Goal: Task Accomplishment & Management: Complete application form

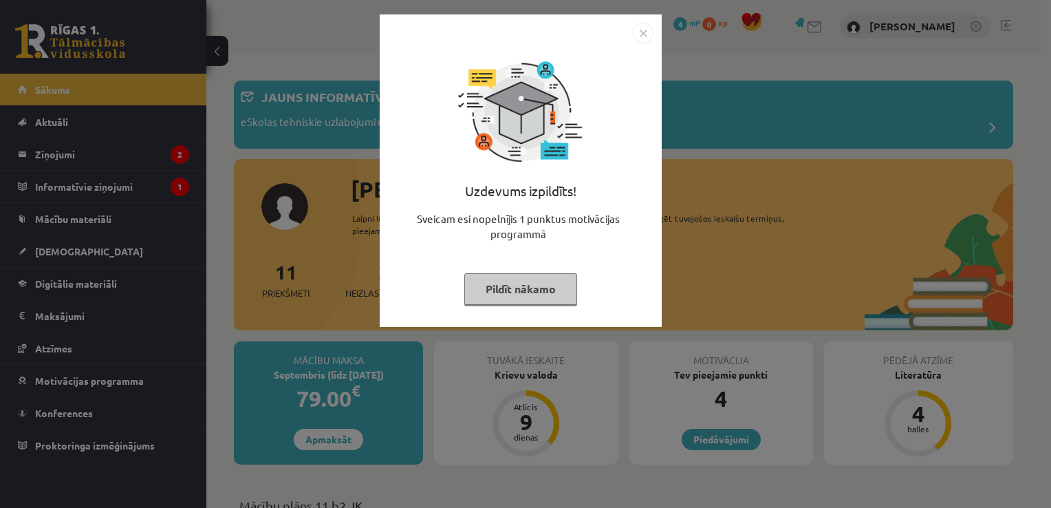
click at [638, 32] on img "Close" at bounding box center [643, 33] width 21 height 21
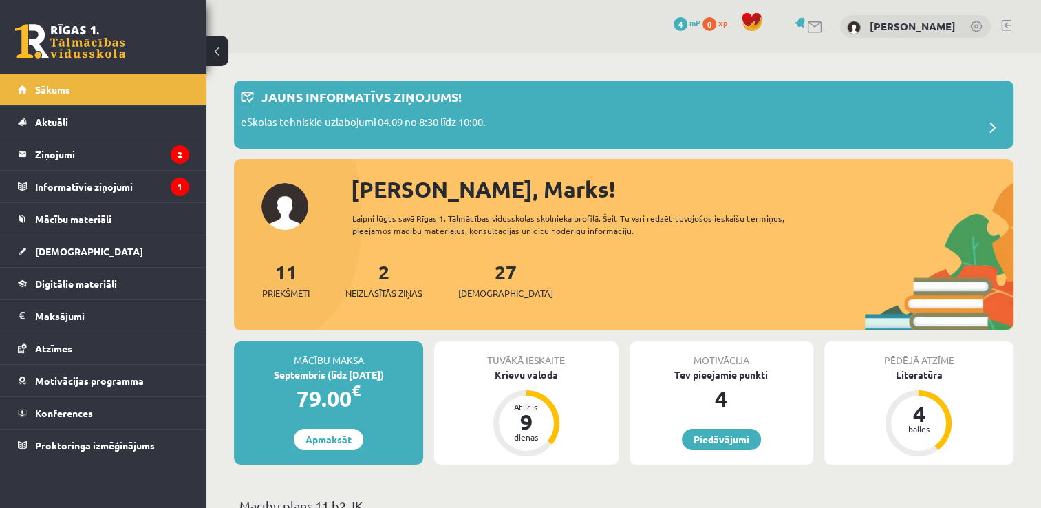
drag, startPoint x: 587, startPoint y: 333, endPoint x: 599, endPoint y: 237, distance: 97.1
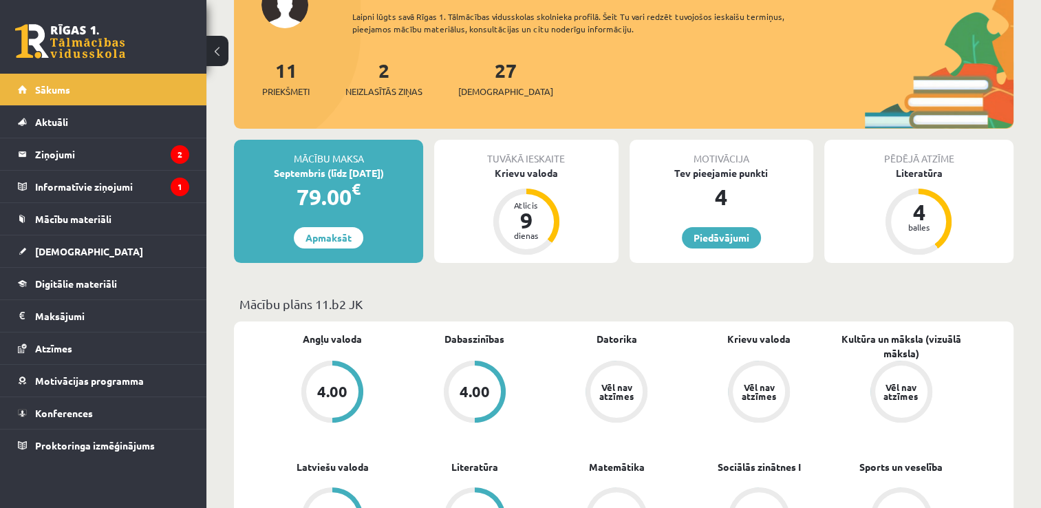
scroll to position [206, 0]
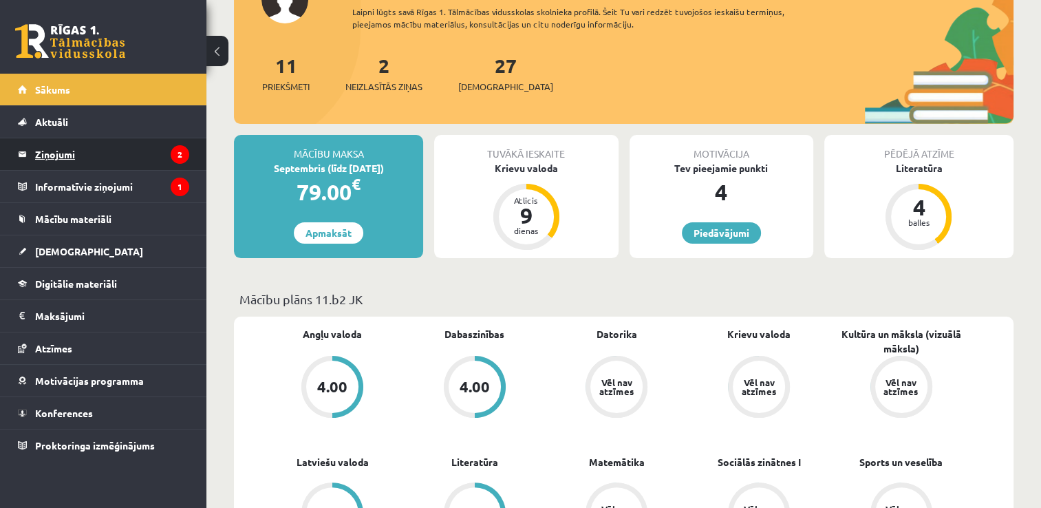
click at [72, 161] on legend "Ziņojumi 2" at bounding box center [112, 154] width 154 height 32
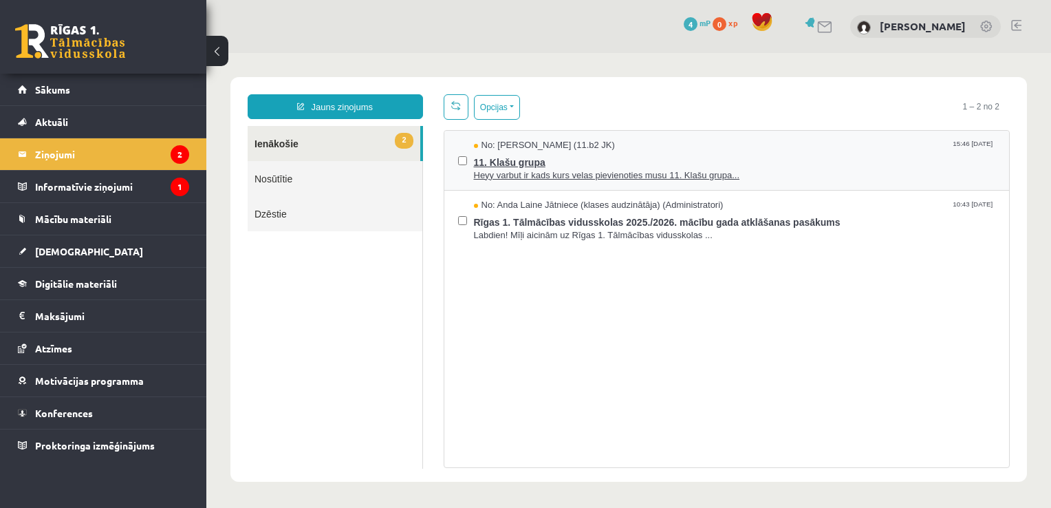
click at [572, 163] on span "11. Klašu grupa" at bounding box center [735, 160] width 522 height 17
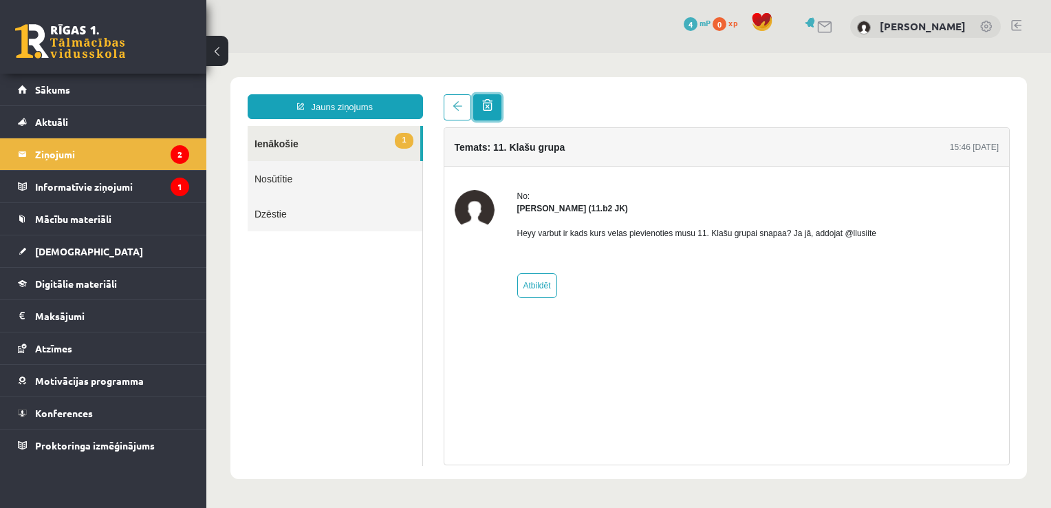
click at [473, 103] on link at bounding box center [487, 107] width 28 height 26
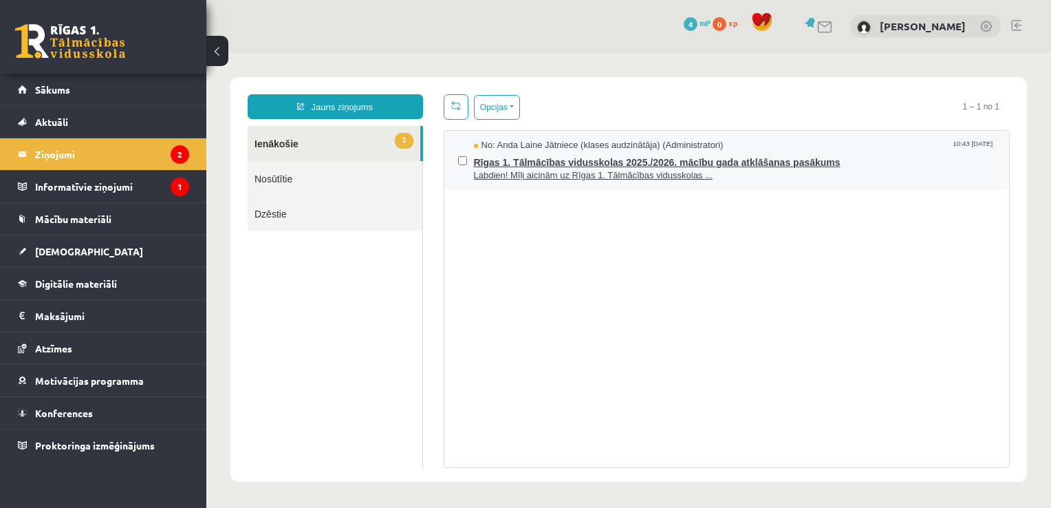
click at [504, 162] on span "Rīgas 1. Tālmācības vidusskolas 2025./2026. mācību gada atklāšanas pasākums" at bounding box center [735, 160] width 522 height 17
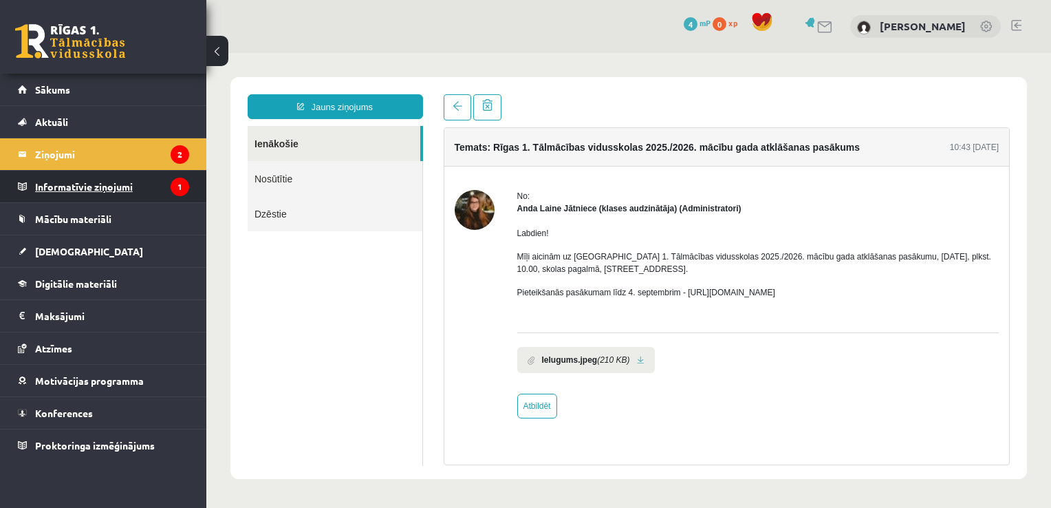
click at [92, 193] on legend "Informatīvie ziņojumi 1" at bounding box center [112, 187] width 154 height 32
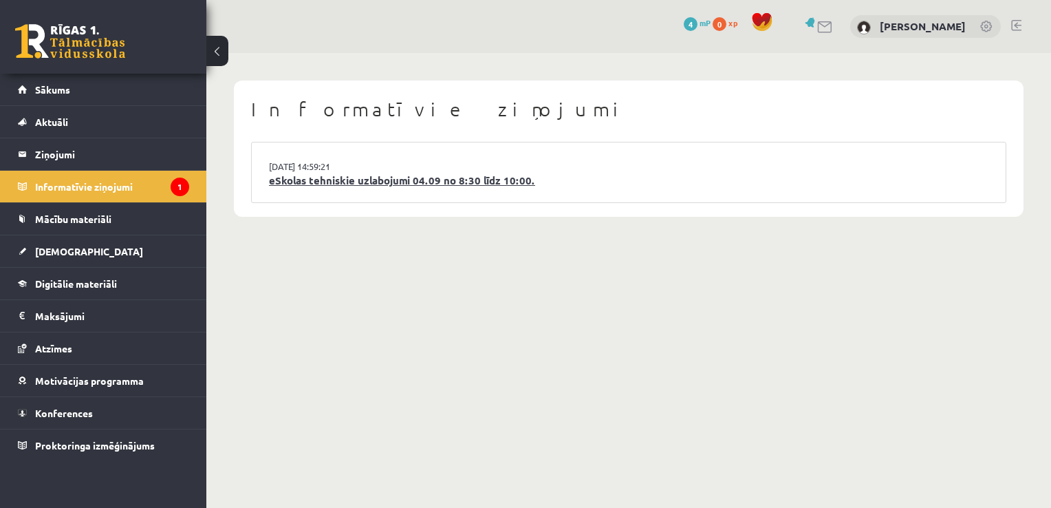
click at [325, 182] on link "eSkolas tehniskie uzlabojumi 04.09 no 8:30 līdz 10:00." at bounding box center [629, 181] width 720 height 16
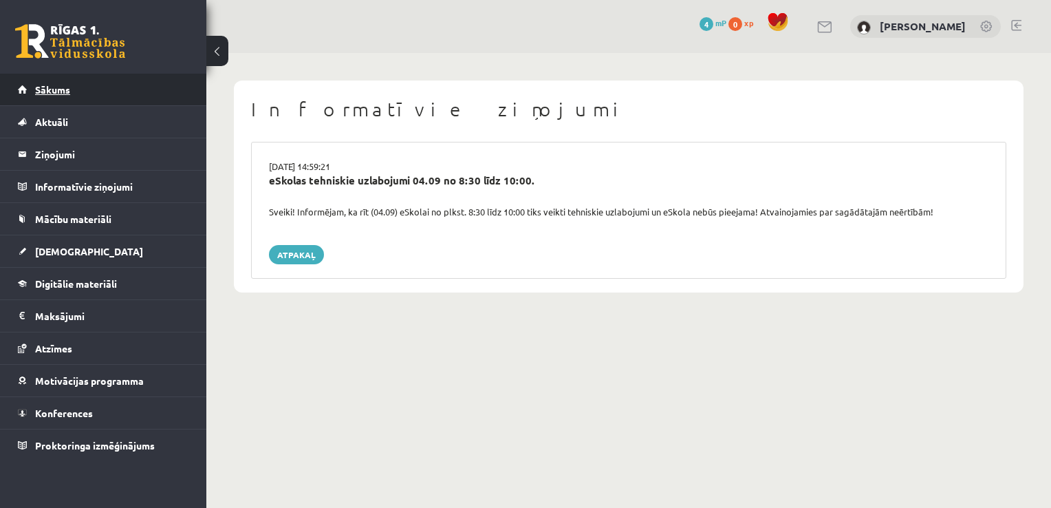
click at [72, 87] on link "Sākums" at bounding box center [103, 90] width 171 height 32
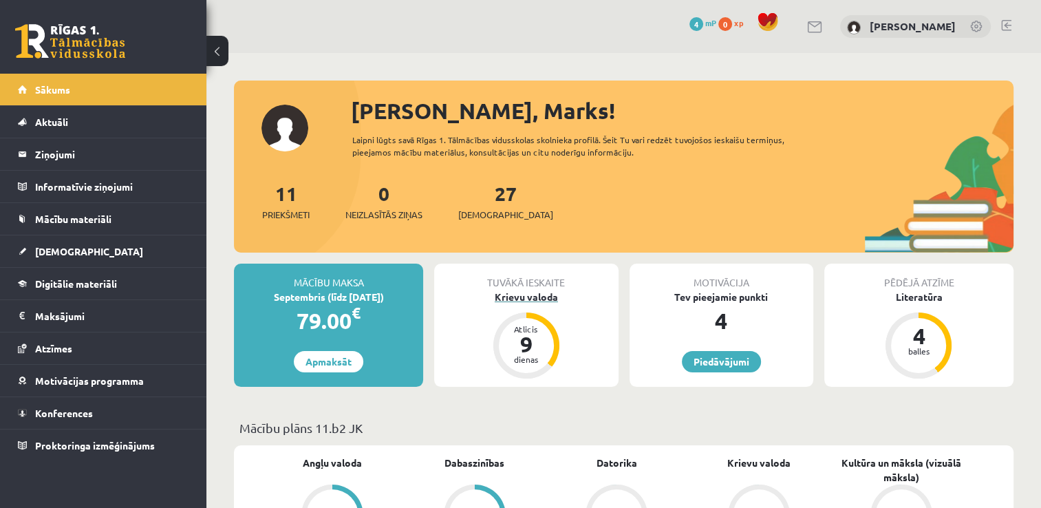
click at [526, 294] on div "Krievu valoda" at bounding box center [526, 297] width 184 height 14
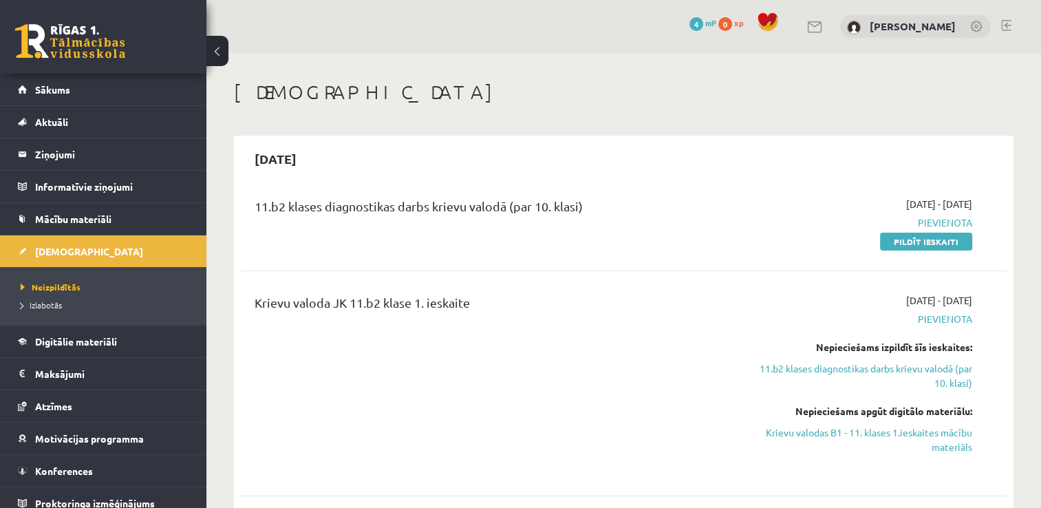
drag, startPoint x: 660, startPoint y: 354, endPoint x: 666, endPoint y: 282, distance: 71.8
click at [666, 282] on div "Krievu valoda JK 11.b2 klase 1. ieskaite 2025-09-01 - 2025-09-15 Pievienota Nep…" at bounding box center [624, 383] width 766 height 208
click at [52, 288] on span "Neizpildītās" at bounding box center [51, 286] width 60 height 11
click at [36, 305] on span "Izlabotās" at bounding box center [41, 304] width 41 height 11
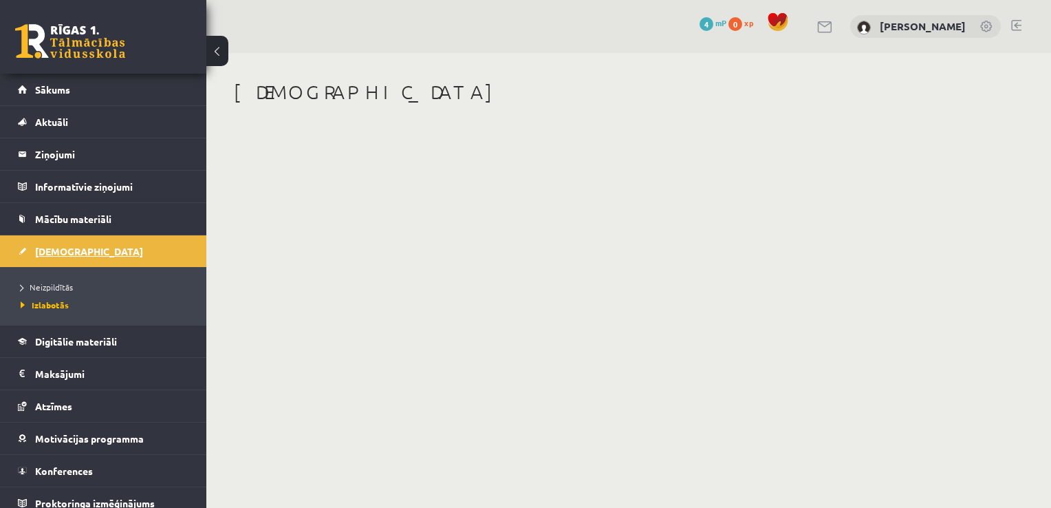
click at [67, 257] on link "[DEMOGRAPHIC_DATA]" at bounding box center [103, 251] width 171 height 32
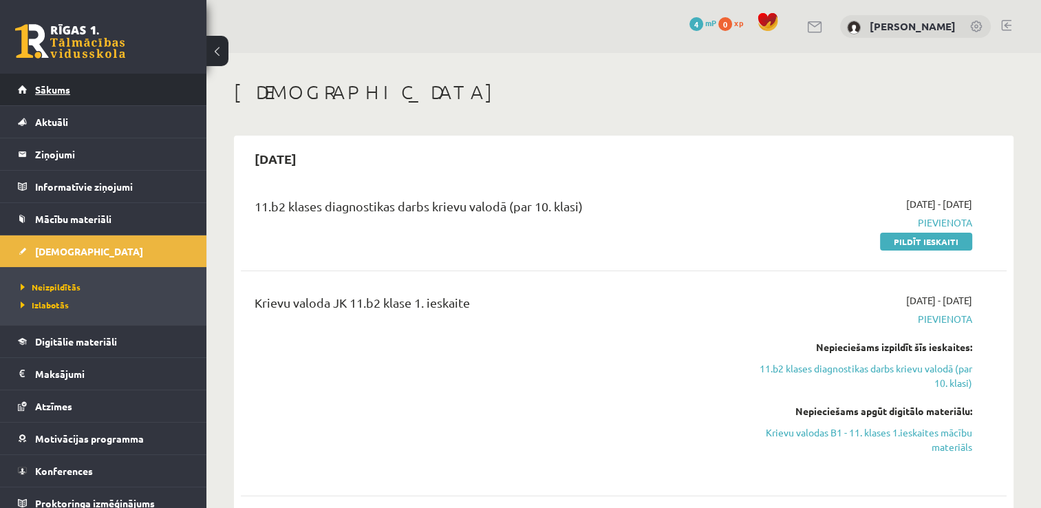
click at [53, 96] on link "Sākums" at bounding box center [103, 90] width 171 height 32
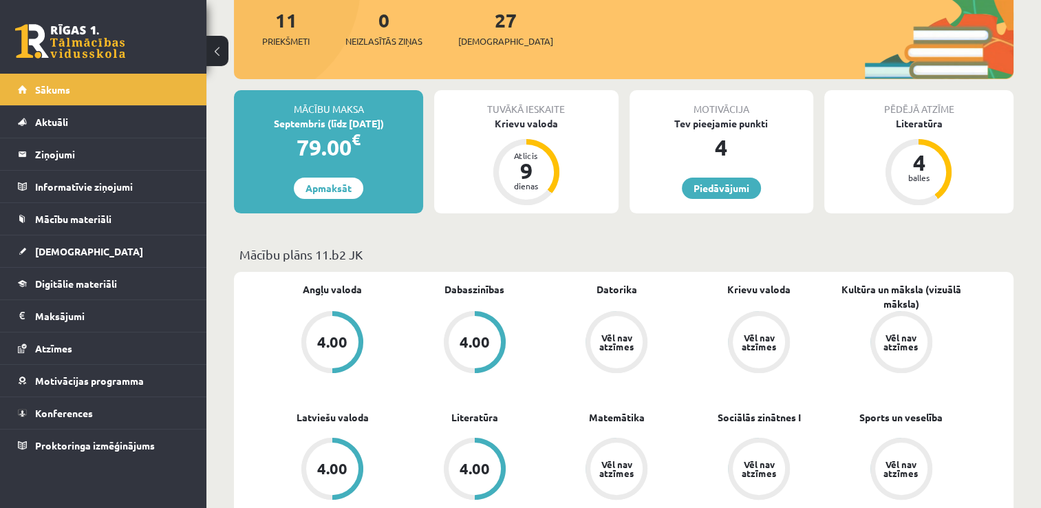
scroll to position [275, 0]
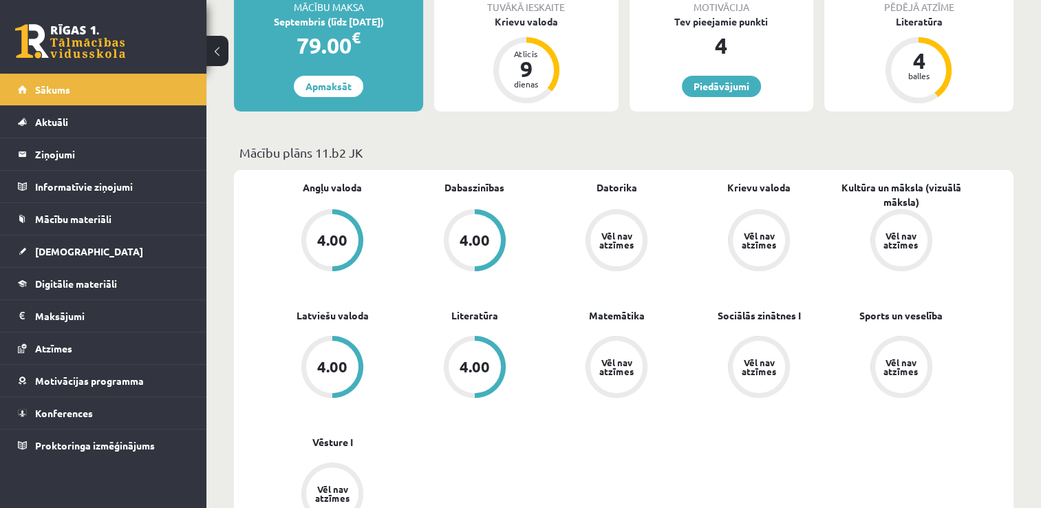
click at [619, 233] on div "Vēl nav atzīmes" at bounding box center [616, 240] width 39 height 18
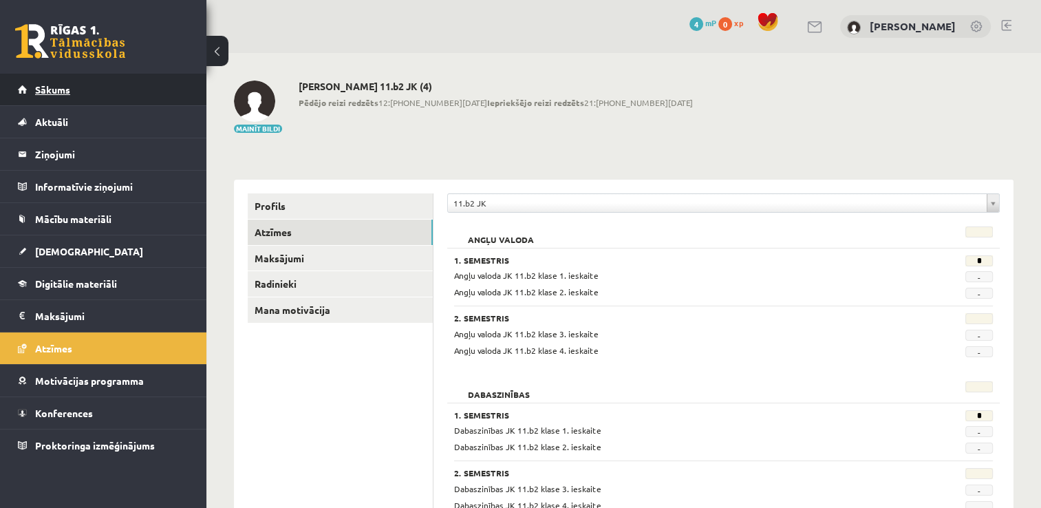
click at [121, 94] on link "Sākums" at bounding box center [103, 90] width 171 height 32
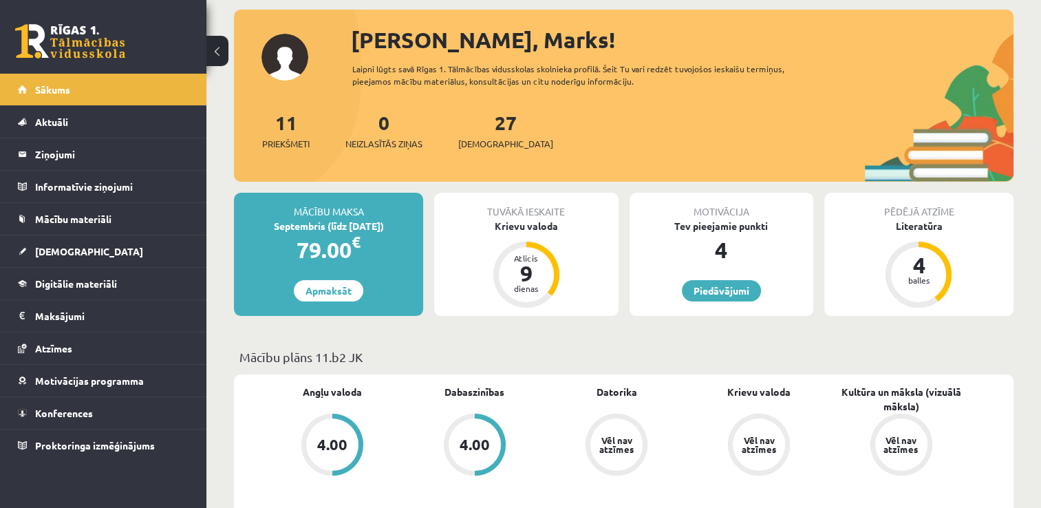
scroll to position [69, 0]
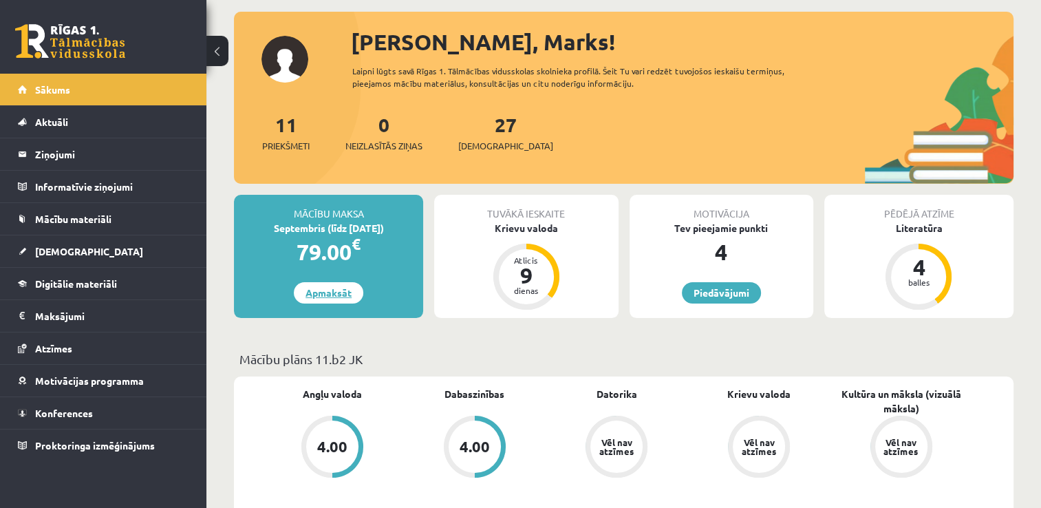
click at [338, 291] on link "Apmaksāt" at bounding box center [328, 292] width 69 height 21
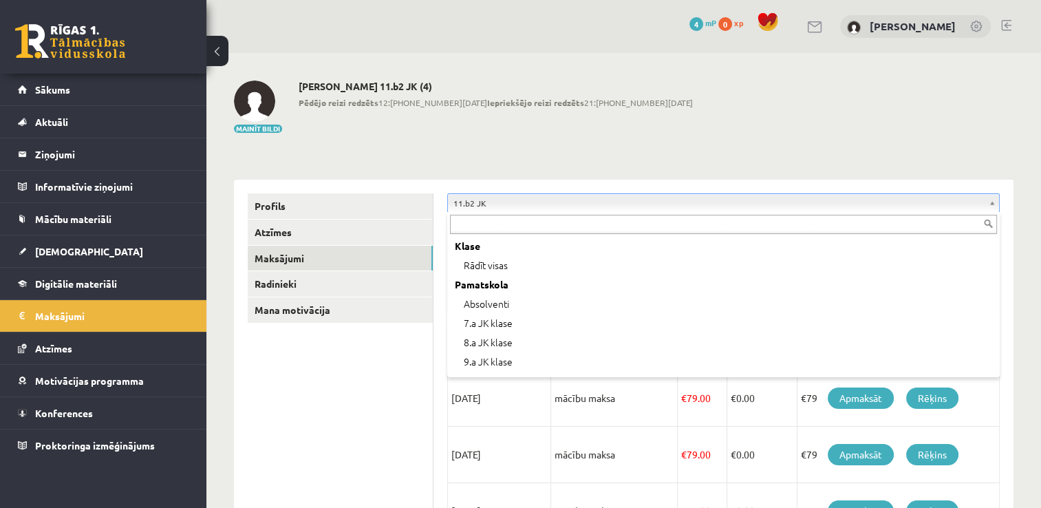
scroll to position [267, 0]
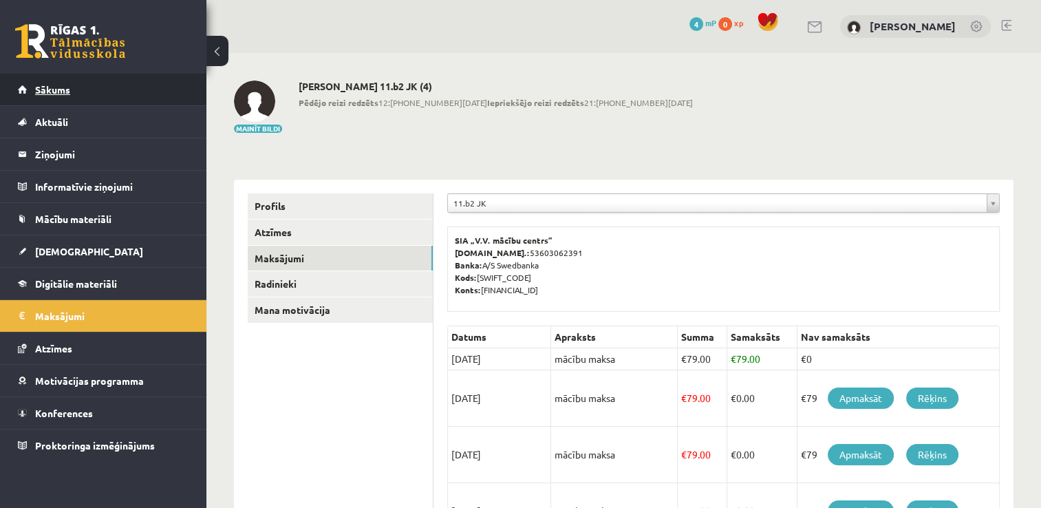
click at [64, 87] on span "Sākums" at bounding box center [52, 89] width 35 height 12
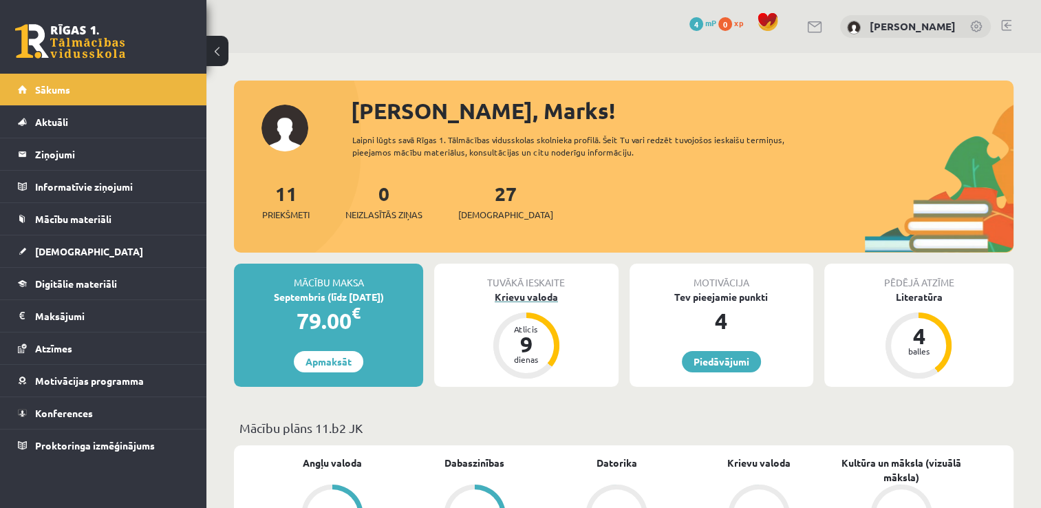
click at [509, 325] on div "Atlicis" at bounding box center [526, 329] width 41 height 8
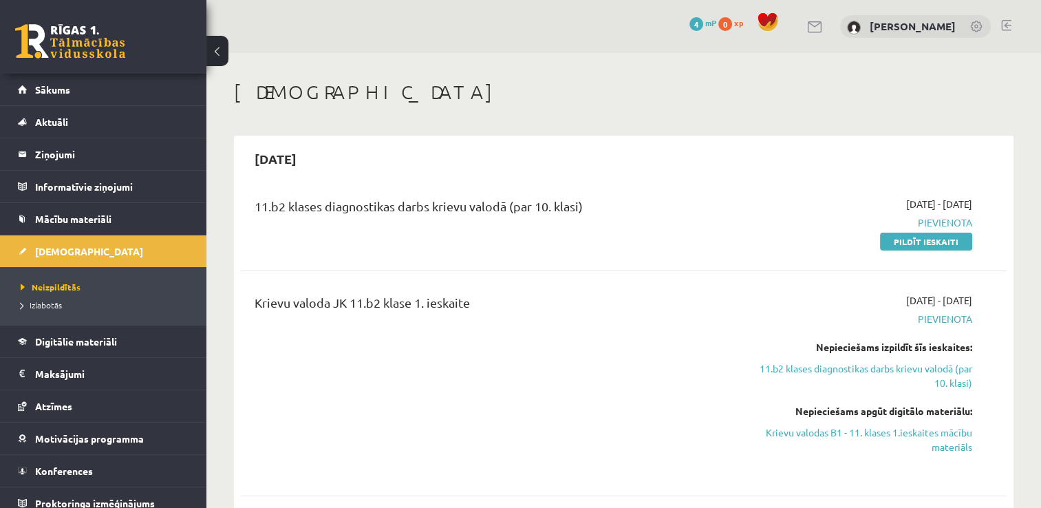
drag, startPoint x: 712, startPoint y: 355, endPoint x: 743, endPoint y: 182, distance: 176.1
click at [743, 182] on div "2025-09-15 11.b2 klases diagnostikas darbs krievu valodā (par 10. klasi) 2025-0…" at bounding box center [623, 324] width 779 height 376
click at [629, 303] on div "Krievu valoda JK 11.b2 klase 1. ieskaite" at bounding box center [490, 305] width 471 height 25
click at [904, 154] on div "2025-09-15" at bounding box center [624, 158] width 766 height 32
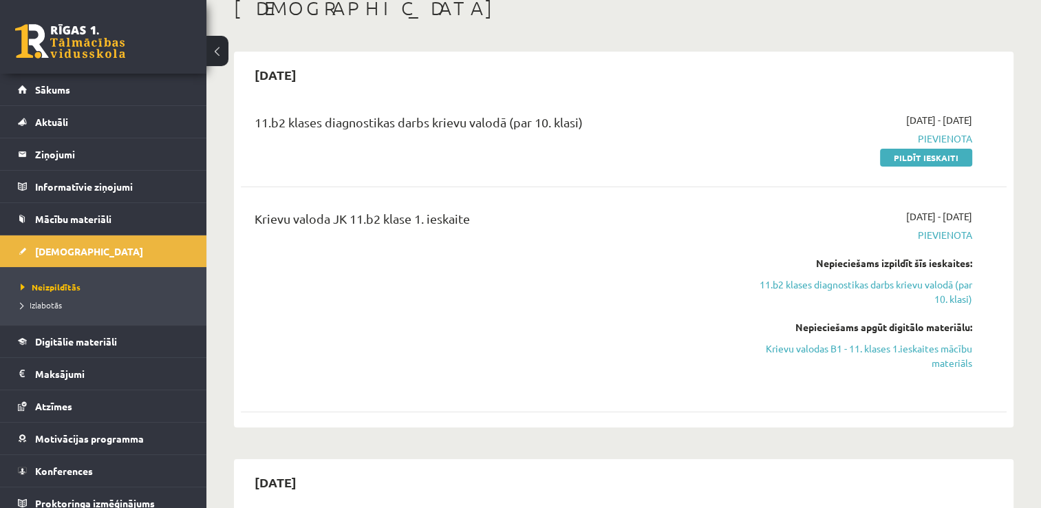
scroll to position [69, 0]
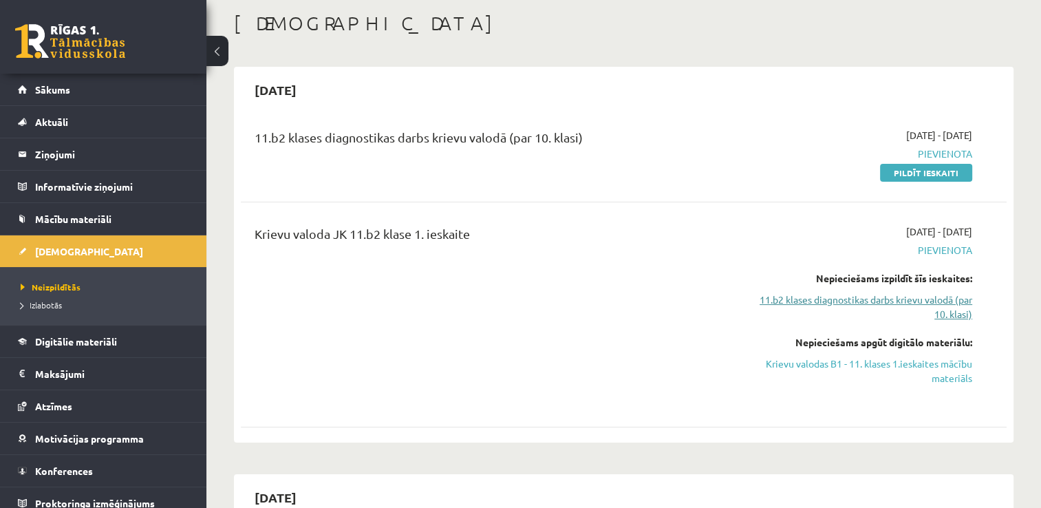
click at [848, 310] on link "11.b2 klases diagnostikas darbs krievu valodā (par 10. klasi)" at bounding box center [859, 306] width 226 height 29
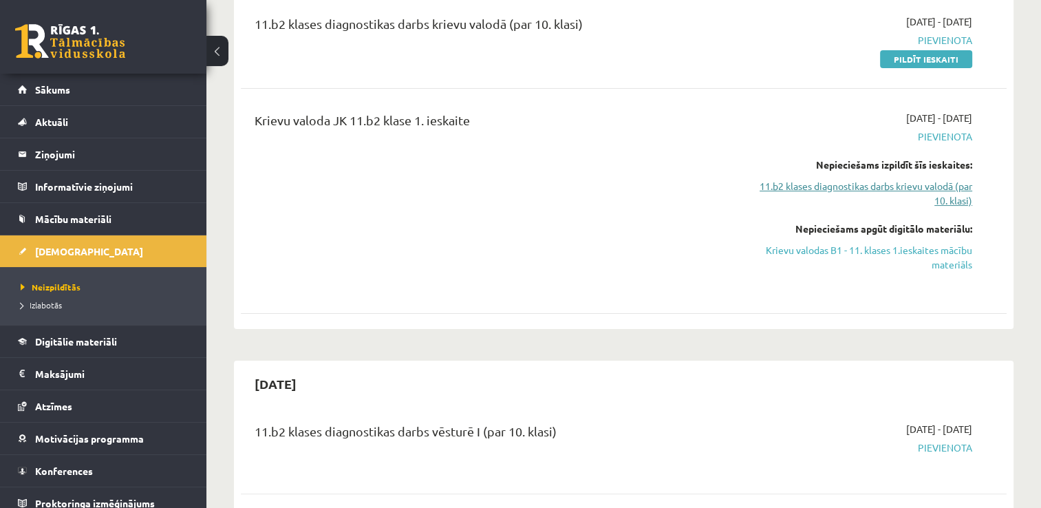
click at [859, 195] on link "11.b2 klases diagnostikas darbs krievu valodā (par 10. klasi)" at bounding box center [859, 193] width 226 height 29
click at [862, 255] on link "Krievu valodas B1 - 11. klases 1.ieskaites mācību materiāls" at bounding box center [859, 257] width 226 height 29
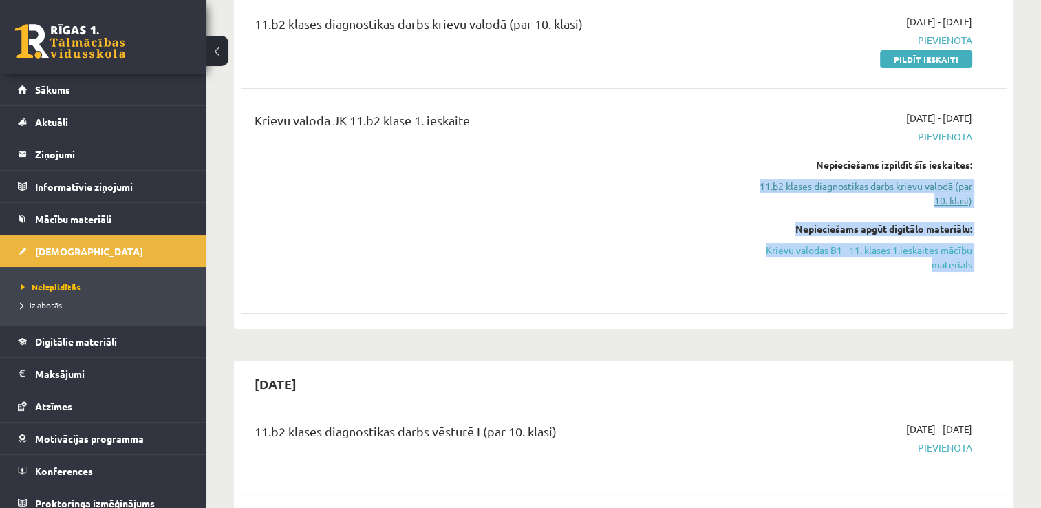
drag, startPoint x: 771, startPoint y: 295, endPoint x: 751, endPoint y: 189, distance: 108.4
click at [751, 189] on div "Krievu valoda JK 11.b2 klase 1. ieskaite 2025-09-01 - 2025-09-15 Pievienota Nep…" at bounding box center [624, 201] width 766 height 208
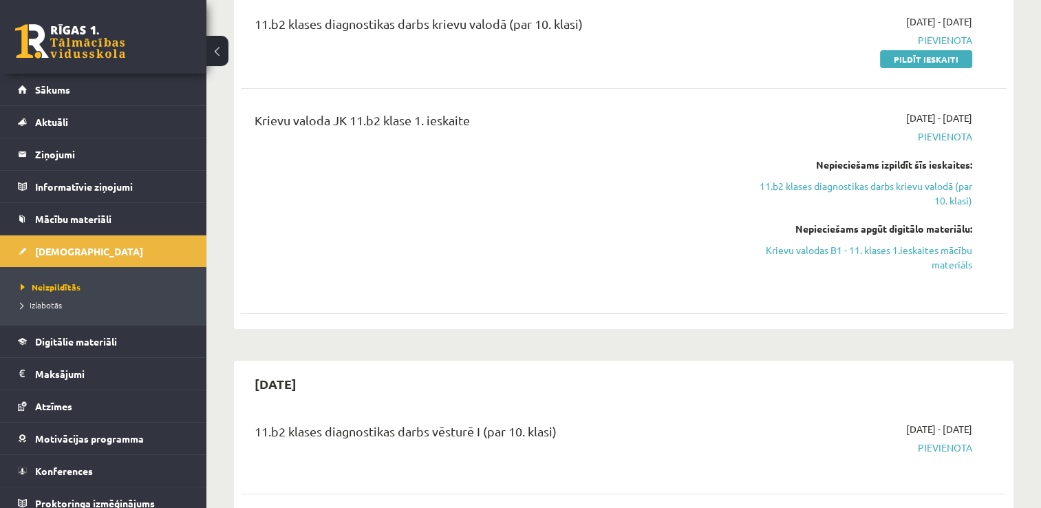
drag, startPoint x: 751, startPoint y: 189, endPoint x: 646, endPoint y: 300, distance: 153.3
click at [647, 300] on div "Krievu valoda JK 11.b2 klase 1. ieskaite 2025-09-01 - 2025-09-15 Pievienota Nep…" at bounding box center [624, 201] width 766 height 208
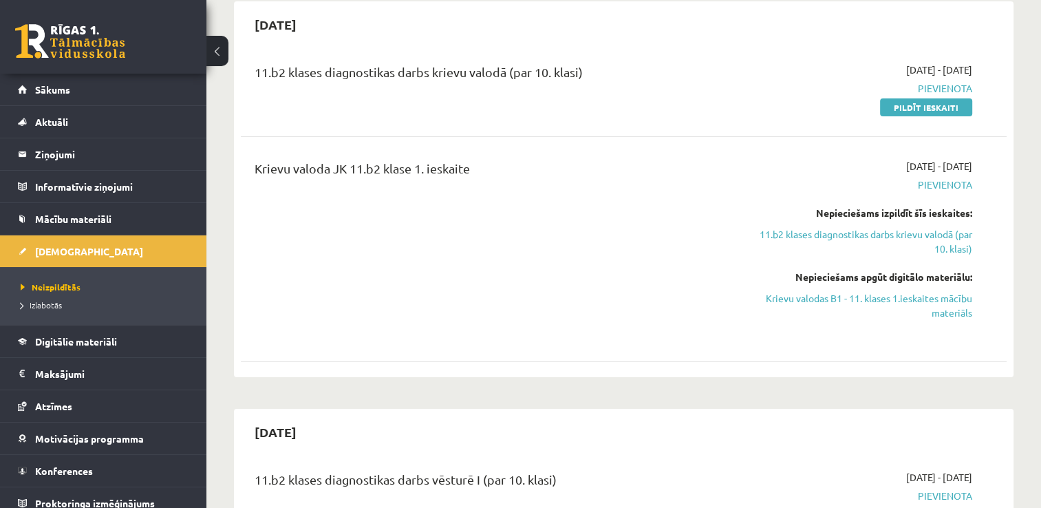
scroll to position [114, 0]
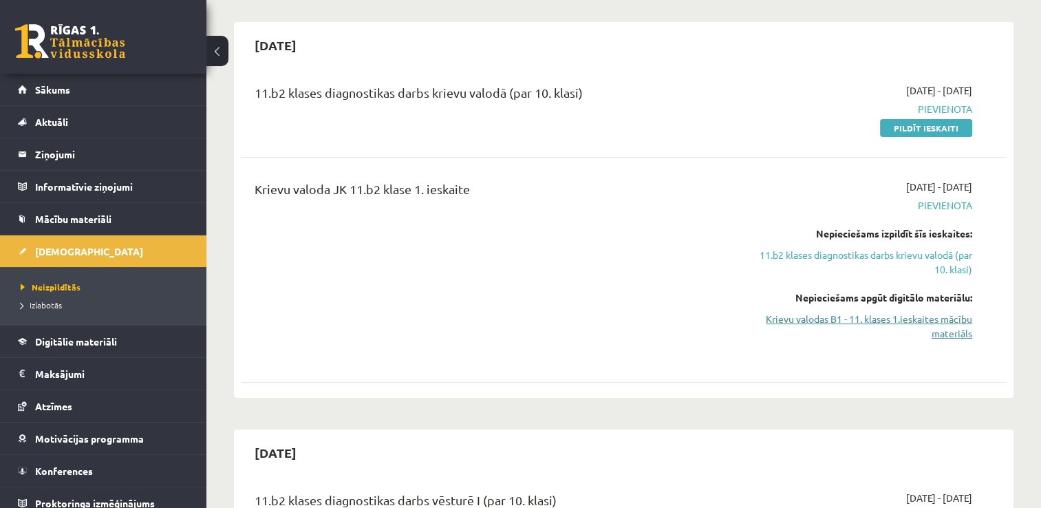
click at [916, 328] on link "Krievu valodas B1 - 11. klases 1.ieskaites mācību materiāls" at bounding box center [859, 326] width 226 height 29
click at [941, 201] on span "Pievienota" at bounding box center [859, 205] width 226 height 14
click at [125, 86] on link "Sākums" at bounding box center [103, 90] width 171 height 32
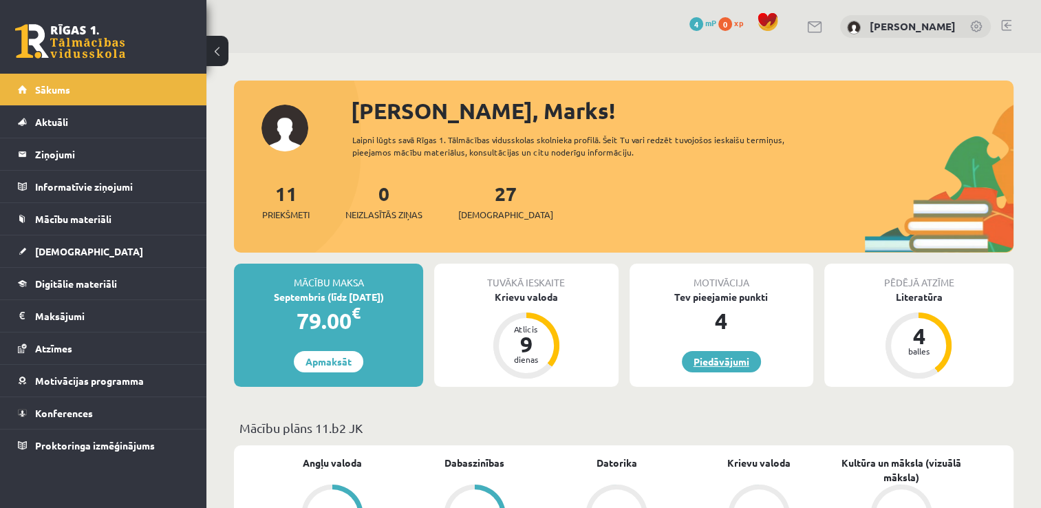
click at [709, 365] on link "Piedāvājumi" at bounding box center [721, 361] width 79 height 21
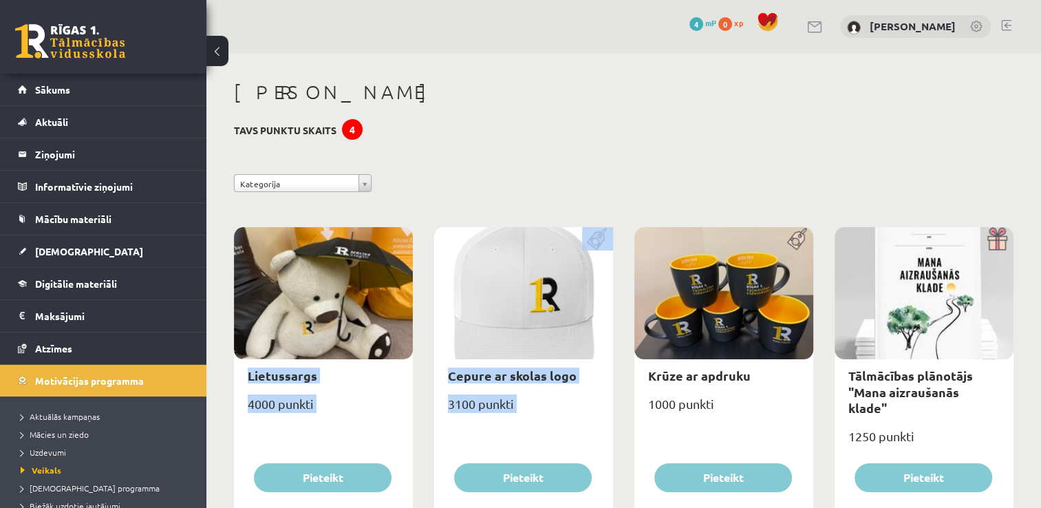
drag, startPoint x: 649, startPoint y: 334, endPoint x: 655, endPoint y: 164, distance: 169.3
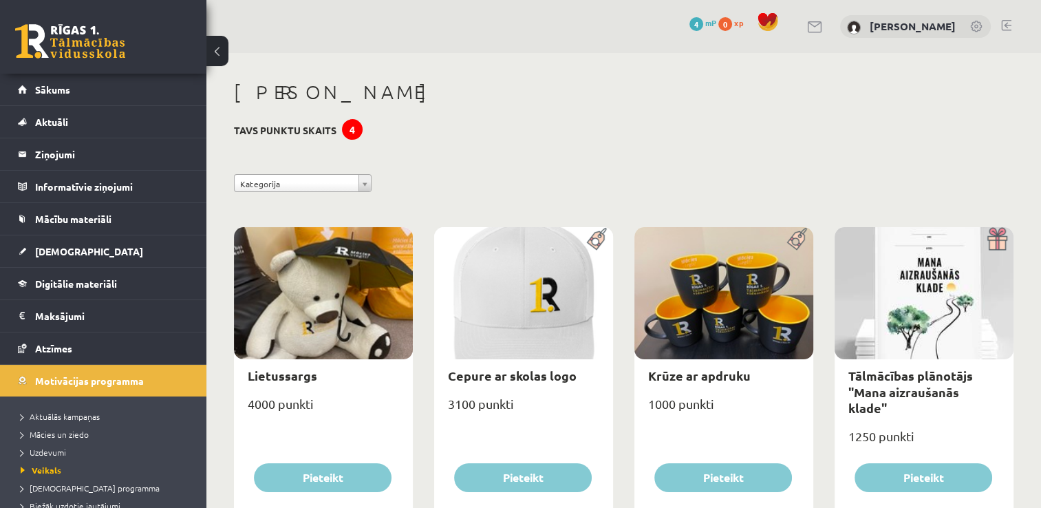
drag, startPoint x: 655, startPoint y: 164, endPoint x: 841, endPoint y: 141, distance: 187.2
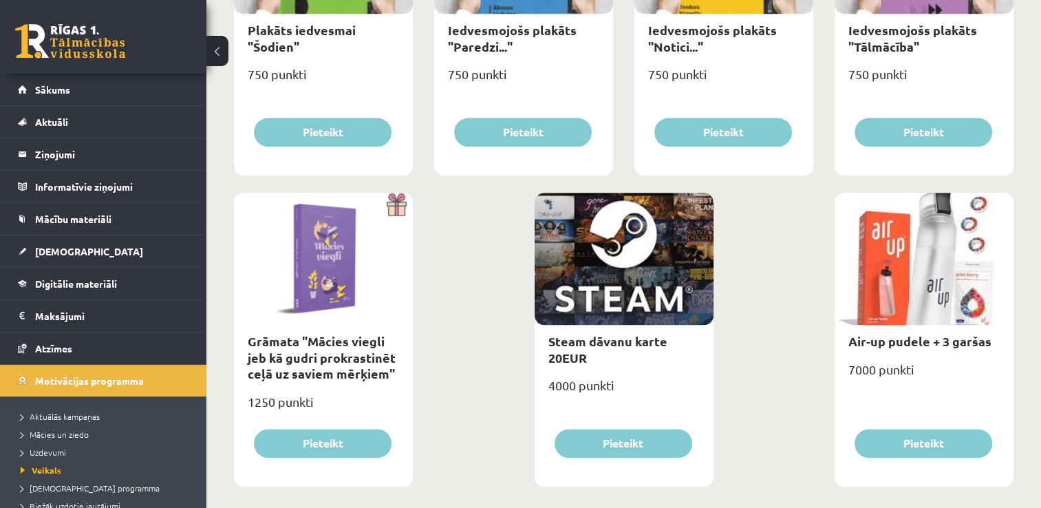
scroll to position [1606, 0]
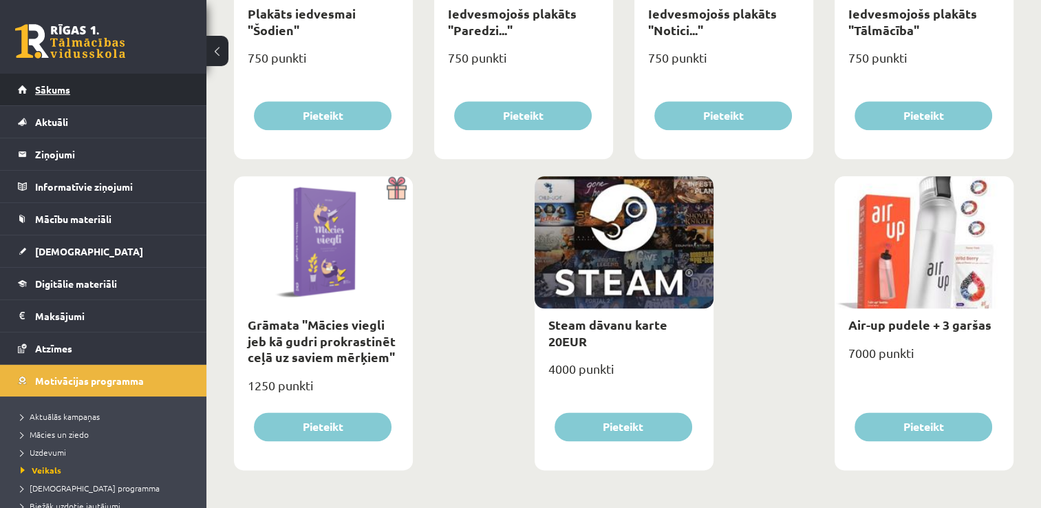
click at [79, 86] on link "Sākums" at bounding box center [103, 90] width 171 height 32
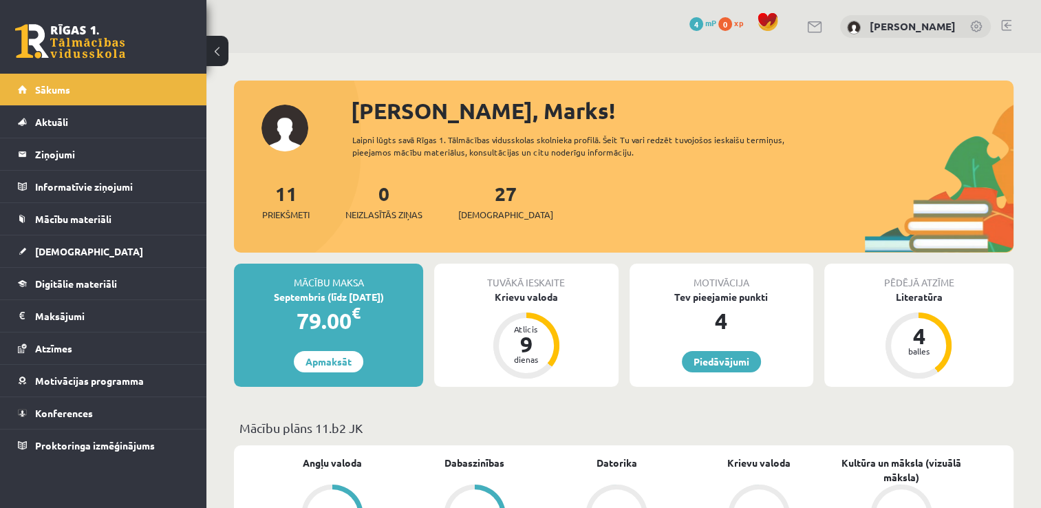
click at [976, 21] on link at bounding box center [977, 28] width 14 height 14
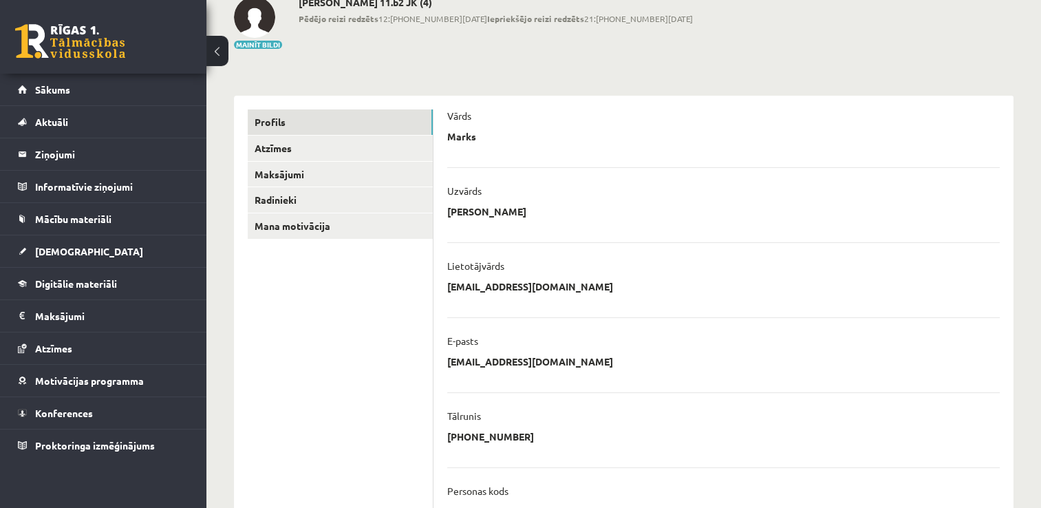
scroll to position [45, 0]
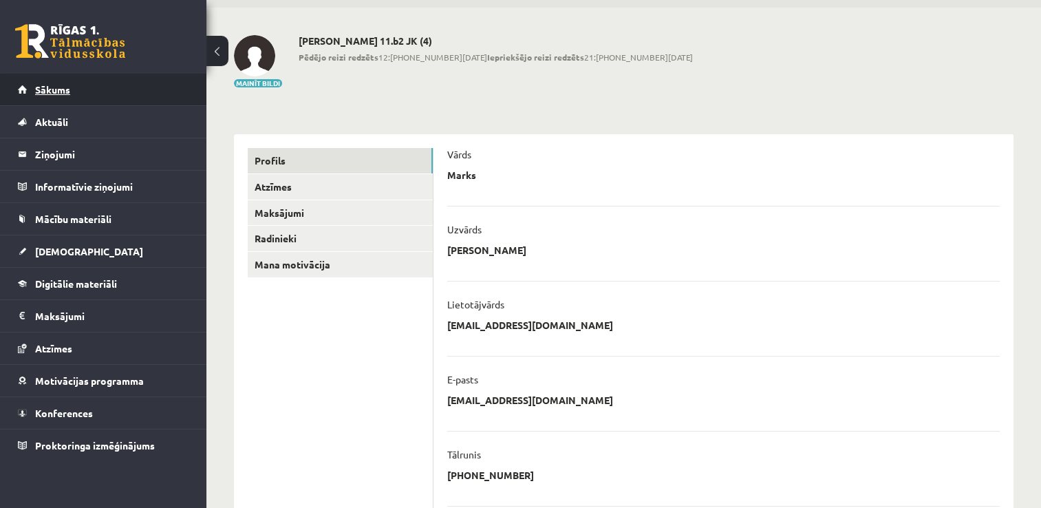
click at [149, 78] on link "Sākums" at bounding box center [103, 90] width 171 height 32
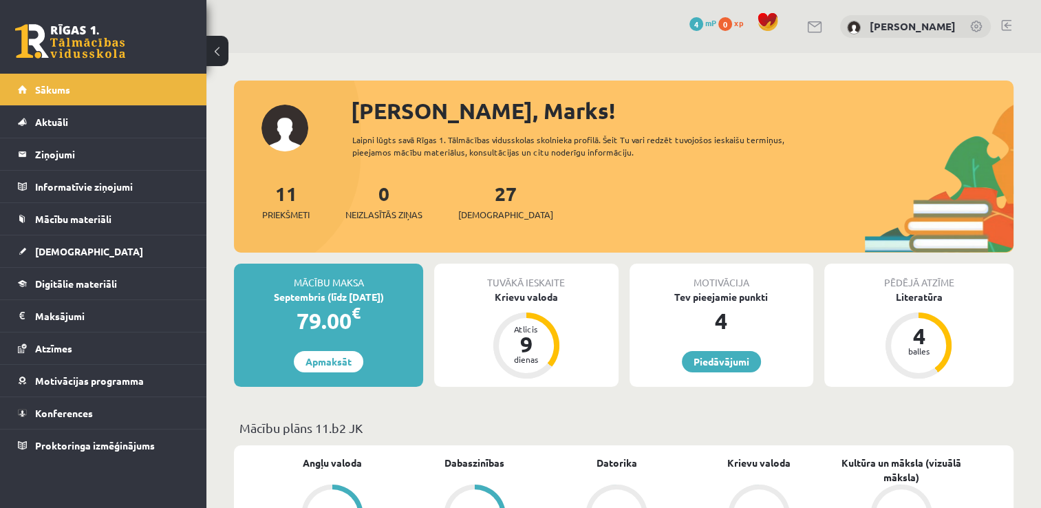
drag, startPoint x: 579, startPoint y: 420, endPoint x: 607, endPoint y: 288, distance: 134.5
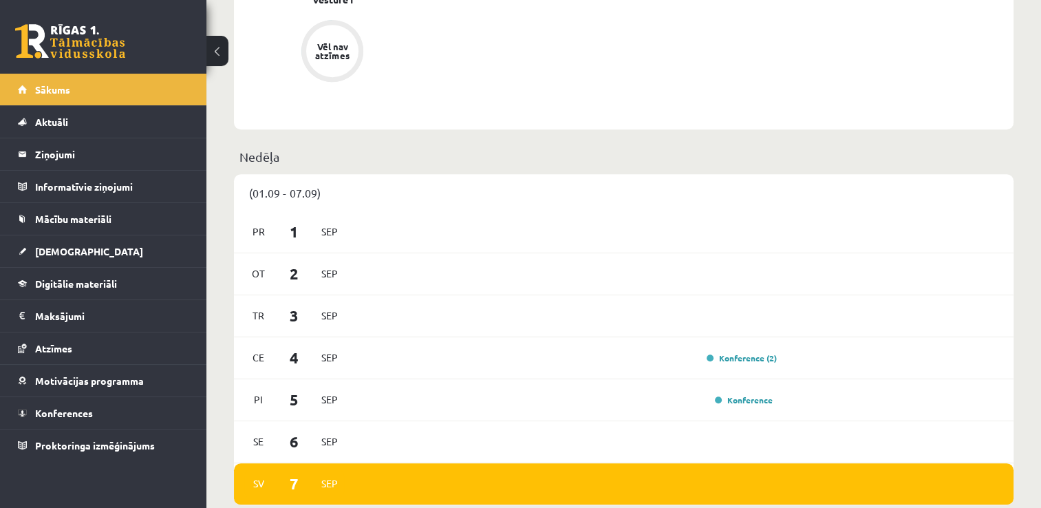
scroll to position [757, 0]
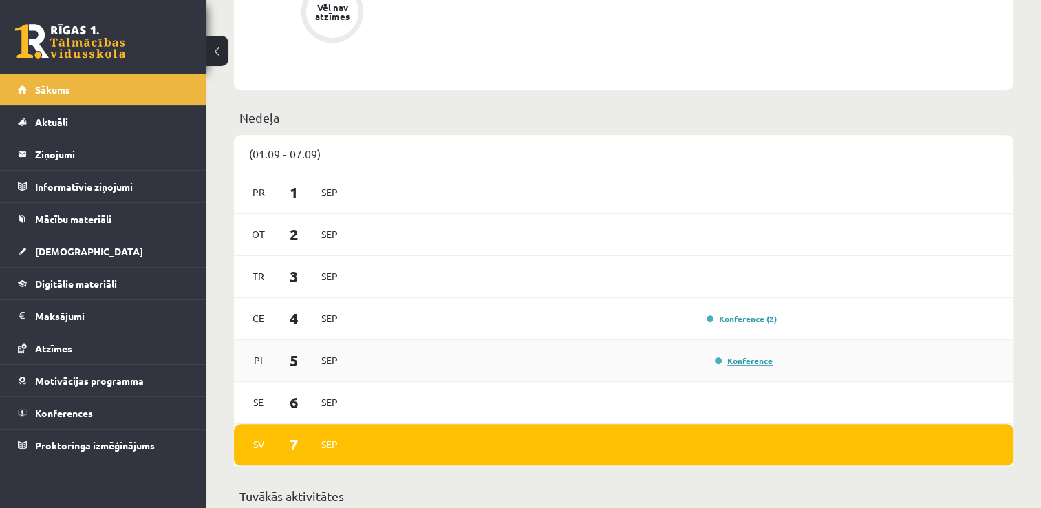
click at [742, 362] on link "Konference" at bounding box center [744, 360] width 58 height 11
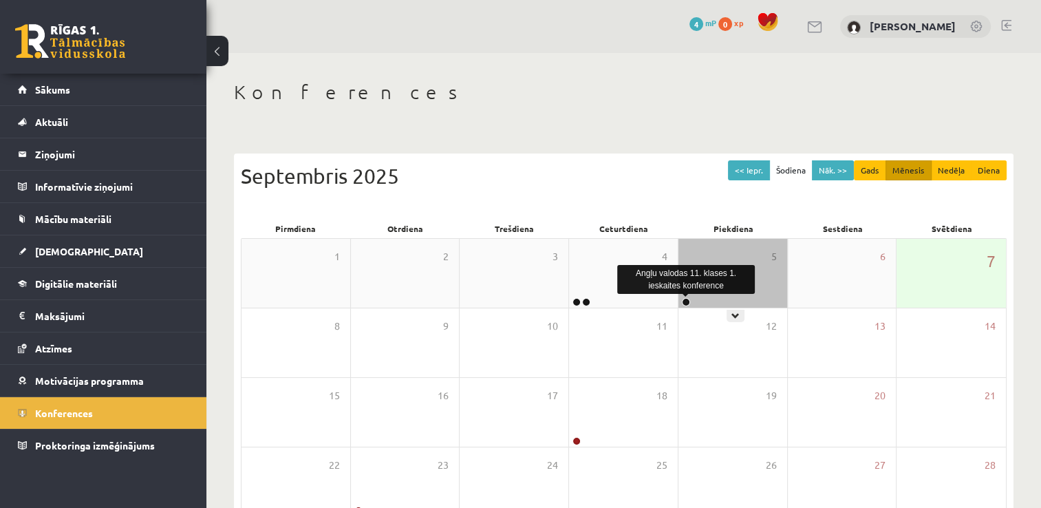
click at [683, 303] on link at bounding box center [686, 302] width 8 height 8
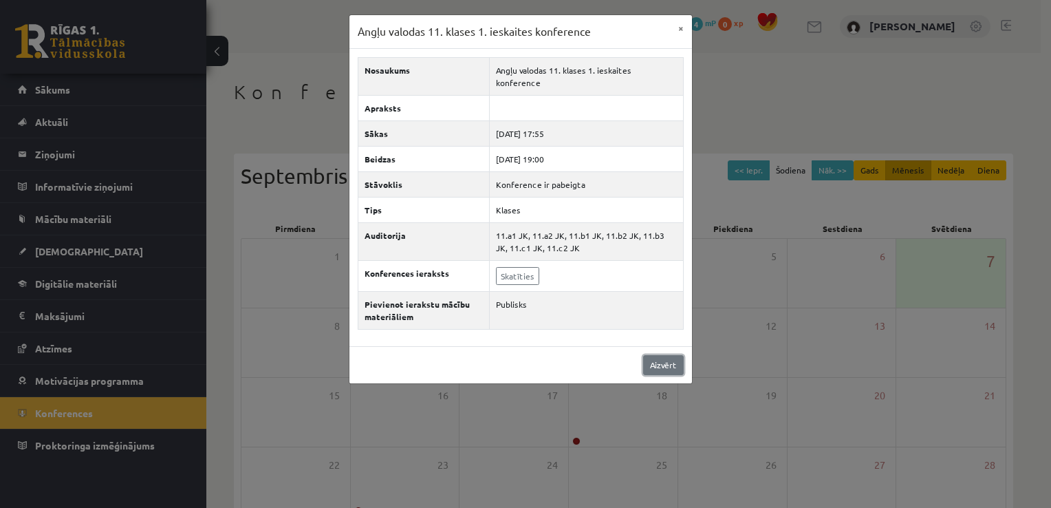
click at [657, 355] on link "Aizvērt" at bounding box center [663, 365] width 41 height 20
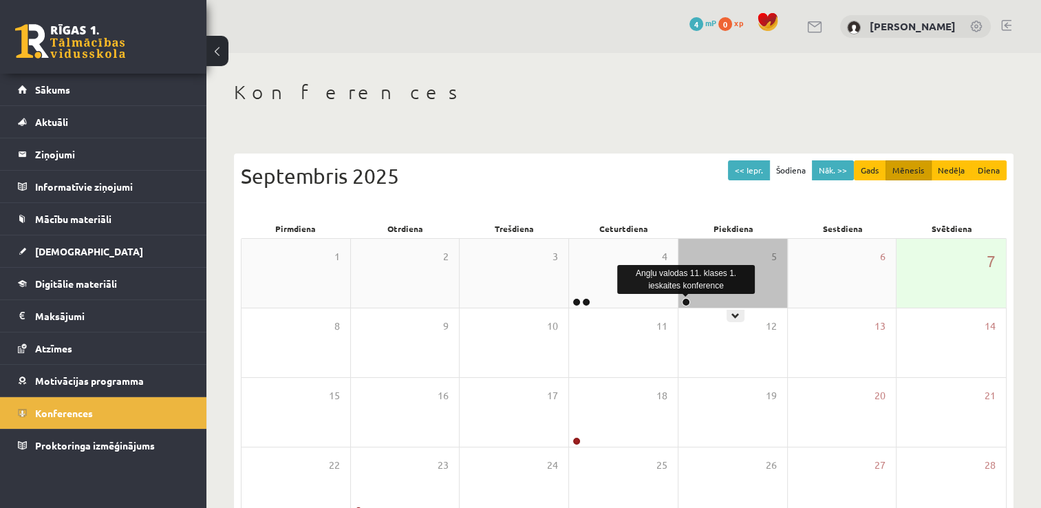
click at [686, 303] on link at bounding box center [686, 302] width 8 height 8
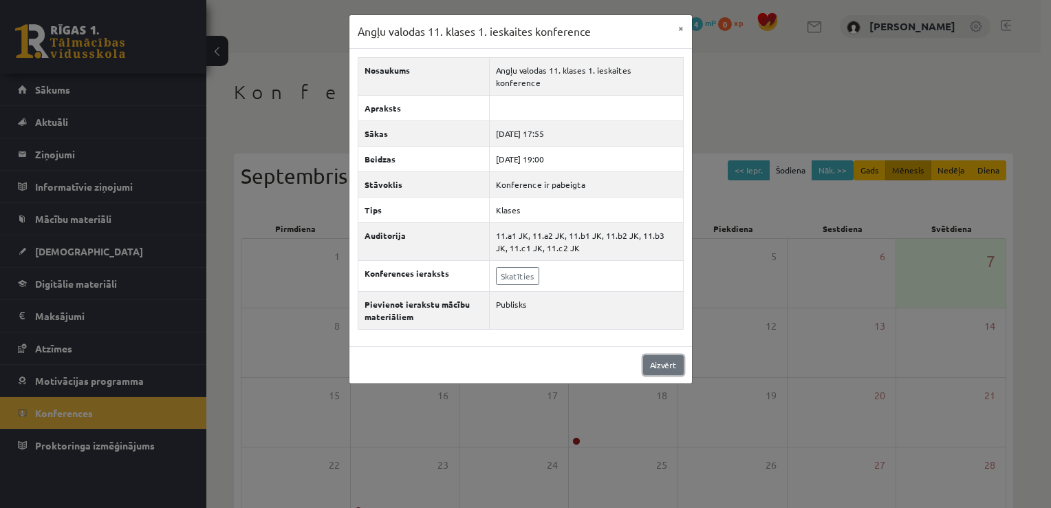
click at [667, 355] on link "Aizvērt" at bounding box center [663, 365] width 41 height 20
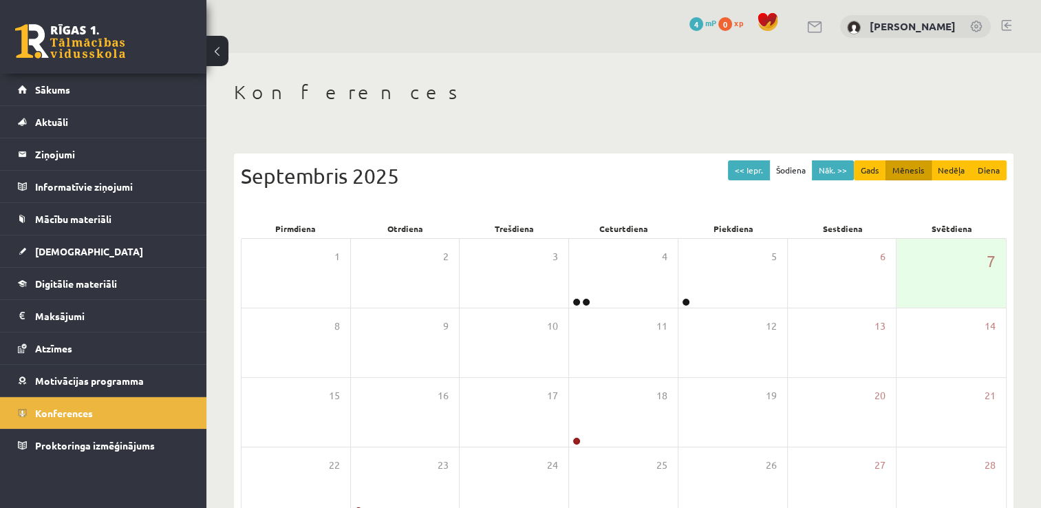
click at [106, 51] on link at bounding box center [70, 41] width 110 height 34
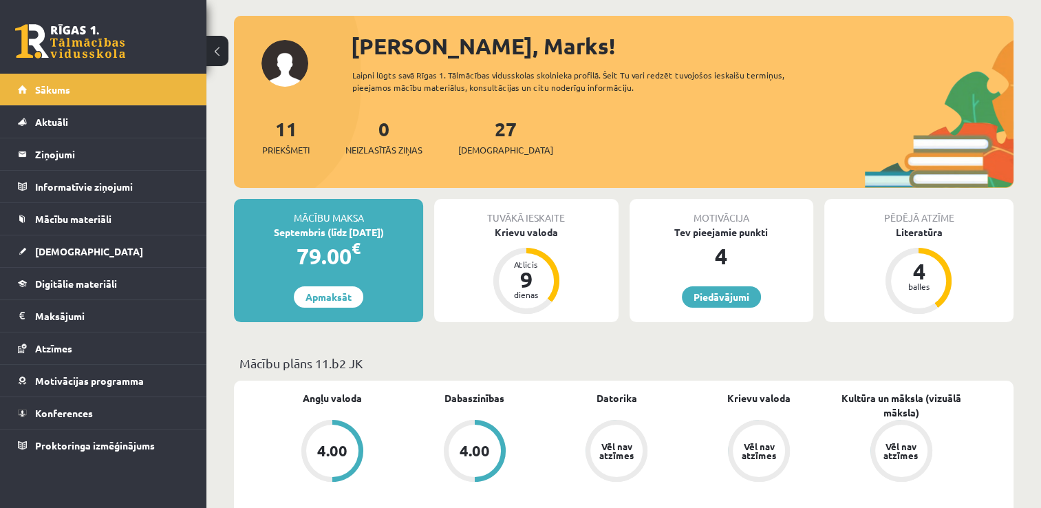
scroll to position [69, 0]
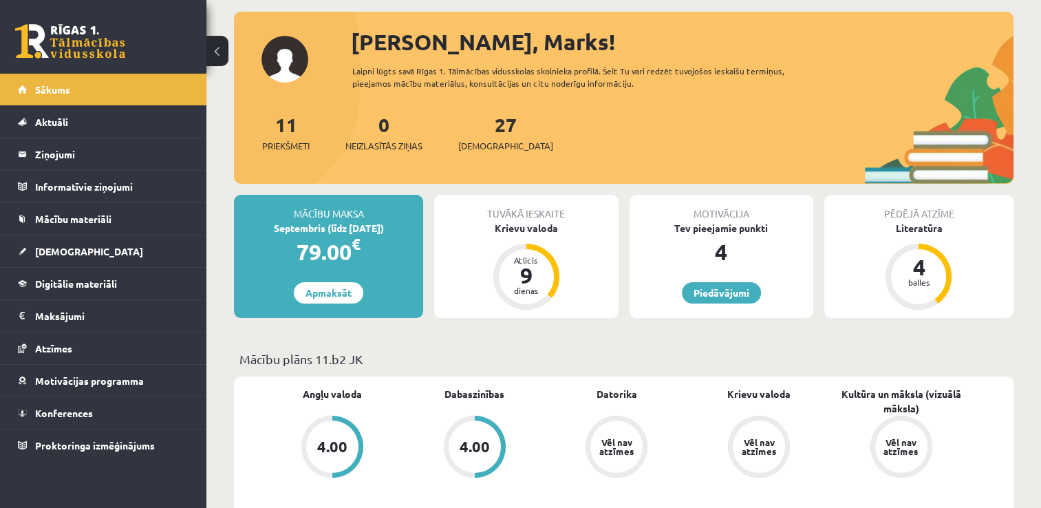
drag, startPoint x: 567, startPoint y: 308, endPoint x: 589, endPoint y: 183, distance: 126.5
drag, startPoint x: 589, startPoint y: 183, endPoint x: 539, endPoint y: 327, distance: 152.7
click at [539, 327] on div "Mācību maksa Septembris (līdz 15.09.25) 79.00 € Apmaksāt Tuvākā ieskaite Krievu…" at bounding box center [623, 262] width 779 height 134
click at [584, 227] on div "Krievu valoda" at bounding box center [526, 228] width 184 height 14
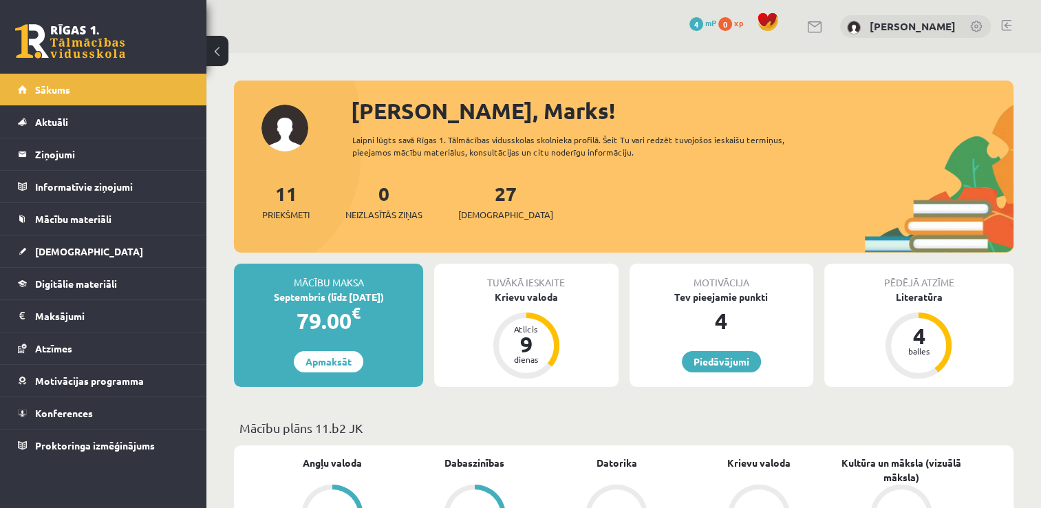
click at [568, 320] on div "Tuvākā ieskaite Krievu valoda Atlicis 9 dienas" at bounding box center [526, 325] width 184 height 123
click at [535, 300] on div "Krievu valoda" at bounding box center [526, 297] width 184 height 14
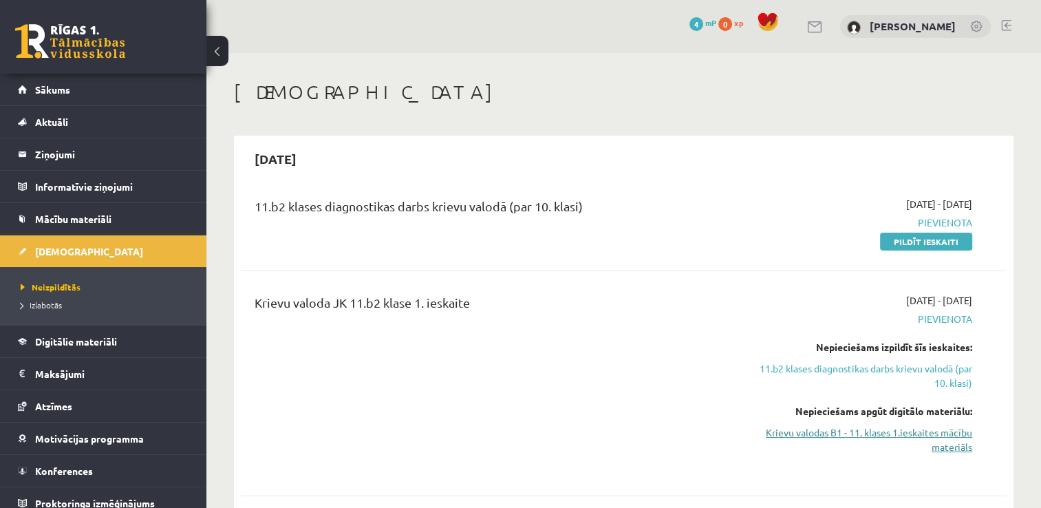
click at [943, 440] on link "Krievu valodas B1 - 11. klases 1.ieskaites mācību materiāls" at bounding box center [859, 439] width 226 height 29
click at [897, 436] on link "Krievu valodas B1 - 11. klases 1.ieskaites mācību materiāls" at bounding box center [859, 439] width 226 height 29
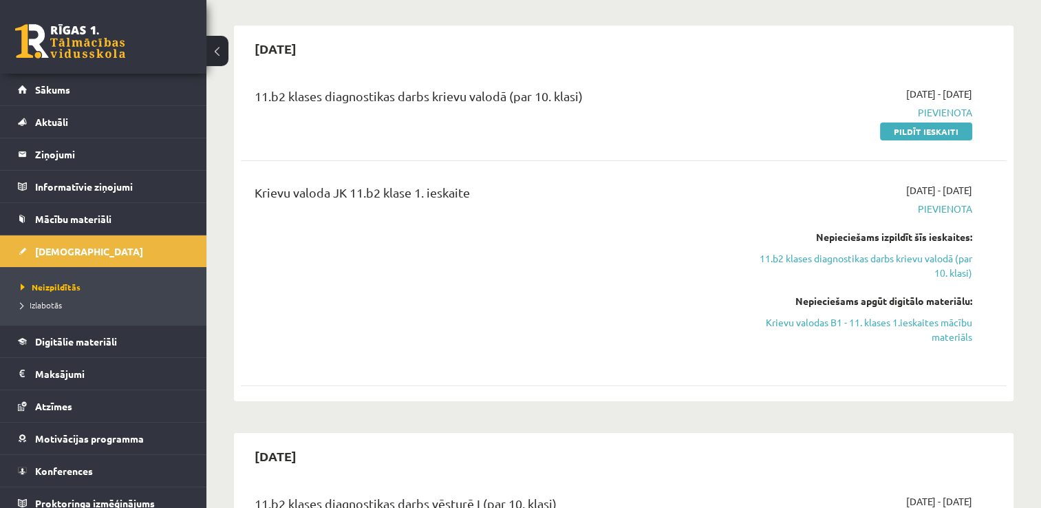
scroll to position [138, 0]
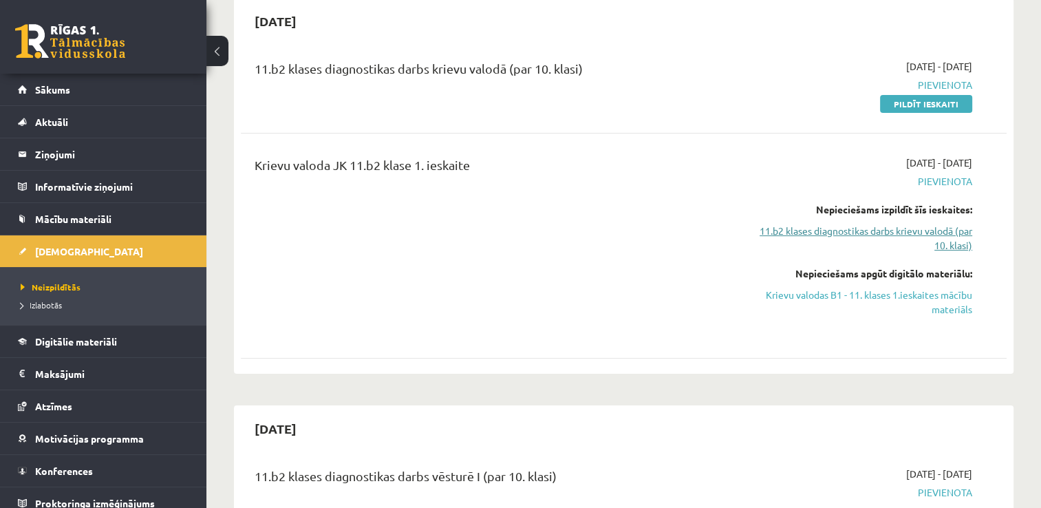
click at [911, 228] on link "11.b2 klases diagnostikas darbs krievu valodā (par 10. klasi)" at bounding box center [859, 238] width 226 height 29
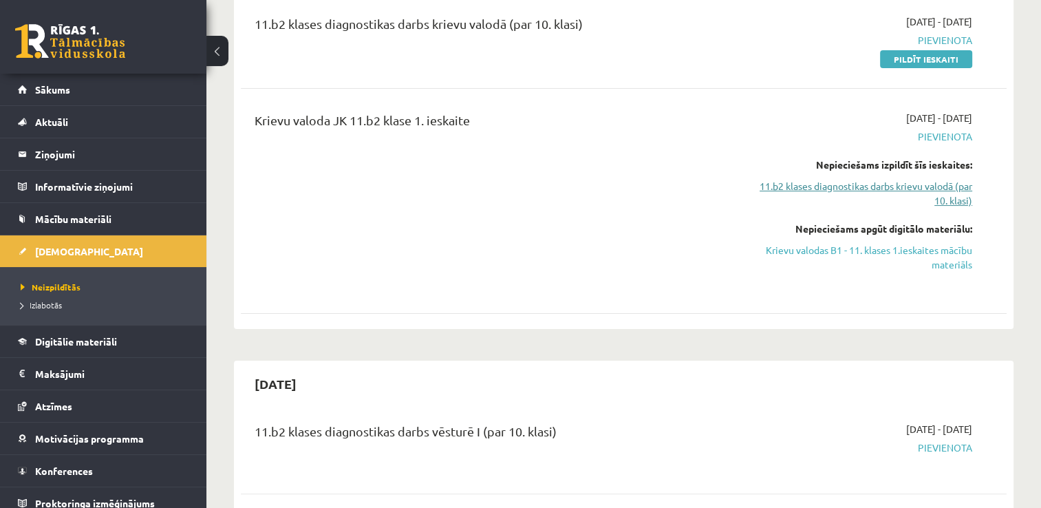
click at [892, 191] on link "11.b2 klases diagnostikas darbs krievu valodā (par 10. klasi)" at bounding box center [859, 193] width 226 height 29
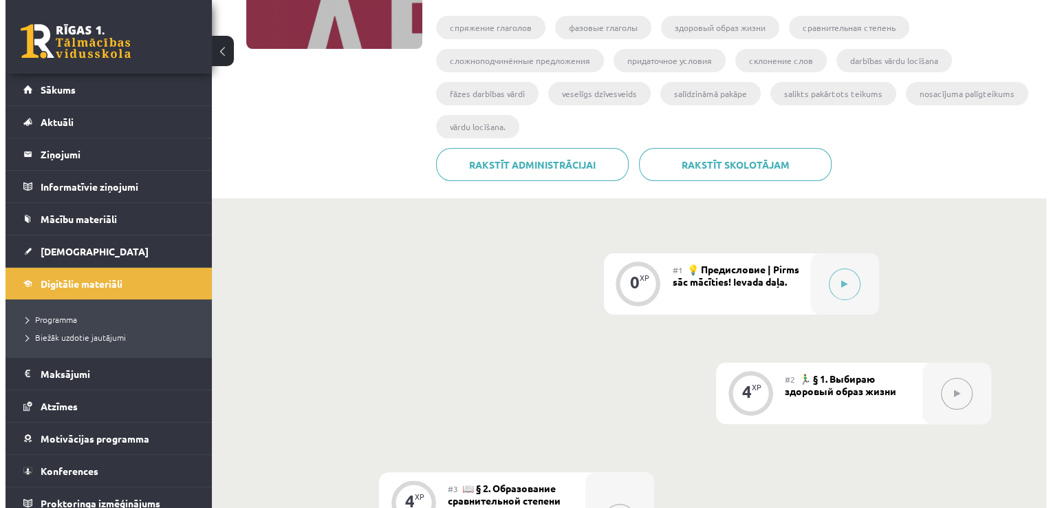
scroll to position [275, 0]
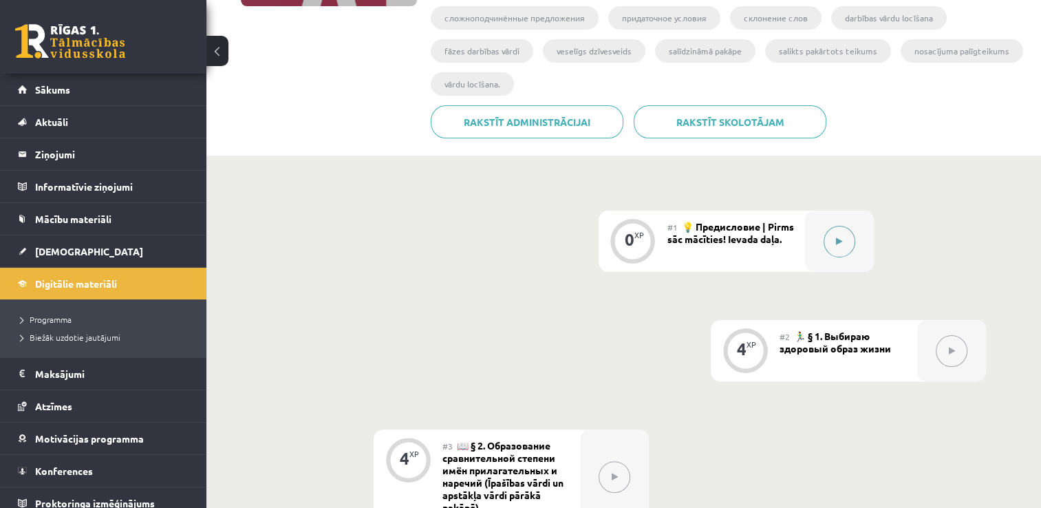
click at [836, 246] on button at bounding box center [840, 242] width 32 height 32
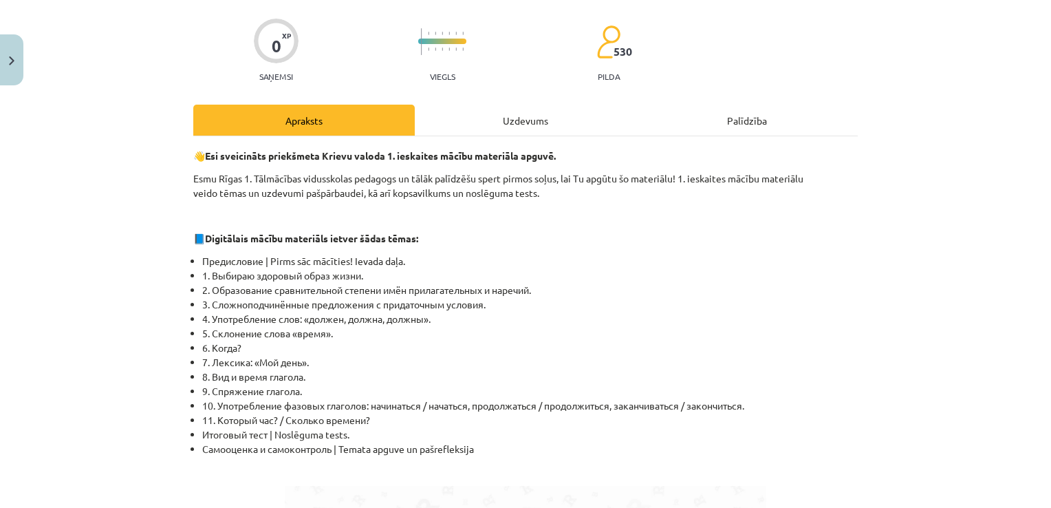
scroll to position [69, 0]
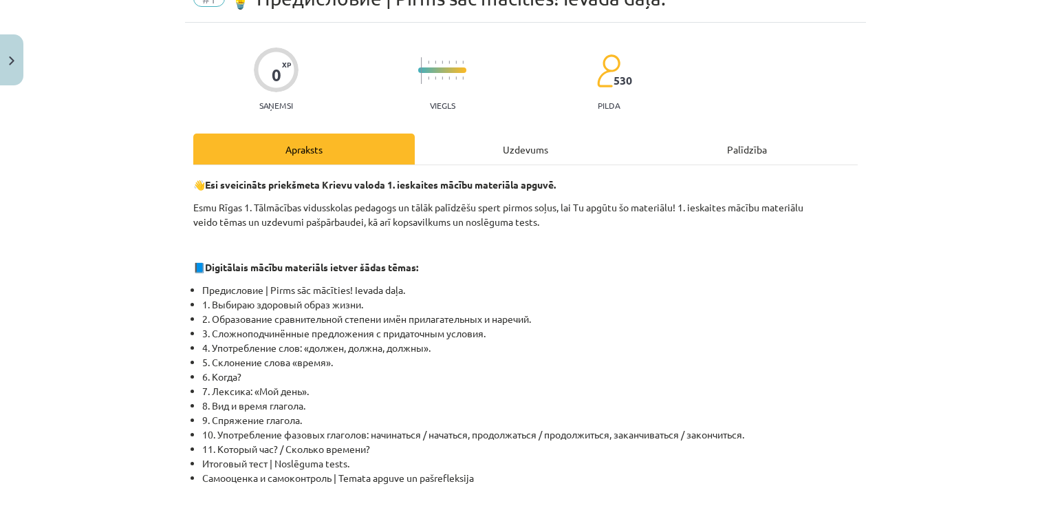
click at [516, 147] on div "Uzdevums" at bounding box center [526, 148] width 222 height 31
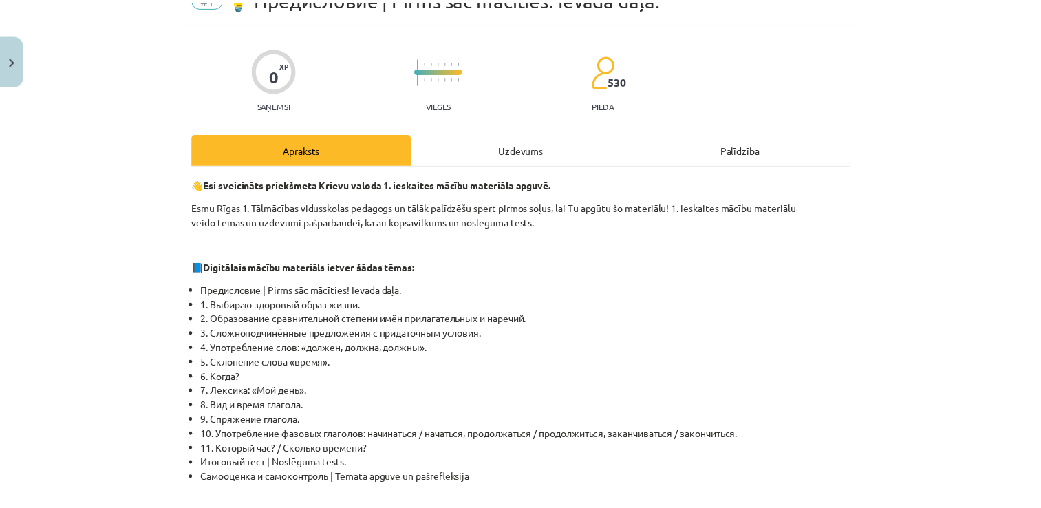
scroll to position [14, 0]
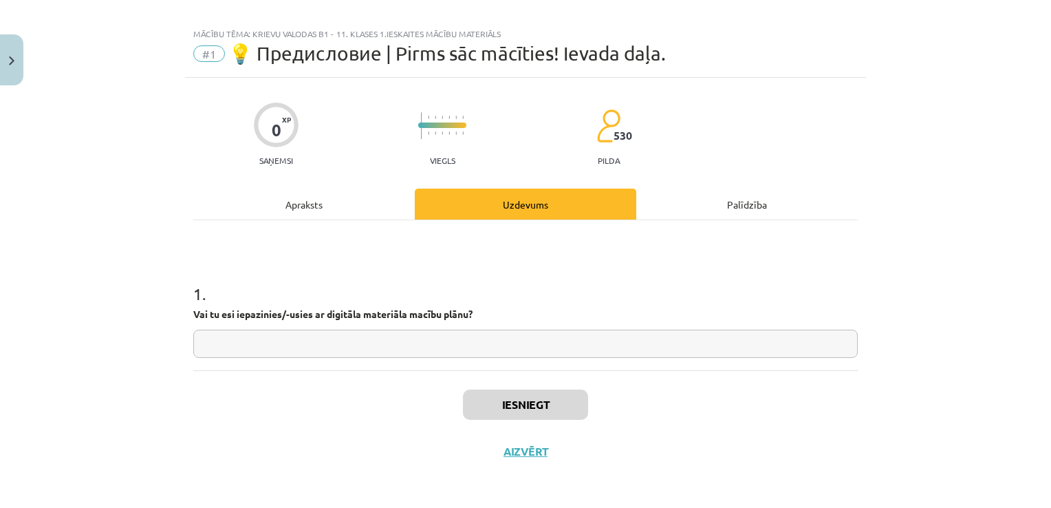
click at [378, 331] on input "text" at bounding box center [525, 344] width 665 height 28
click at [15, 57] on button "Close" at bounding box center [11, 59] width 23 height 51
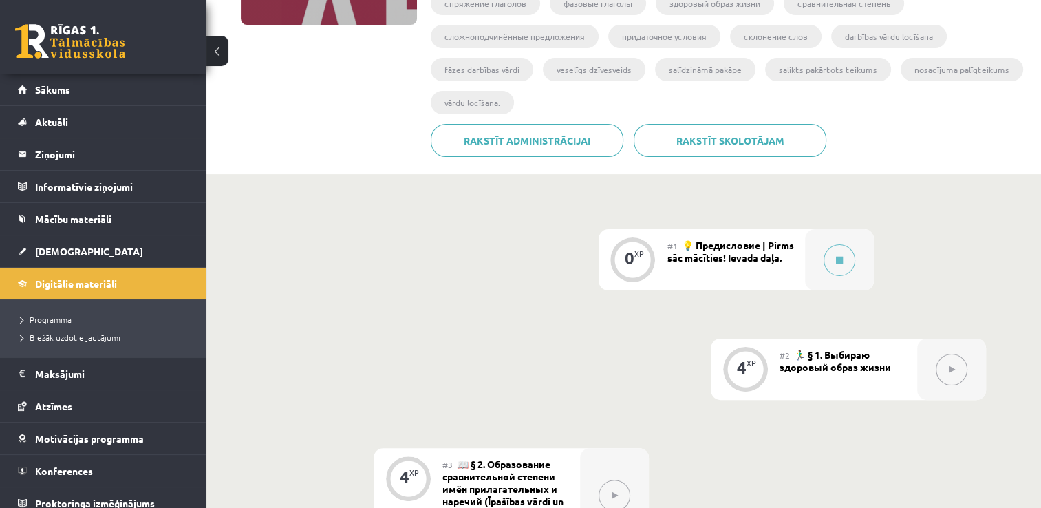
scroll to position [275, 0]
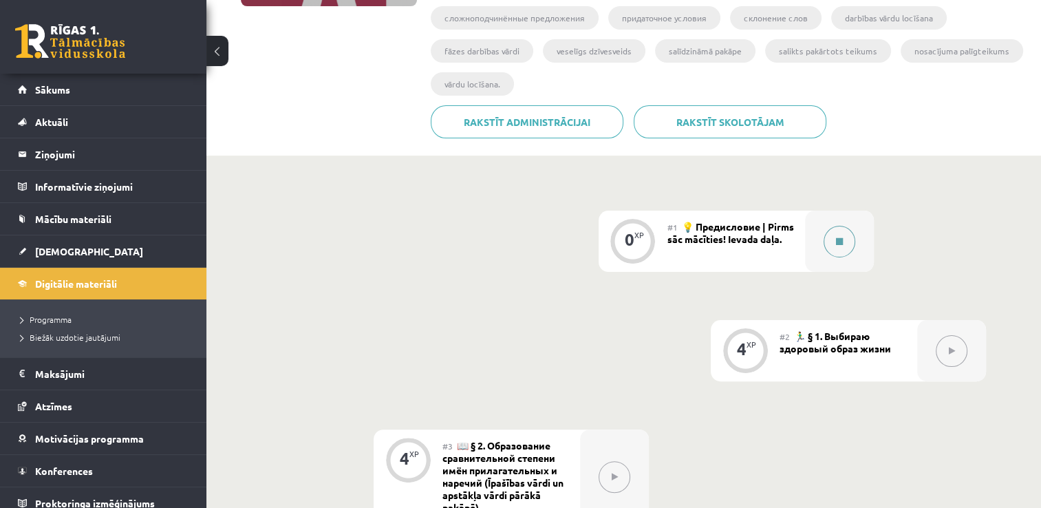
click at [843, 246] on button at bounding box center [840, 242] width 32 height 32
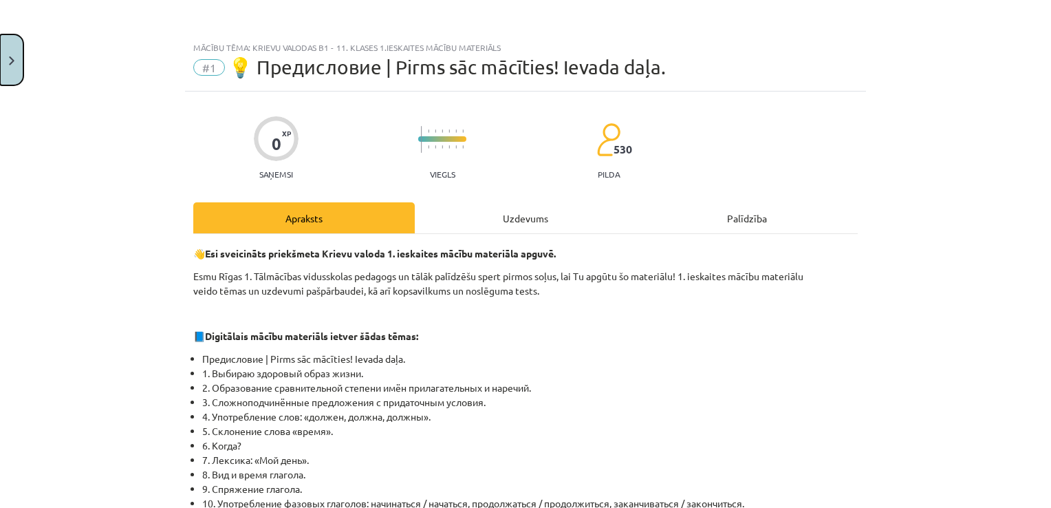
click at [10, 56] on img "Close" at bounding box center [12, 60] width 6 height 9
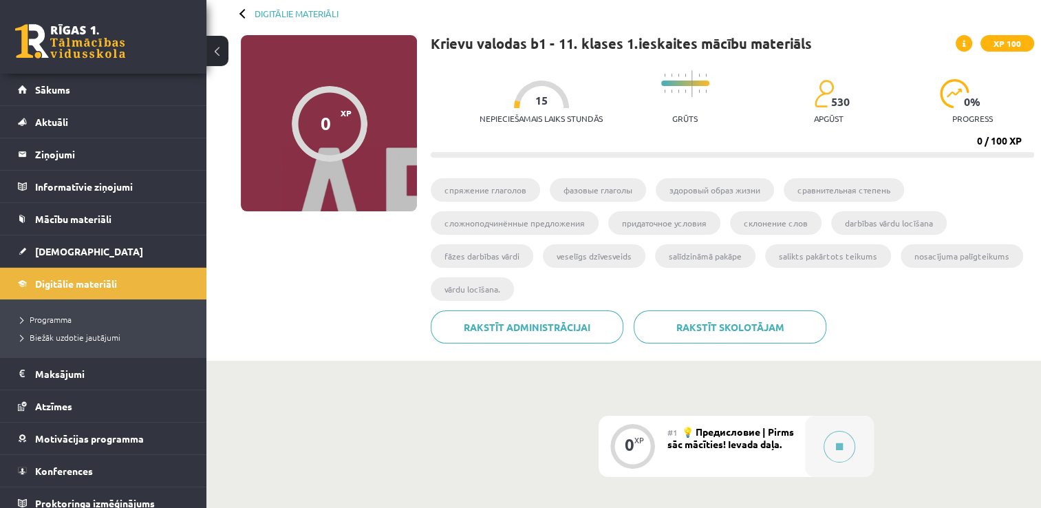
scroll to position [69, 0]
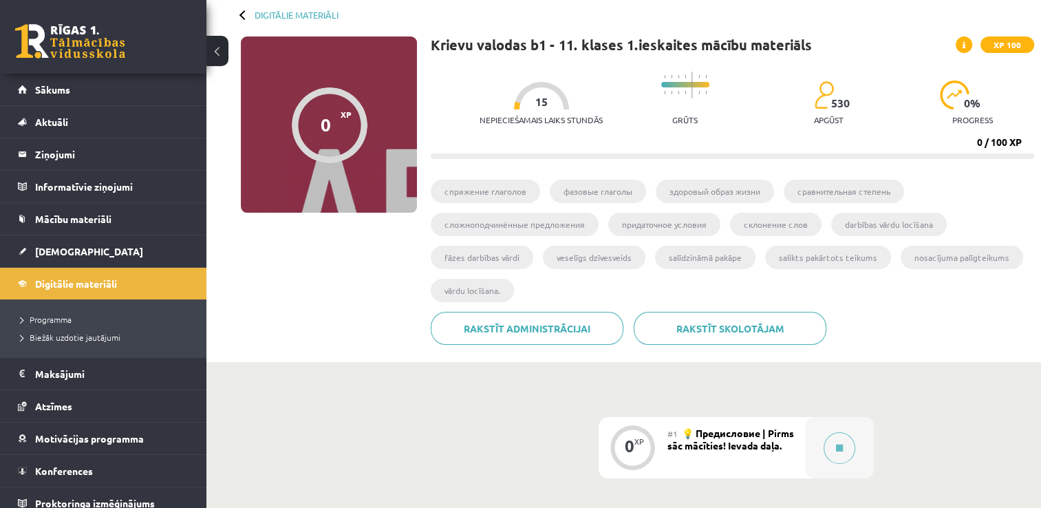
click at [323, 125] on div "0" at bounding box center [326, 124] width 10 height 21
click at [524, 115] on p "Nepieciešamais laiks stundās" at bounding box center [541, 120] width 123 height 10
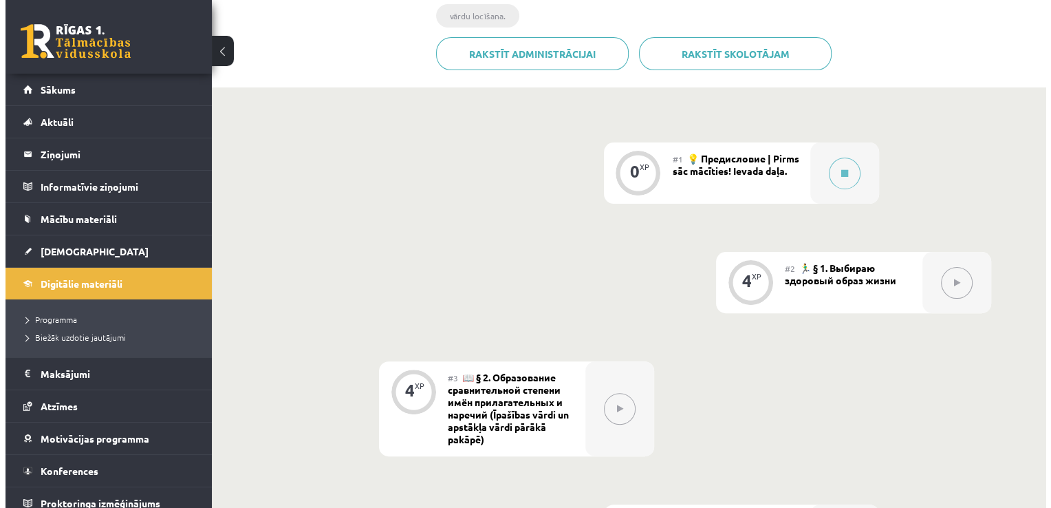
scroll to position [345, 0]
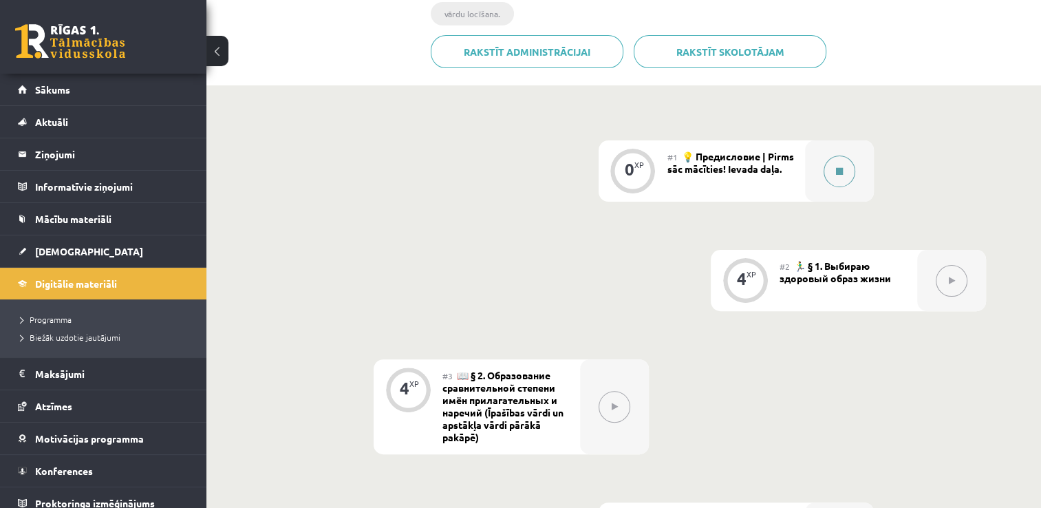
click at [841, 177] on button at bounding box center [840, 171] width 32 height 32
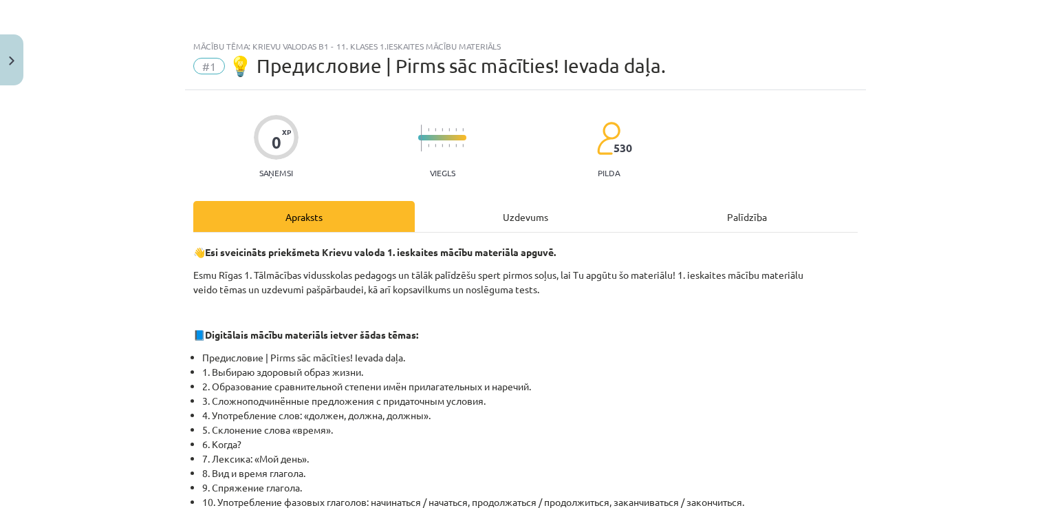
scroll to position [0, 0]
click at [544, 215] on div "Uzdevums" at bounding box center [526, 217] width 222 height 31
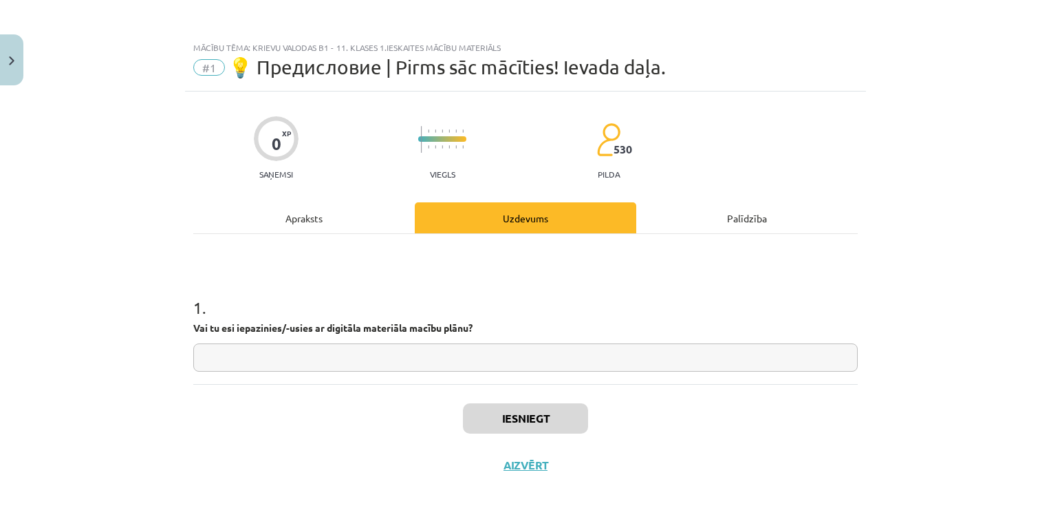
scroll to position [14, 0]
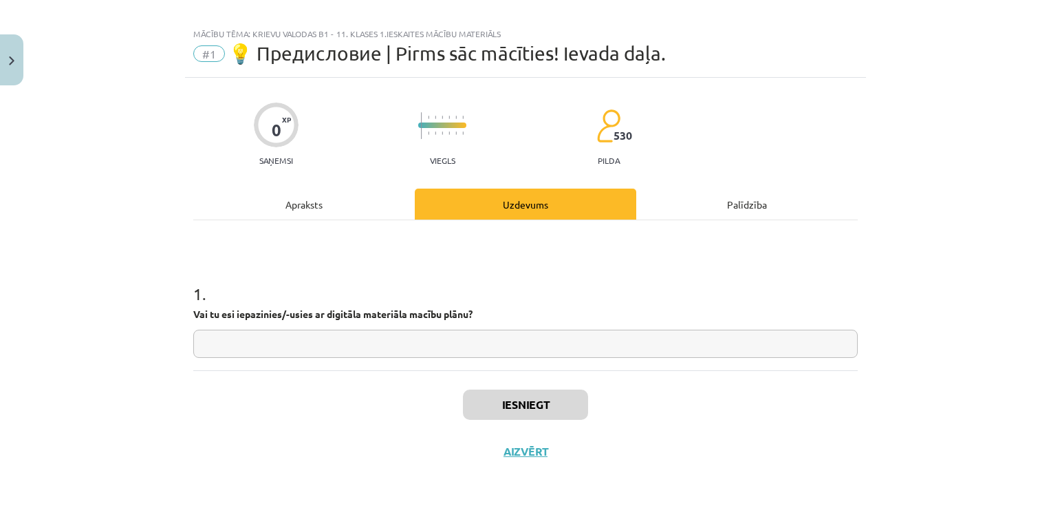
click at [296, 191] on div "Apraksts" at bounding box center [304, 204] width 222 height 31
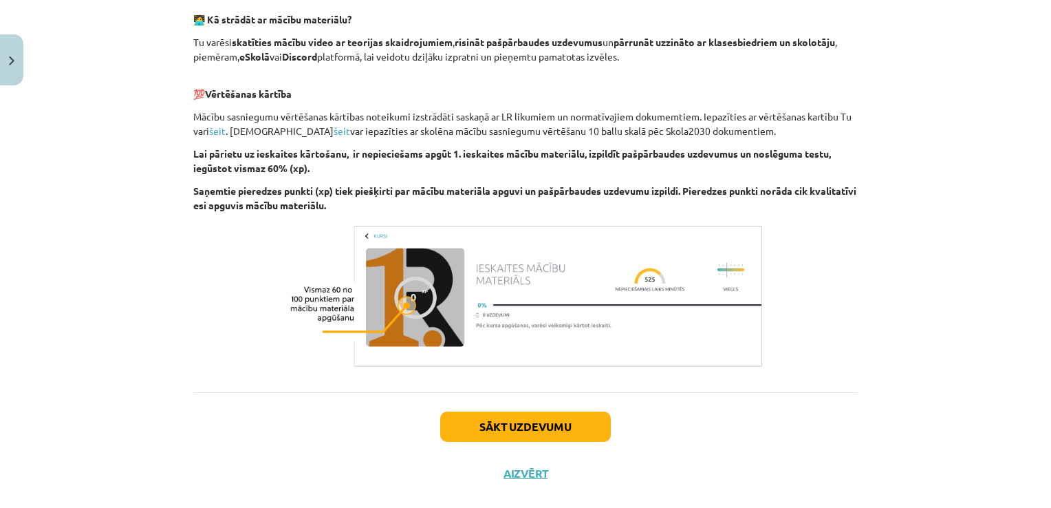
scroll to position [896, 0]
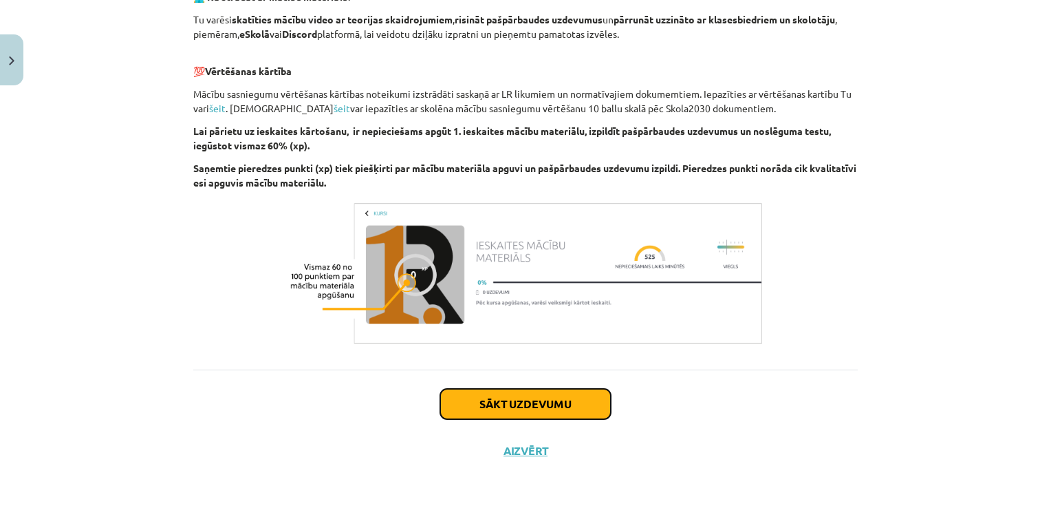
click at [537, 402] on button "Sākt uzdevumu" at bounding box center [525, 404] width 171 height 30
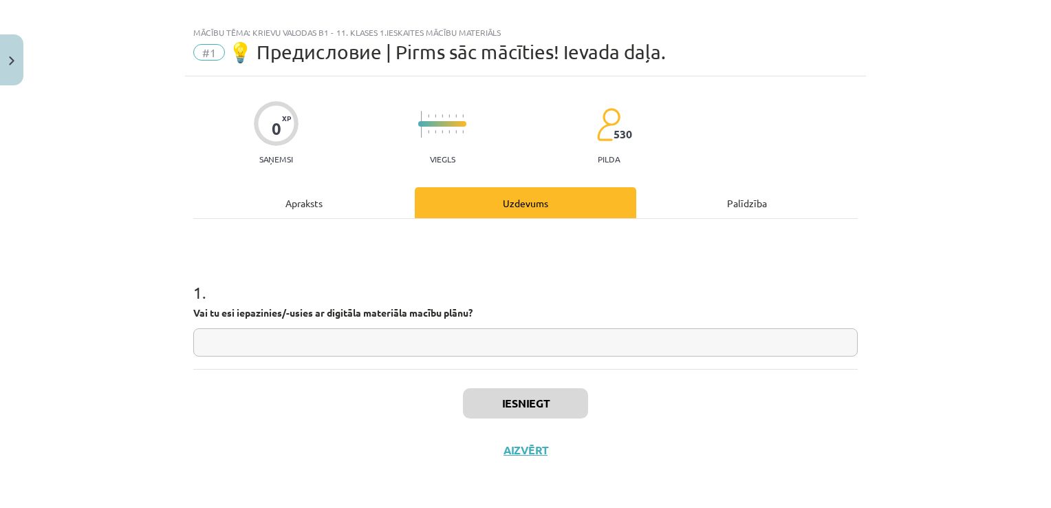
scroll to position [14, 0]
click at [358, 340] on input "text" at bounding box center [525, 344] width 665 height 28
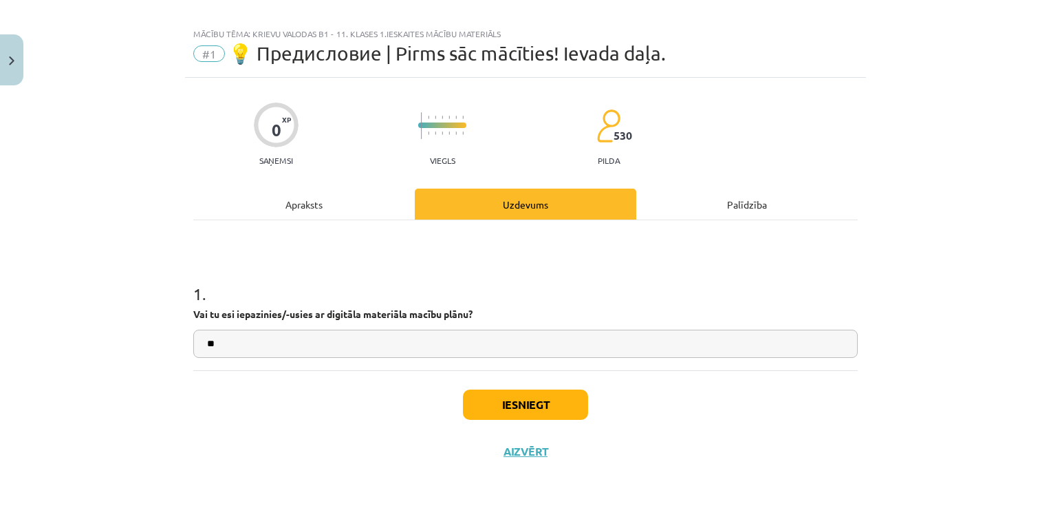
type input "*"
type input "**"
click at [541, 400] on button "Iesniegt" at bounding box center [525, 404] width 125 height 30
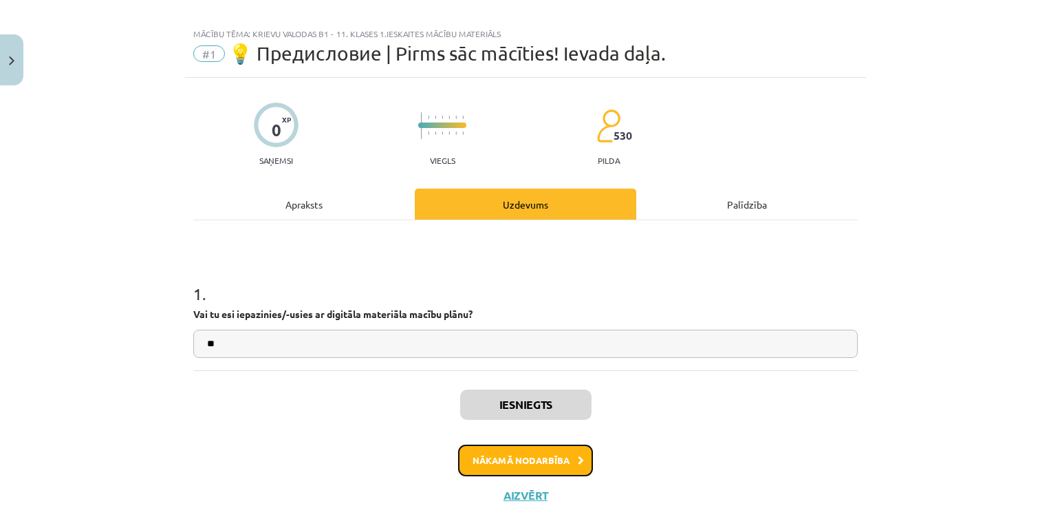
click at [548, 461] on button "Nākamā nodarbība" at bounding box center [525, 460] width 135 height 32
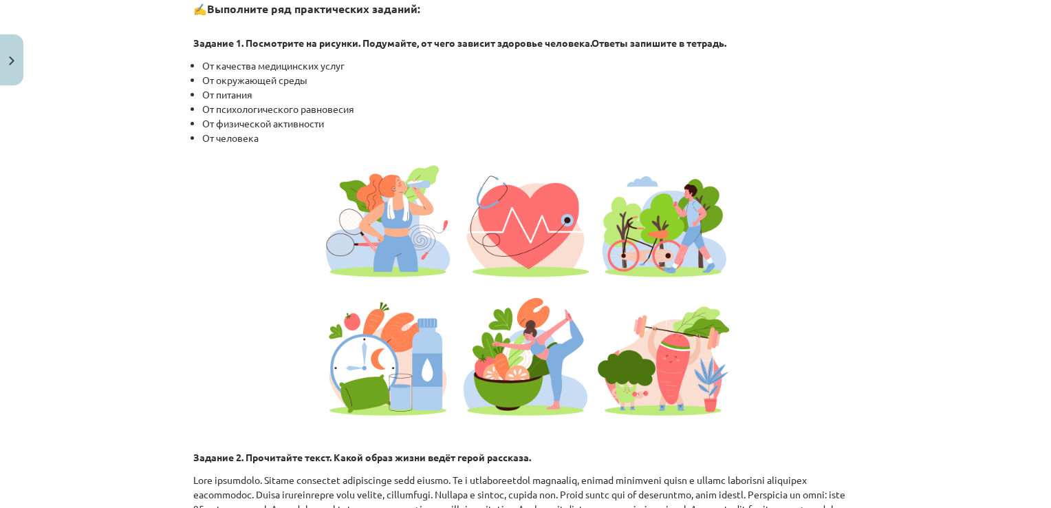
scroll to position [1101, 0]
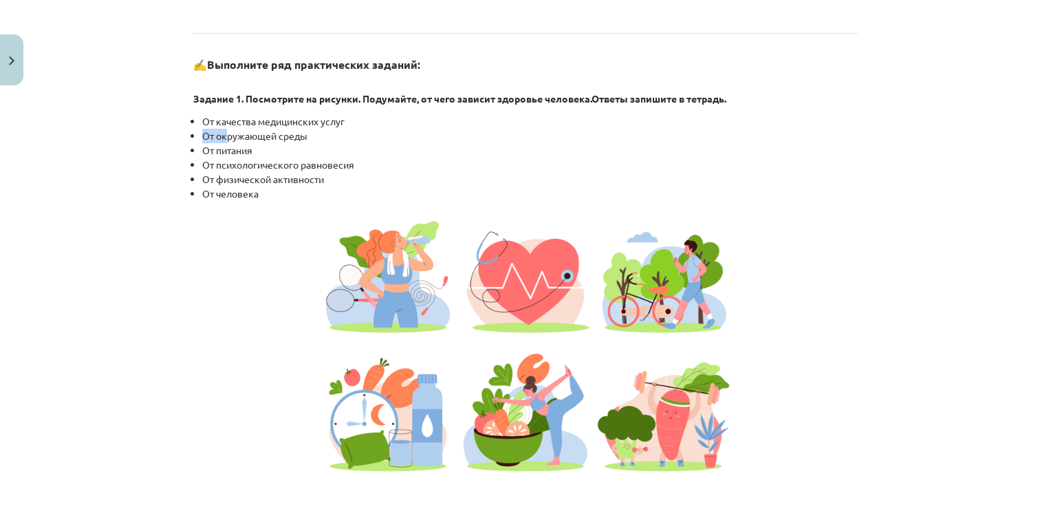
drag, startPoint x: 196, startPoint y: 147, endPoint x: 222, endPoint y: 147, distance: 25.5
click at [222, 147] on ul "От качества медицинских услуг От окружающей среды От питания От психологическог…" at bounding box center [525, 157] width 665 height 87
click at [195, 150] on ul "От качества медицинских услуг От окружающей среды От питания От психологическог…" at bounding box center [525, 157] width 665 height 87
click at [185, 147] on div "4 XP Saņemsi Grūts 530 pilda Apraksts Uzdevums Palīdzība 📌 Введение | Ievads В …" at bounding box center [525, 278] width 681 height 2574
drag, startPoint x: 184, startPoint y: 147, endPoint x: 201, endPoint y: 145, distance: 16.6
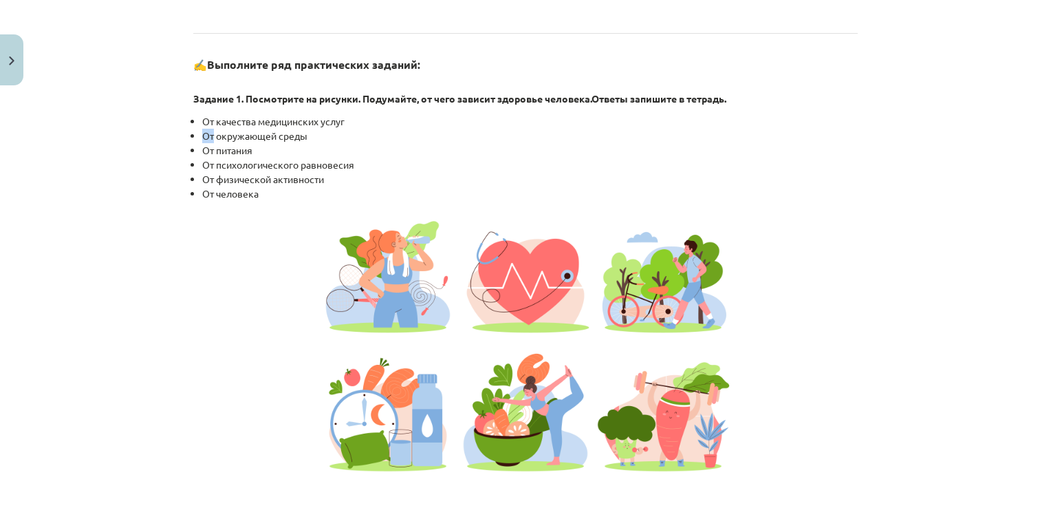
click at [201, 145] on div "4 XP Saņemsi Grūts 530 pilda Apraksts Uzdevums Palīdzība 📌 Введение | Ievads В …" at bounding box center [525, 278] width 681 height 2574
drag, startPoint x: 201, startPoint y: 145, endPoint x: 292, endPoint y: 142, distance: 90.9
click at [292, 142] on li "От окружающей среды" at bounding box center [530, 136] width 656 height 14
drag, startPoint x: 301, startPoint y: 148, endPoint x: 259, endPoint y: 166, distance: 45.6
click at [259, 166] on ul "От качества медицинских услуг От окружающей среды От питания От психологическог…" at bounding box center [525, 157] width 665 height 87
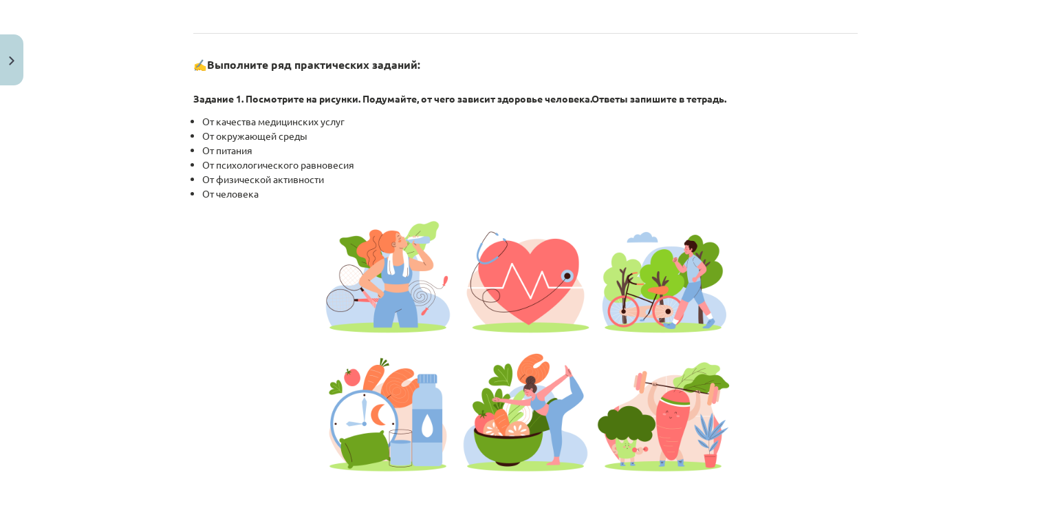
drag, startPoint x: 259, startPoint y: 166, endPoint x: 194, endPoint y: 144, distance: 68.1
click at [194, 144] on ul "От качества медицинских услуг От окружающей среды От питания От психологическог…" at bounding box center [525, 157] width 665 height 87
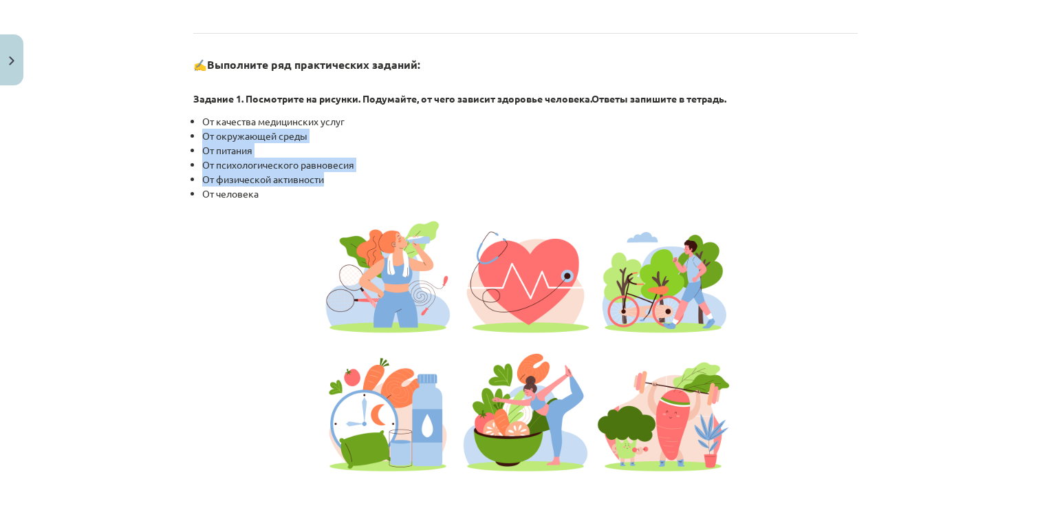
drag, startPoint x: 195, startPoint y: 144, endPoint x: 323, endPoint y: 195, distance: 136.8
click at [323, 195] on ul "От качества медицинских услуг От окружающей среды От питания От психологическог…" at bounding box center [525, 157] width 665 height 87
copy ul "От окружающей среды От питания От психологического равновесия От физической акт…"
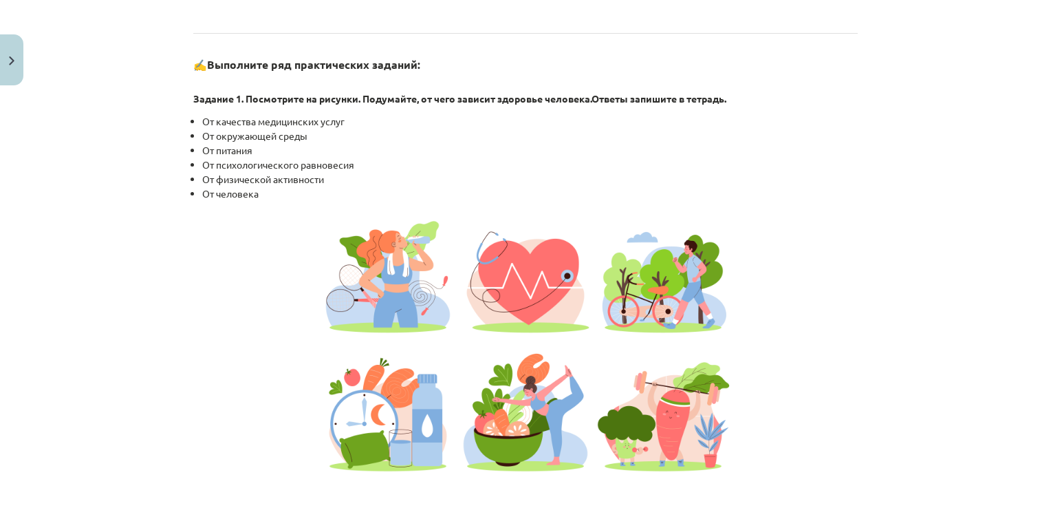
click at [256, 258] on p at bounding box center [525, 345] width 665 height 275
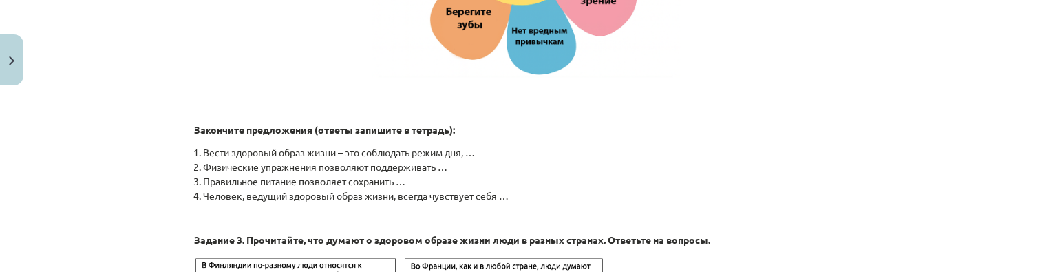
scroll to position [1933, 0]
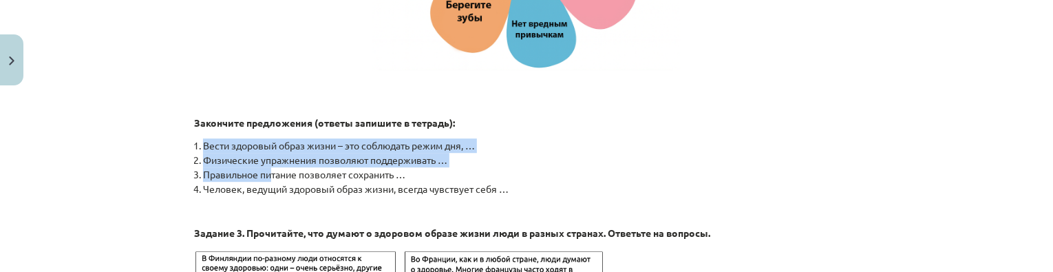
drag, startPoint x: 183, startPoint y: 151, endPoint x: 264, endPoint y: 178, distance: 85.1
click at [203, 153] on li "Вести здоровый образ жизни – это соблюдать режим дня, …" at bounding box center [531, 145] width 656 height 14
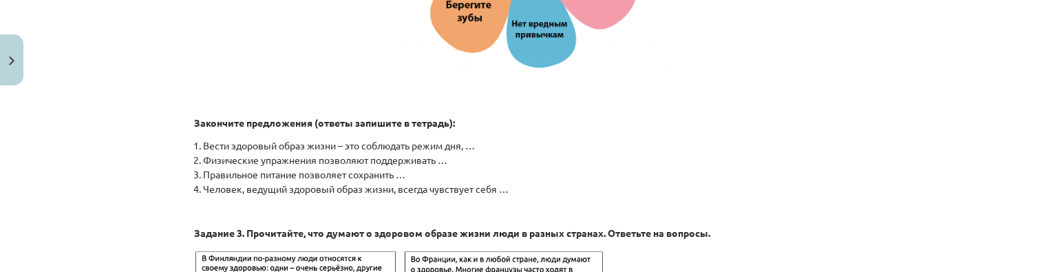
click at [282, 114] on p "Закончите предложения (oтветы запишите в тетрадь):" at bounding box center [526, 115] width 665 height 29
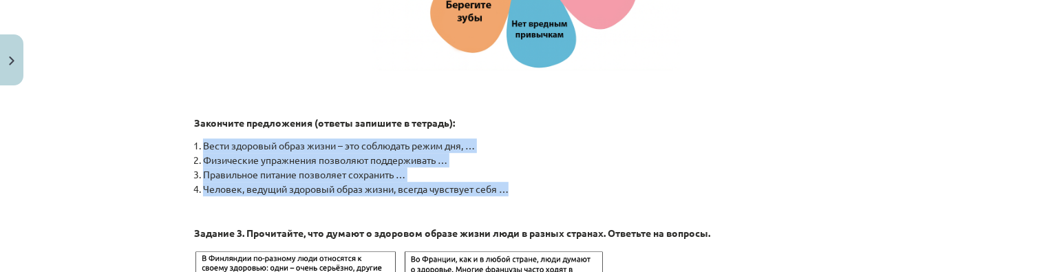
drag, startPoint x: 195, startPoint y: 153, endPoint x: 520, endPoint y: 204, distance: 328.7
click at [520, 196] on ol "Вести здоровый образ жизни – это соблюдать режим дня, … Физические упражнения п…" at bounding box center [526, 167] width 665 height 58
copy ol "Вести здоровый образ жизни – это соблюдать режим дня, … Физические упражнения п…"
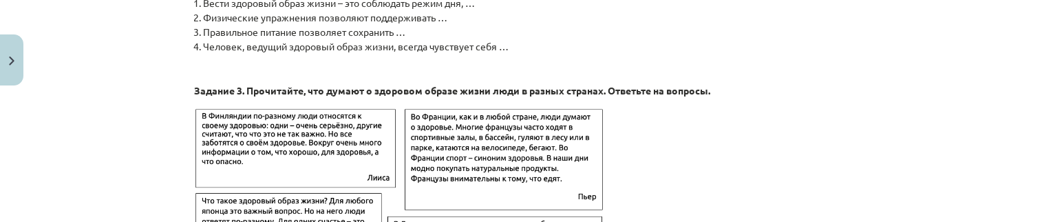
scroll to position [2070, 0]
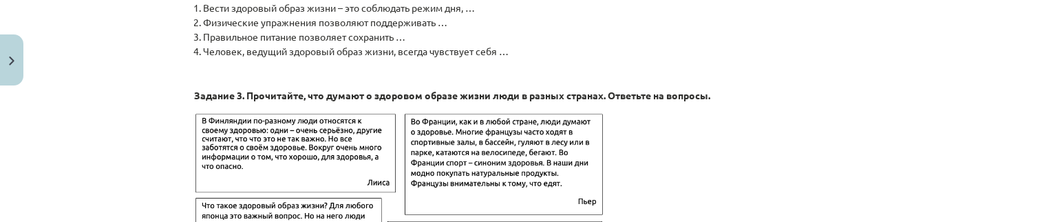
click at [786, 131] on p at bounding box center [526, 218] width 665 height 215
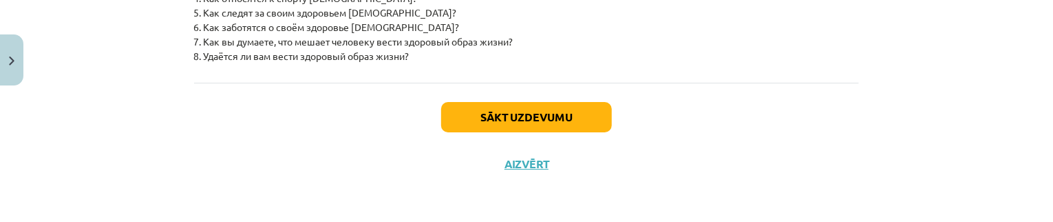
scroll to position [2490, 0]
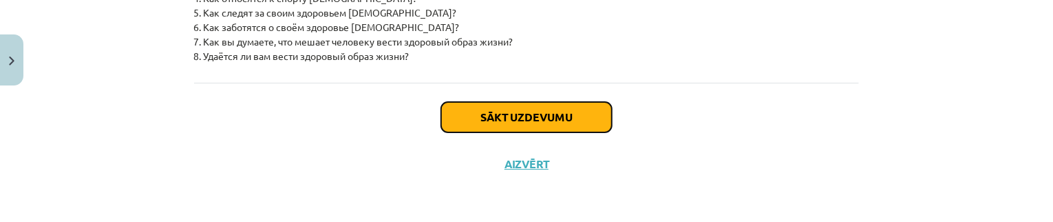
click at [522, 108] on button "Sākt uzdevumu" at bounding box center [526, 117] width 171 height 30
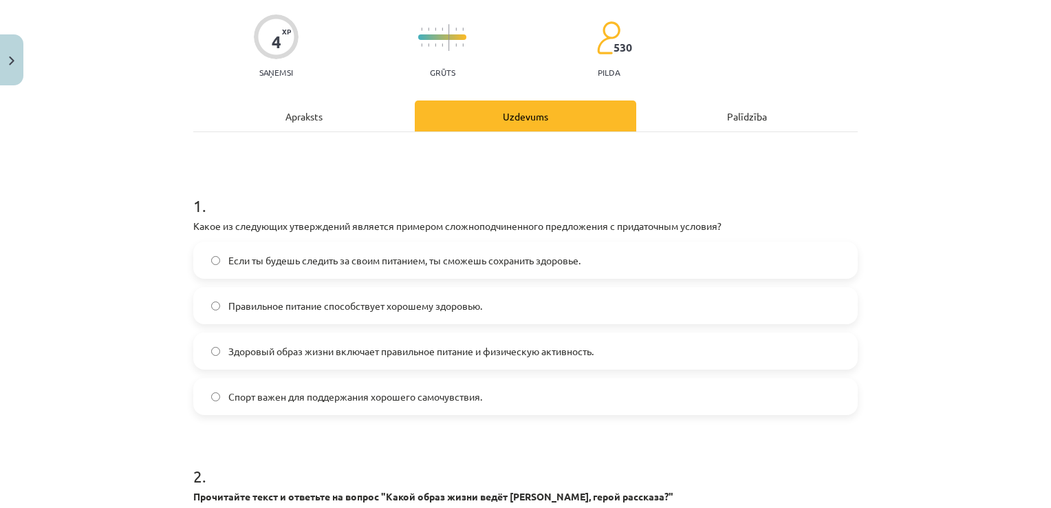
scroll to position [103, 0]
click at [418, 271] on label "Если ты будешь следить за своим питанием, ты сможешь сохранить здоровье." at bounding box center [526, 258] width 662 height 34
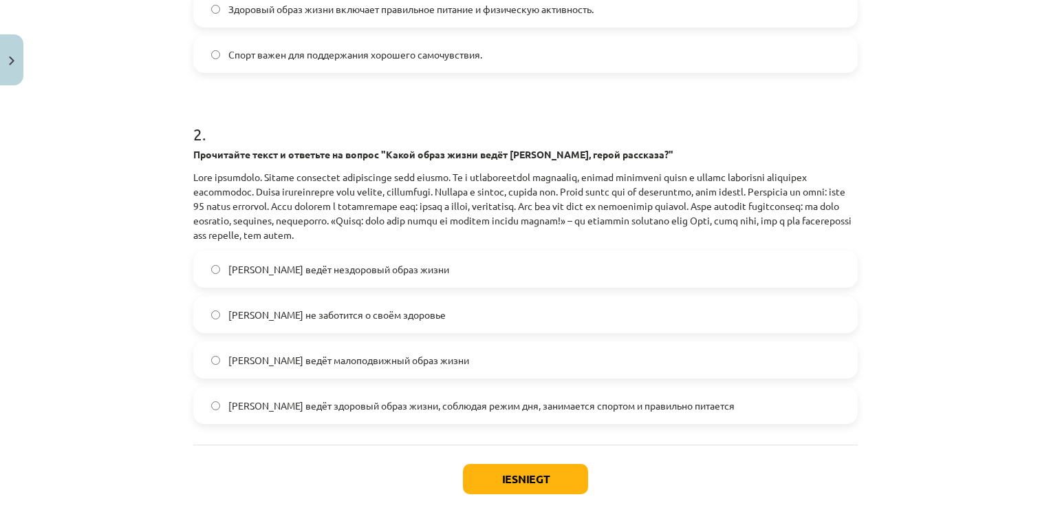
scroll to position [447, 0]
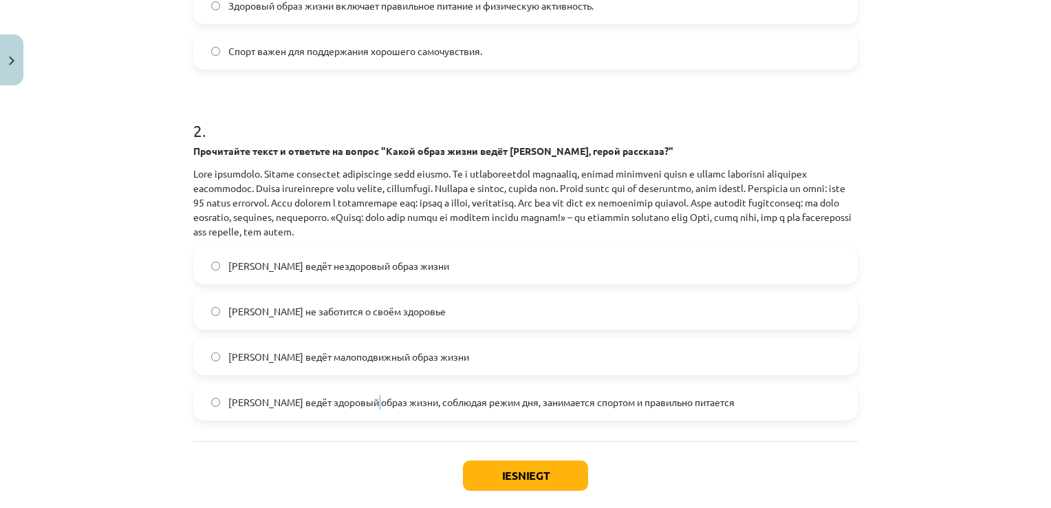
click at [368, 406] on span "Олег ведёт здоровый образ жизни, соблюдая режим дня, занимается спортом и прави…" at bounding box center [481, 402] width 506 height 14
click at [548, 477] on button "Iesniegt" at bounding box center [525, 475] width 125 height 30
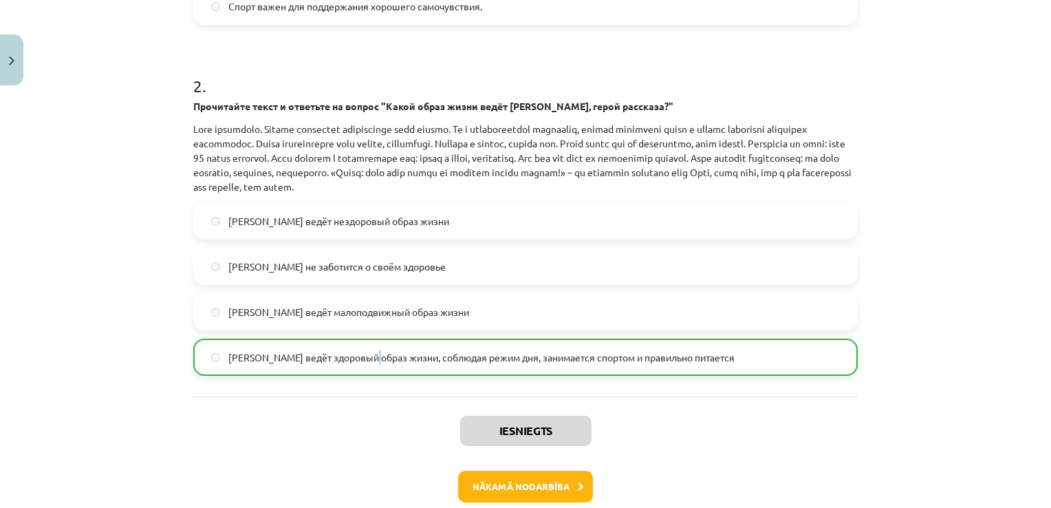
scroll to position [561, 0]
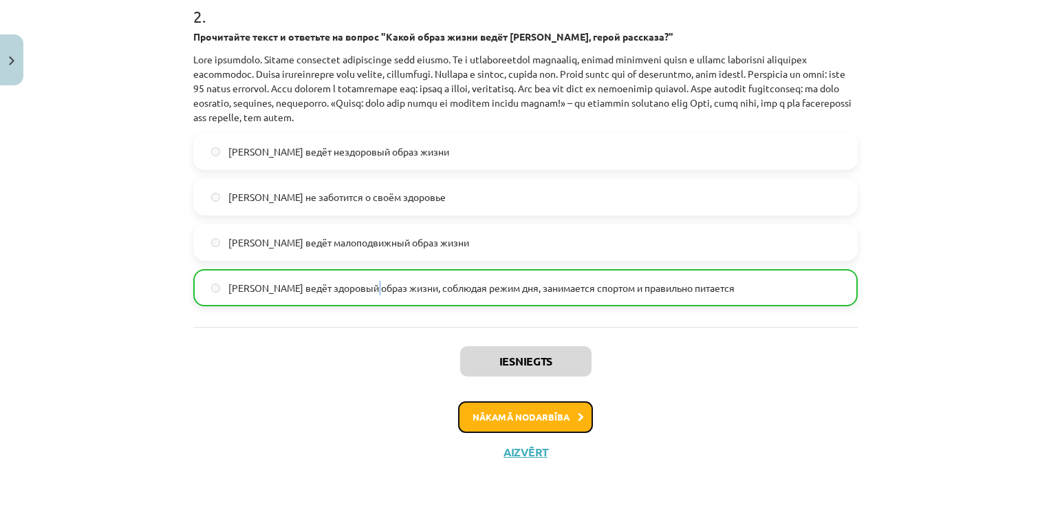
click at [521, 420] on button "Nākamā nodarbība" at bounding box center [525, 417] width 135 height 32
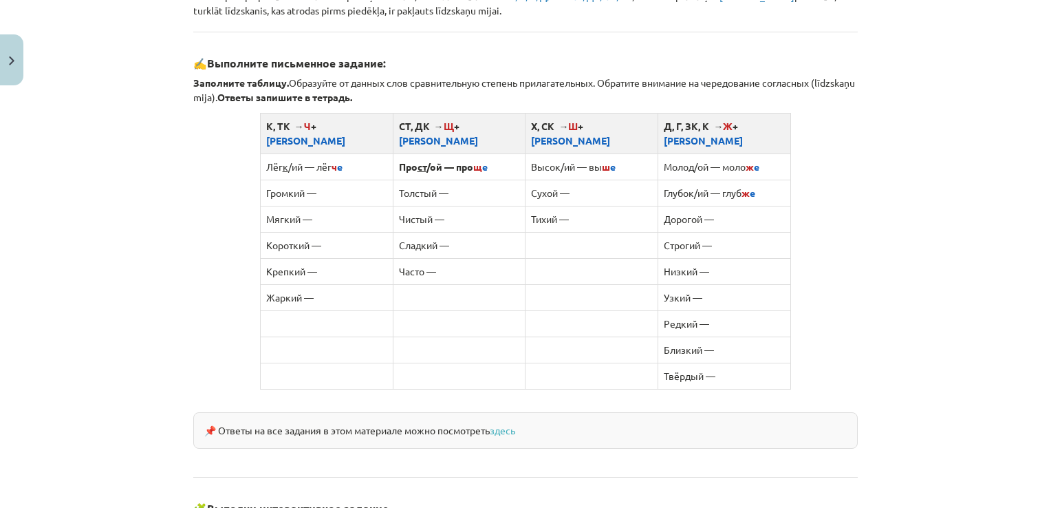
scroll to position [826, 0]
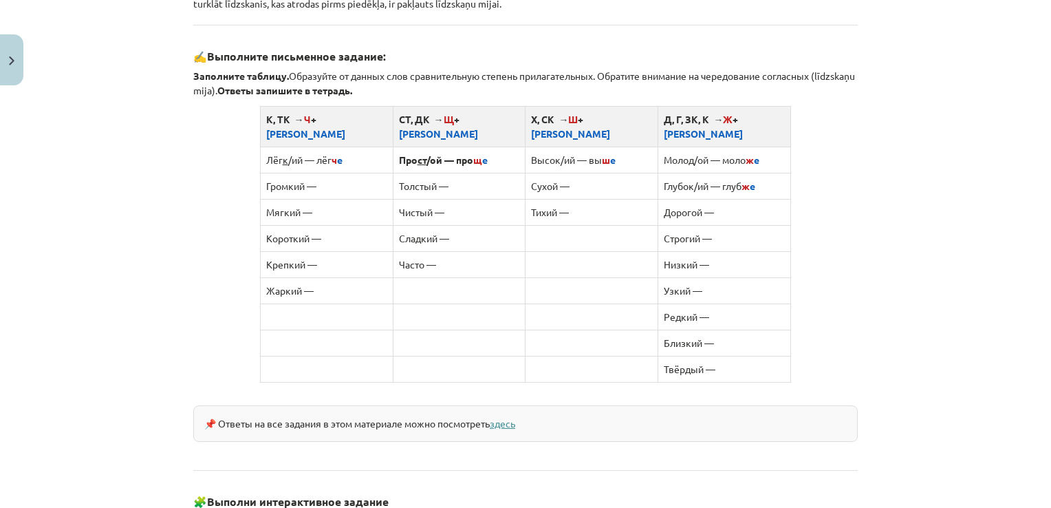
click at [510, 417] on link "здесь" at bounding box center [502, 423] width 25 height 12
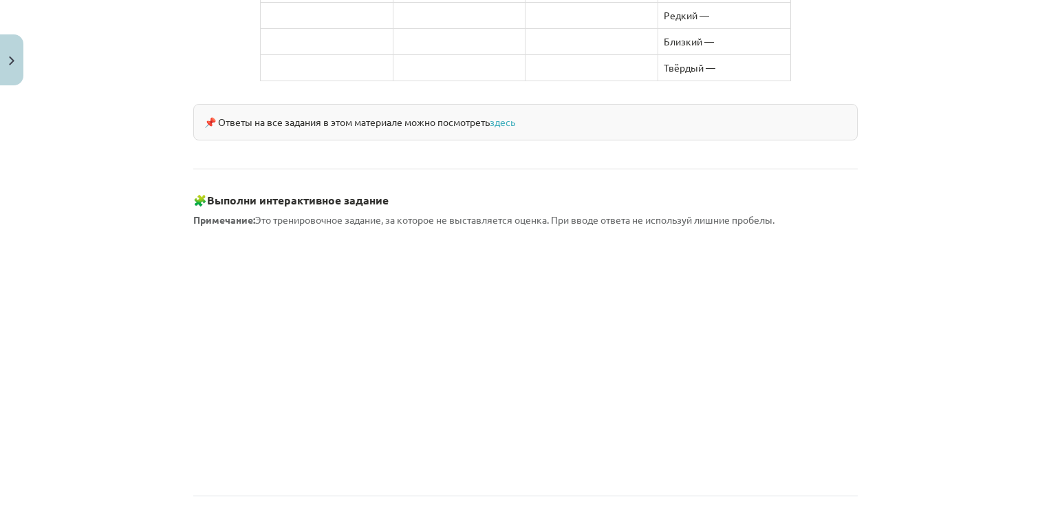
scroll to position [1170, 0]
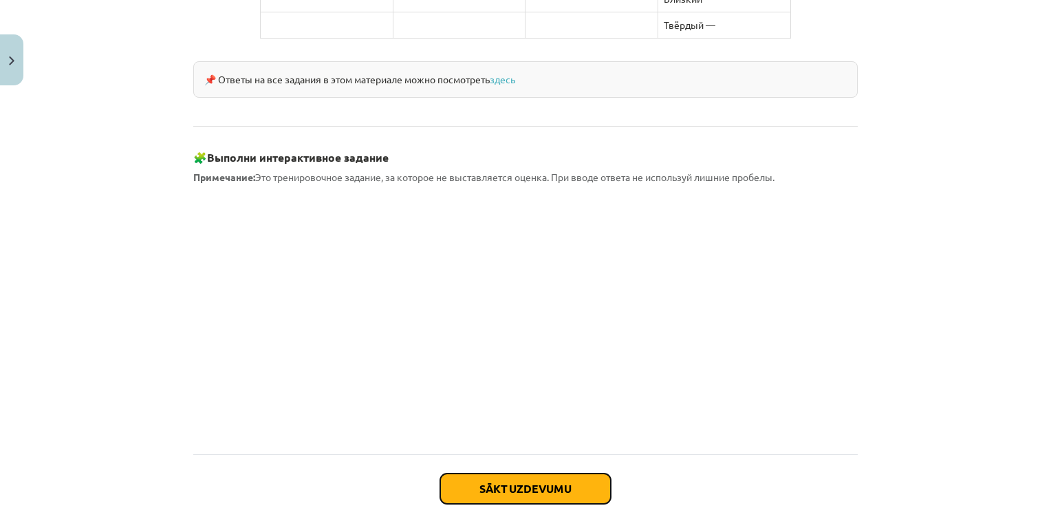
click at [554, 473] on button "Sākt uzdevumu" at bounding box center [525, 488] width 171 height 30
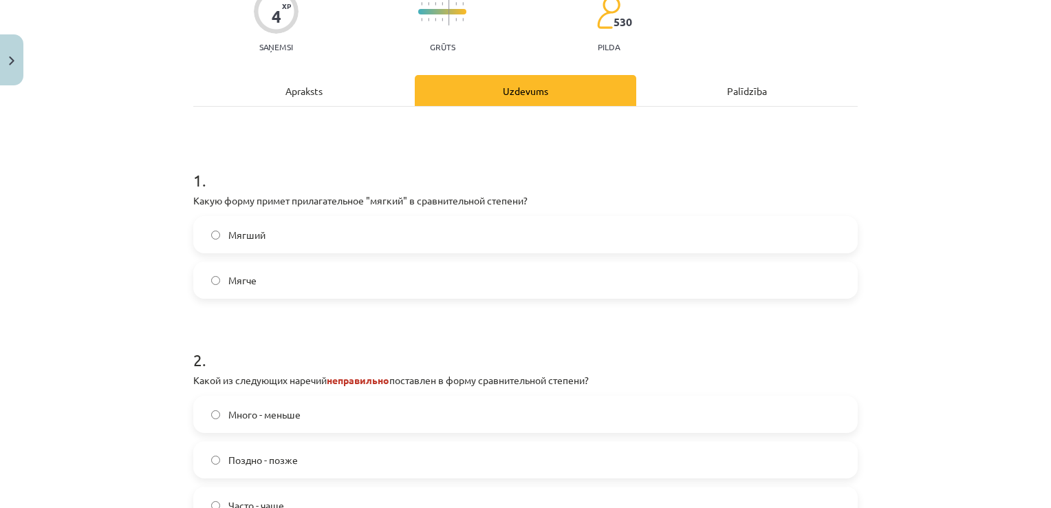
scroll to position [34, 0]
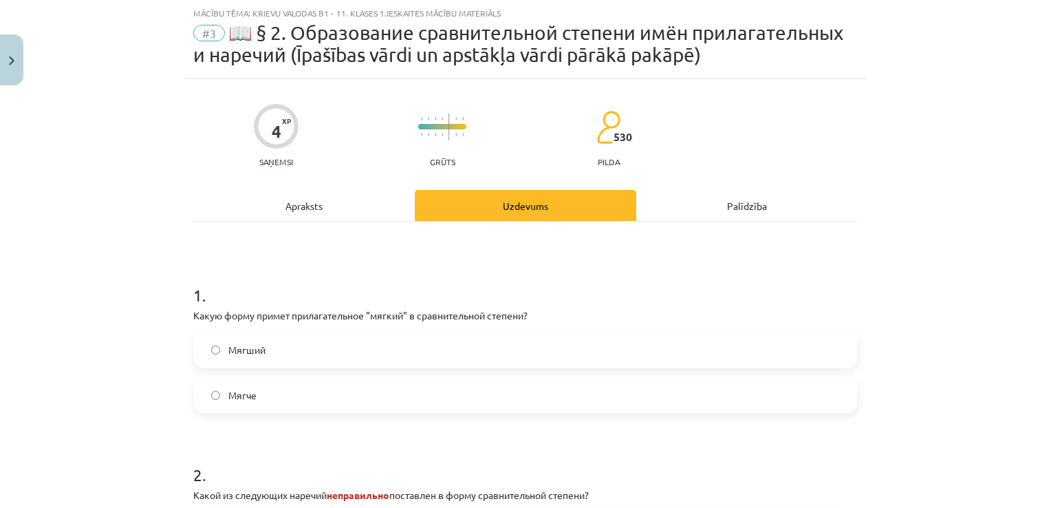
click at [368, 398] on label "Мягче" at bounding box center [526, 395] width 662 height 34
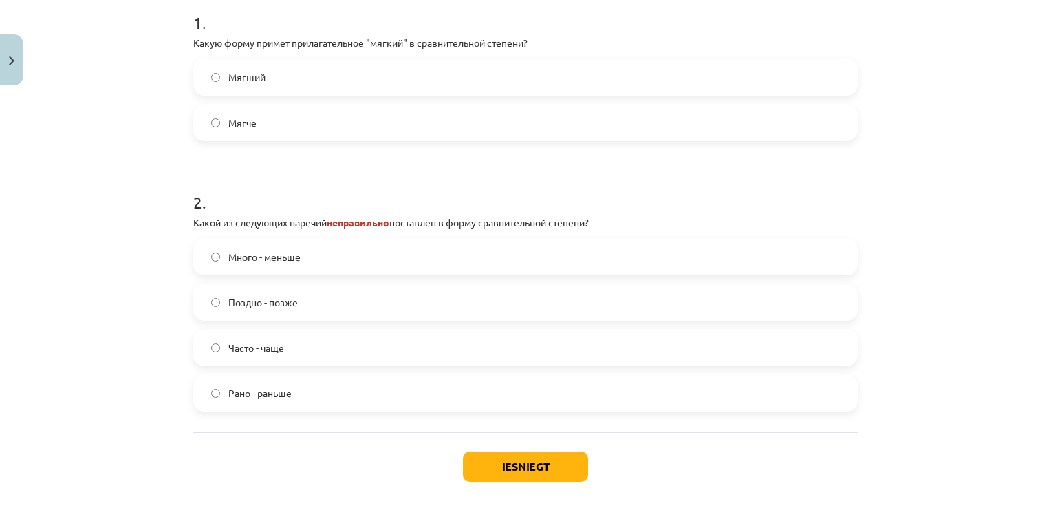
scroll to position [310, 0]
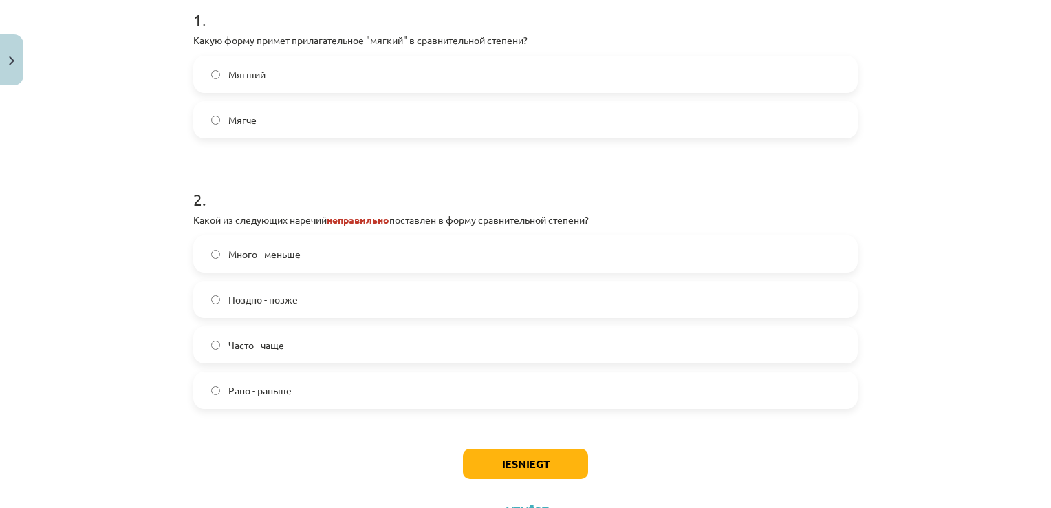
click at [210, 257] on label "Много - меньше" at bounding box center [526, 254] width 662 height 34
click at [505, 460] on button "Iesniegt" at bounding box center [525, 464] width 125 height 30
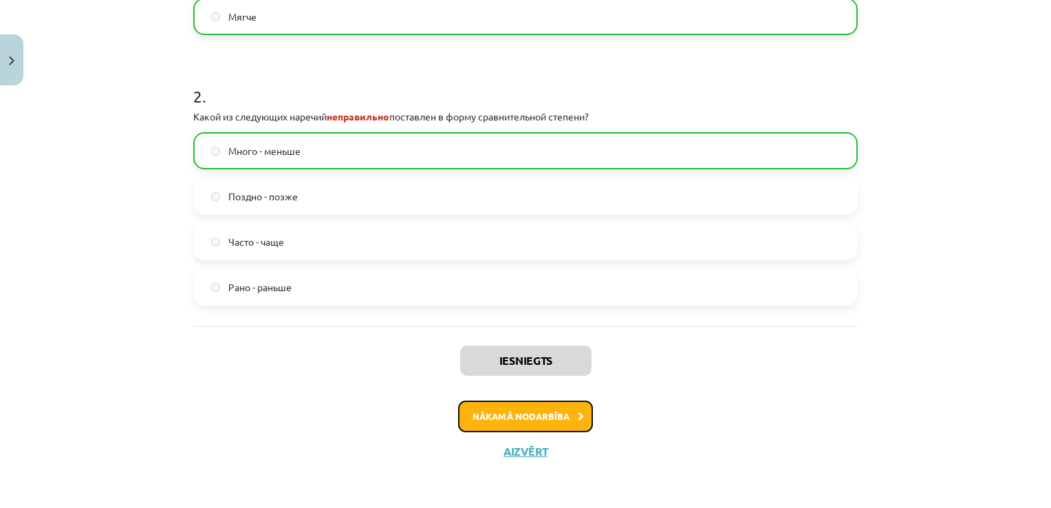
click at [542, 420] on button "Nākamā nodarbība" at bounding box center [525, 416] width 135 height 32
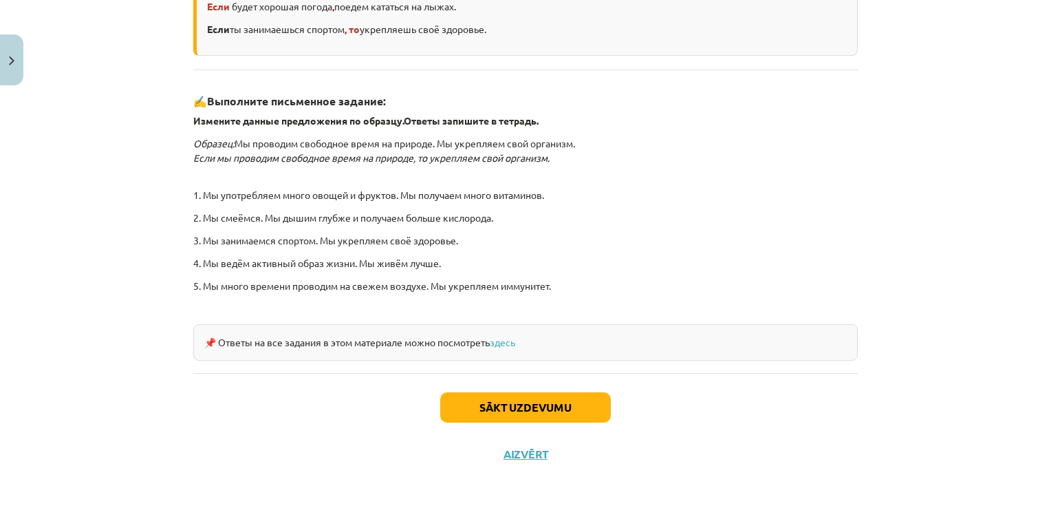
scroll to position [402, 0]
click at [542, 410] on button "Sākt uzdevumu" at bounding box center [525, 406] width 171 height 30
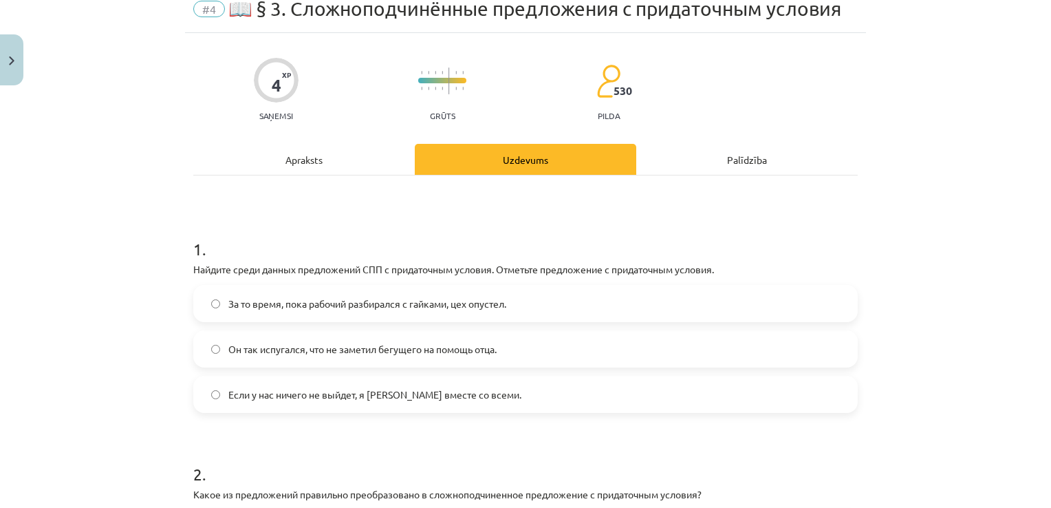
scroll to position [34, 0]
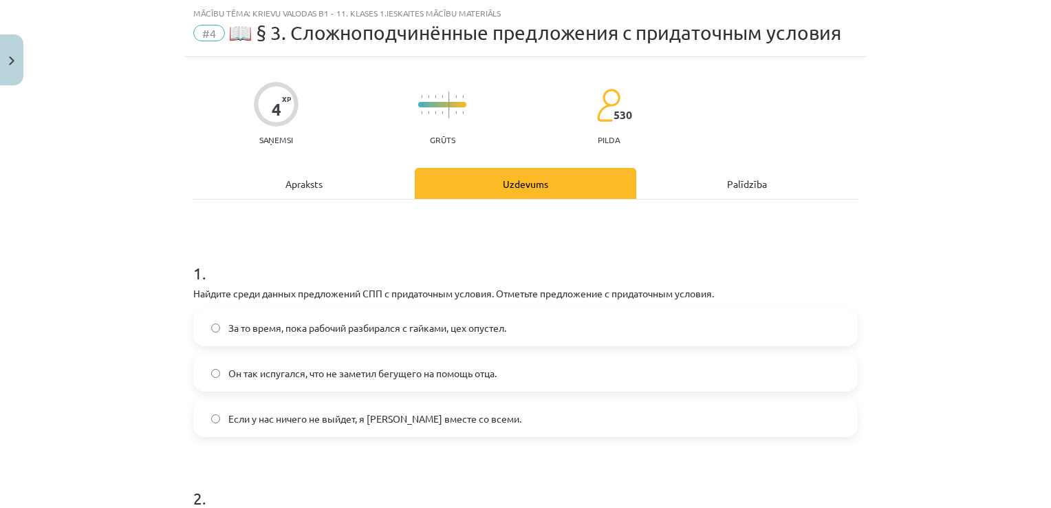
click at [215, 420] on label "Если у нас ничего не выйдет, я уеду вместе со всеми." at bounding box center [526, 418] width 662 height 34
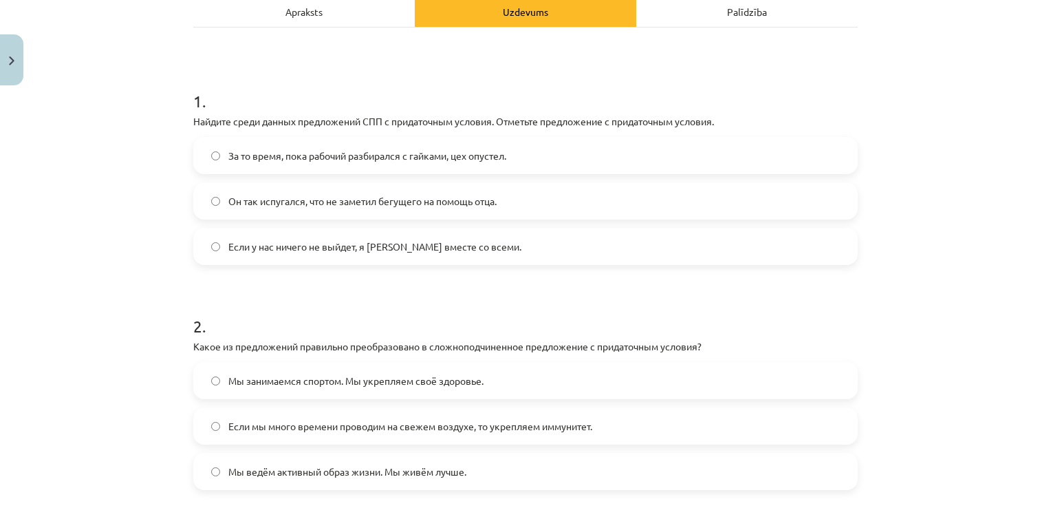
scroll to position [310, 0]
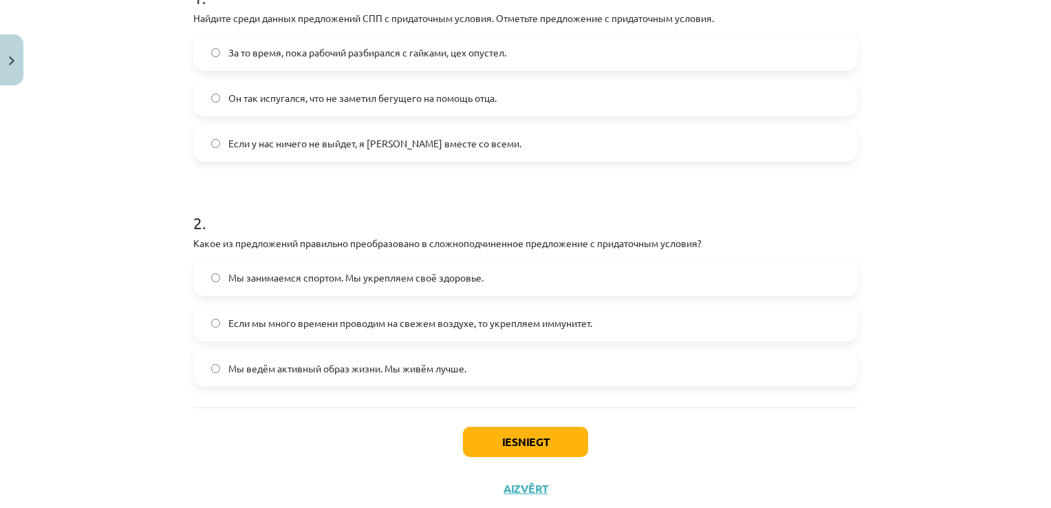
click at [358, 316] on span "Если мы много времени проводим на свежем воздухе, то укрепляем иммунитет." at bounding box center [410, 323] width 364 height 14
click at [506, 435] on button "Iesniegt" at bounding box center [525, 442] width 125 height 30
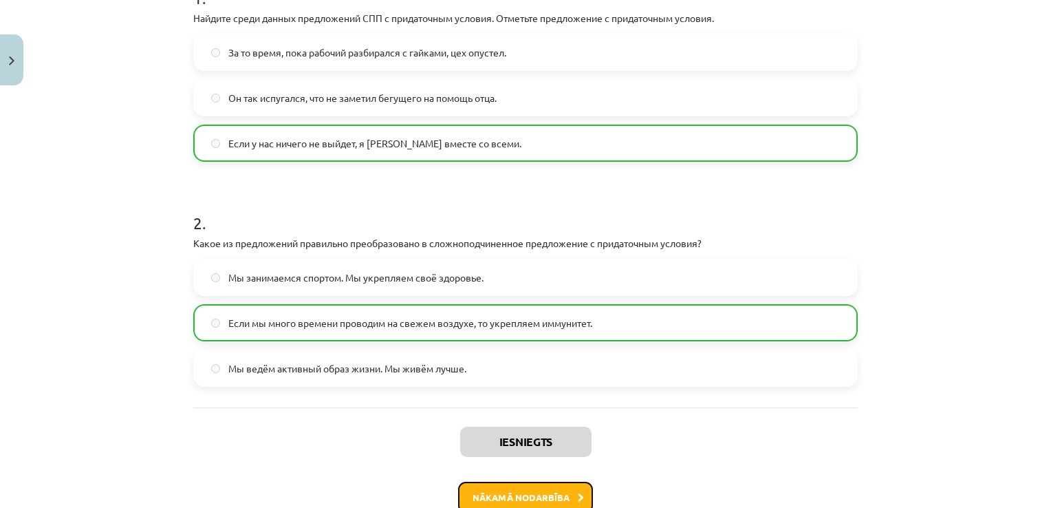
click at [533, 492] on button "Nākamā nodarbība" at bounding box center [525, 498] width 135 height 32
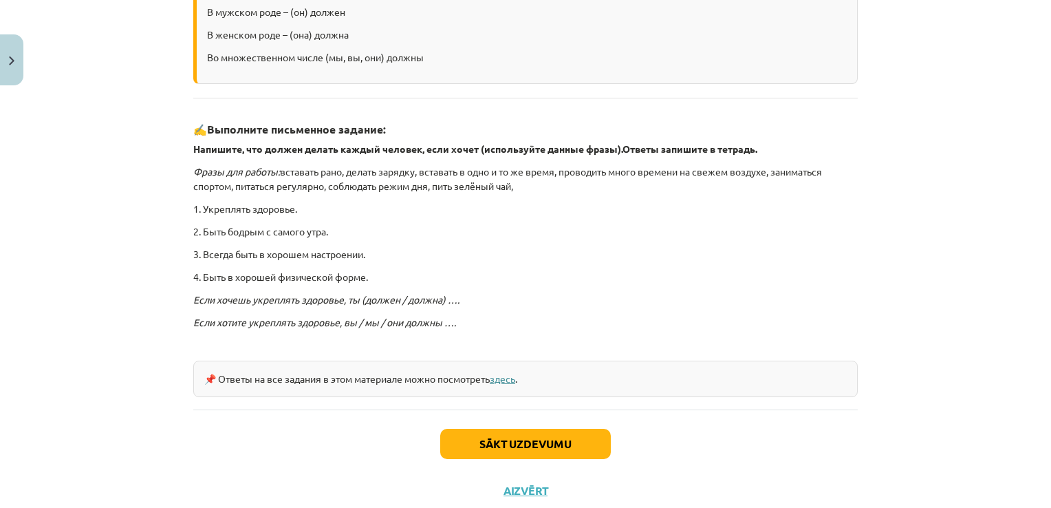
click at [502, 376] on link "здесь" at bounding box center [502, 378] width 25 height 12
click at [563, 438] on button "Sākt uzdevumu" at bounding box center [525, 444] width 171 height 30
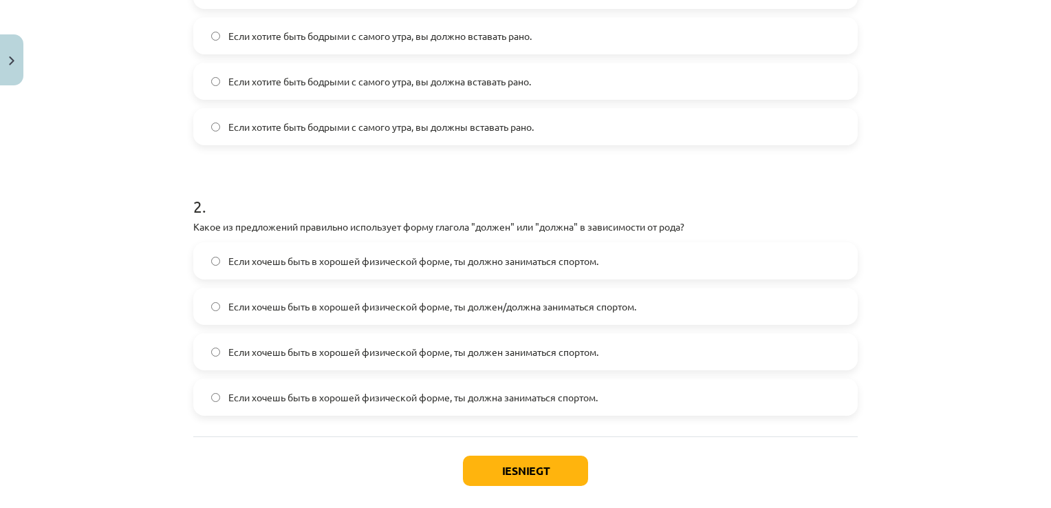
scroll to position [369, 0]
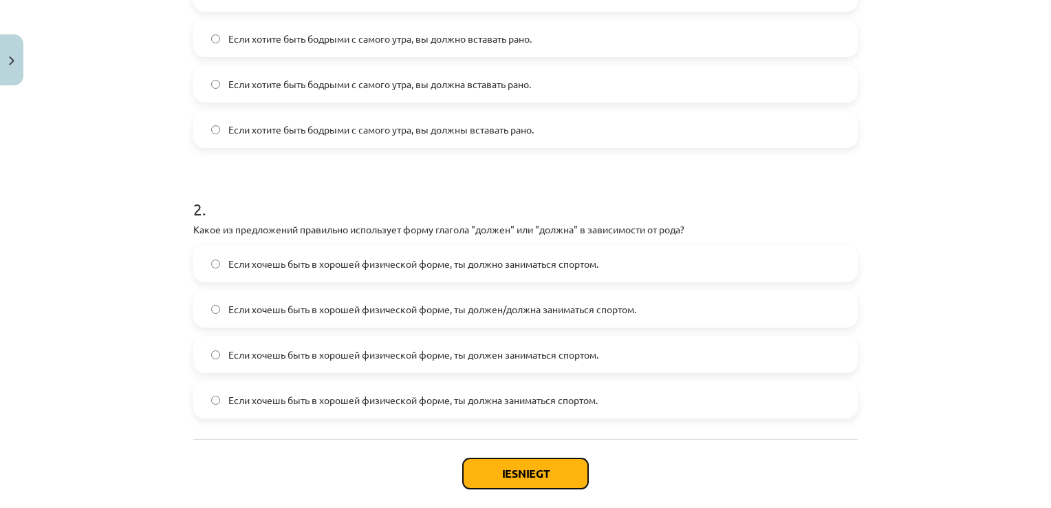
click at [541, 466] on button "Iesniegt" at bounding box center [525, 473] width 125 height 30
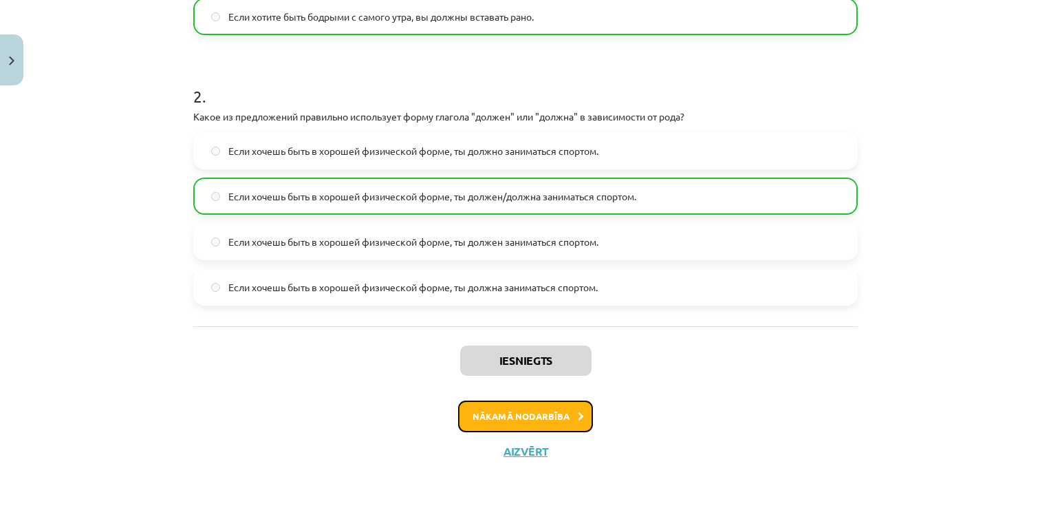
click at [531, 406] on button "Nākamā nodarbība" at bounding box center [525, 416] width 135 height 32
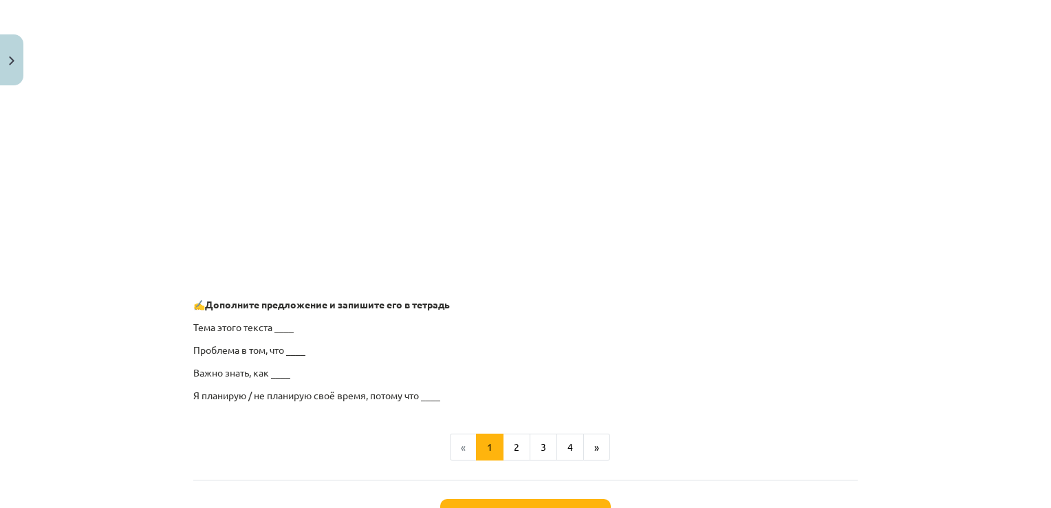
scroll to position [998, 0]
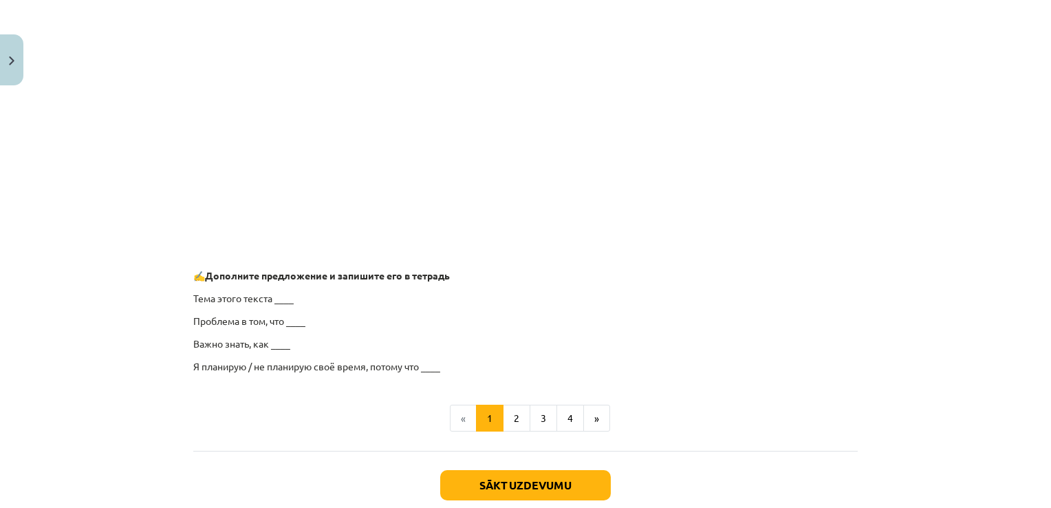
click at [338, 323] on p "Проблема в том, что ____" at bounding box center [525, 321] width 665 height 14
click at [512, 424] on button "2" at bounding box center [517, 419] width 28 height 28
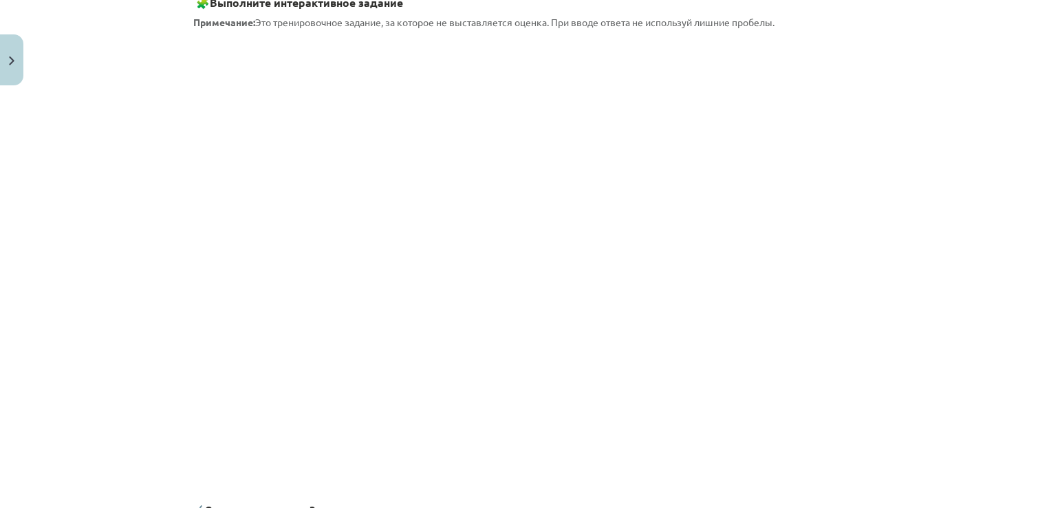
scroll to position [246, 0]
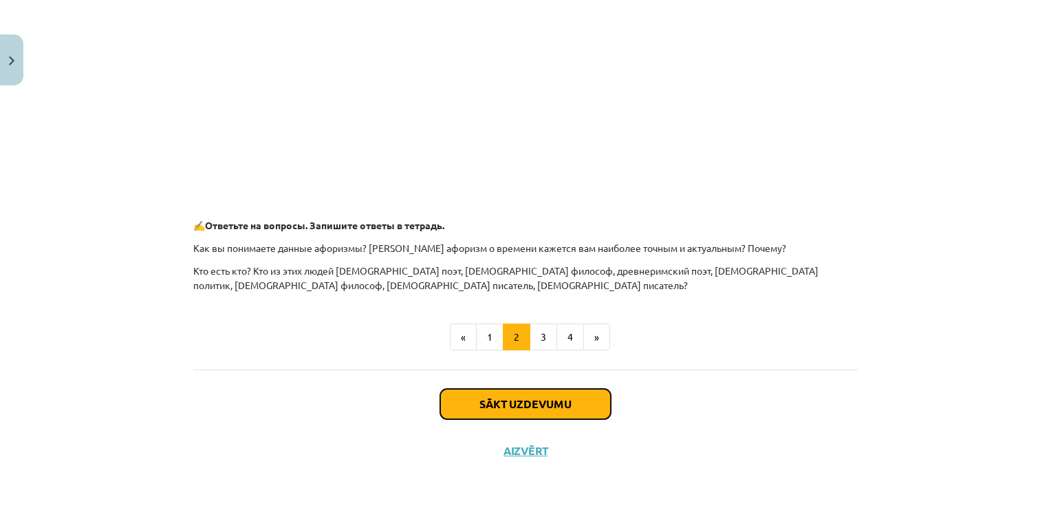
click at [482, 409] on button "Sākt uzdevumu" at bounding box center [525, 404] width 171 height 30
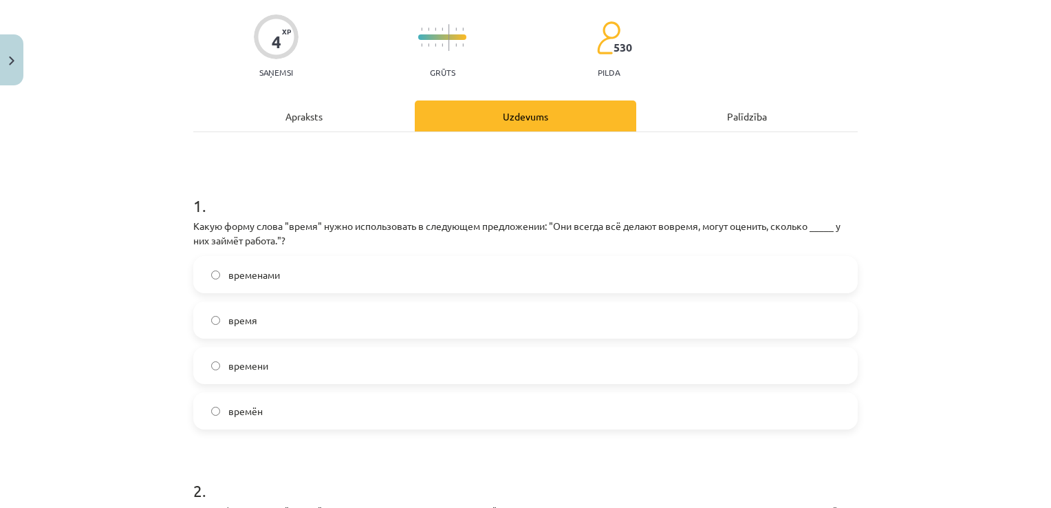
scroll to position [103, 0]
click at [259, 365] on span "времени" at bounding box center [248, 364] width 40 height 14
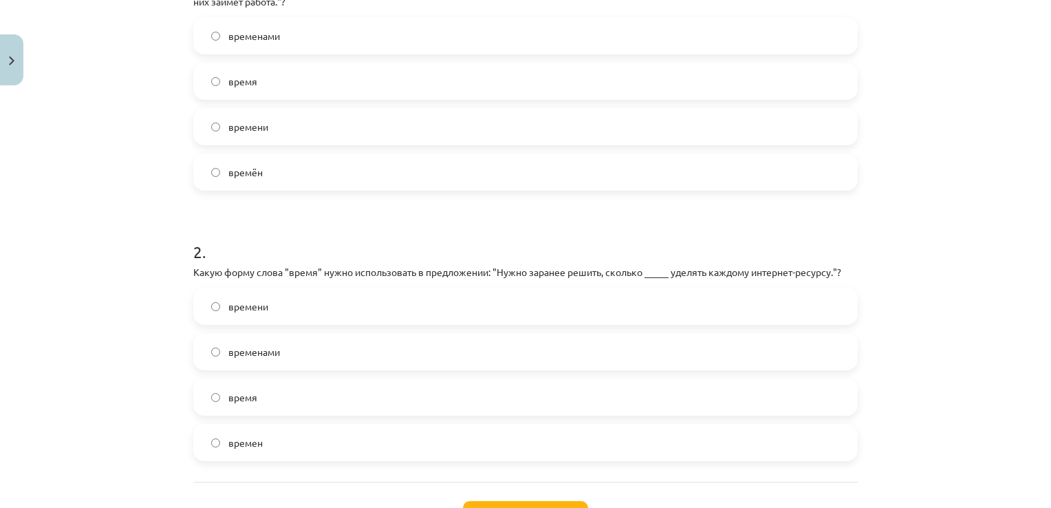
scroll to position [378, 0]
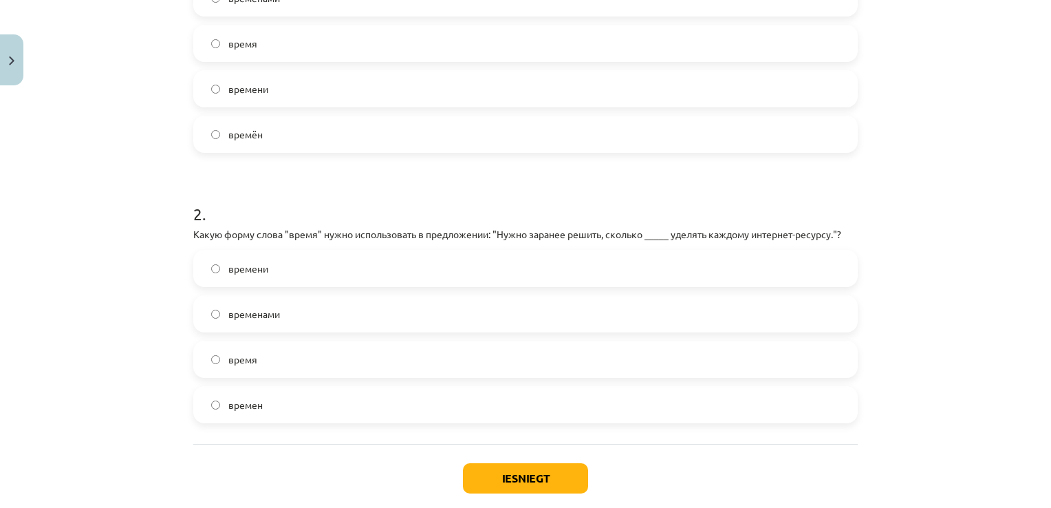
click at [261, 269] on span "времени" at bounding box center [248, 268] width 40 height 14
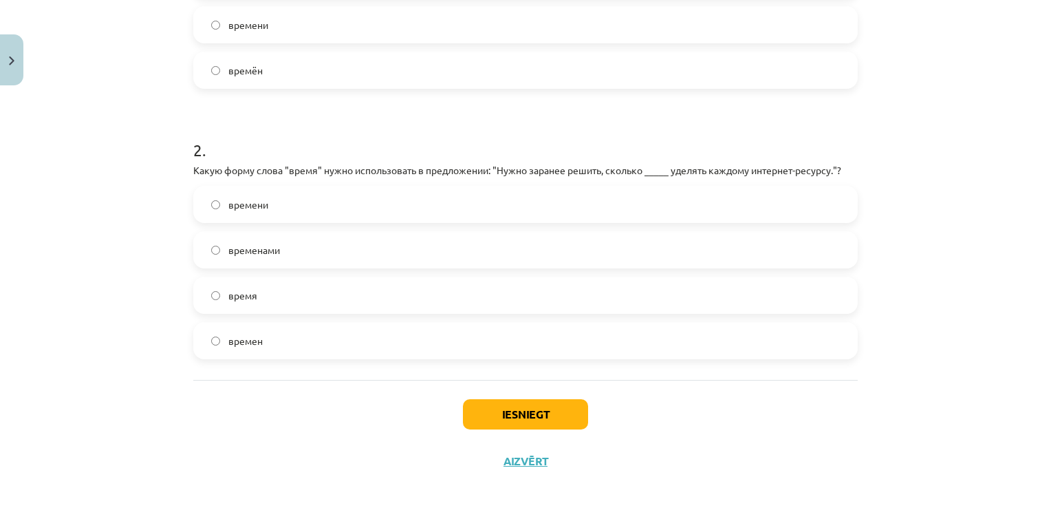
scroll to position [453, 0]
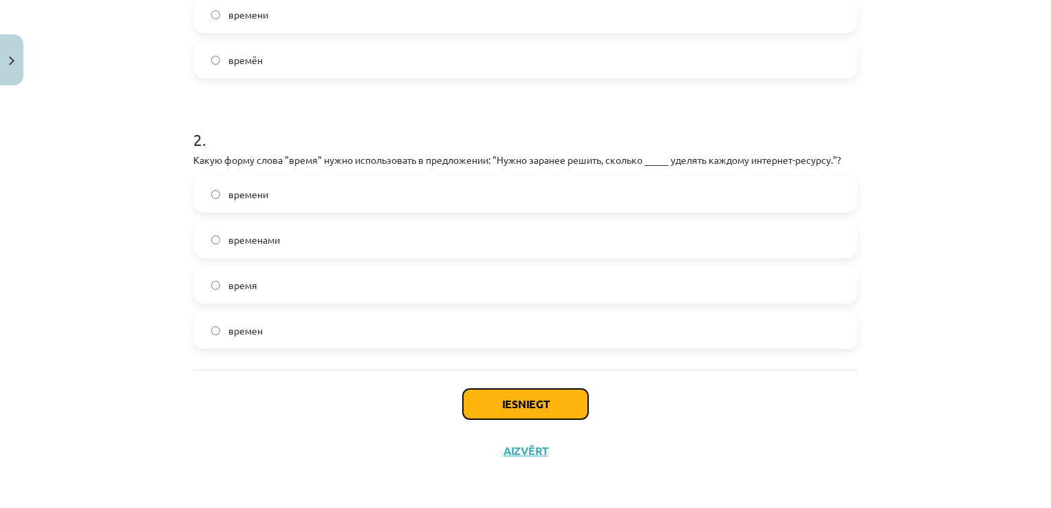
click at [517, 393] on button "Iesniegt" at bounding box center [525, 404] width 125 height 30
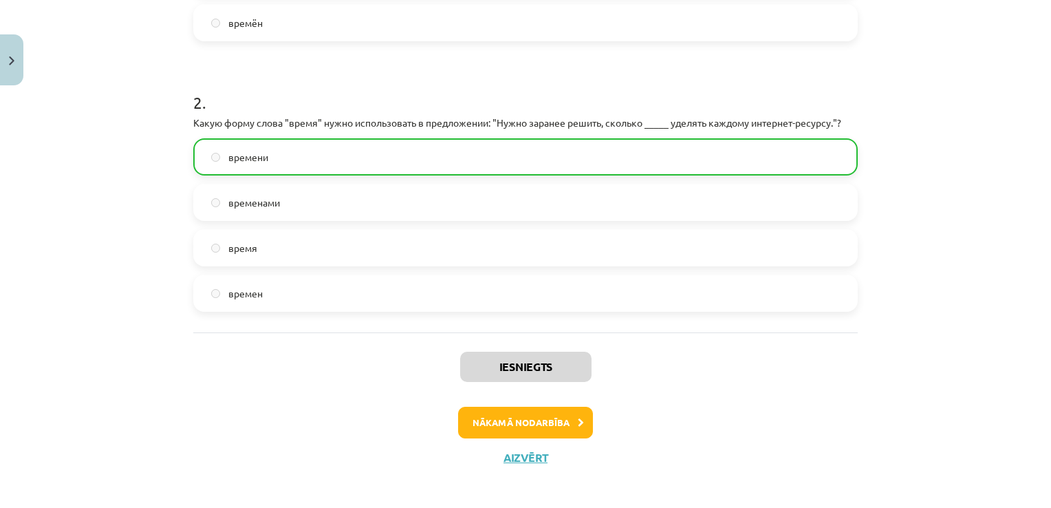
scroll to position [495, 0]
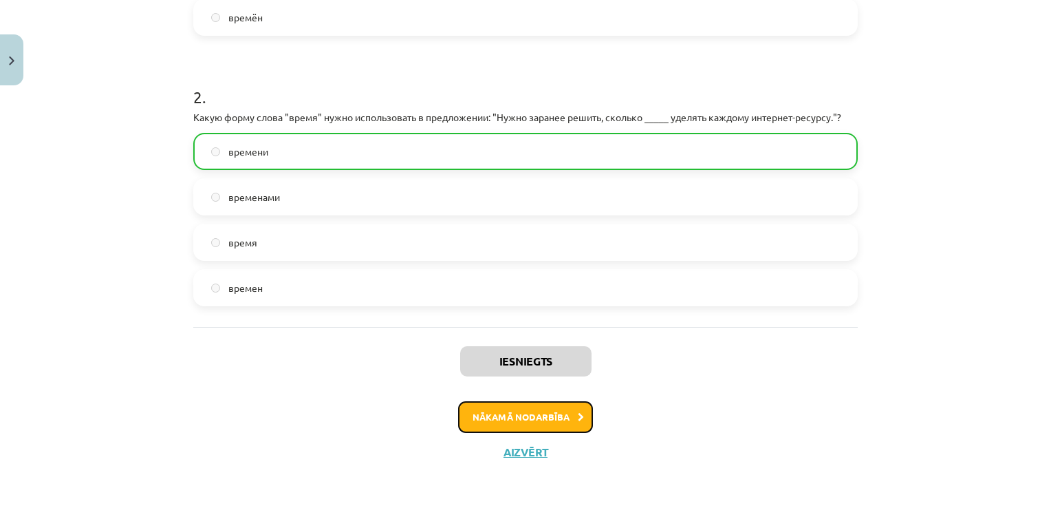
click at [561, 411] on button "Nākamā nodarbība" at bounding box center [525, 417] width 135 height 32
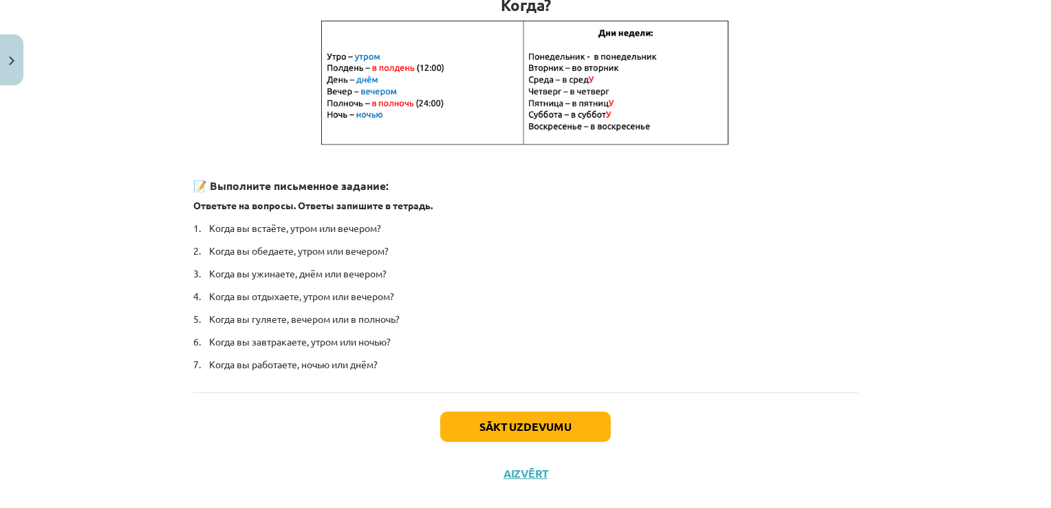
scroll to position [297, 0]
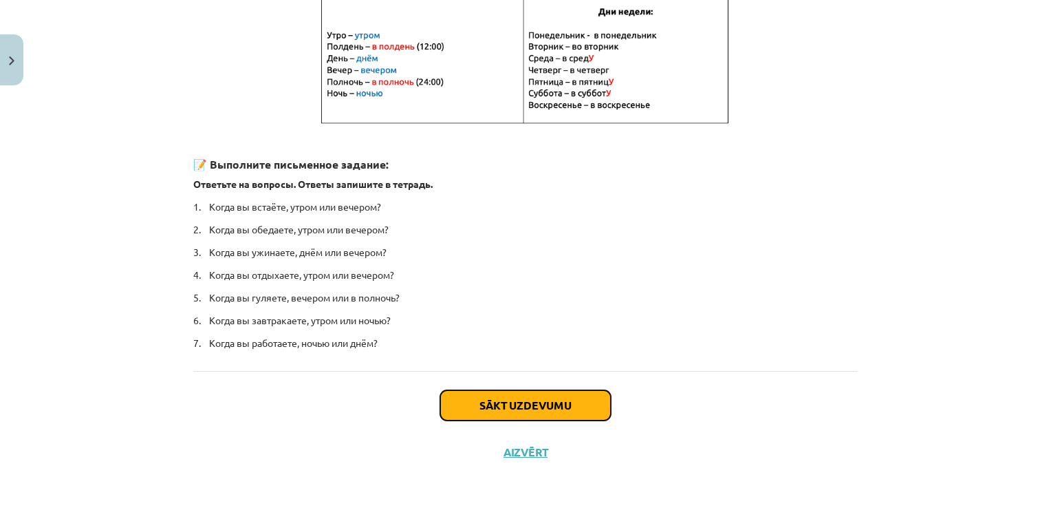
click at [477, 394] on button "Sākt uzdevumu" at bounding box center [525, 405] width 171 height 30
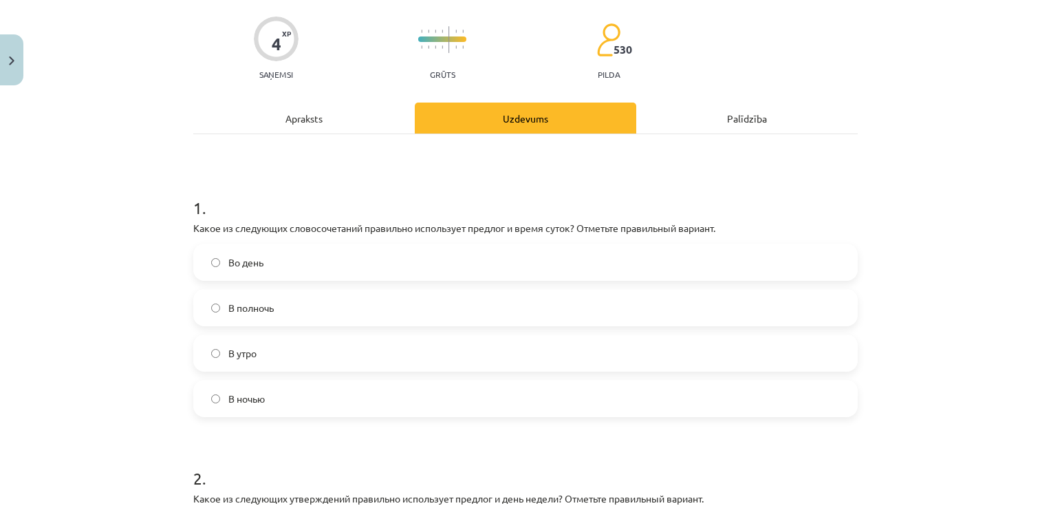
scroll to position [103, 0]
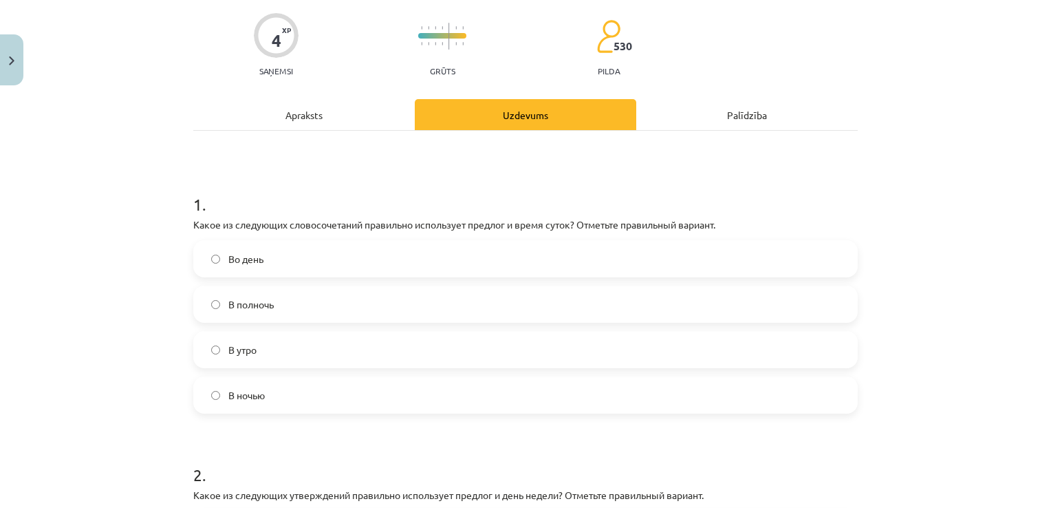
click at [261, 303] on span "В полночь" at bounding box center [250, 304] width 45 height 14
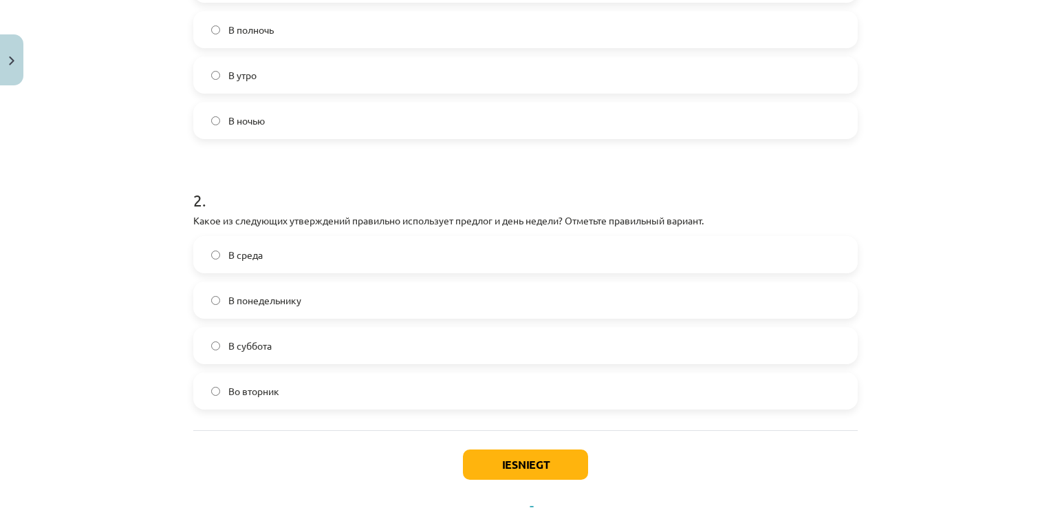
scroll to position [378, 0]
click at [297, 400] on label "Во вторник" at bounding box center [526, 390] width 662 height 34
click at [527, 464] on button "Iesniegt" at bounding box center [525, 464] width 125 height 30
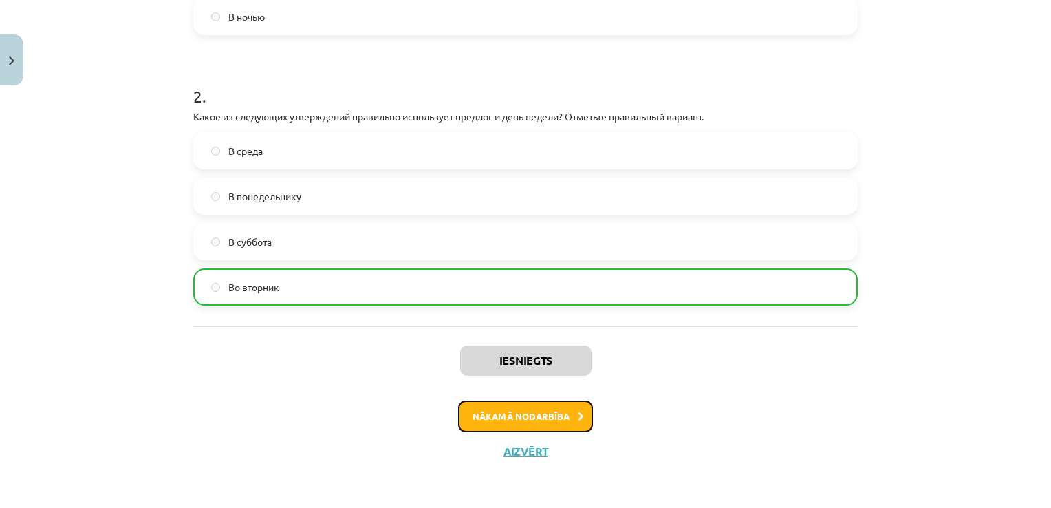
click at [537, 407] on button "Nākamā nodarbība" at bounding box center [525, 416] width 135 height 32
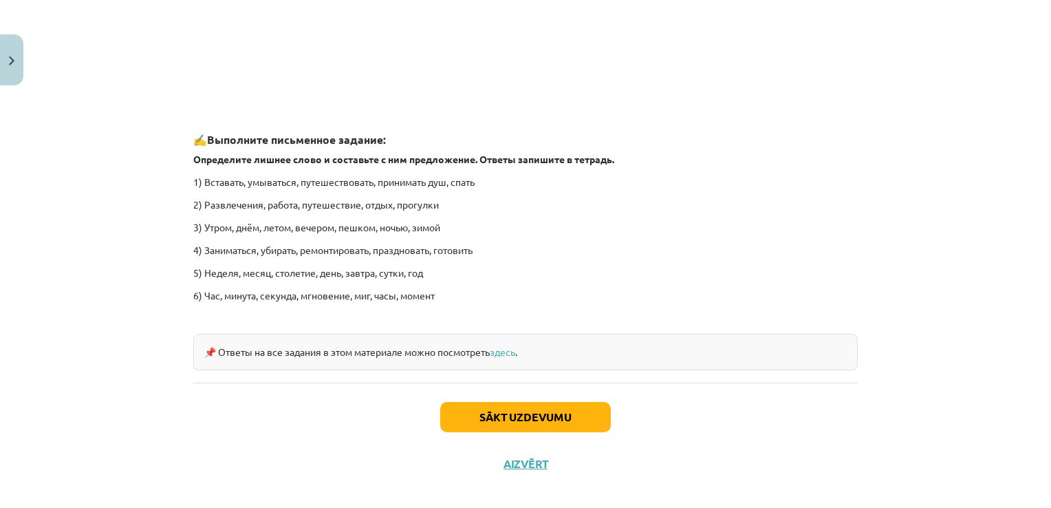
scroll to position [2060, 0]
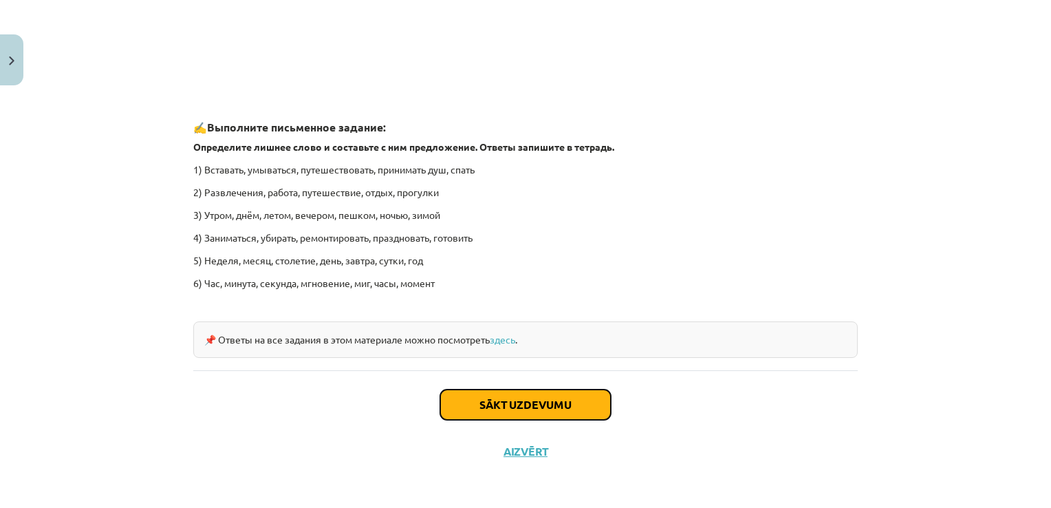
click at [564, 404] on button "Sākt uzdevumu" at bounding box center [525, 404] width 171 height 30
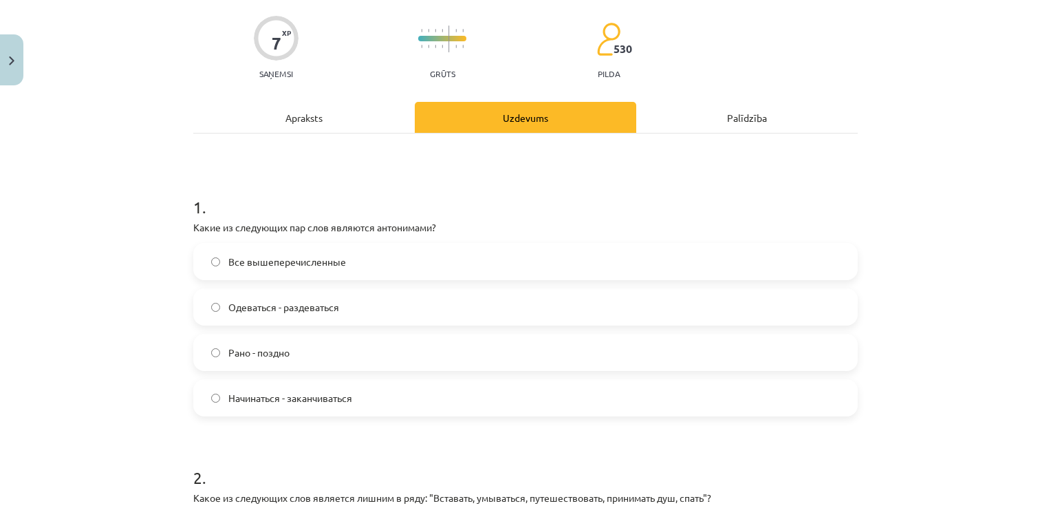
scroll to position [103, 0]
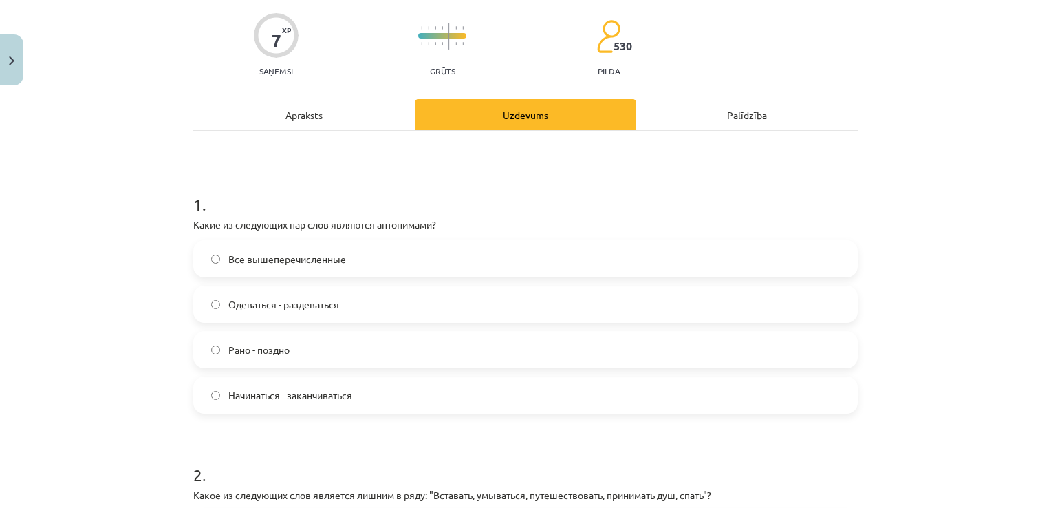
click at [204, 302] on label "Одеваться - раздеваться" at bounding box center [526, 304] width 662 height 34
click at [228, 257] on span "Все вышеперечисленные" at bounding box center [287, 259] width 118 height 14
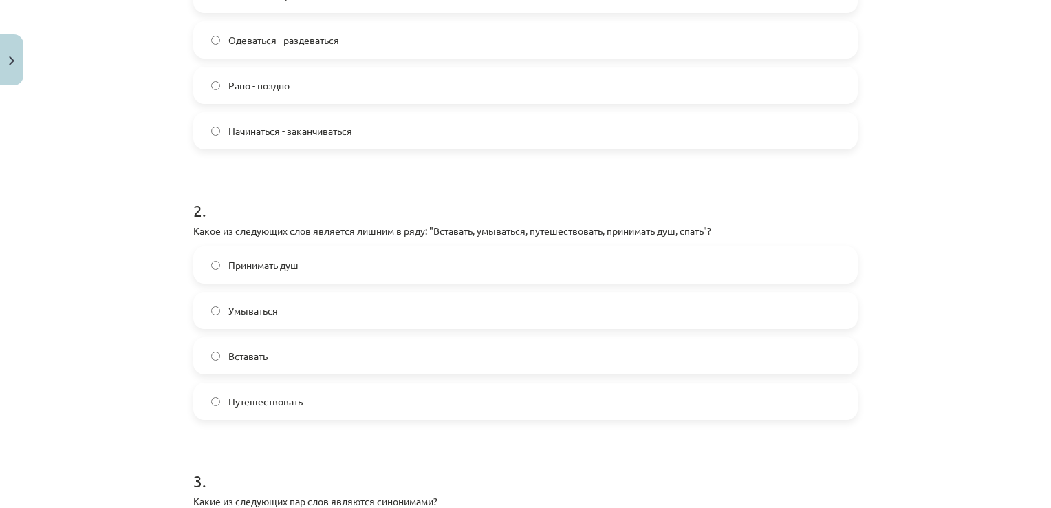
scroll to position [378, 0]
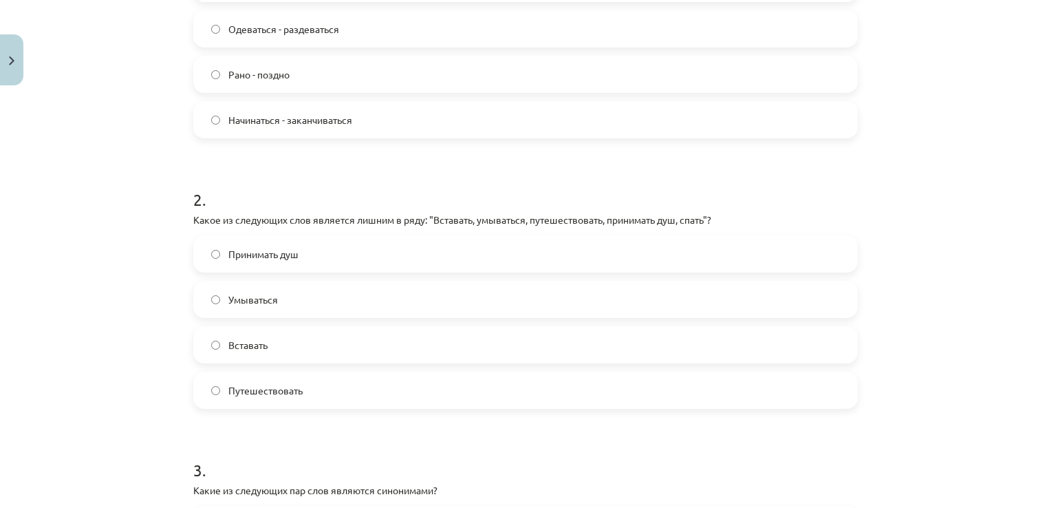
click at [255, 395] on span "Путешествовать" at bounding box center [265, 390] width 74 height 14
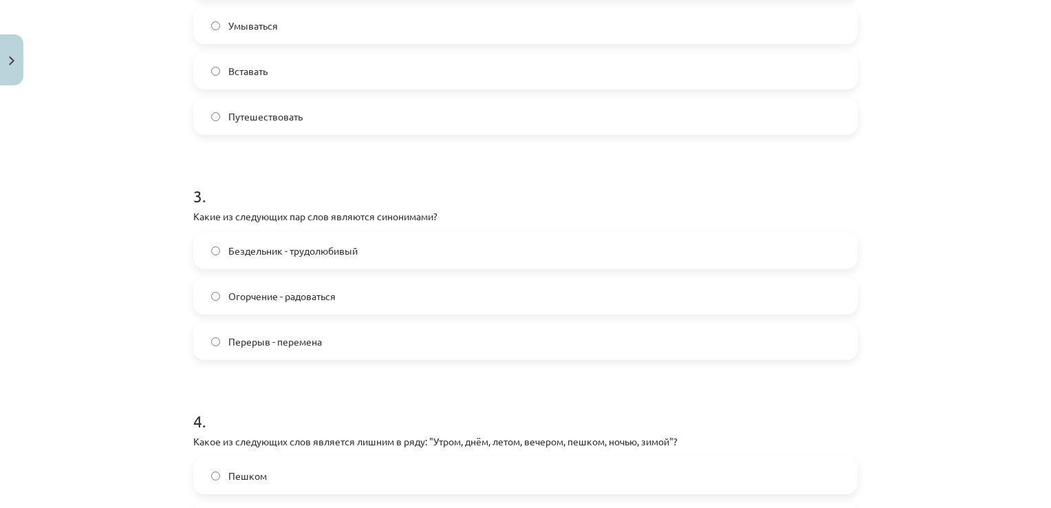
scroll to position [654, 0]
click at [336, 342] on label "Перерыв - перемена" at bounding box center [526, 340] width 662 height 34
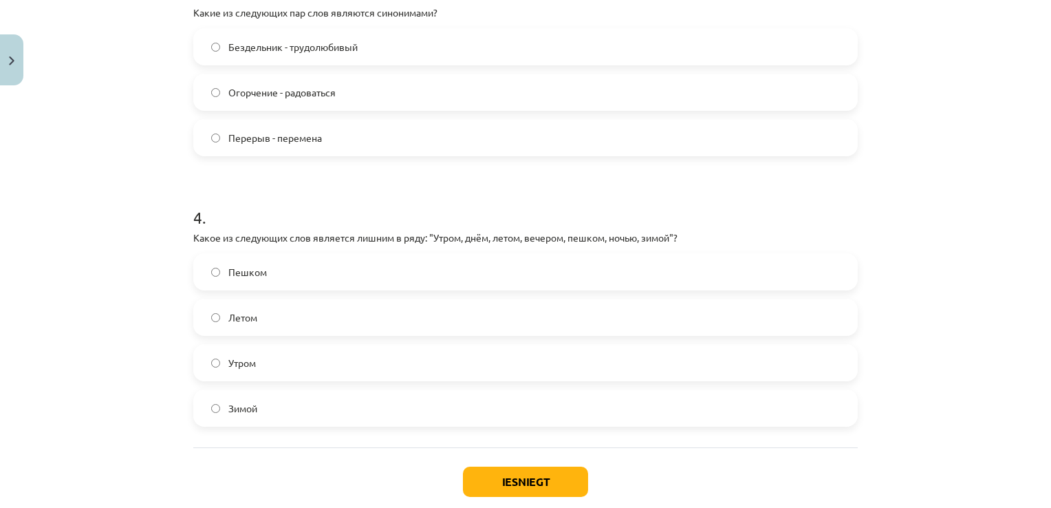
scroll to position [860, 0]
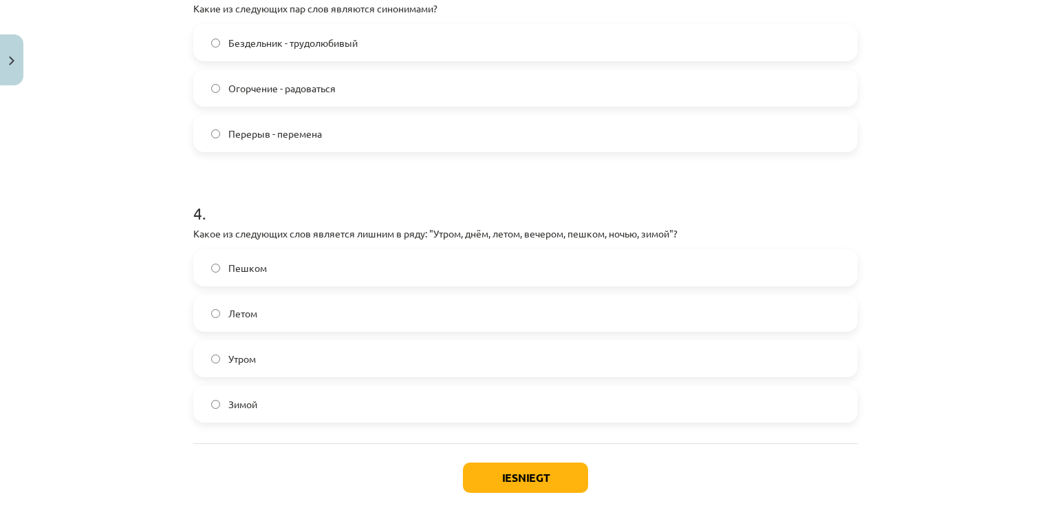
click at [255, 261] on span "Пешком" at bounding box center [247, 268] width 39 height 14
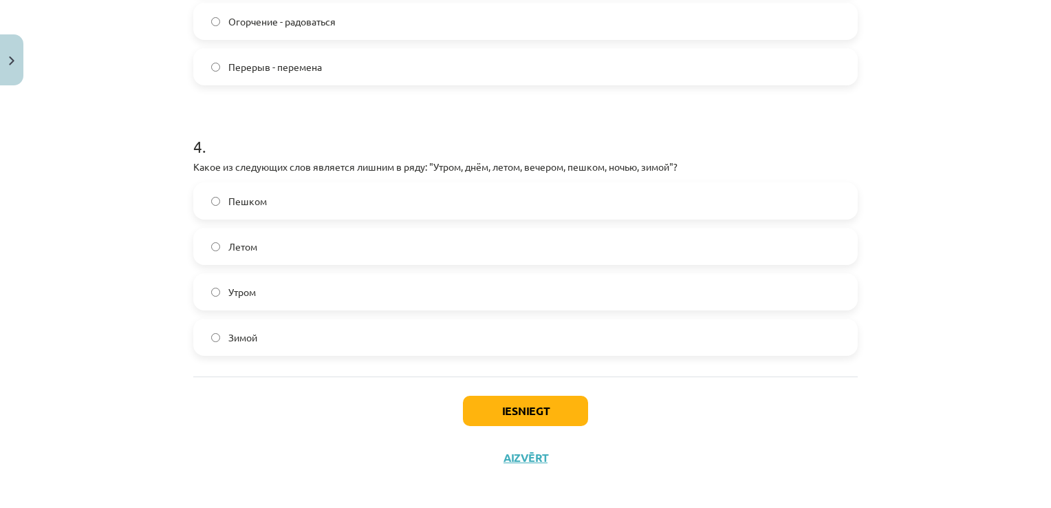
scroll to position [929, 0]
click at [497, 404] on button "Iesniegt" at bounding box center [525, 409] width 125 height 30
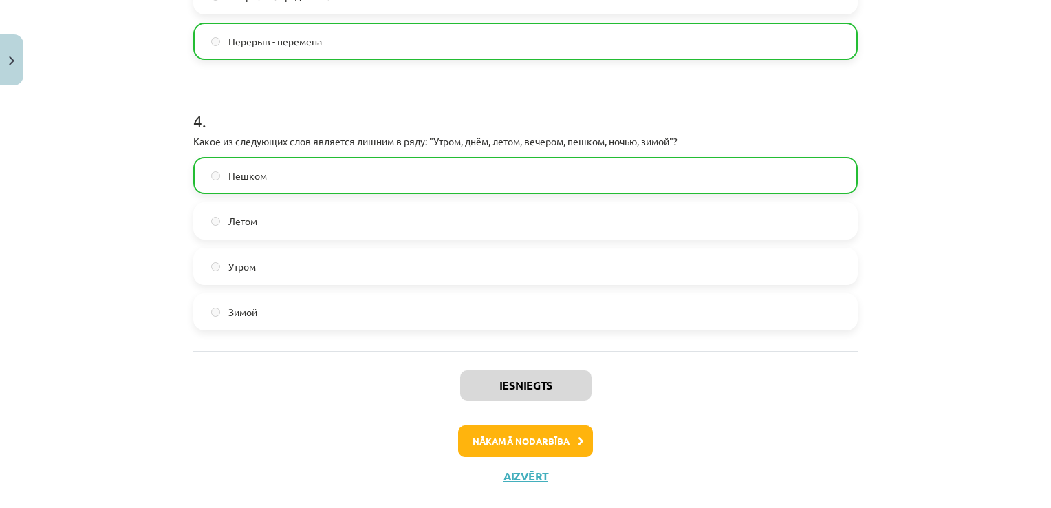
scroll to position [977, 0]
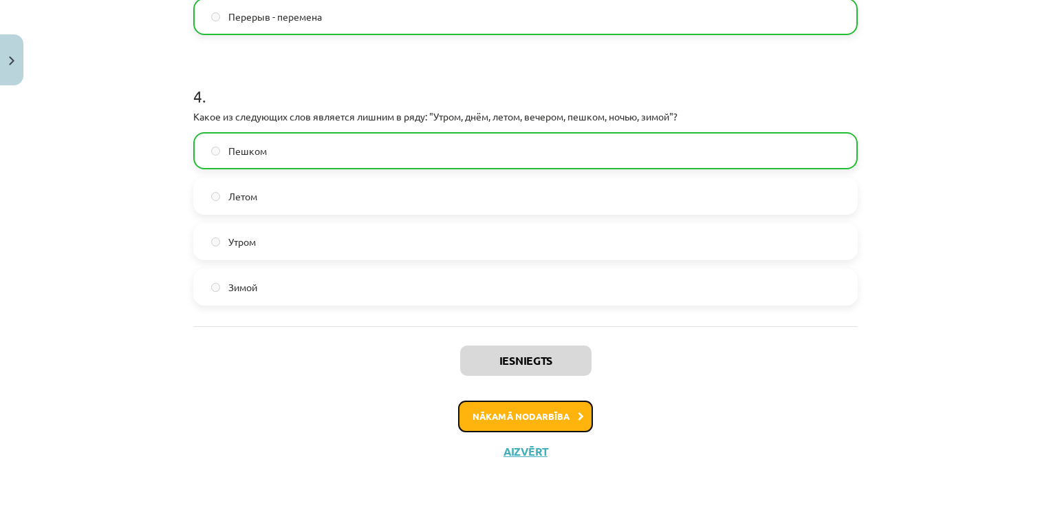
click at [557, 424] on button "Nākamā nodarbība" at bounding box center [525, 416] width 135 height 32
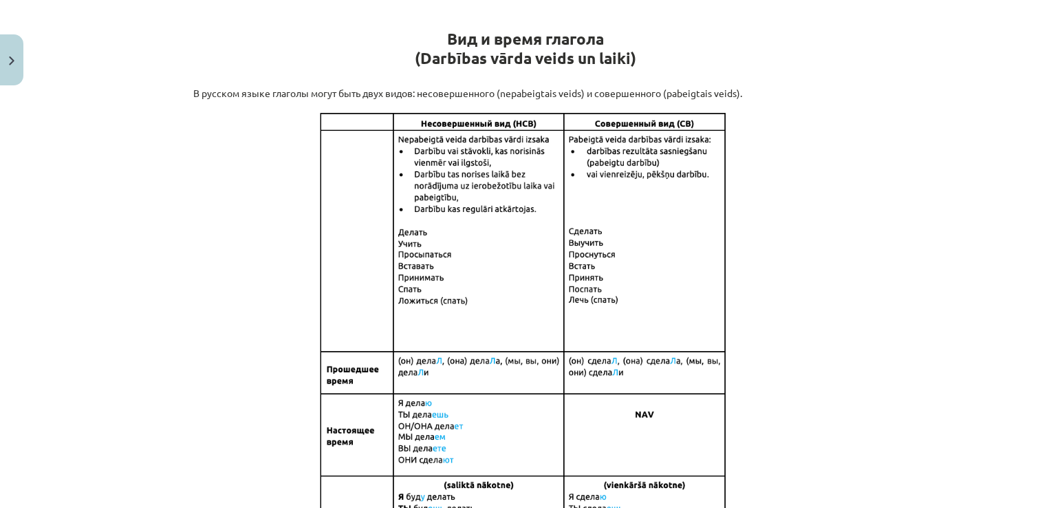
scroll to position [310, 0]
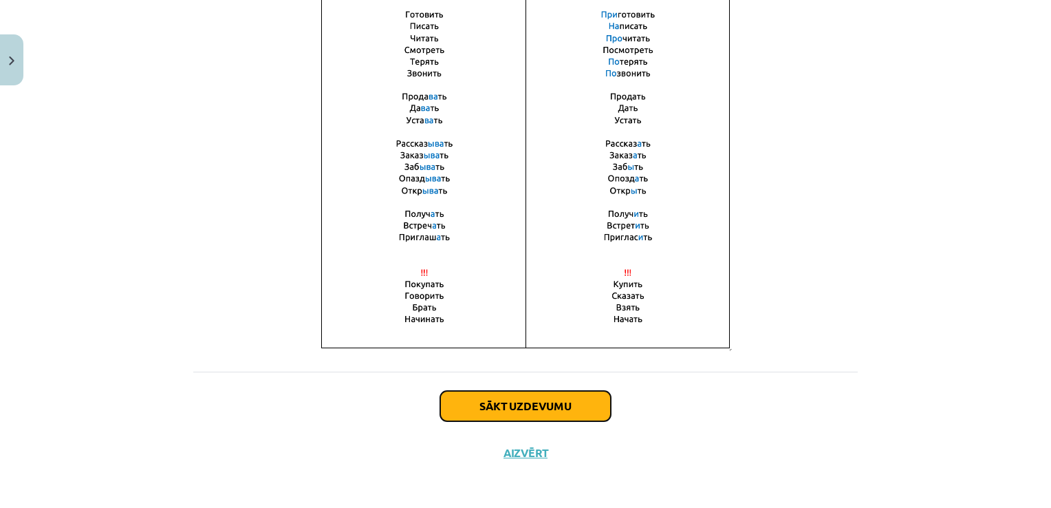
click at [587, 415] on button "Sākt uzdevumu" at bounding box center [525, 406] width 171 height 30
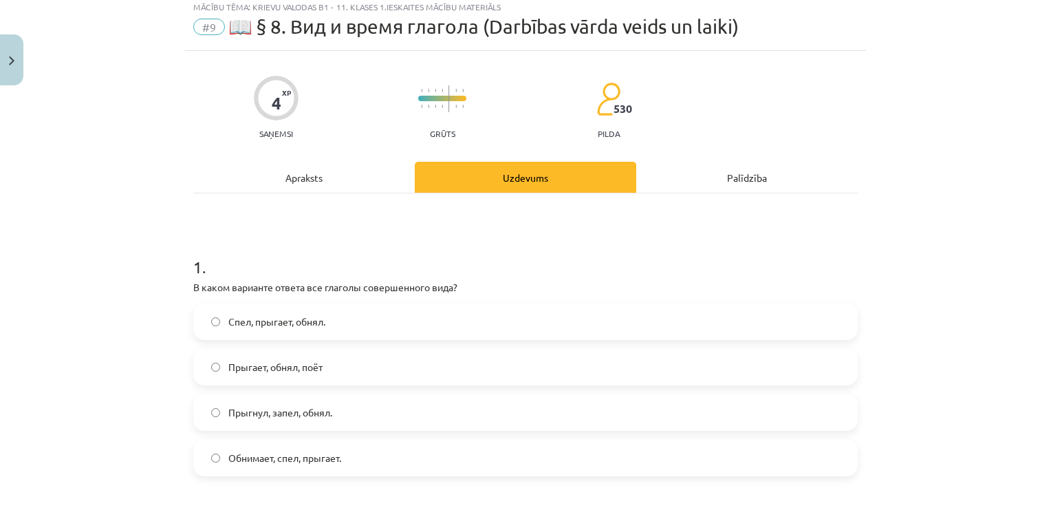
scroll to position [34, 0]
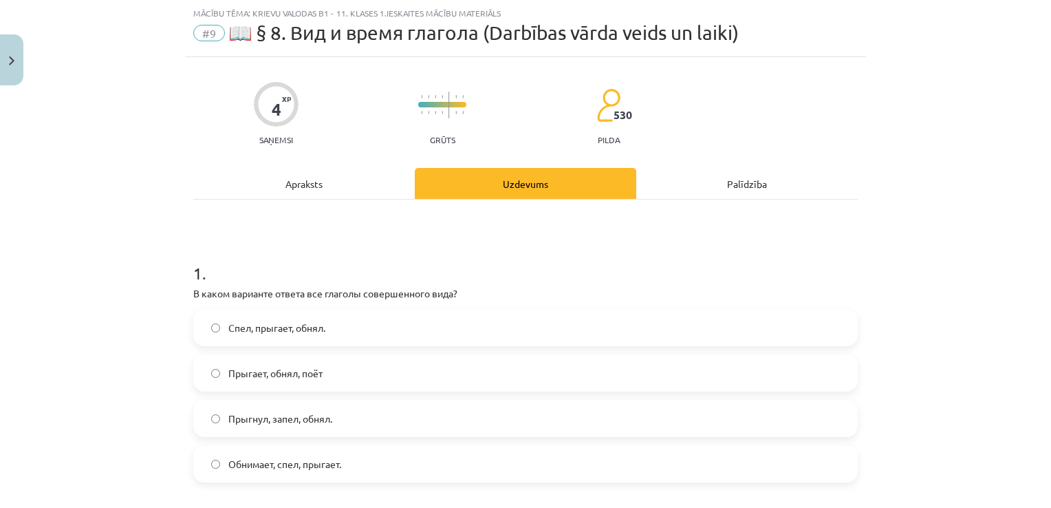
click at [371, 413] on label "Прыгнул, запел, обнял." at bounding box center [526, 418] width 662 height 34
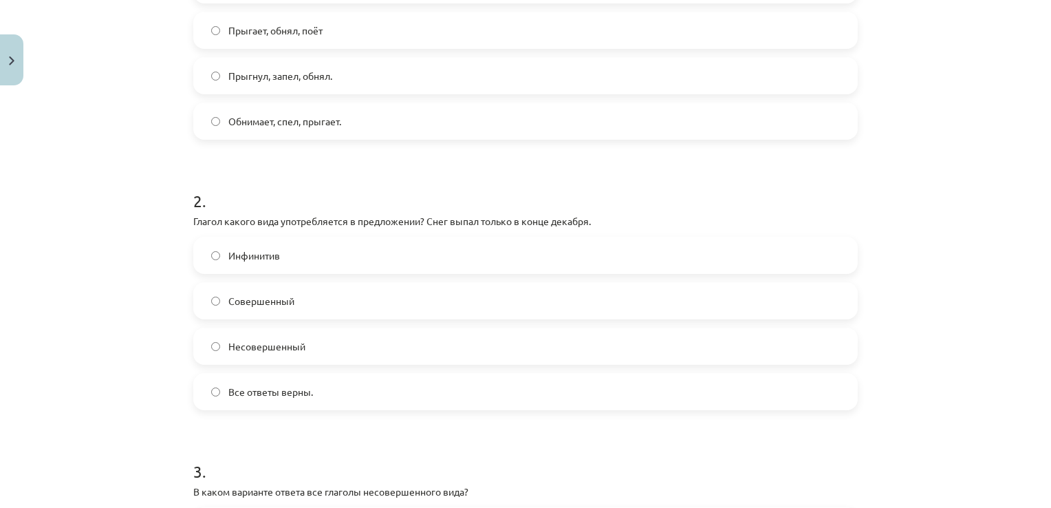
scroll to position [378, 0]
click at [355, 290] on label "Совершенный" at bounding box center [526, 299] width 662 height 34
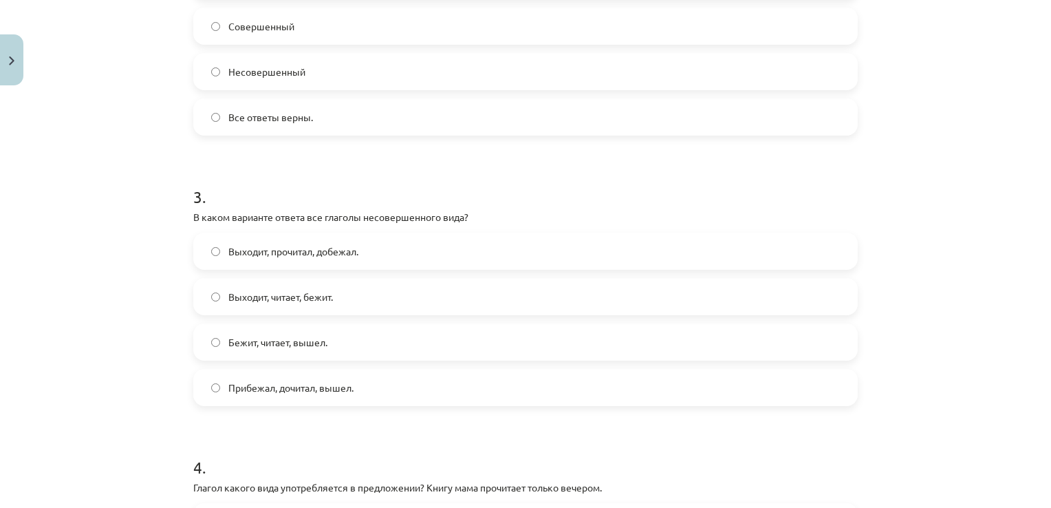
scroll to position [654, 0]
click at [377, 283] on label "Выходит, читает, бежит." at bounding box center [526, 294] width 662 height 34
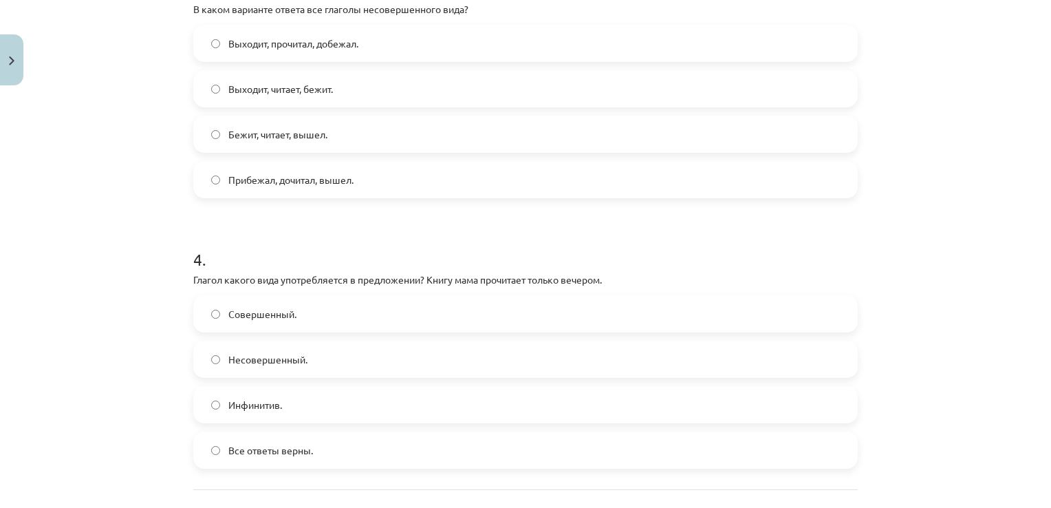
scroll to position [860, 0]
click at [398, 317] on label "Совершенный." at bounding box center [526, 313] width 662 height 34
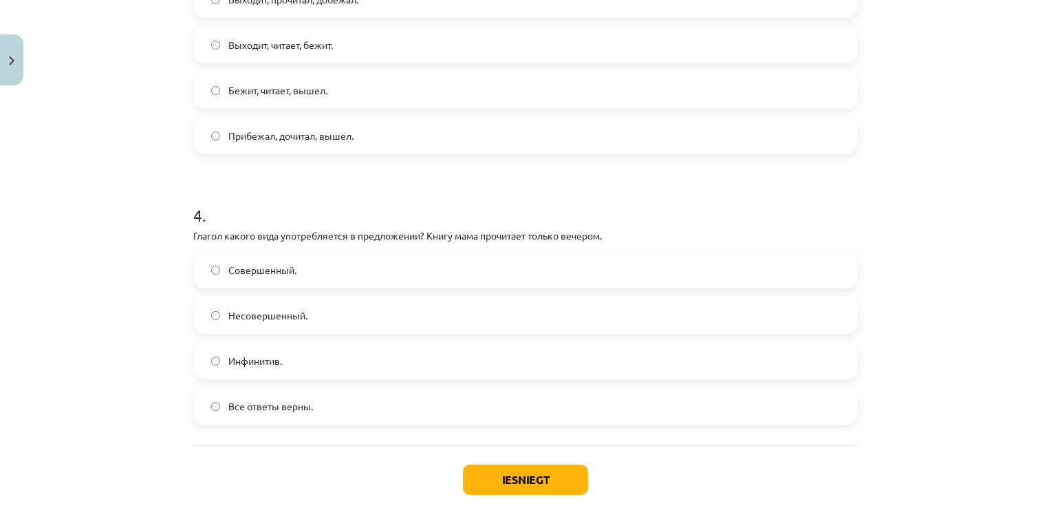
scroll to position [979, 0]
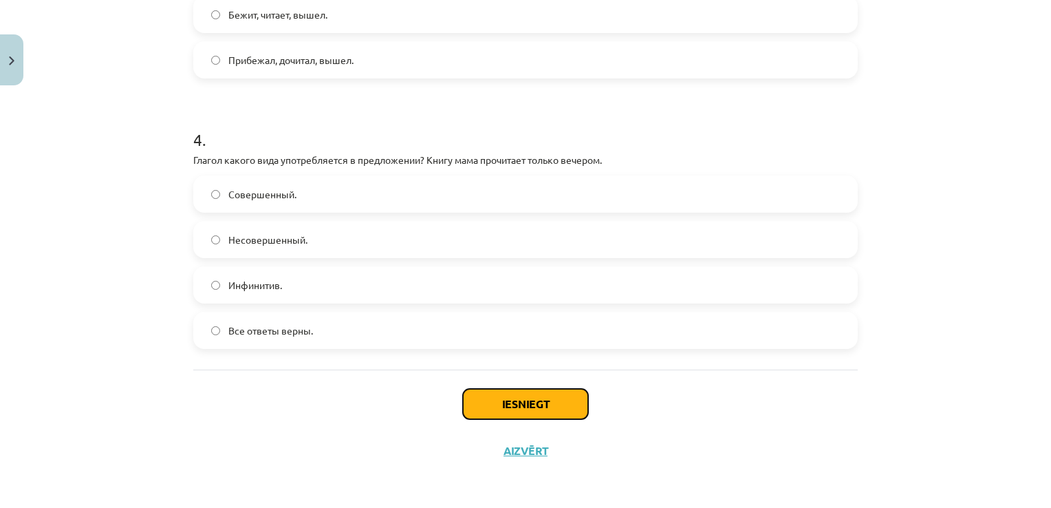
click at [509, 398] on button "Iesniegt" at bounding box center [525, 404] width 125 height 30
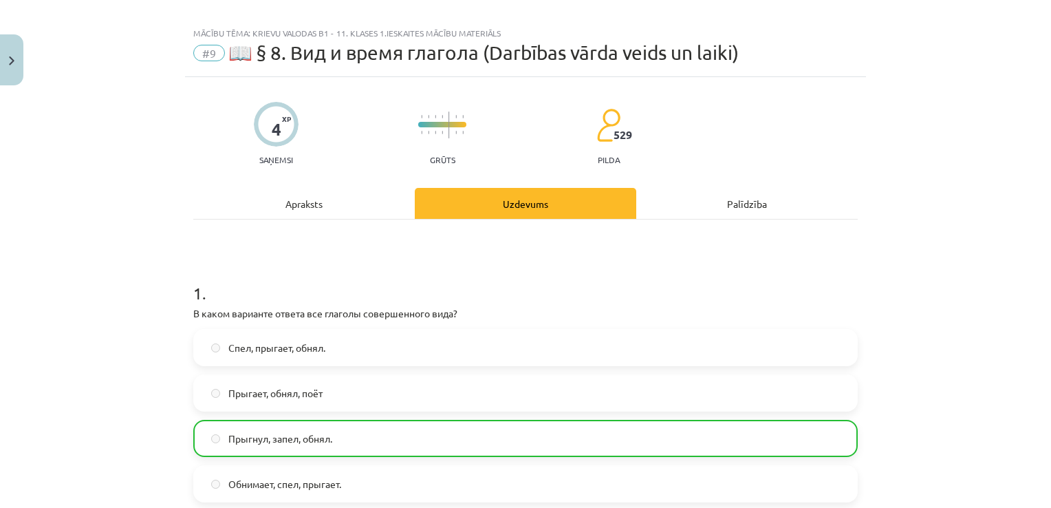
scroll to position [0, 0]
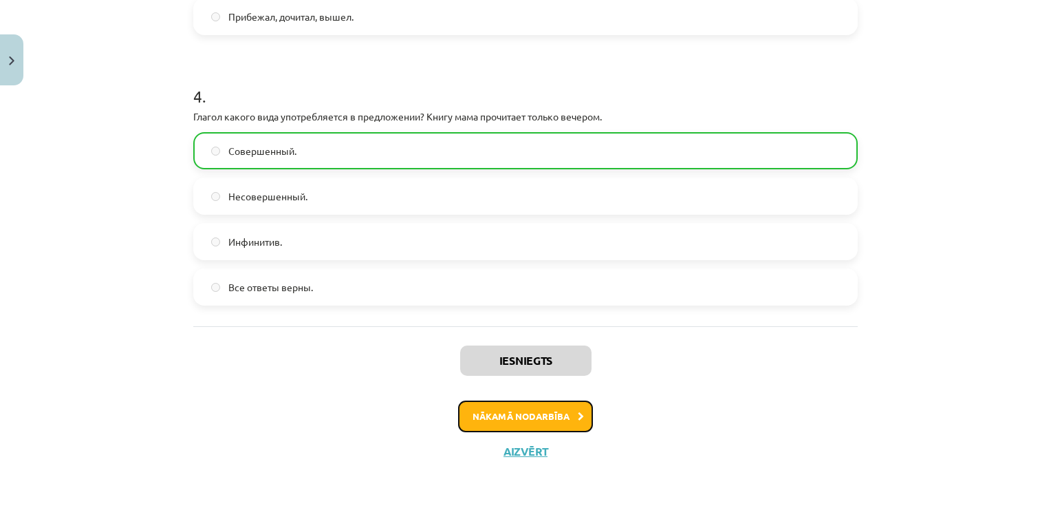
click at [537, 425] on button "Nākamā nodarbība" at bounding box center [525, 416] width 135 height 32
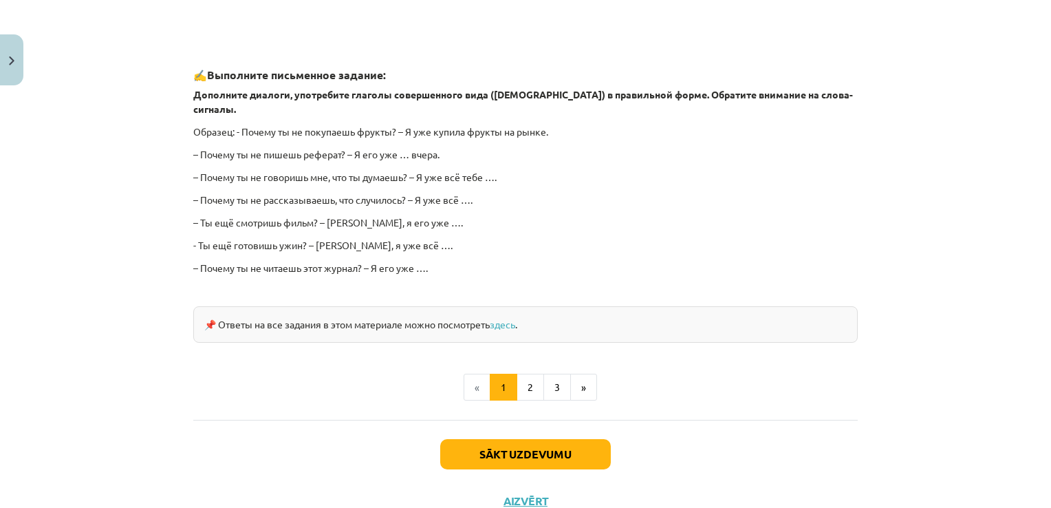
scroll to position [1225, 0]
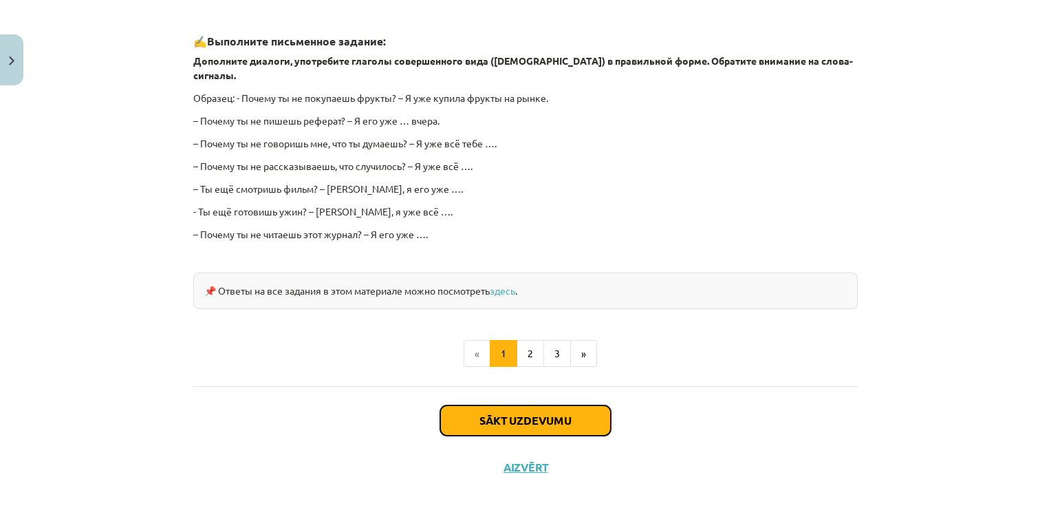
click at [511, 405] on button "Sākt uzdevumu" at bounding box center [525, 420] width 171 height 30
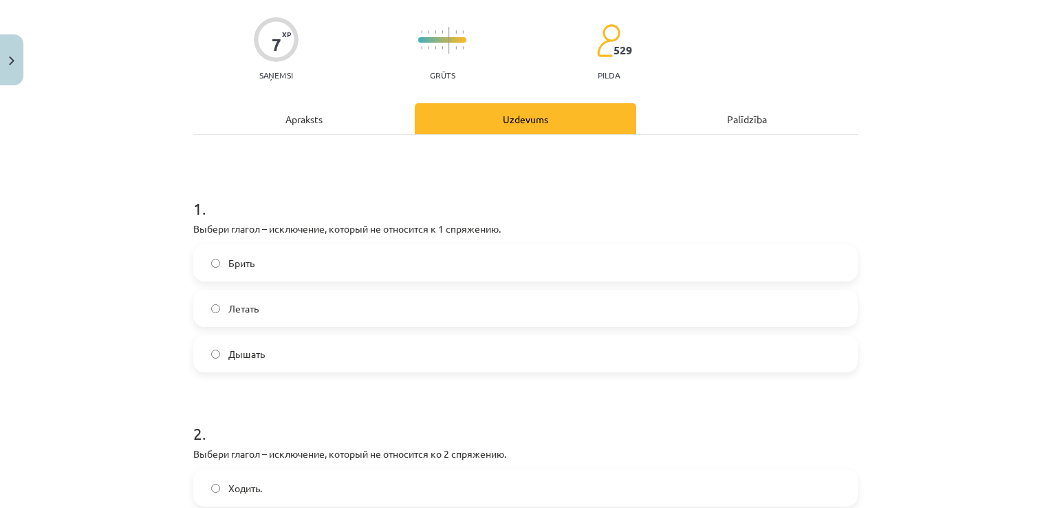
scroll to position [34, 0]
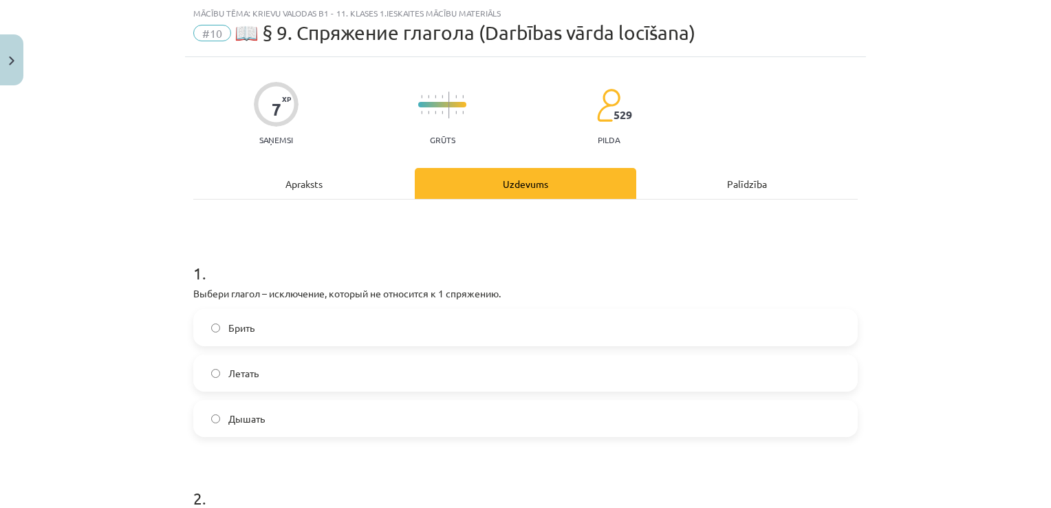
click at [409, 322] on label "Брить" at bounding box center [526, 327] width 662 height 34
click at [352, 406] on label "Дышать" at bounding box center [526, 418] width 662 height 34
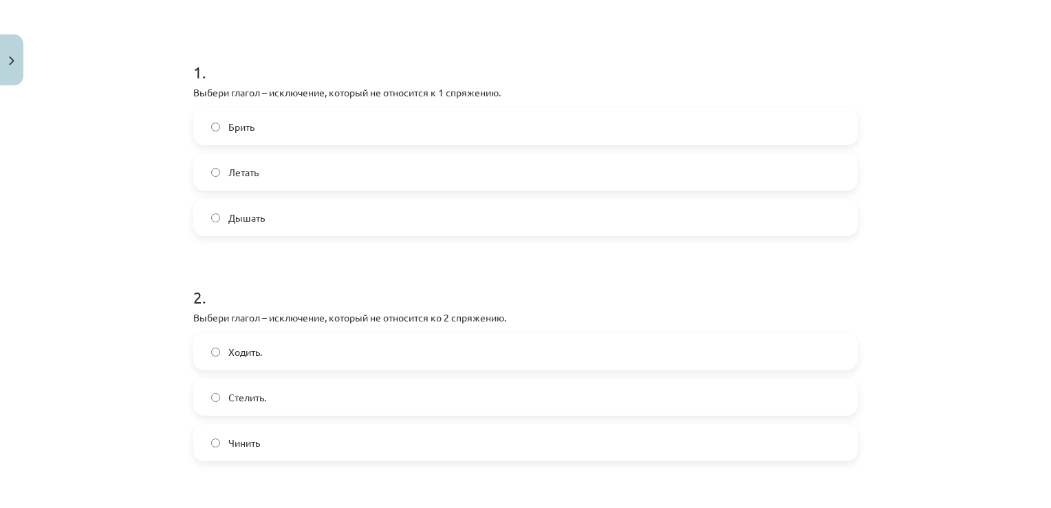
scroll to position [241, 0]
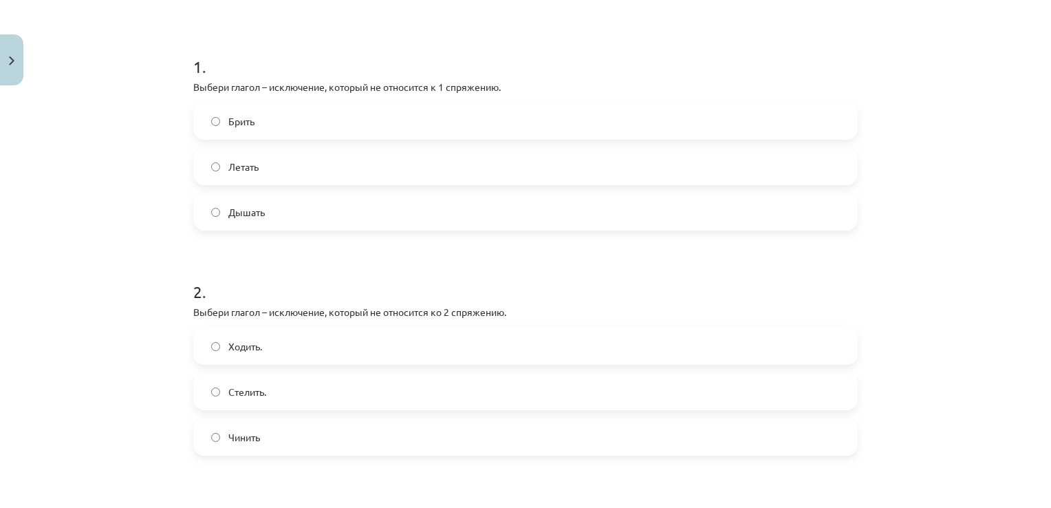
click at [272, 403] on label "Стелить." at bounding box center [526, 391] width 662 height 34
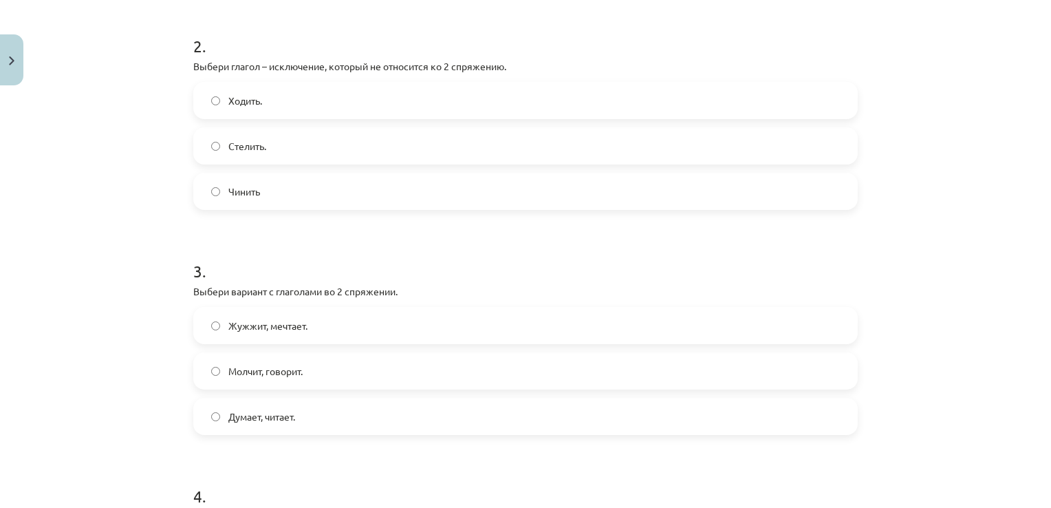
scroll to position [516, 0]
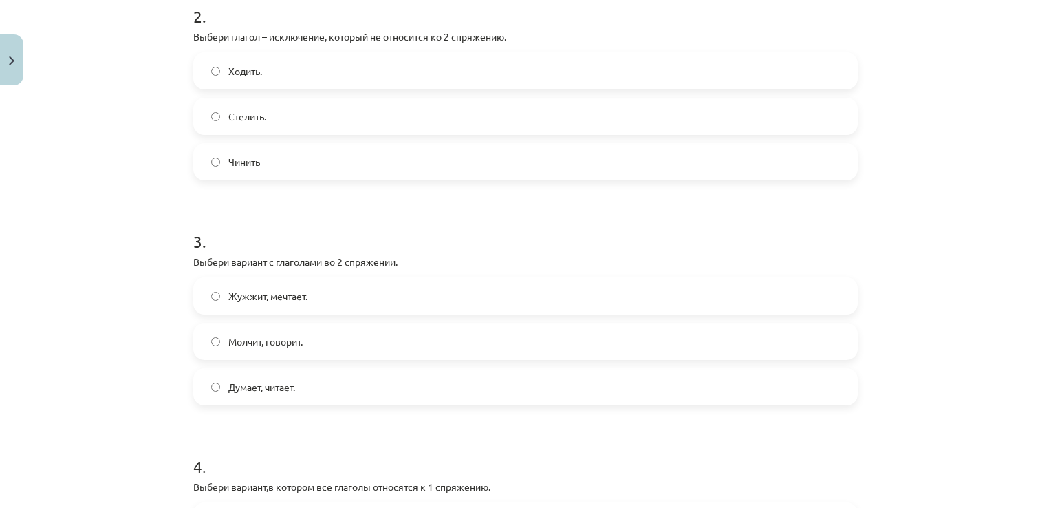
click at [268, 341] on span "Молчит, говорит." at bounding box center [265, 341] width 74 height 14
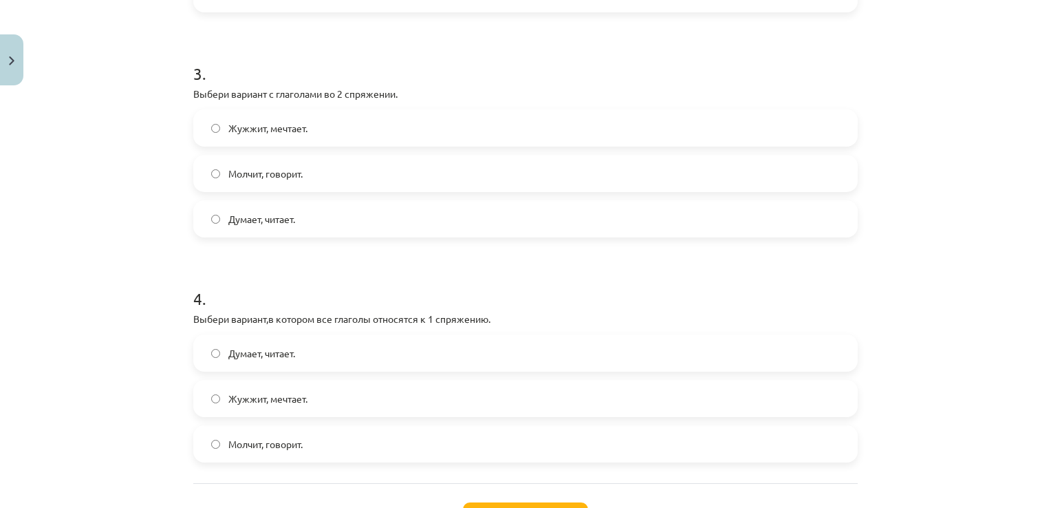
scroll to position [791, 0]
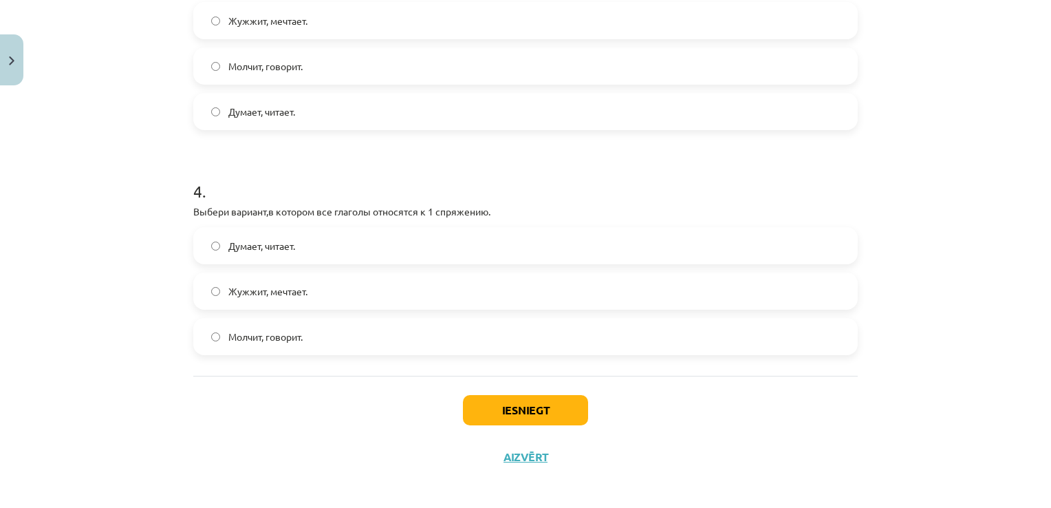
click at [394, 259] on label "Думает, читает." at bounding box center [526, 245] width 662 height 34
click at [493, 403] on button "Iesniegt" at bounding box center [525, 410] width 125 height 30
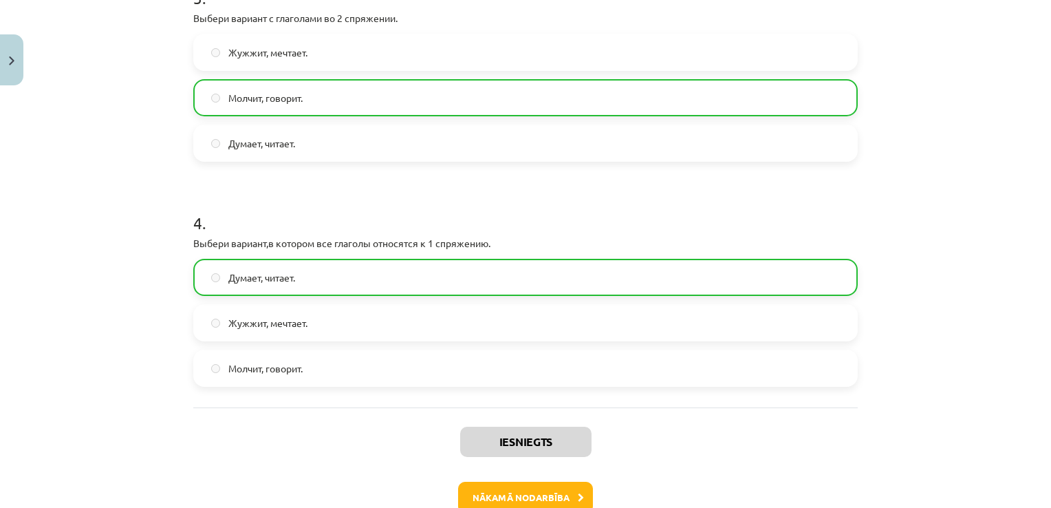
scroll to position [841, 0]
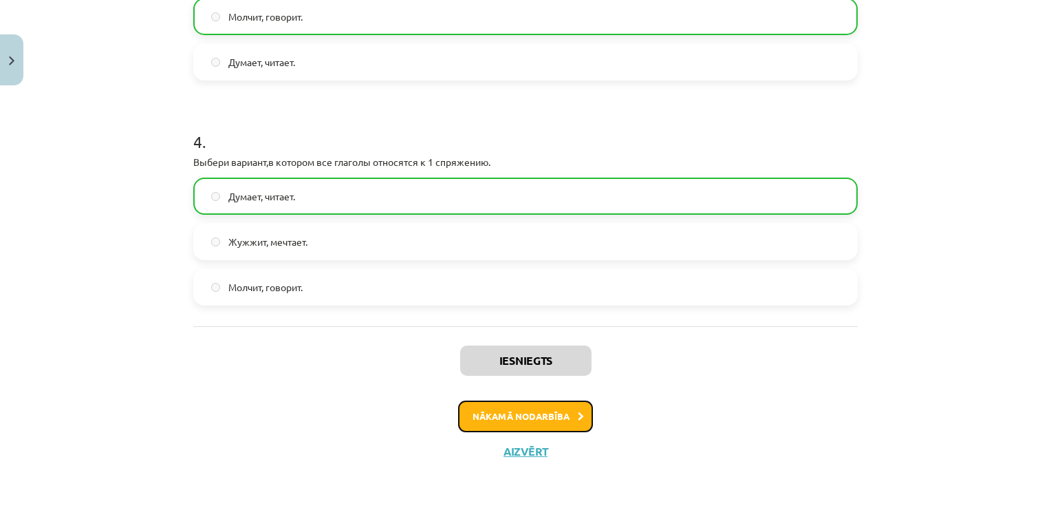
click at [501, 413] on button "Nākamā nodarbība" at bounding box center [525, 416] width 135 height 32
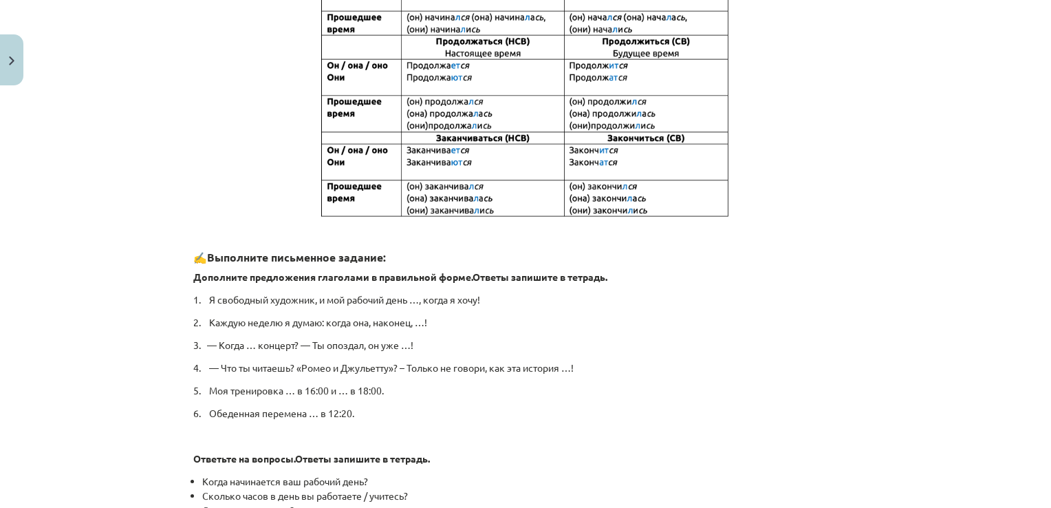
scroll to position [516, 0]
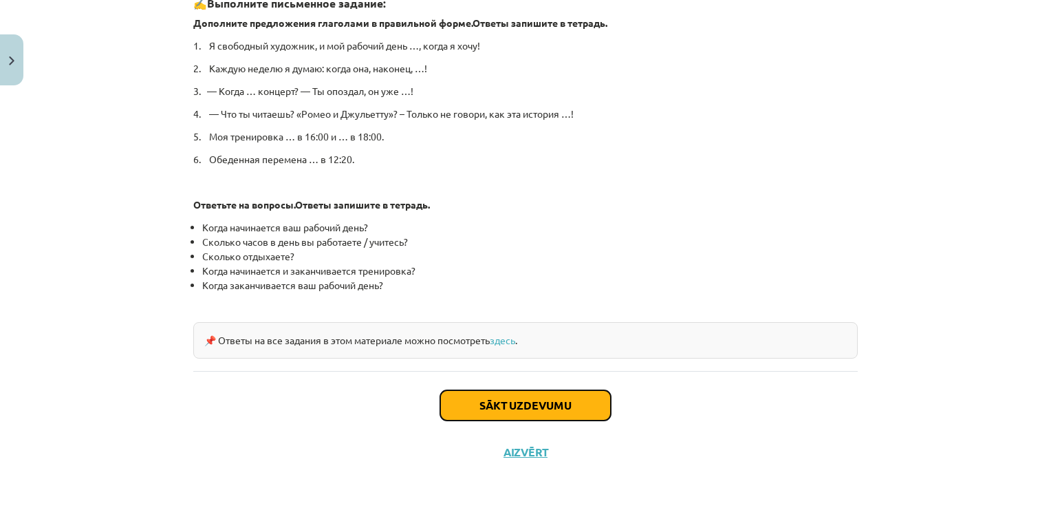
click at [542, 405] on button "Sākt uzdevumu" at bounding box center [525, 405] width 171 height 30
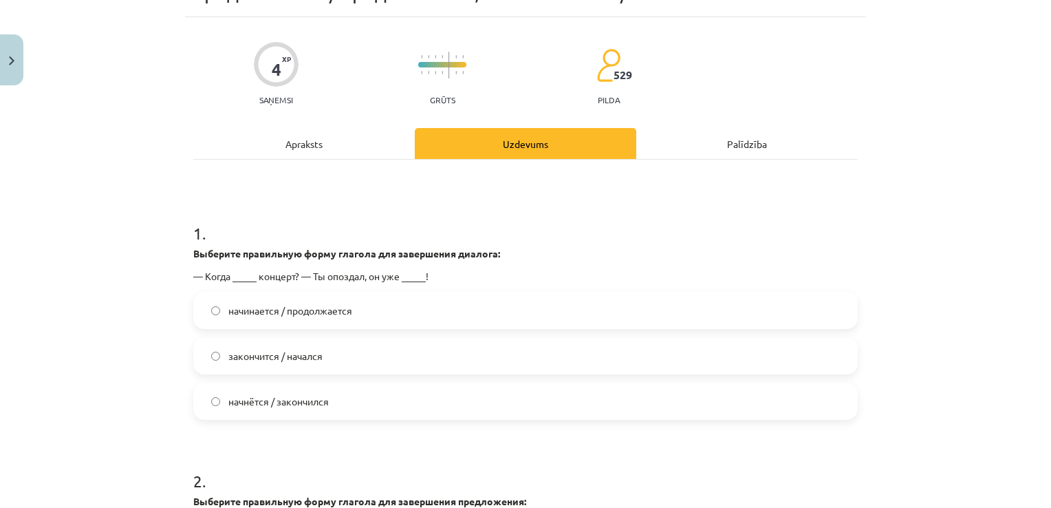
scroll to position [103, 0]
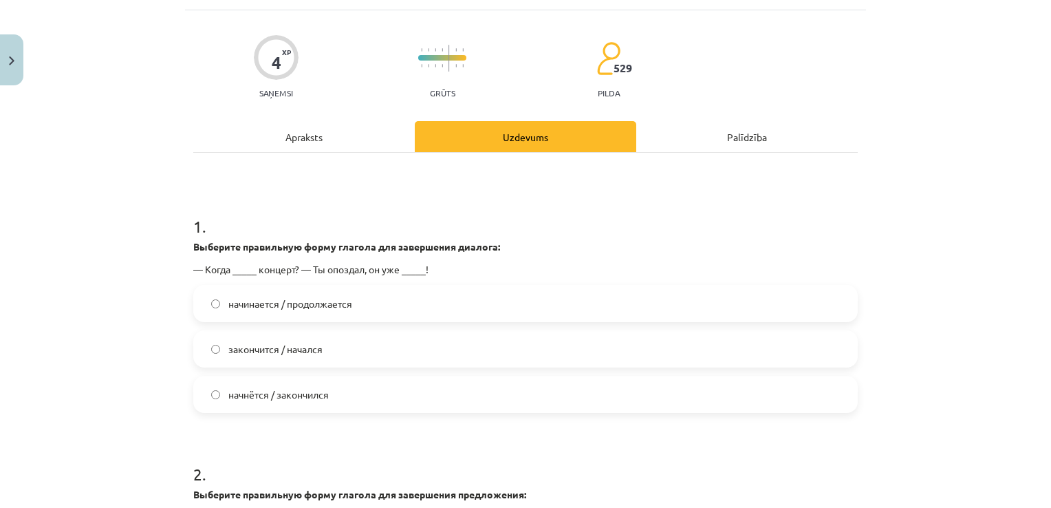
click at [352, 395] on label "начнётся / закончился" at bounding box center [526, 394] width 662 height 34
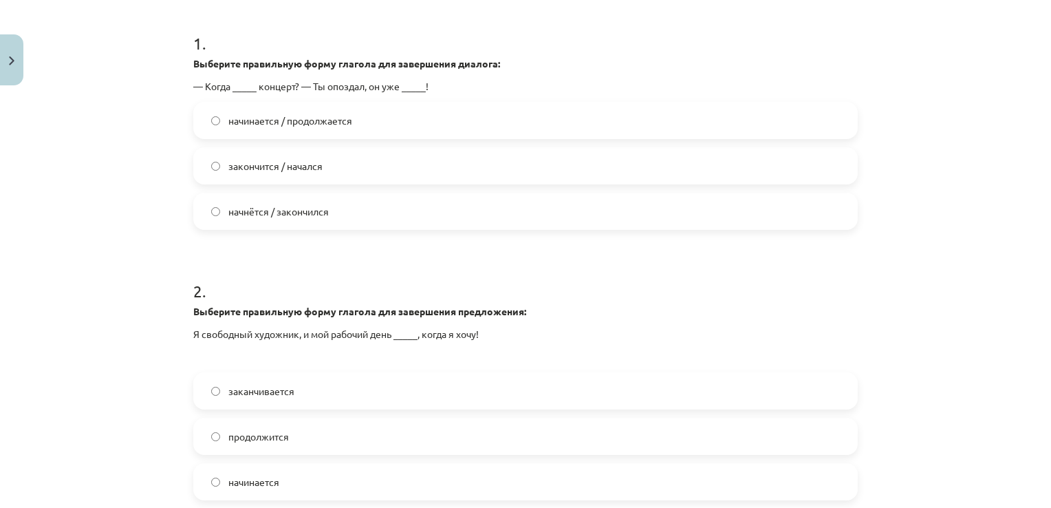
scroll to position [310, 0]
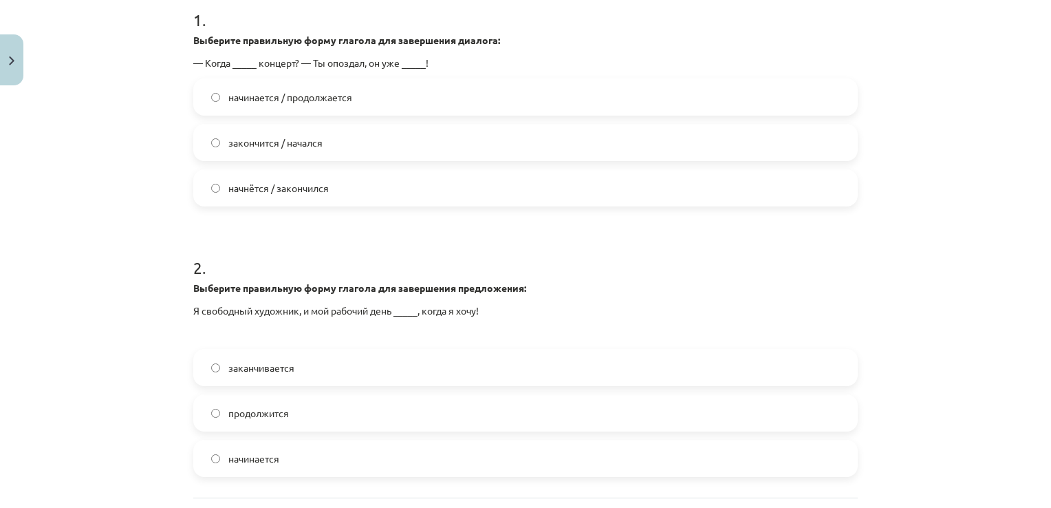
click at [380, 364] on label "заканчивается" at bounding box center [526, 367] width 662 height 34
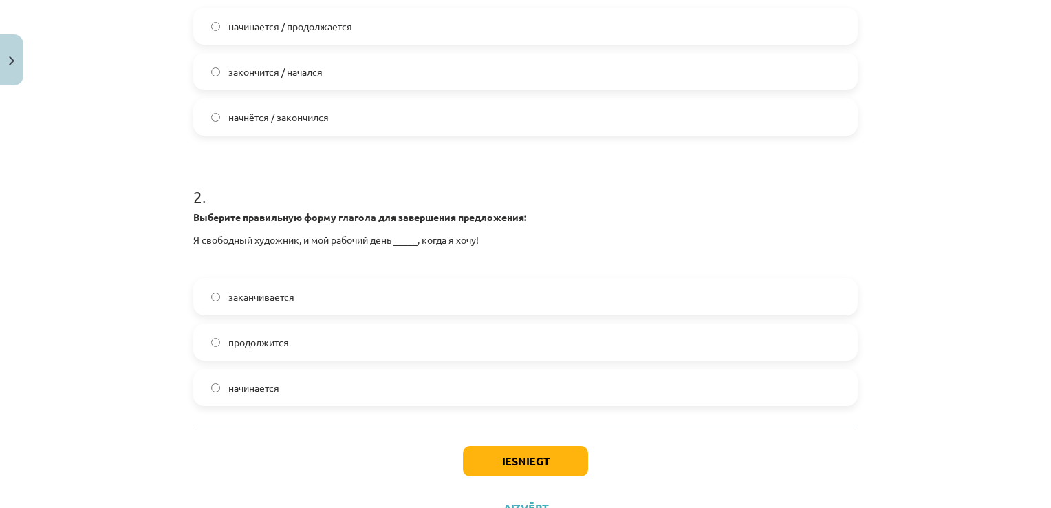
scroll to position [438, 0]
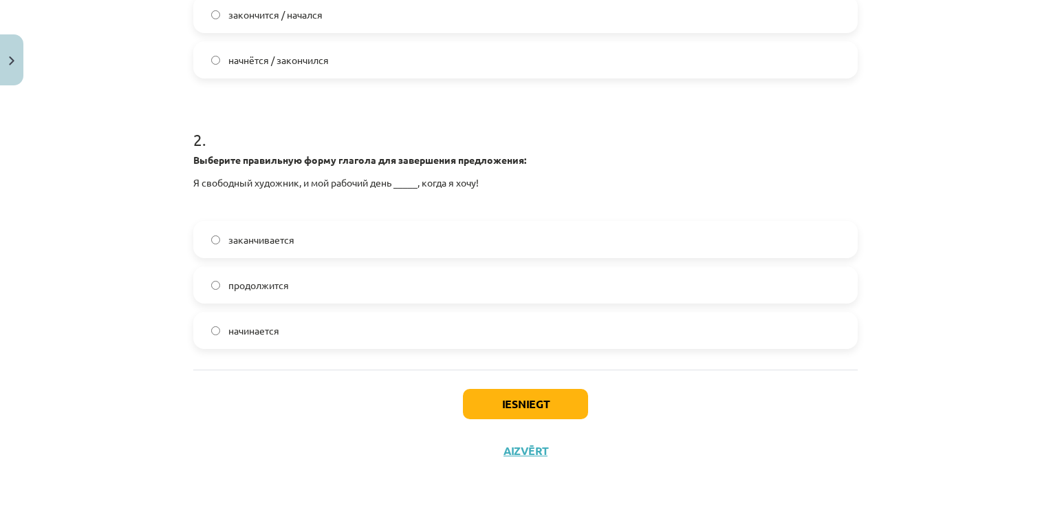
click at [526, 418] on div "Iesniegt Aizvērt" at bounding box center [525, 417] width 665 height 96
click at [521, 400] on button "Iesniegt" at bounding box center [525, 404] width 125 height 30
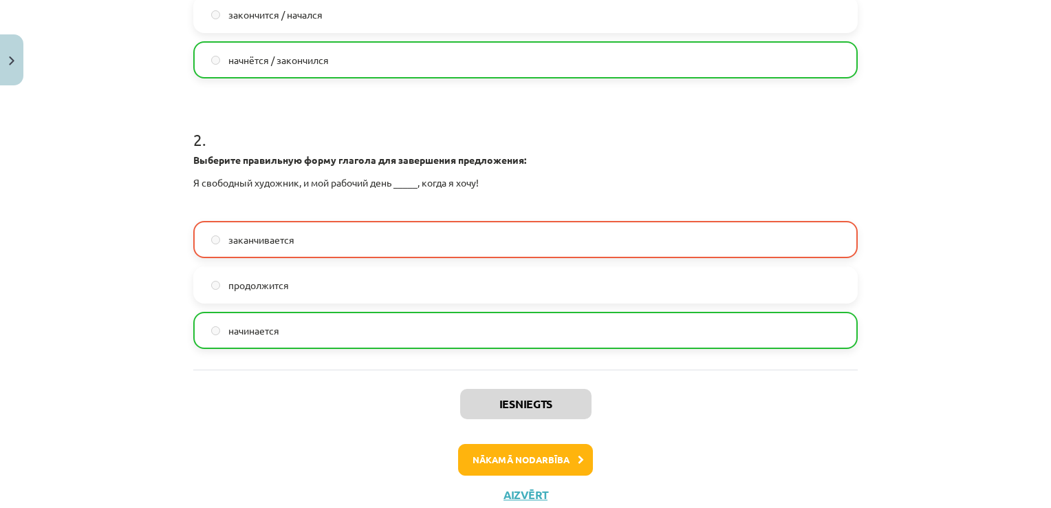
click at [281, 325] on label "начинается" at bounding box center [526, 330] width 662 height 34
click at [550, 458] on button "Nākamā nodarbība" at bounding box center [525, 460] width 135 height 32
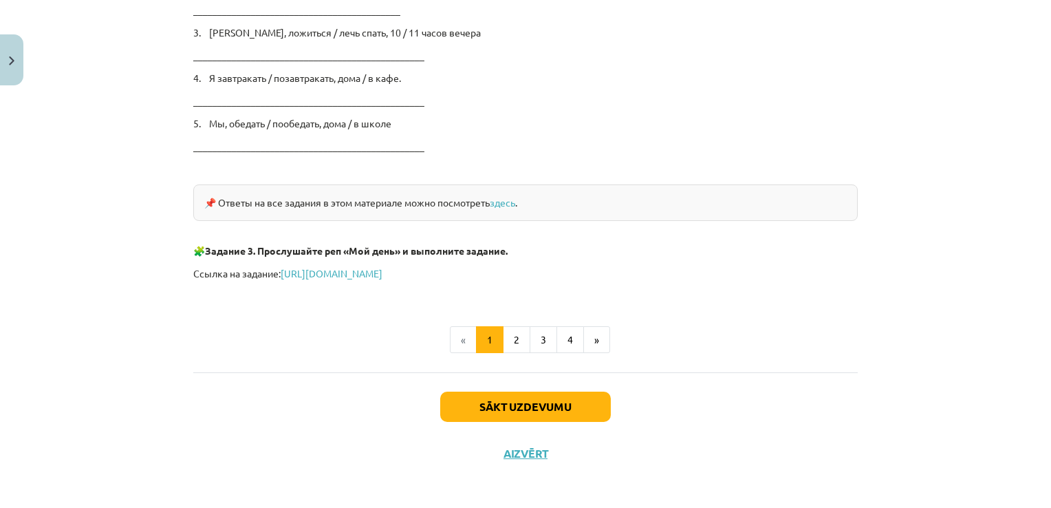
scroll to position [2328, 0]
click at [542, 405] on button "Sākt uzdevumu" at bounding box center [525, 406] width 171 height 30
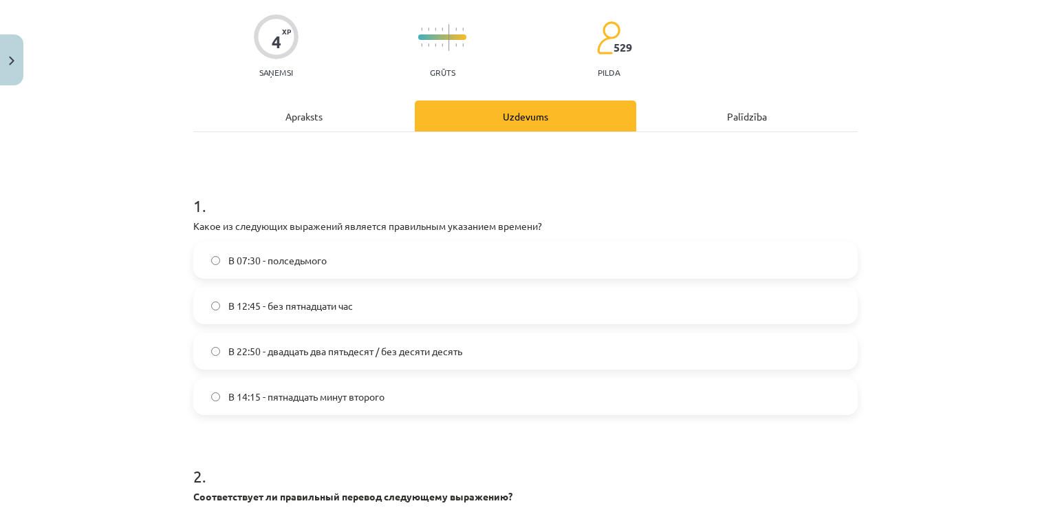
scroll to position [103, 0]
click at [373, 305] on label "В 12:45 - без пятнадцати час" at bounding box center [526, 304] width 662 height 34
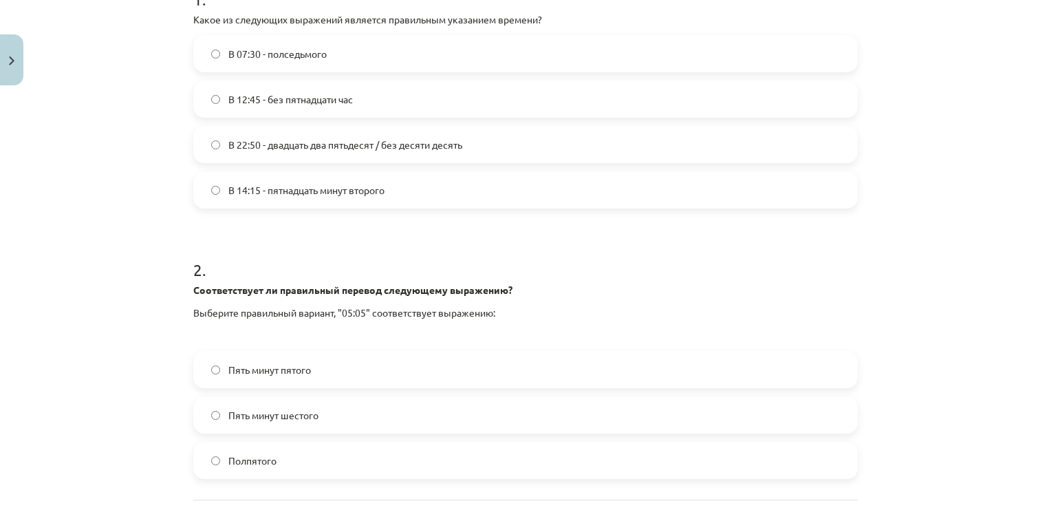
scroll to position [310, 0]
click at [354, 412] on label "Пять минут шестого" at bounding box center [526, 413] width 662 height 34
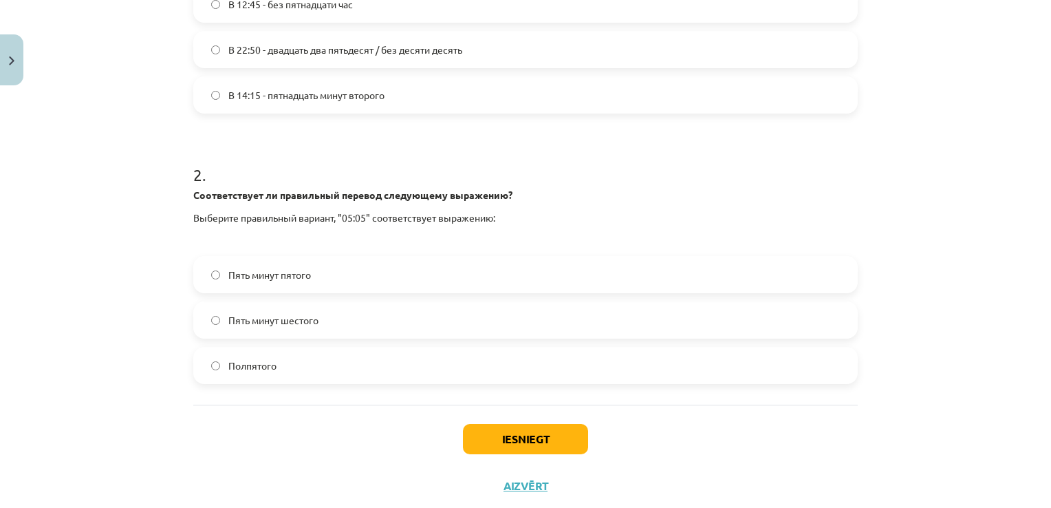
scroll to position [438, 0]
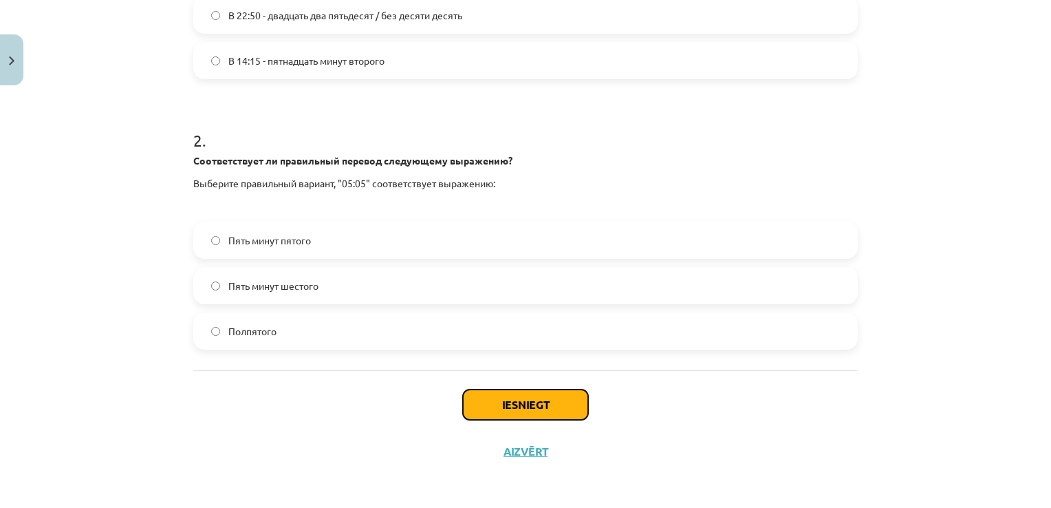
click at [502, 398] on button "Iesniegt" at bounding box center [525, 404] width 125 height 30
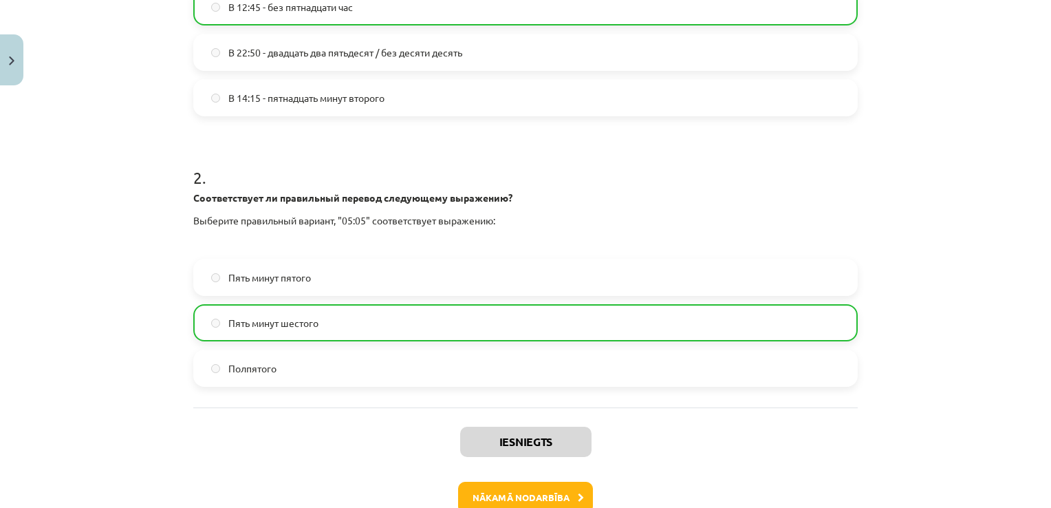
scroll to position [413, 0]
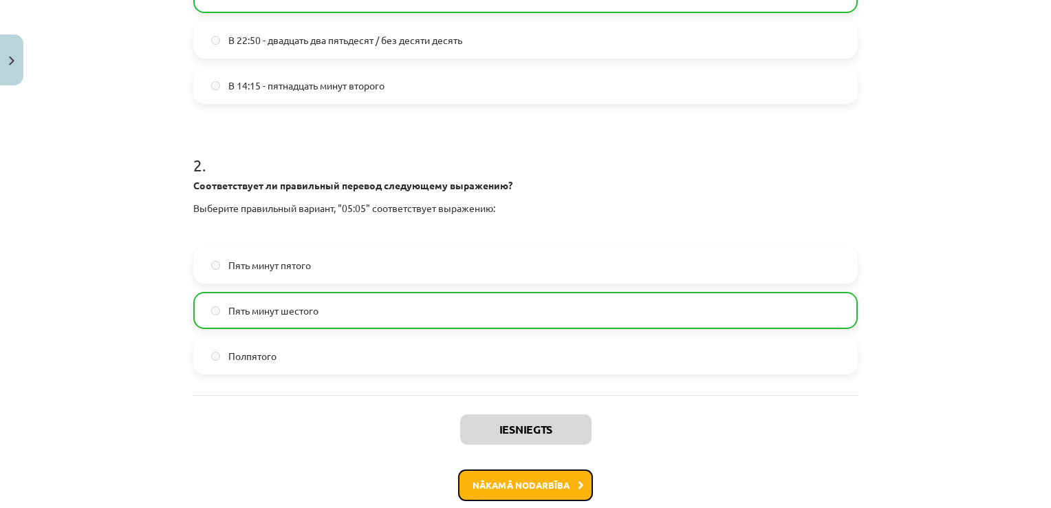
click at [554, 477] on button "Nākamā nodarbība" at bounding box center [525, 485] width 135 height 32
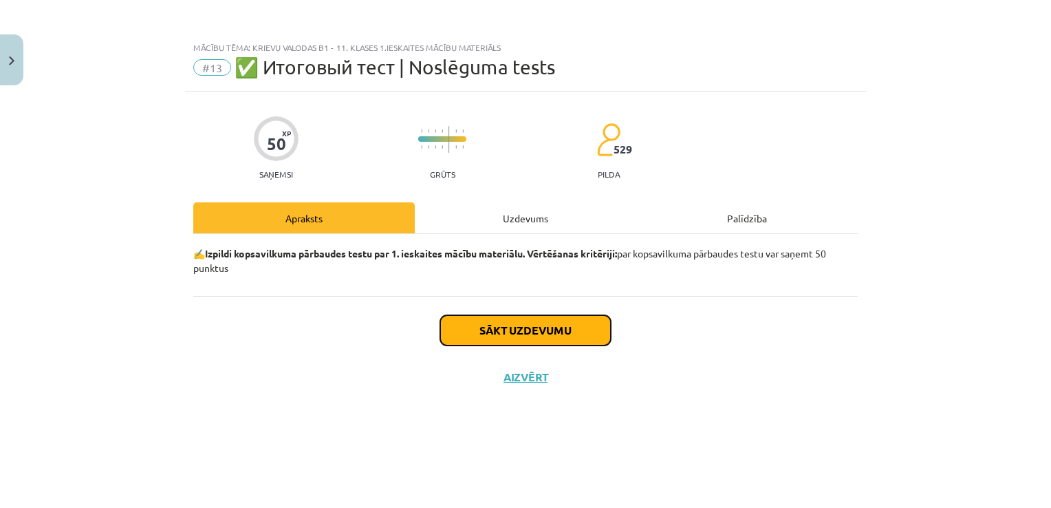
click at [559, 323] on button "Sākt uzdevumu" at bounding box center [525, 330] width 171 height 30
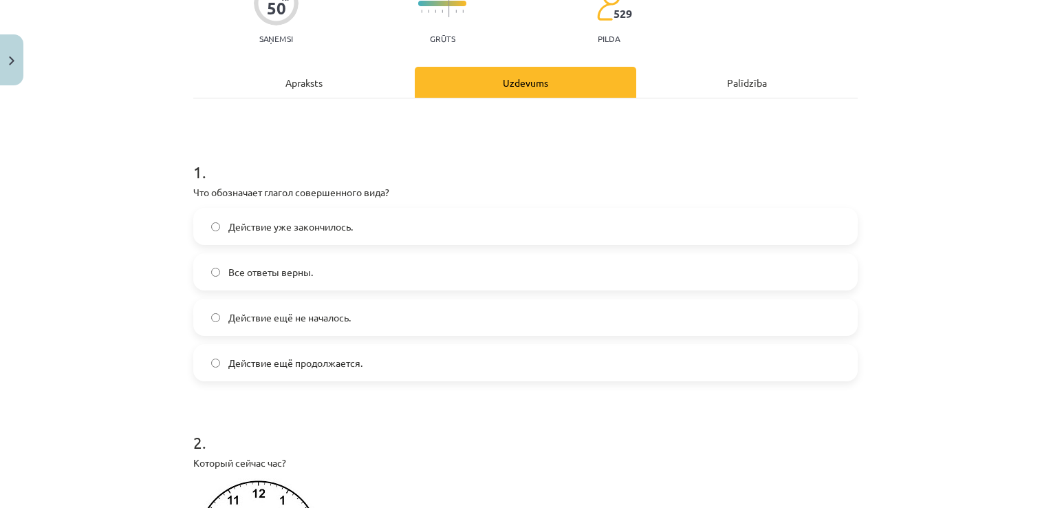
scroll to position [138, 0]
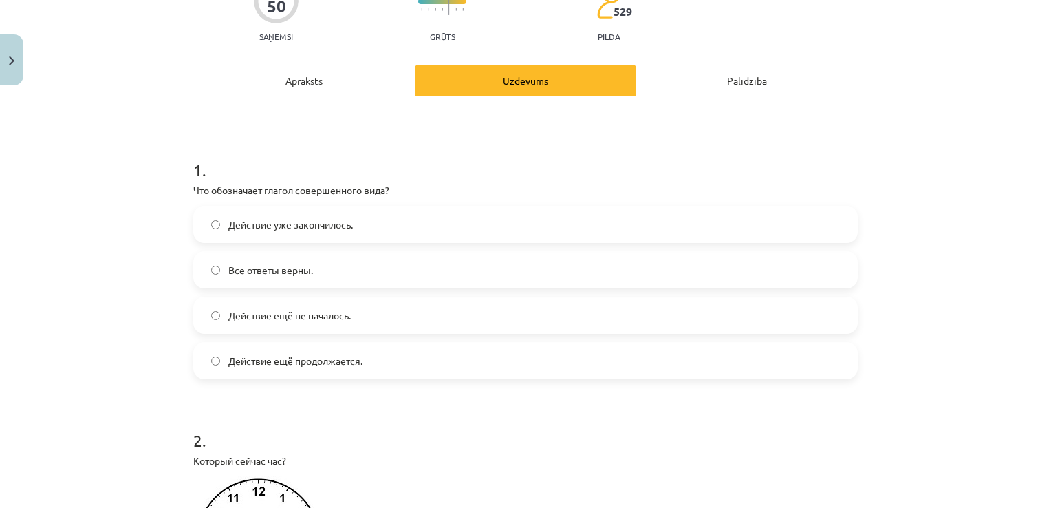
click at [312, 204] on div "1 . Что обозначает глагол совершенного вида? Действие уже закончилось. Все отве…" at bounding box center [525, 257] width 665 height 243
click at [316, 217] on span "Действие уже закончилось." at bounding box center [290, 224] width 125 height 14
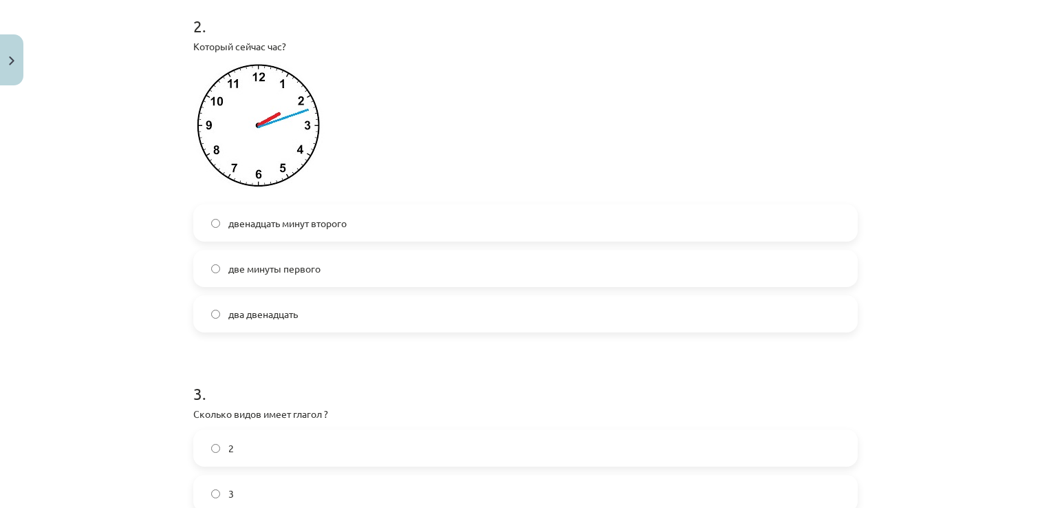
scroll to position [550, 0]
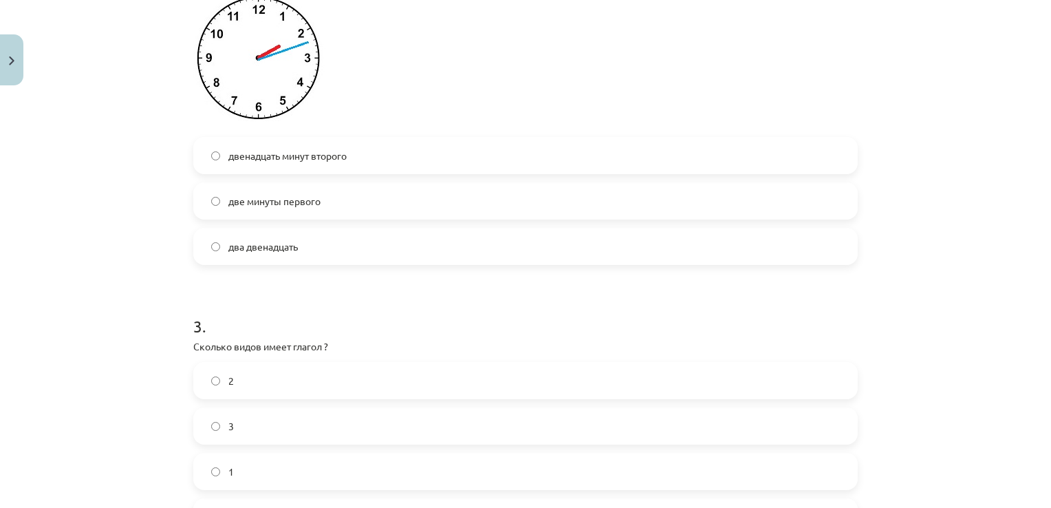
click at [355, 376] on label "2" at bounding box center [526, 380] width 662 height 34
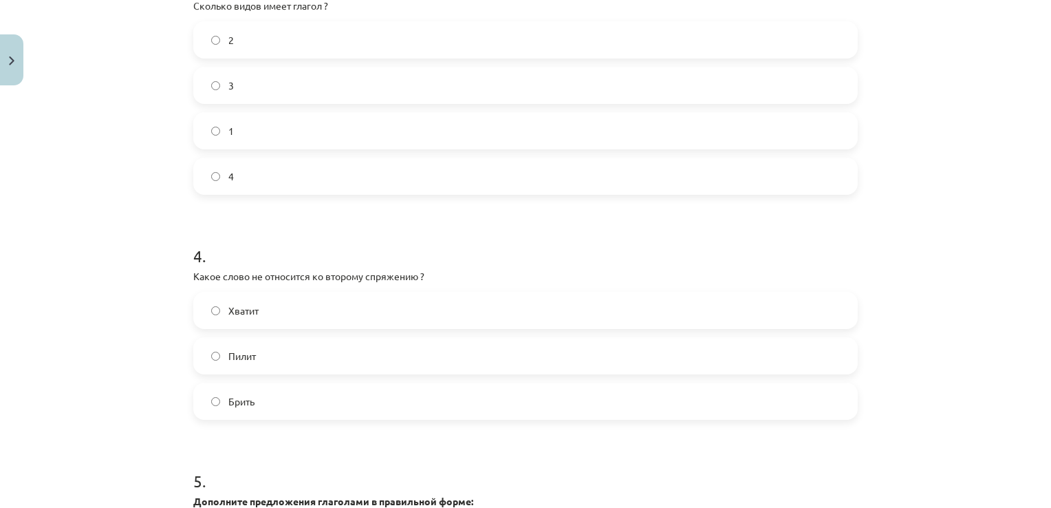
scroll to position [963, 0]
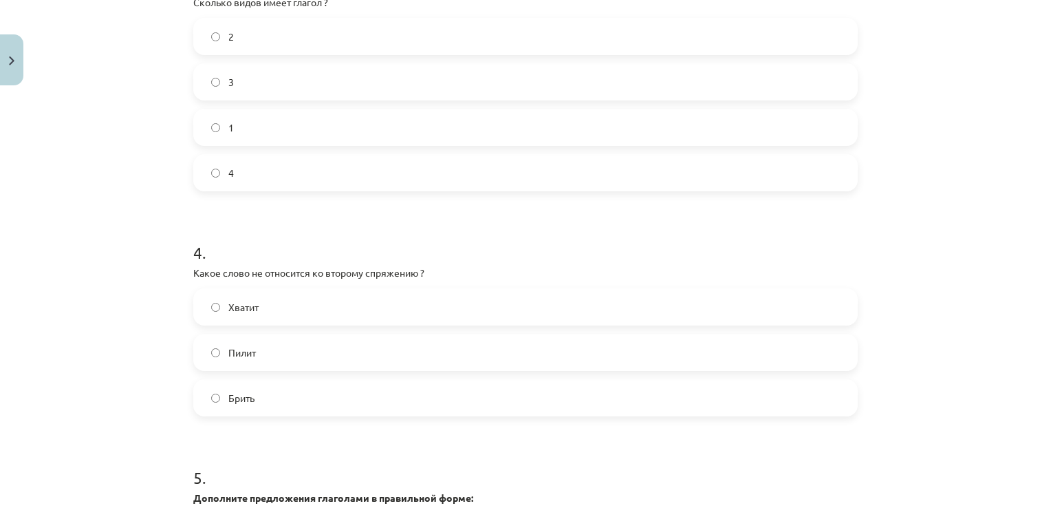
click at [319, 385] on label "Брить" at bounding box center [526, 397] width 662 height 34
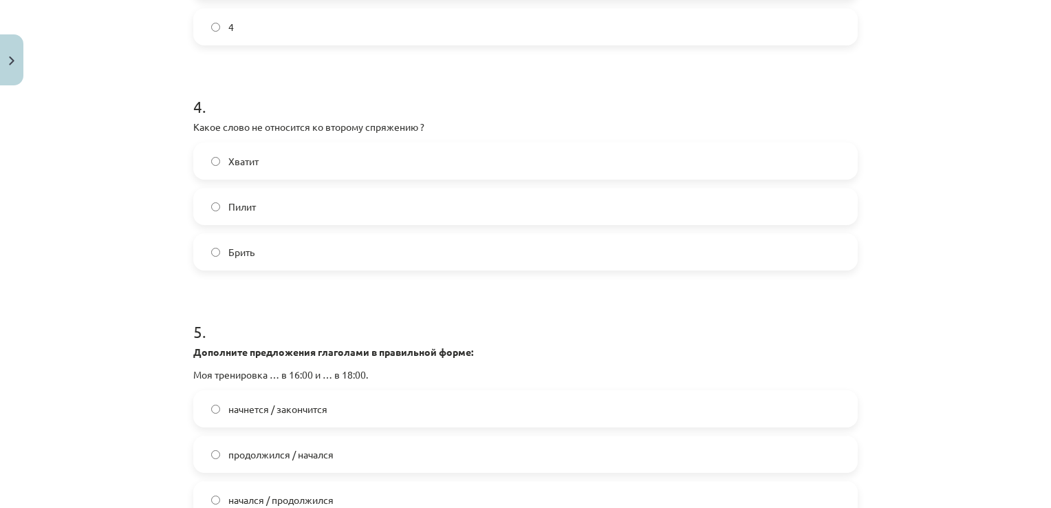
scroll to position [1170, 0]
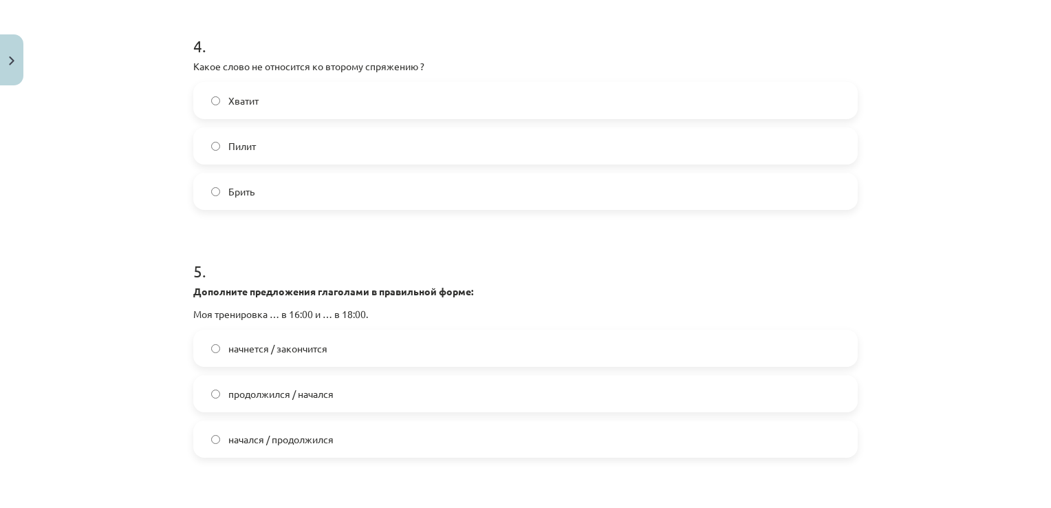
click at [361, 359] on label "начнется / закончится" at bounding box center [526, 348] width 662 height 34
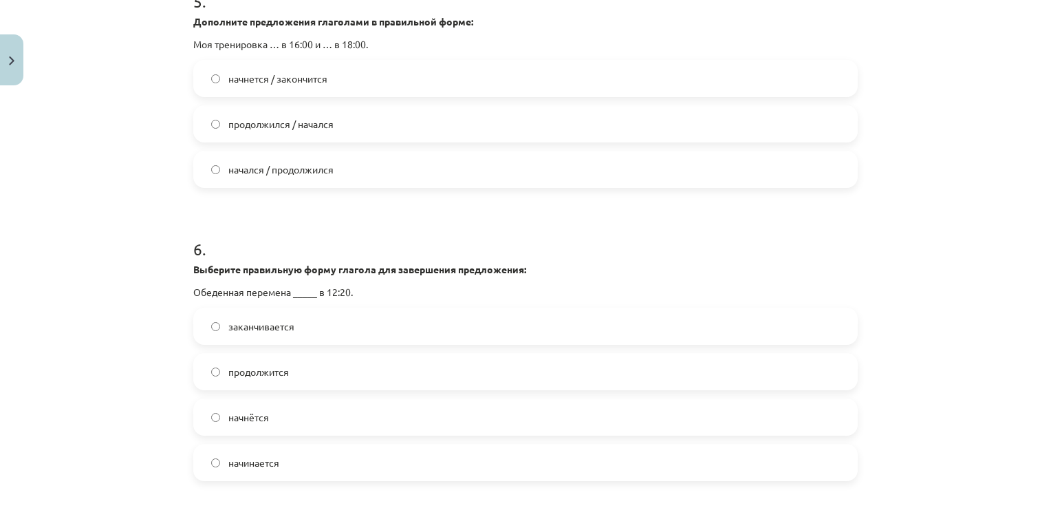
scroll to position [1445, 0]
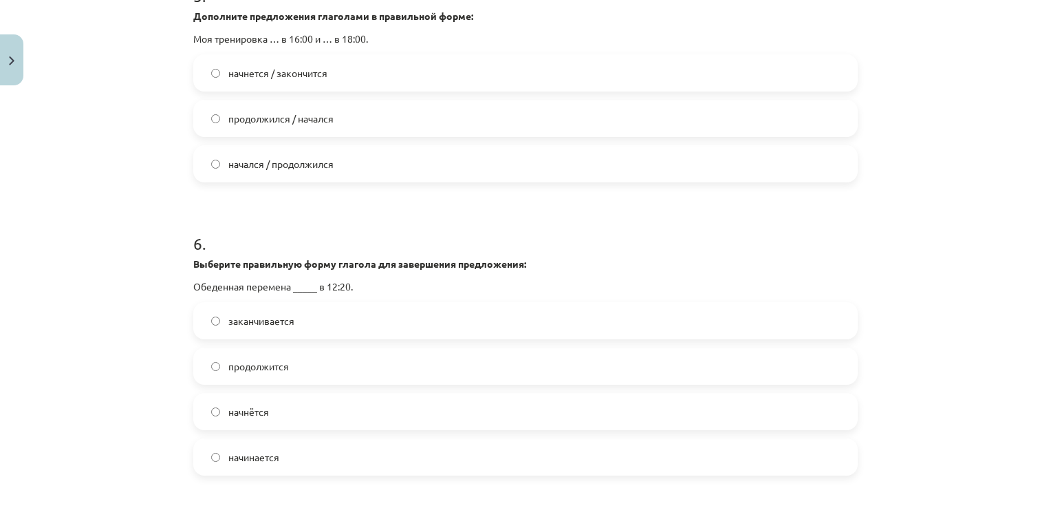
click at [388, 404] on label "начнётся" at bounding box center [526, 411] width 662 height 34
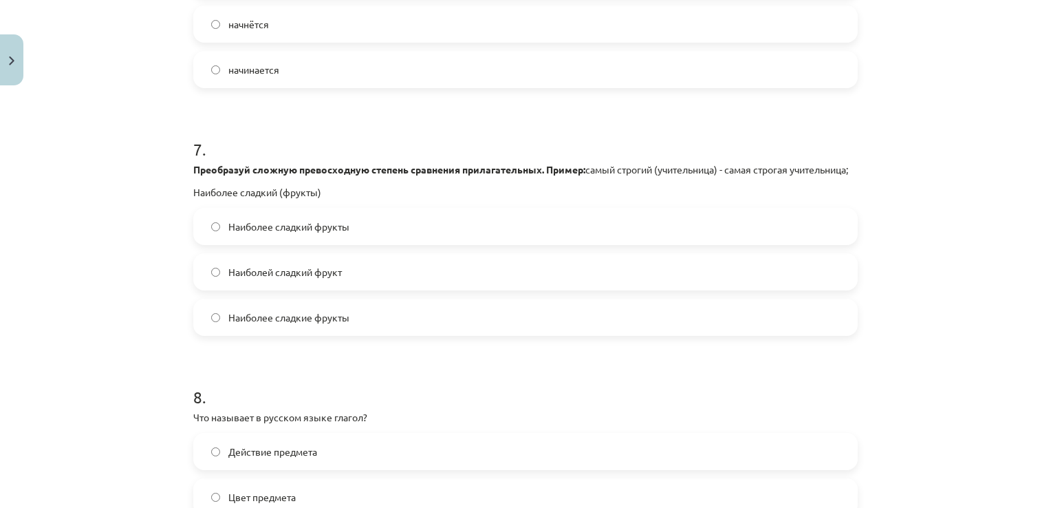
scroll to position [1858, 0]
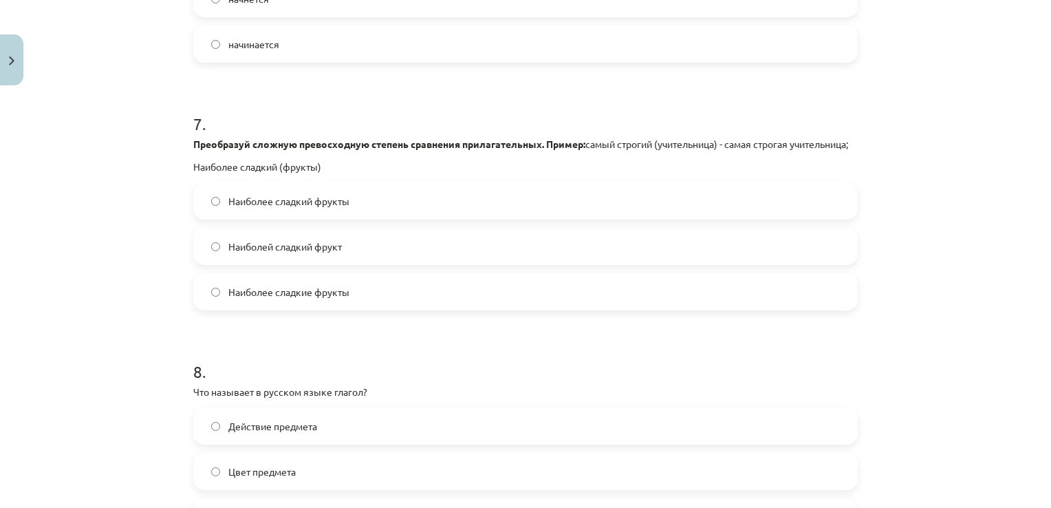
click at [335, 254] on span "Наиболей сладкий фрукт" at bounding box center [285, 246] width 114 height 14
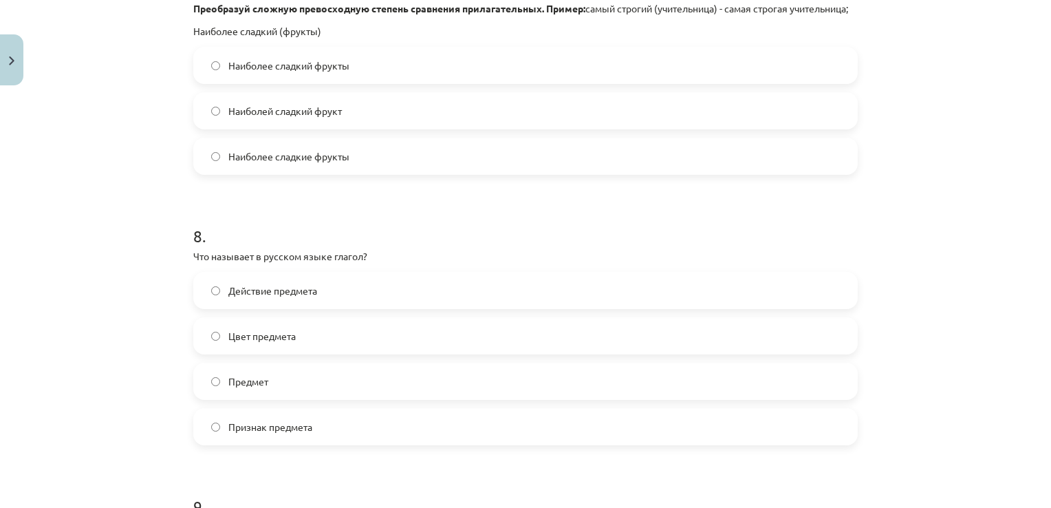
scroll to position [1995, 0]
click at [356, 305] on label "Действие предмета" at bounding box center [526, 288] width 662 height 34
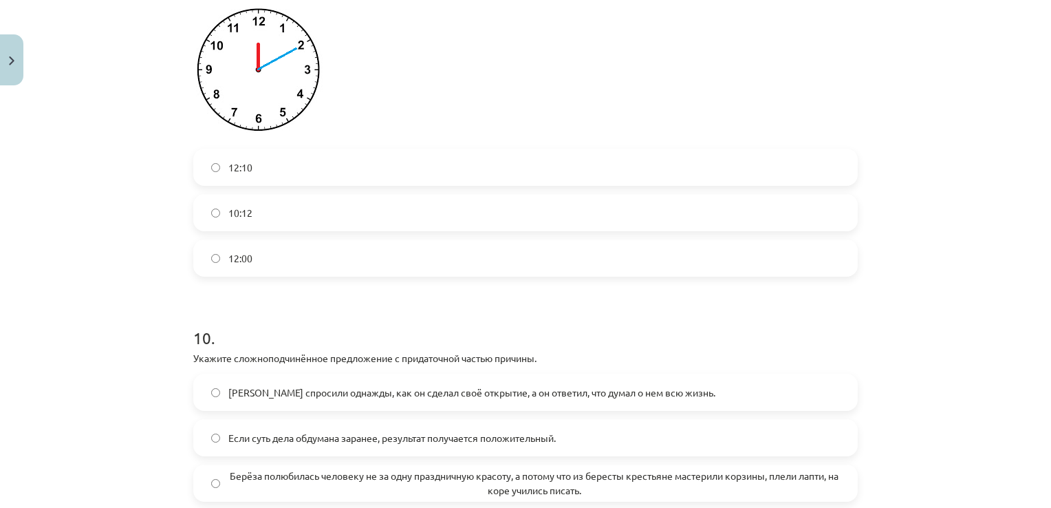
scroll to position [2535, 0]
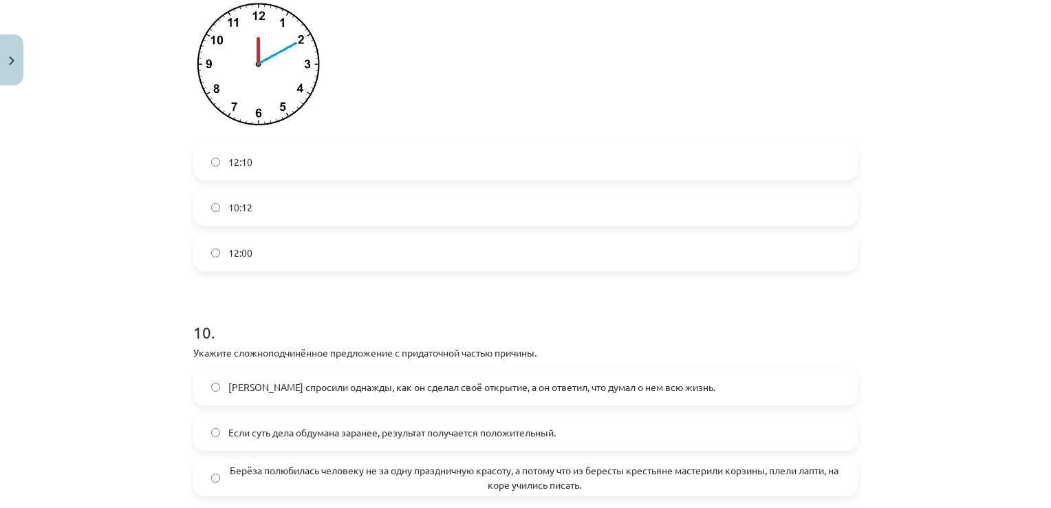
click at [345, 211] on label "10:12" at bounding box center [526, 207] width 662 height 34
click at [316, 166] on label "12:10" at bounding box center [526, 161] width 662 height 34
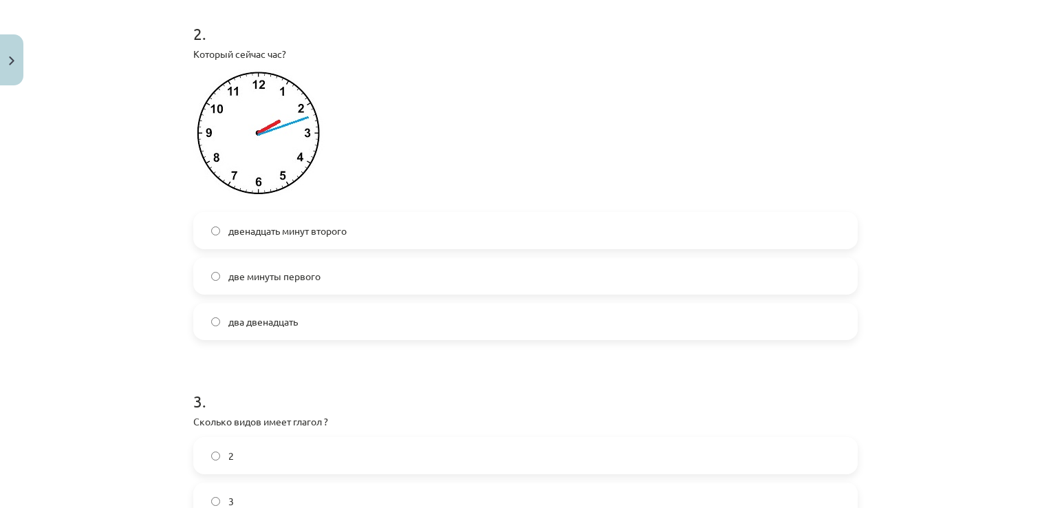
scroll to position [539, 0]
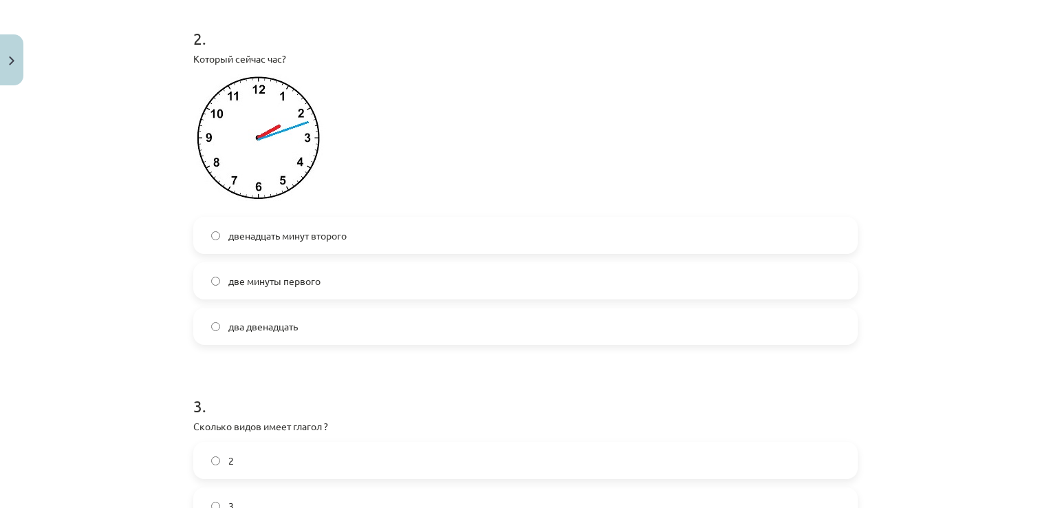
click at [344, 332] on label "два двенадцать" at bounding box center [526, 326] width 662 height 34
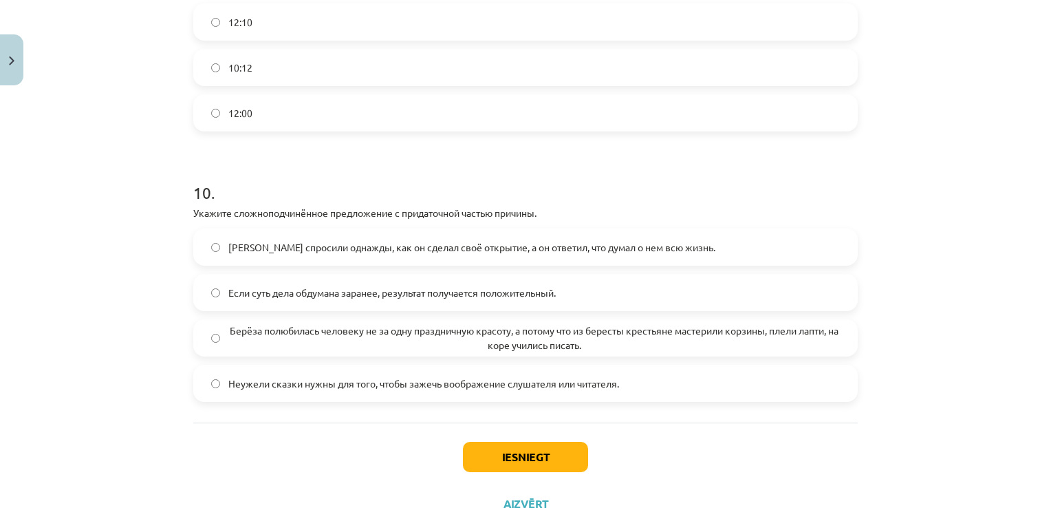
scroll to position [2672, 0]
click at [383, 348] on span "Берёза полюбилась человеку не за одну праздничную красоту, а потому что из бере…" at bounding box center [534, 339] width 612 height 29
click at [498, 471] on button "Iesniegt" at bounding box center [525, 459] width 125 height 30
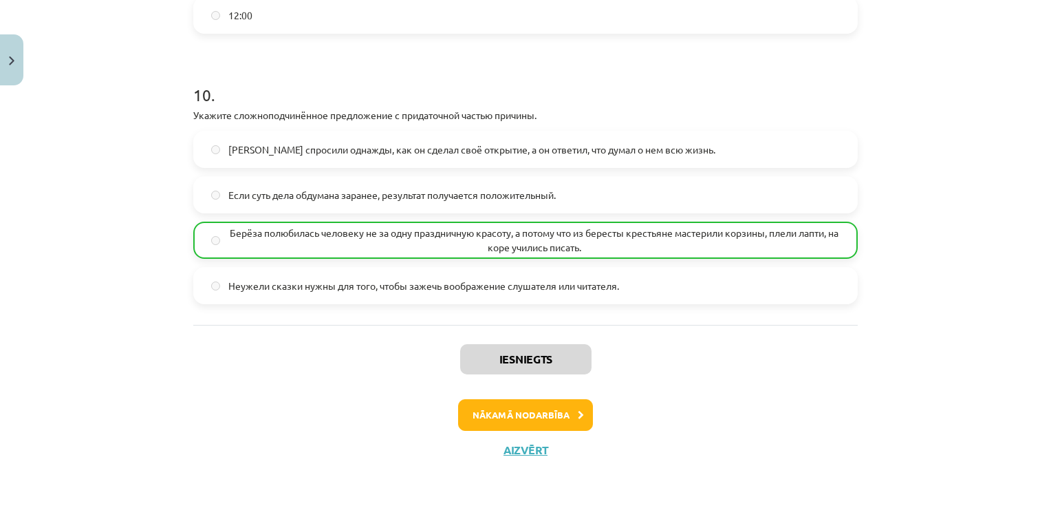
scroll to position [2785, 0]
click at [533, 421] on button "Nākamā nodarbība" at bounding box center [525, 415] width 135 height 32
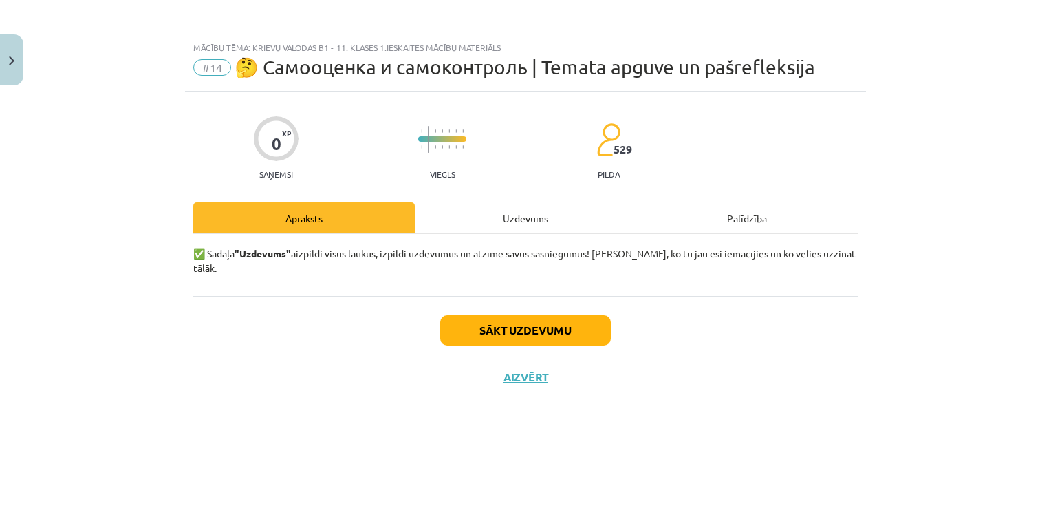
scroll to position [0, 0]
click at [502, 315] on button "Sākt uzdevumu" at bounding box center [525, 330] width 171 height 30
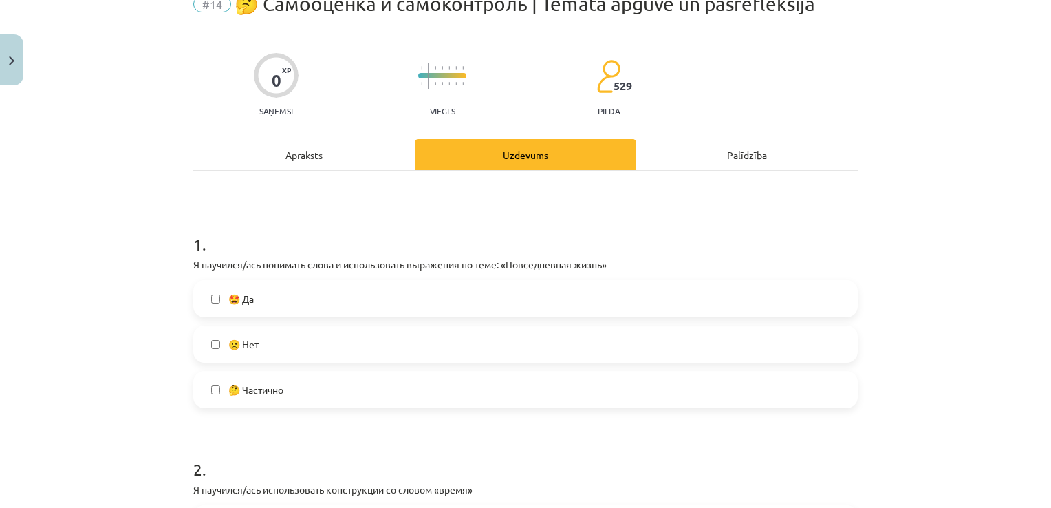
scroll to position [69, 0]
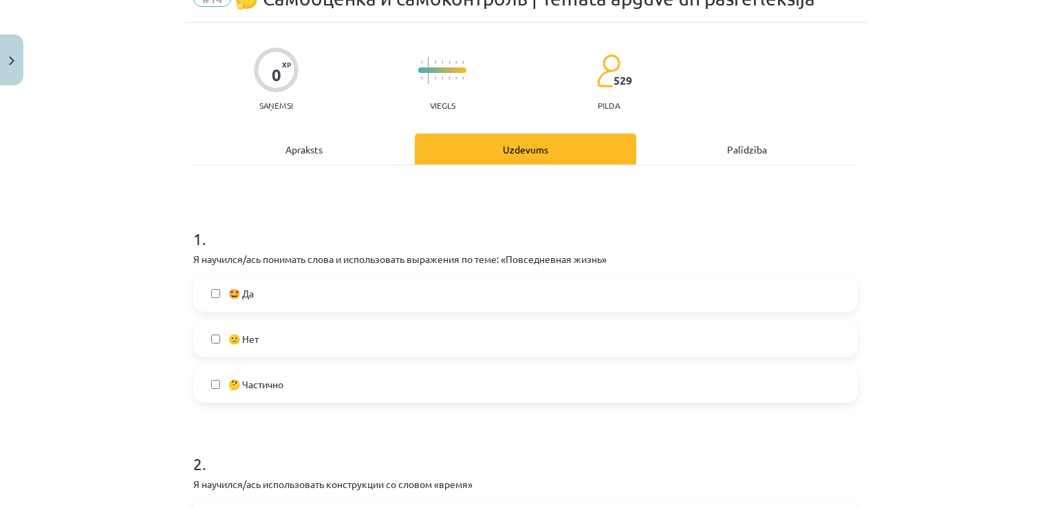
click at [427, 285] on label "🤩 Да" at bounding box center [526, 293] width 662 height 34
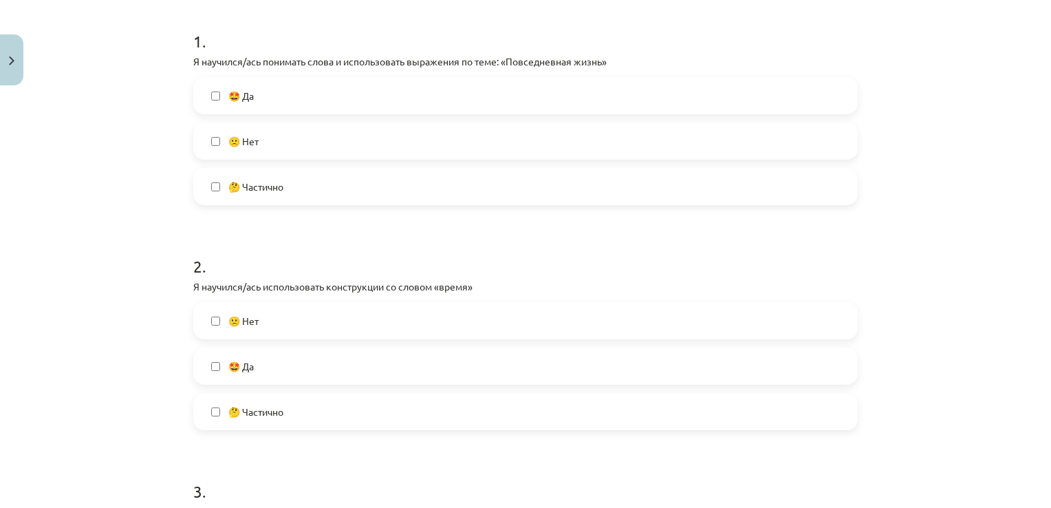
scroll to position [275, 0]
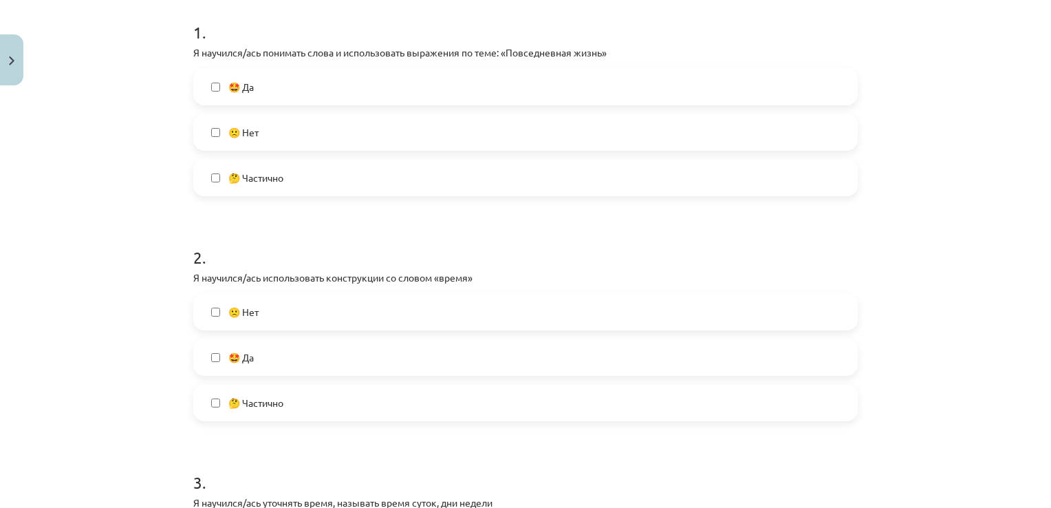
click at [374, 347] on label "🤩 Да" at bounding box center [526, 357] width 662 height 34
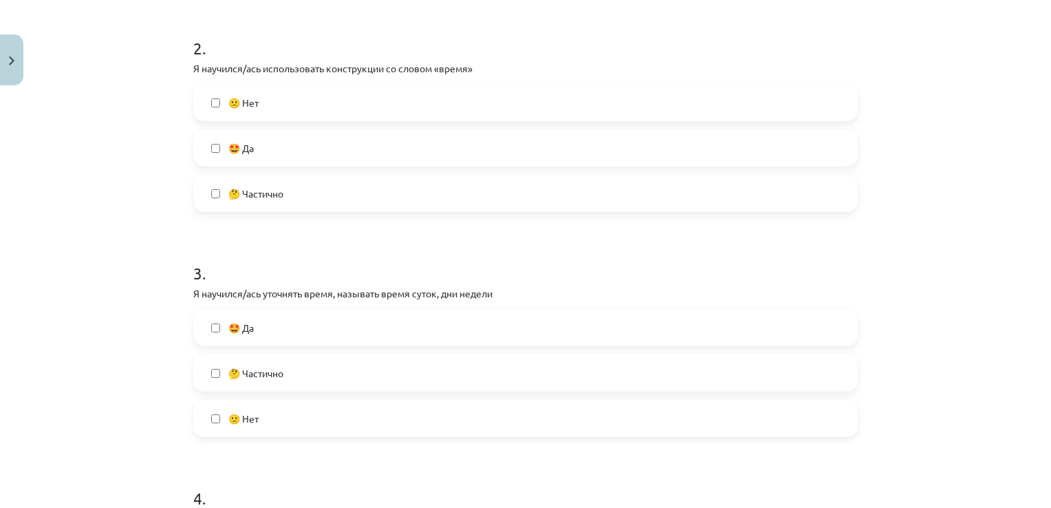
scroll to position [550, 0]
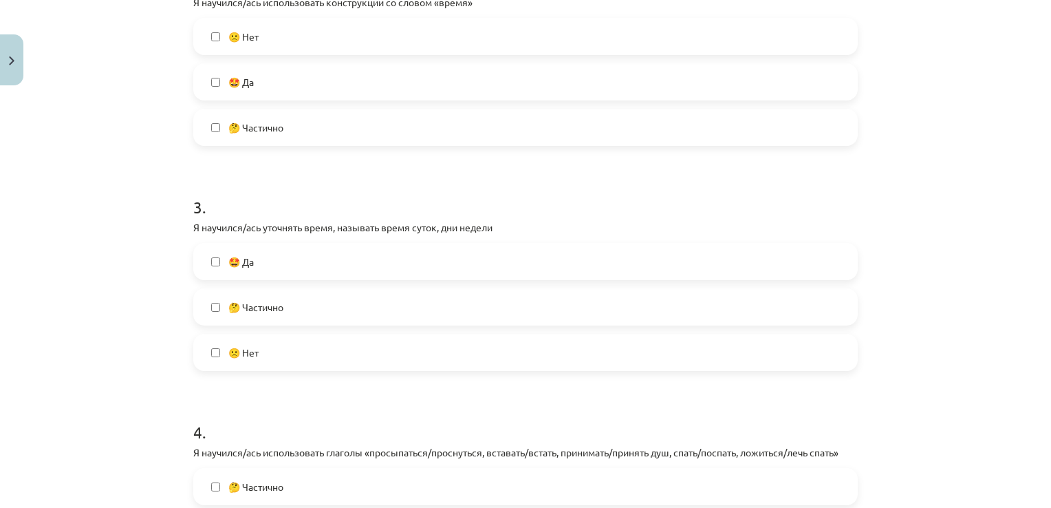
click at [322, 257] on label "🤩 Да" at bounding box center [526, 261] width 662 height 34
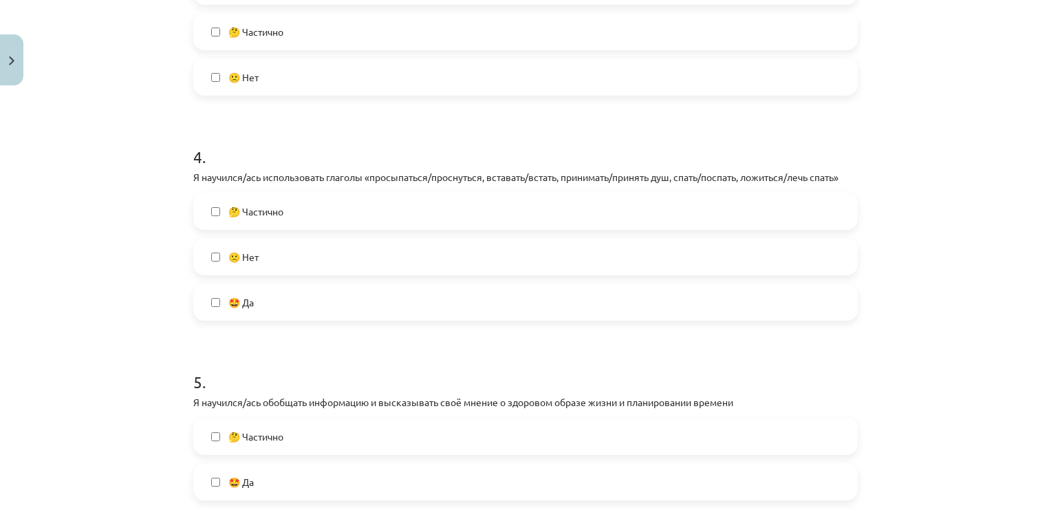
click at [356, 310] on label "🤩 Да" at bounding box center [526, 302] width 662 height 34
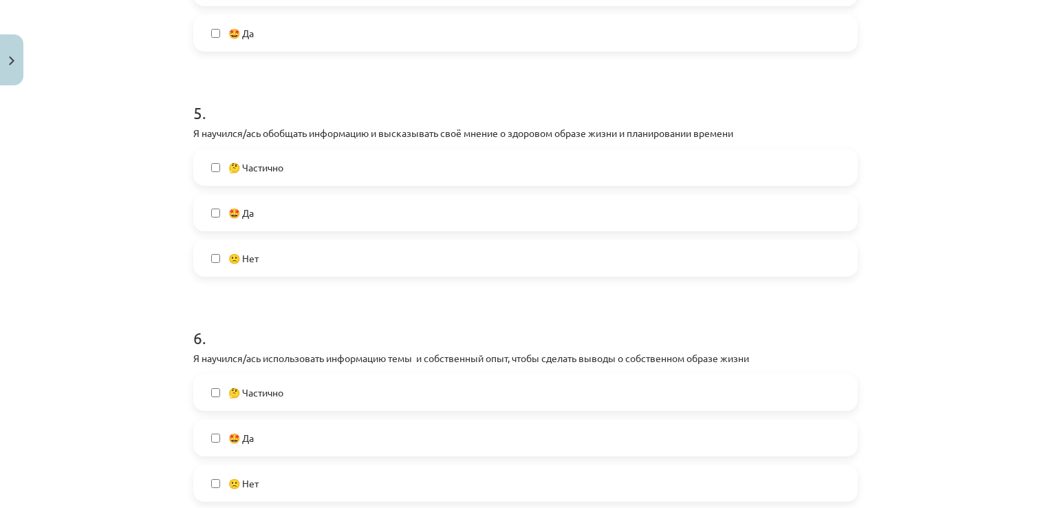
scroll to position [1101, 0]
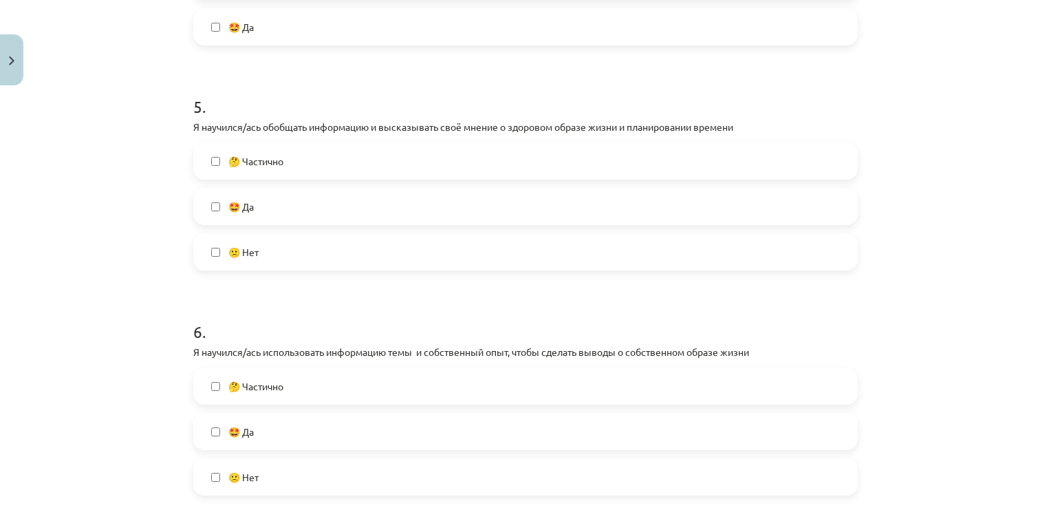
click at [325, 248] on label "🙁 Нет" at bounding box center [526, 252] width 662 height 34
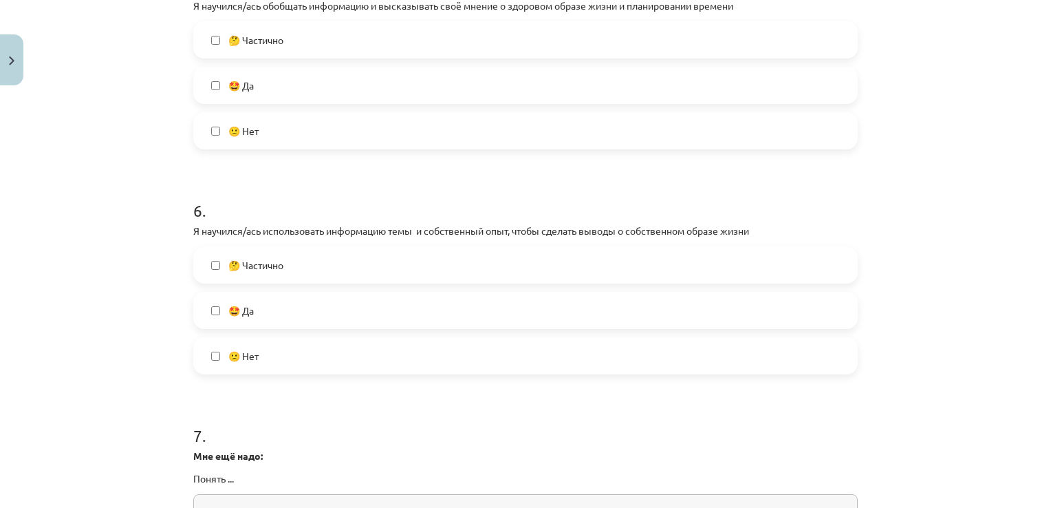
scroll to position [1238, 0]
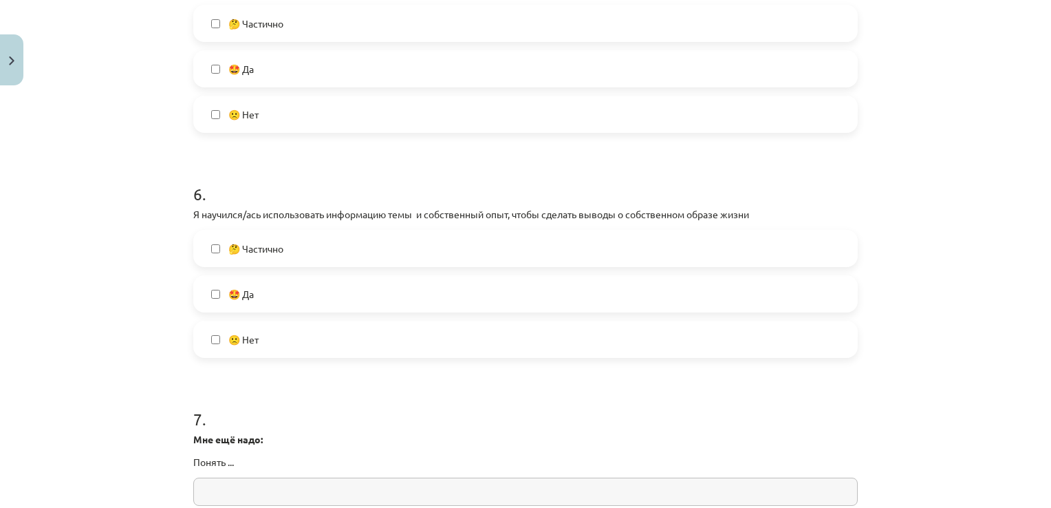
click at [336, 290] on label "🤩 Да" at bounding box center [526, 294] width 662 height 34
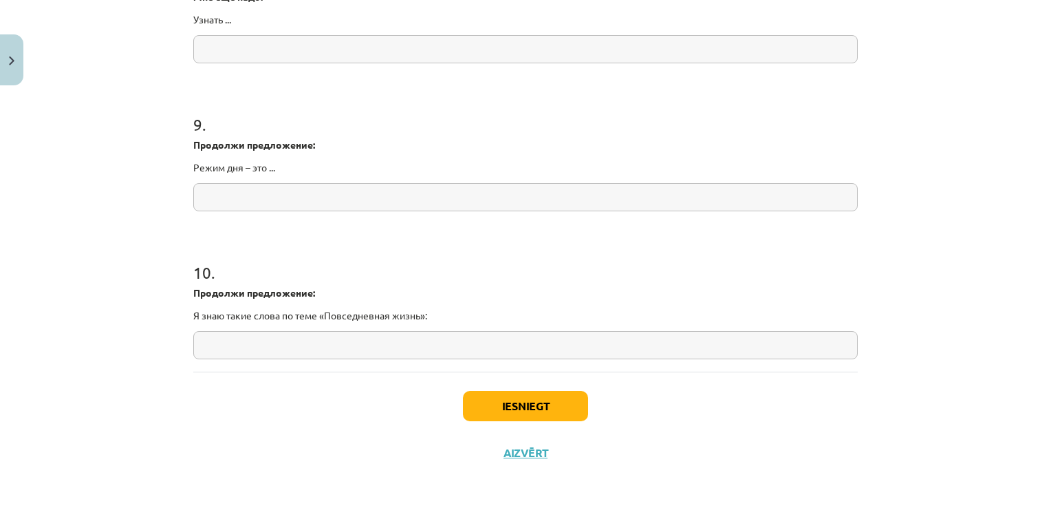
scroll to position [1830, 0]
click at [512, 405] on button "Iesniegt" at bounding box center [525, 404] width 125 height 30
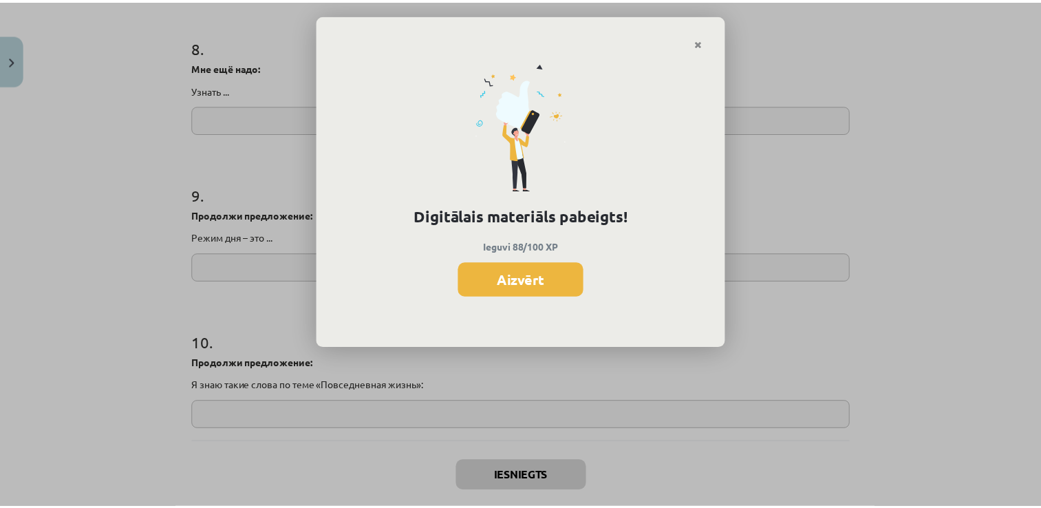
scroll to position [1761, 0]
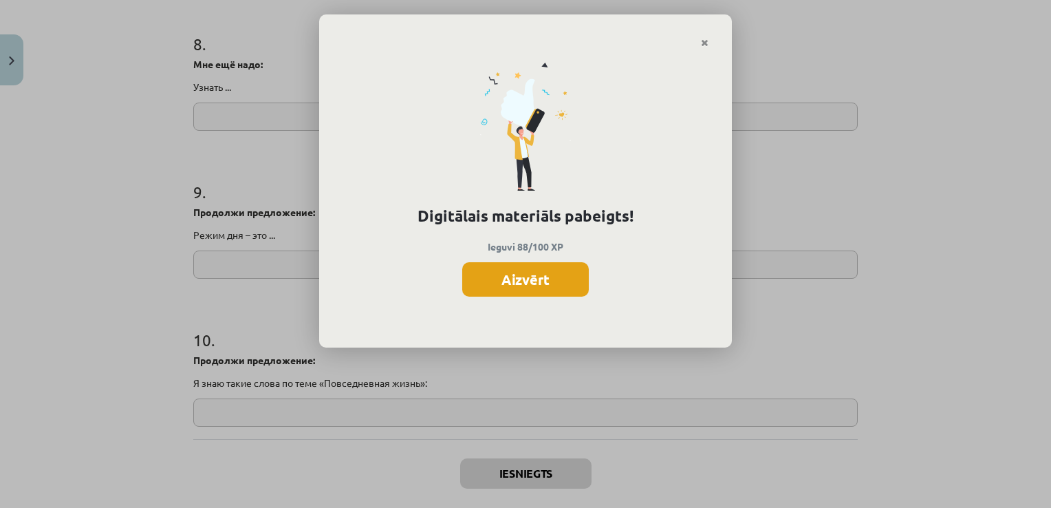
click at [559, 274] on button "Aizvērt" at bounding box center [525, 279] width 127 height 34
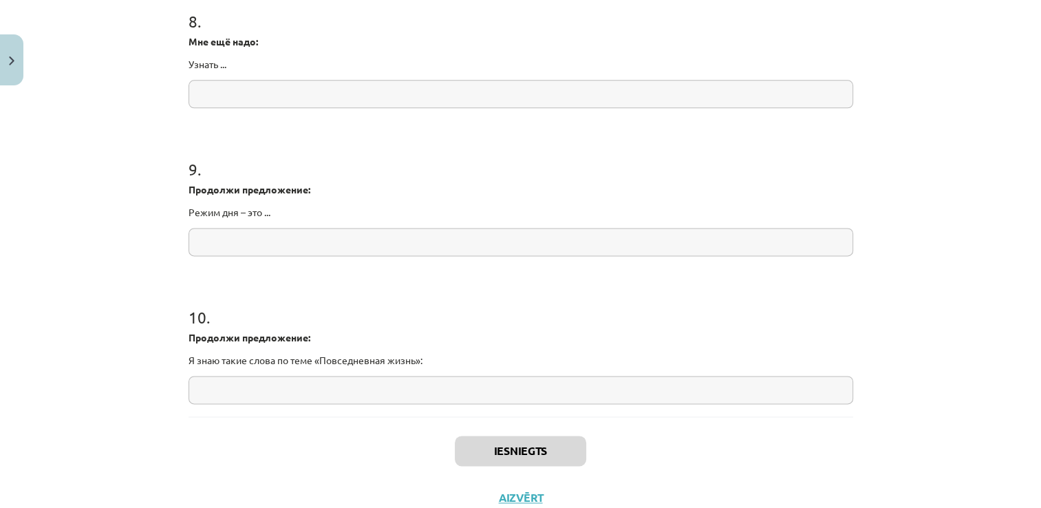
scroll to position [1830, 0]
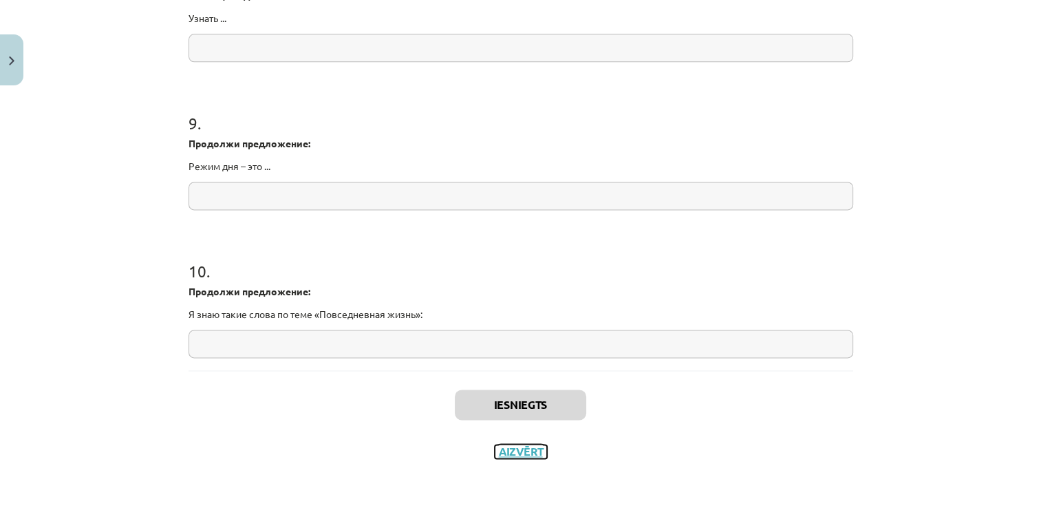
click at [519, 453] on button "Aizvērt" at bounding box center [521, 451] width 52 height 14
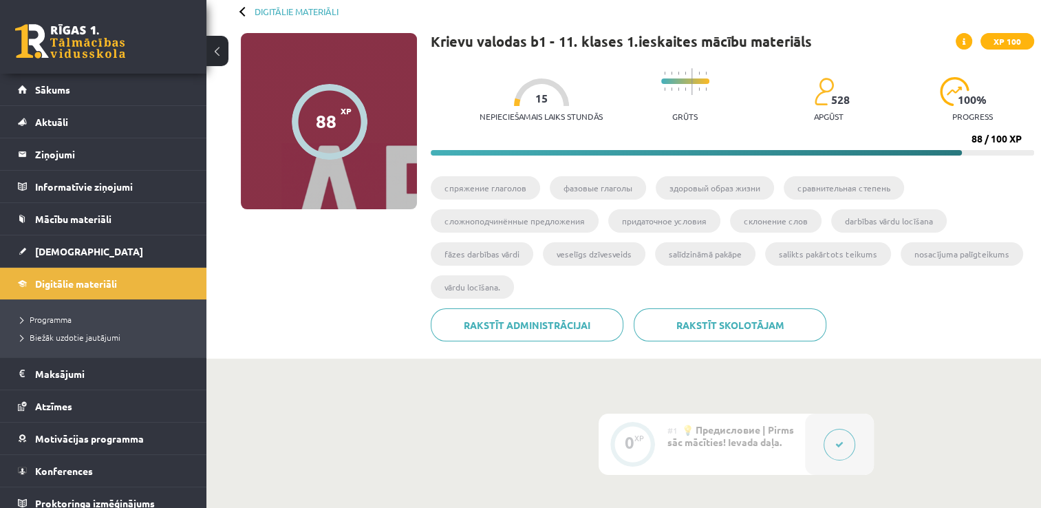
scroll to position [70, 0]
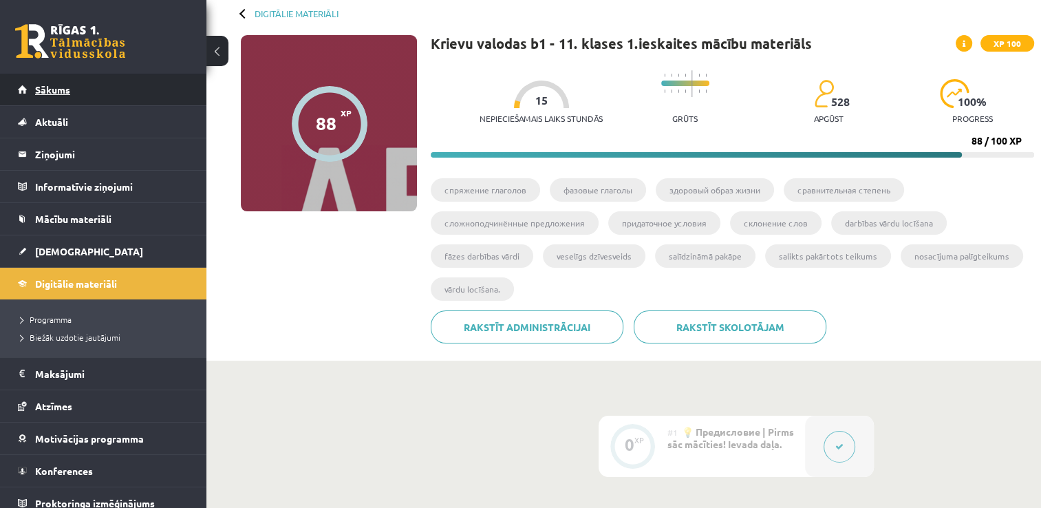
click at [69, 89] on span "Sākums" at bounding box center [52, 89] width 35 height 12
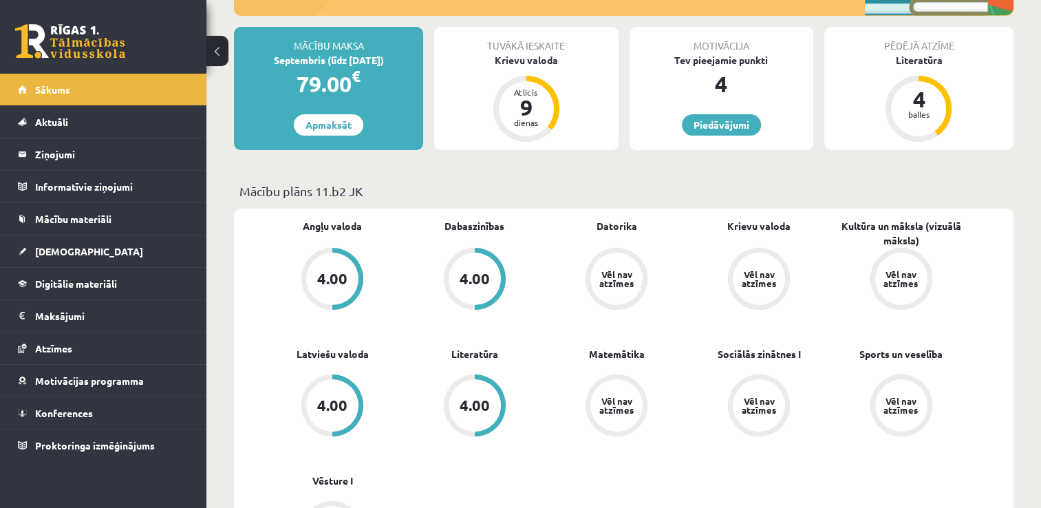
scroll to position [69, 0]
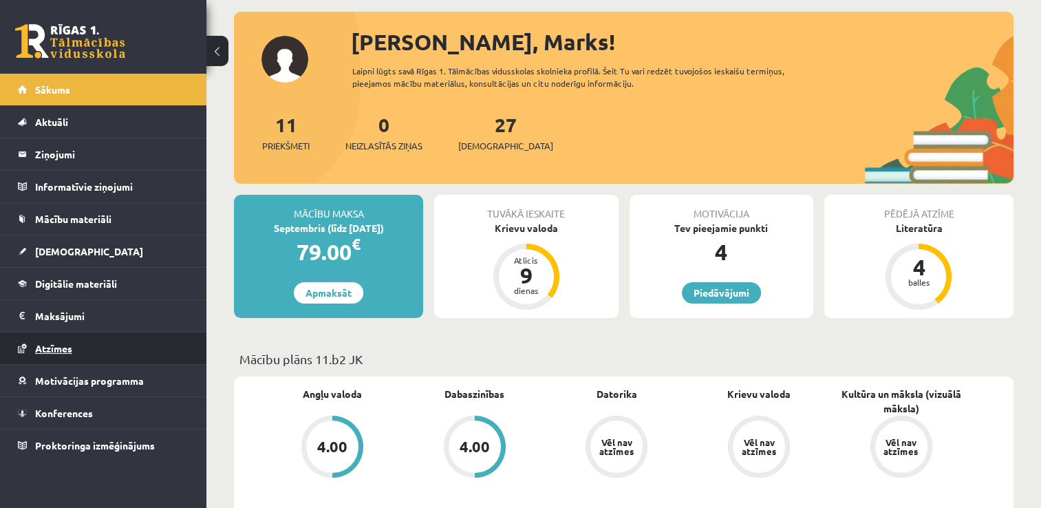
click at [76, 340] on link "Atzīmes" at bounding box center [103, 348] width 171 height 32
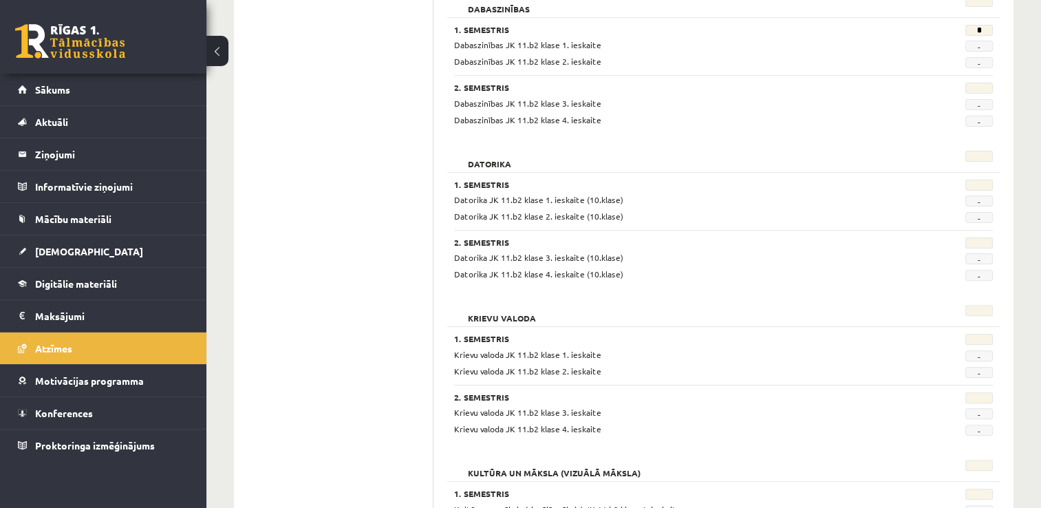
scroll to position [550, 0]
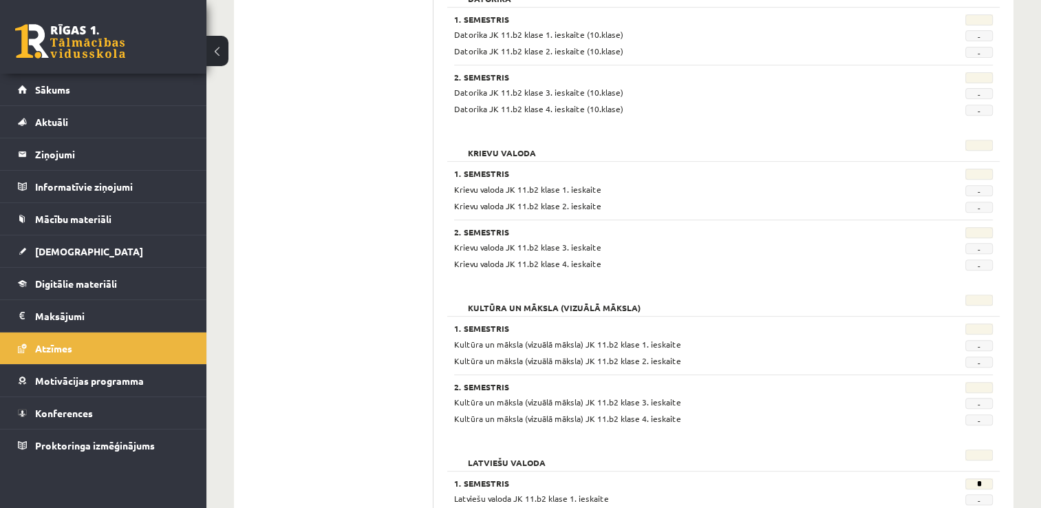
click at [533, 189] on span "Krievu valoda JK 11.b2 klase 1. ieskaite" at bounding box center [527, 189] width 147 height 11
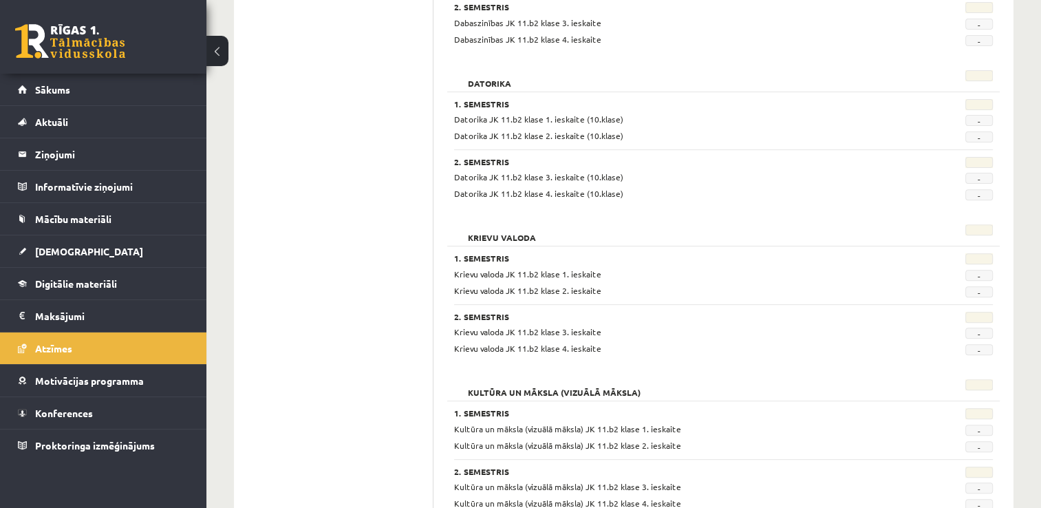
scroll to position [413, 0]
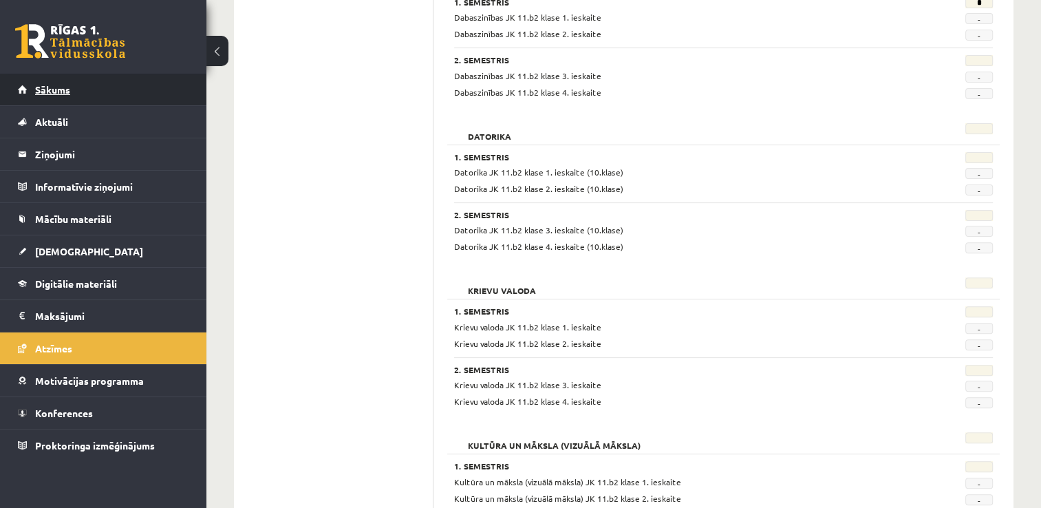
click at [91, 76] on link "Sākums" at bounding box center [103, 90] width 171 height 32
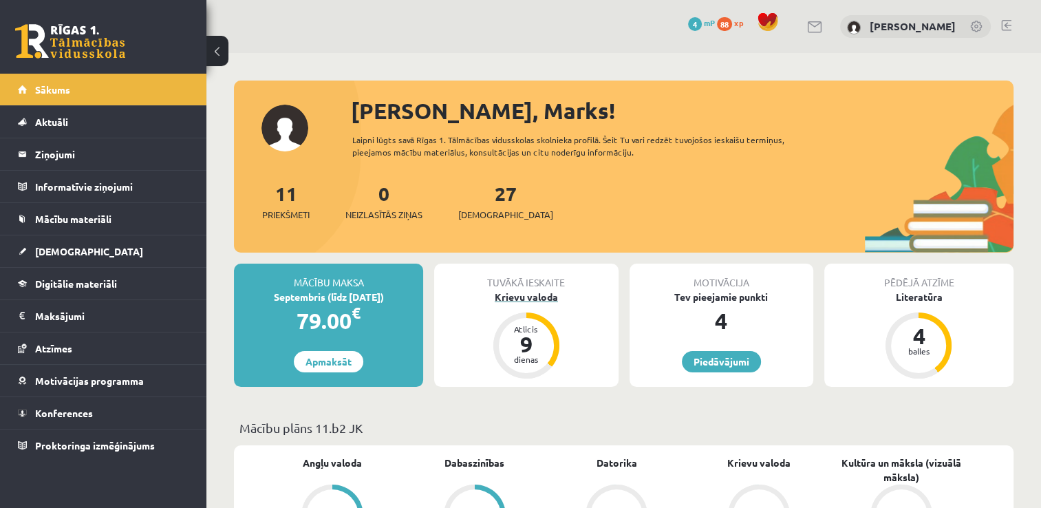
click at [548, 327] on div "Atlicis 9 dienas" at bounding box center [526, 345] width 55 height 55
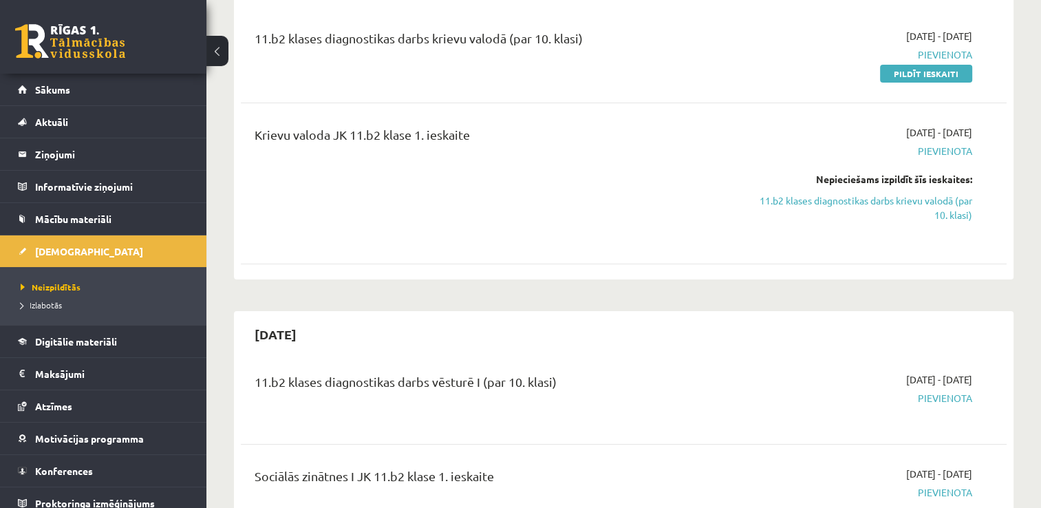
scroll to position [138, 0]
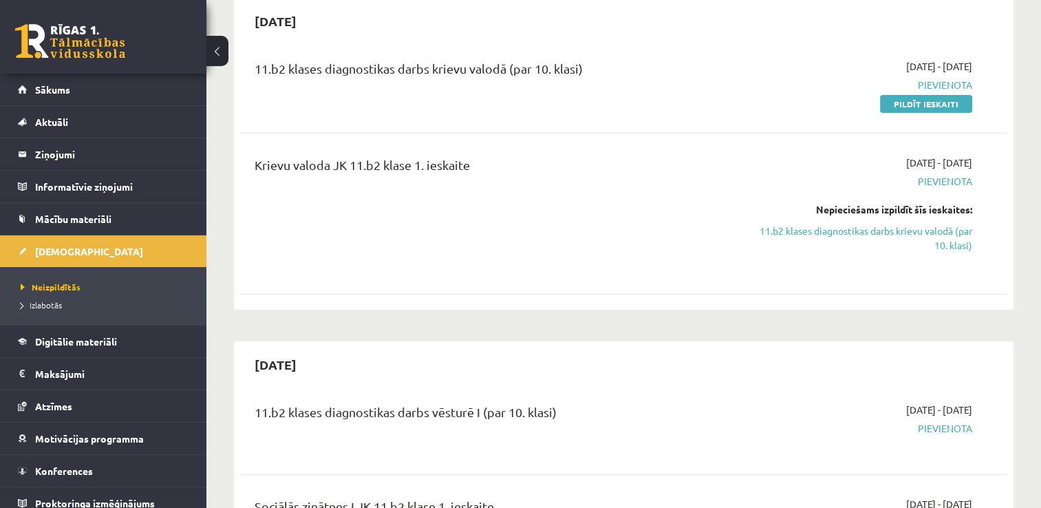
click at [91, 32] on link at bounding box center [70, 41] width 110 height 34
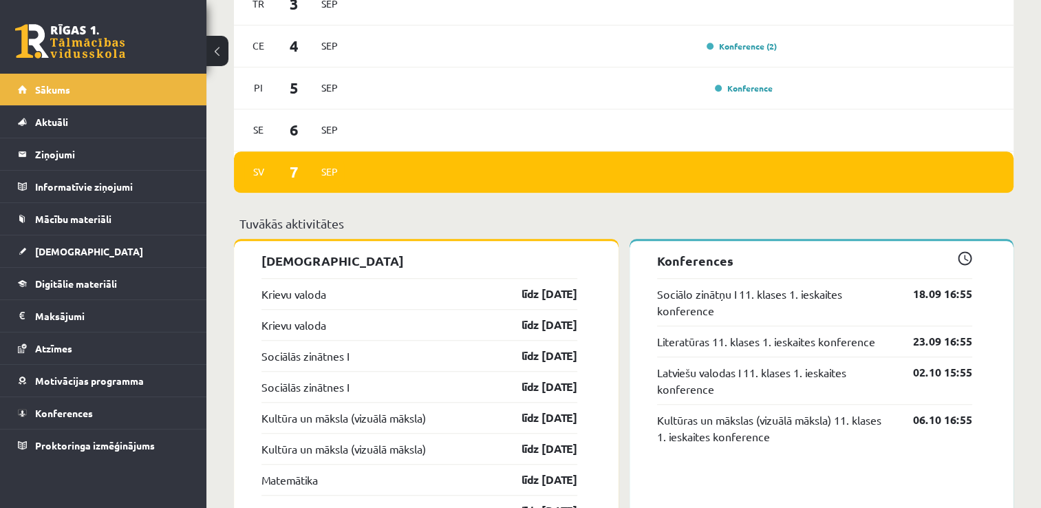
scroll to position [1032, 0]
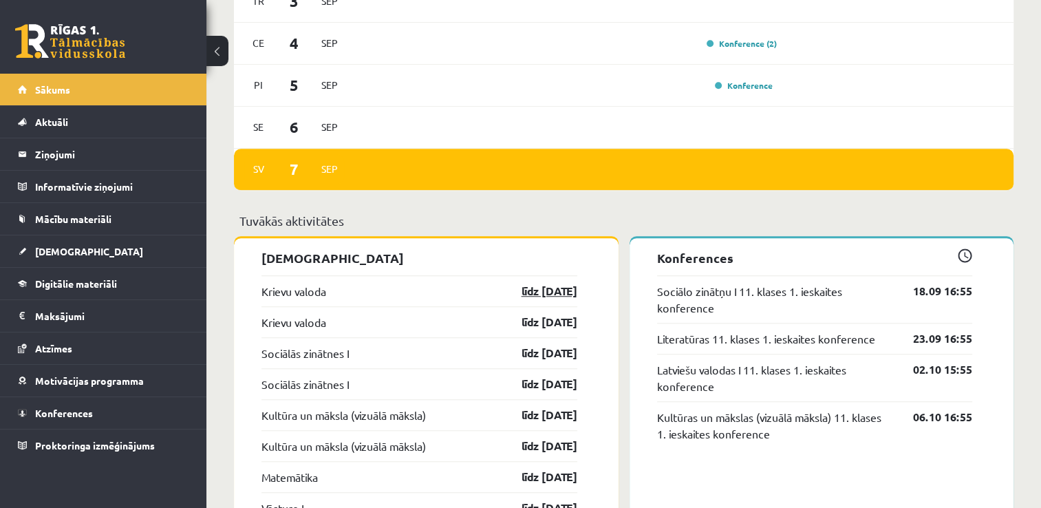
click at [506, 290] on link "līdz [DATE]" at bounding box center [537, 291] width 80 height 17
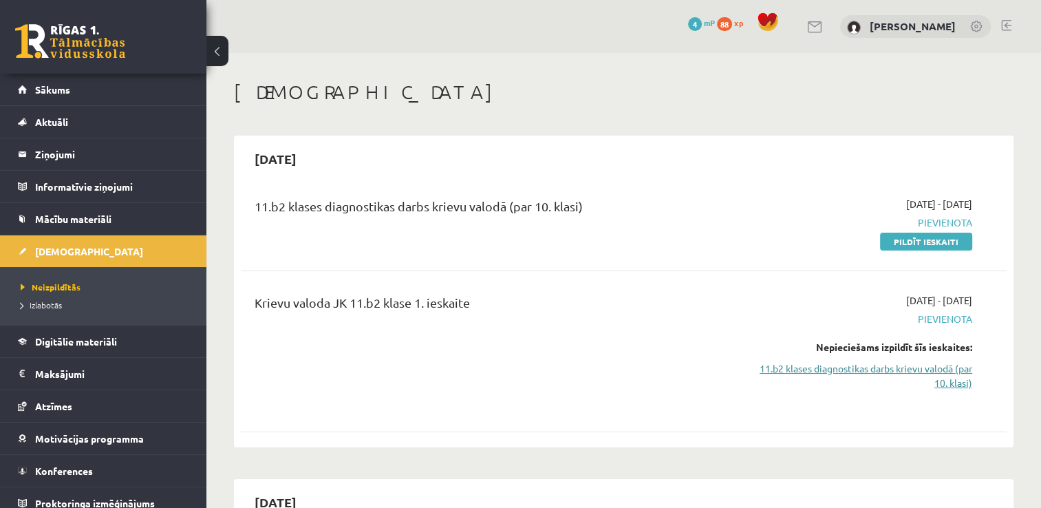
click at [928, 372] on link "11.b2 klases diagnostikas darbs krievu valodā (par 10. klasi)" at bounding box center [859, 375] width 226 height 29
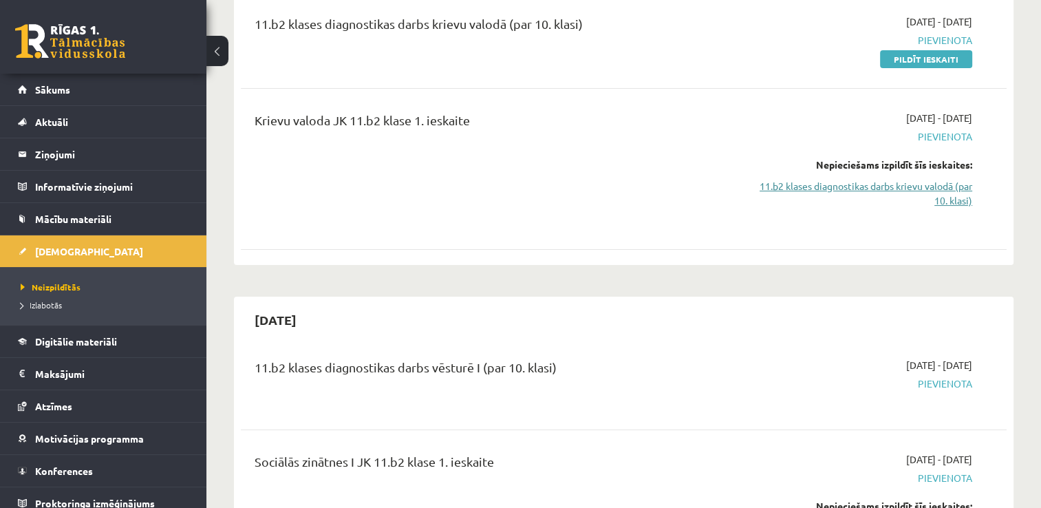
click at [817, 180] on link "11.b2 klases diagnostikas darbs krievu valodā (par 10. klasi)" at bounding box center [859, 193] width 226 height 29
click at [821, 187] on link "11.b2 klases diagnostikas darbs krievu valodā (par 10. klasi)" at bounding box center [859, 193] width 226 height 29
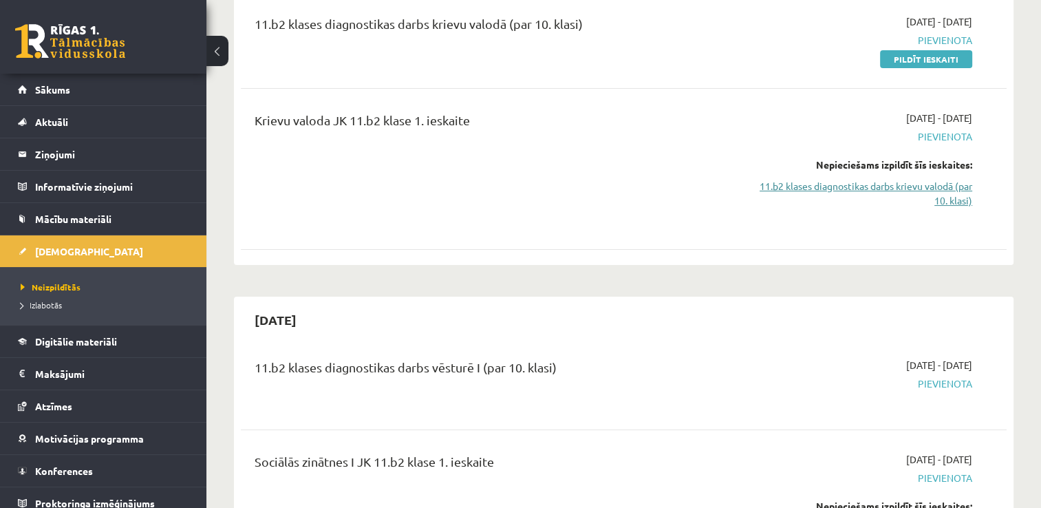
click at [821, 187] on link "11.b2 klases diagnostikas darbs krievu valodā (par 10. klasi)" at bounding box center [859, 193] width 226 height 29
click at [888, 54] on link "Pildīt ieskaiti" at bounding box center [926, 59] width 92 height 18
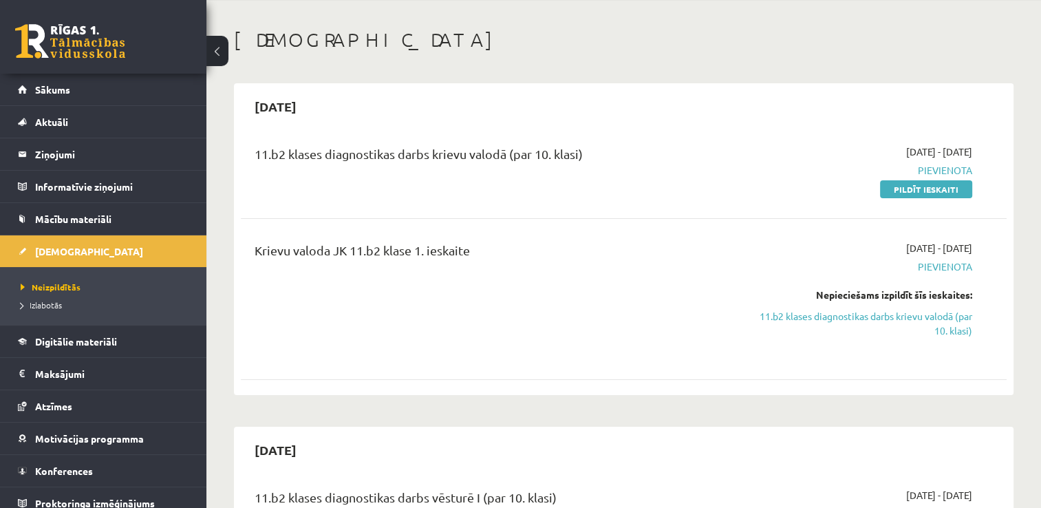
scroll to position [45, 0]
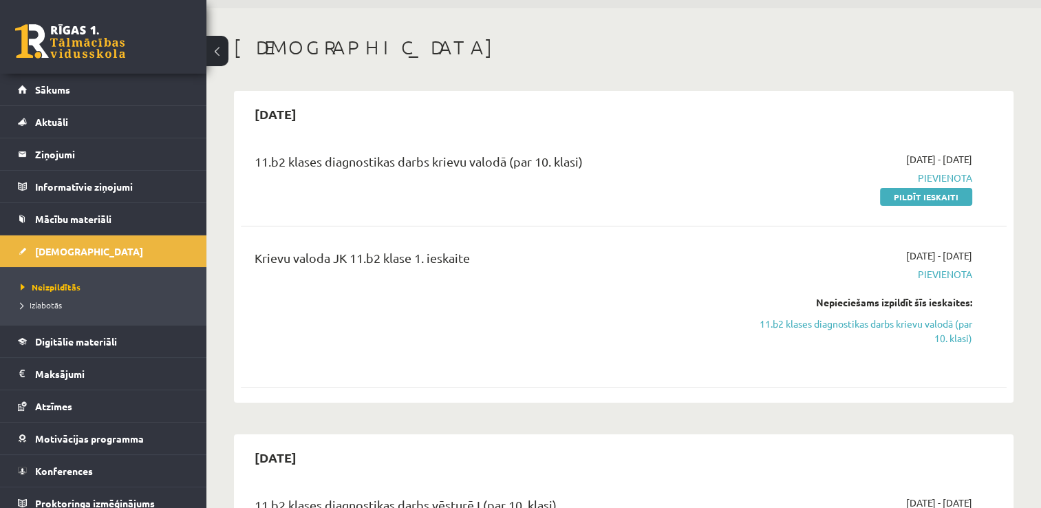
click at [593, 271] on div "Krievu valoda JK 11.b2 klase 1. ieskaite" at bounding box center [490, 260] width 471 height 25
click at [917, 186] on div "2025-09-01 - 2025-09-15 Pievienota Pildīt ieskaiti" at bounding box center [859, 178] width 246 height 52
click at [916, 189] on link "Pildīt ieskaiti" at bounding box center [926, 197] width 92 height 18
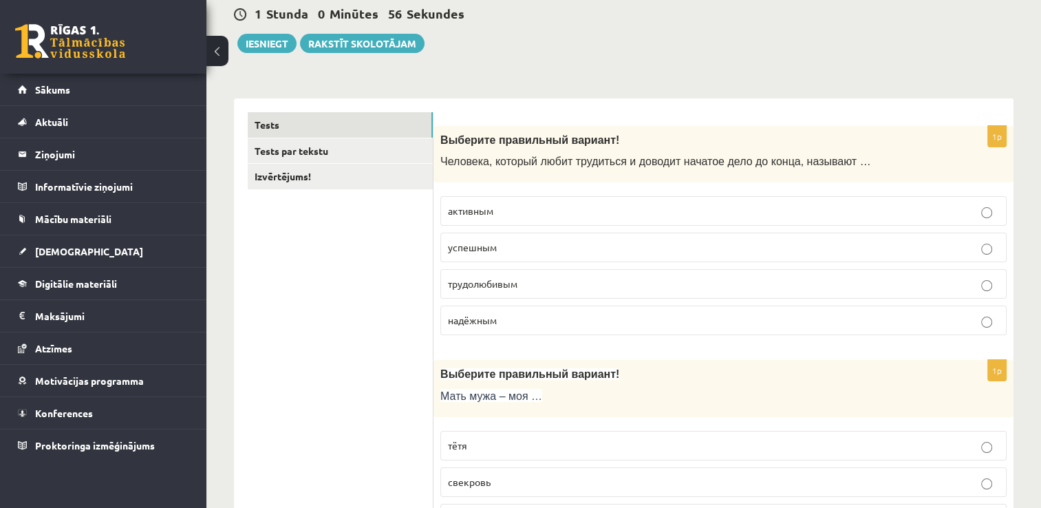
scroll to position [138, 0]
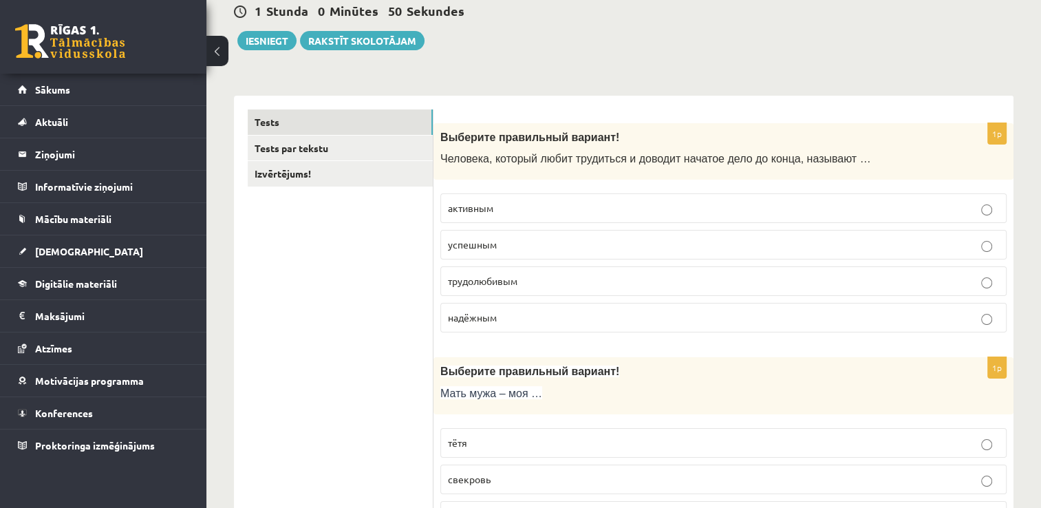
click at [556, 279] on p "трудолюбивым" at bounding box center [723, 281] width 551 height 14
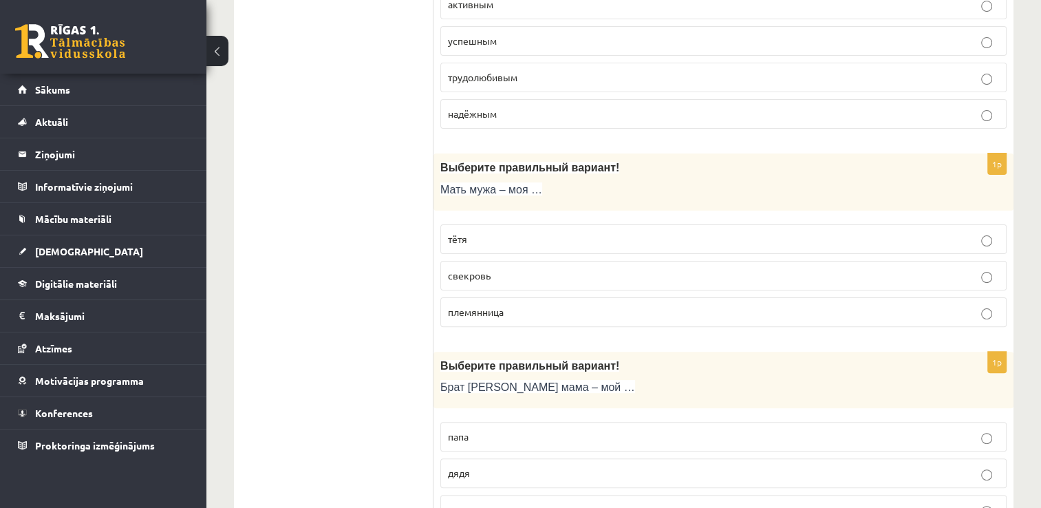
scroll to position [344, 0]
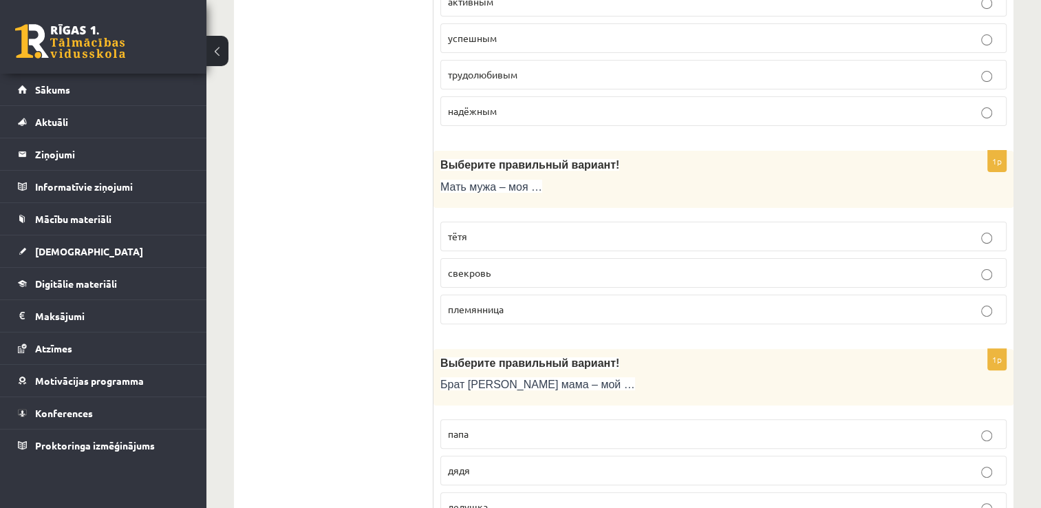
click at [531, 274] on p "свекровь" at bounding box center [723, 273] width 551 height 14
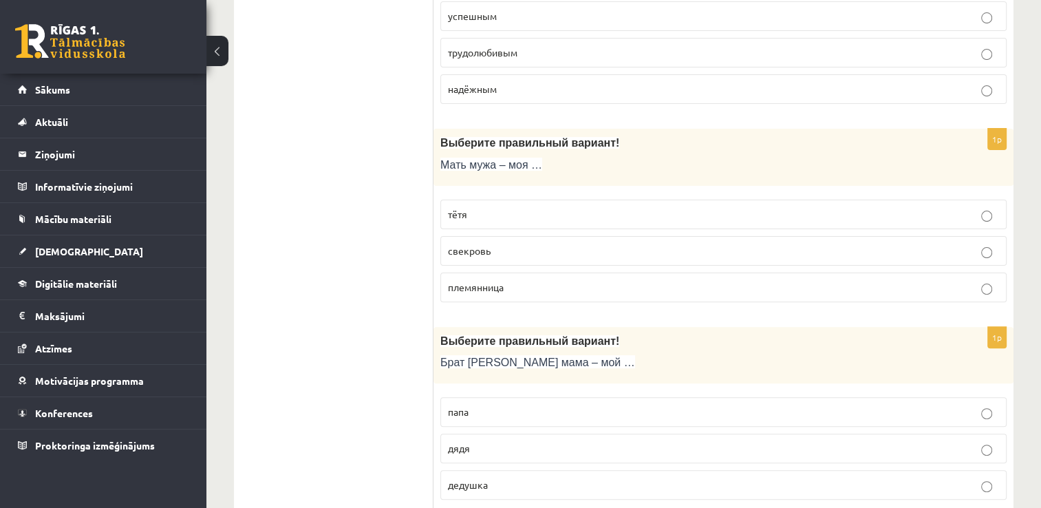
scroll to position [413, 0]
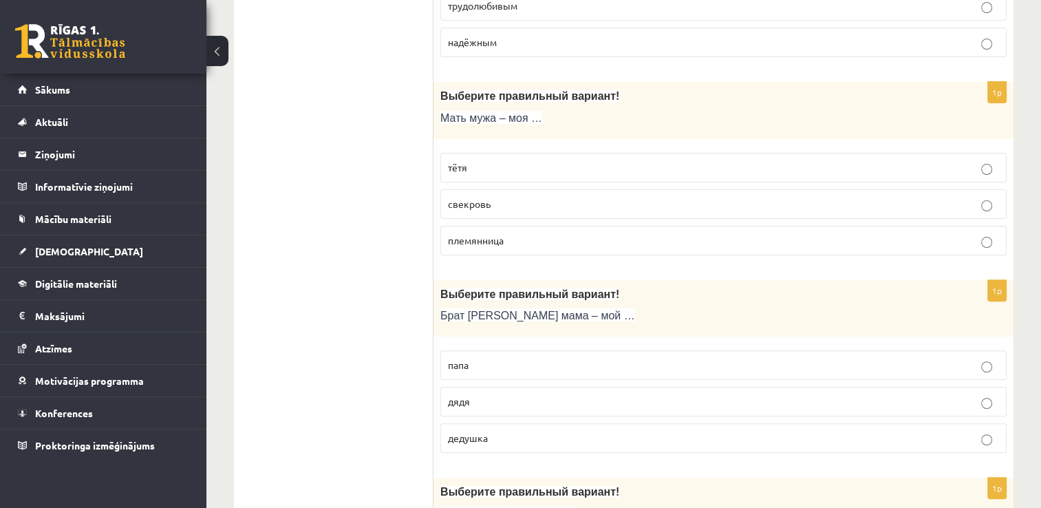
click at [497, 405] on p "дядя" at bounding box center [723, 401] width 551 height 14
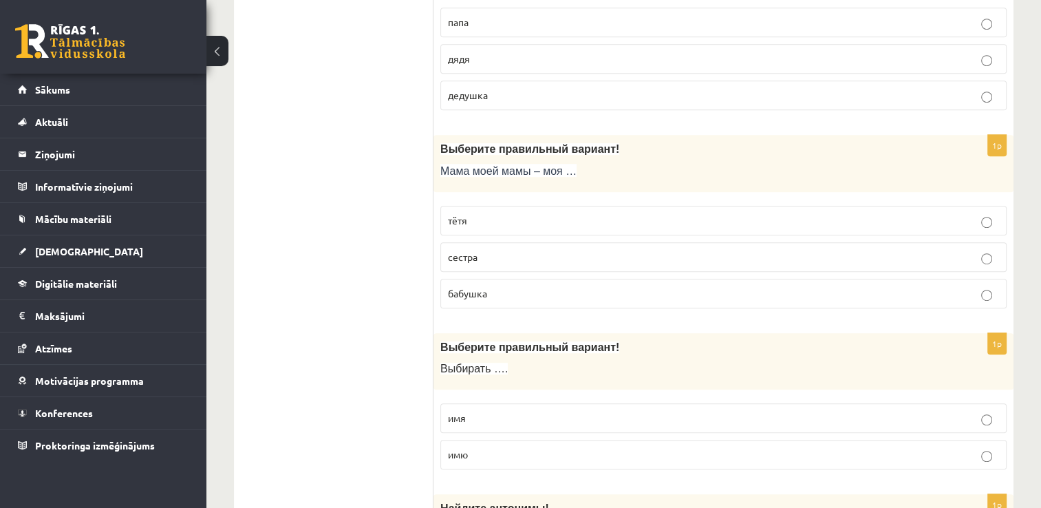
scroll to position [757, 0]
click at [509, 297] on label "бабушка" at bounding box center [723, 292] width 566 height 30
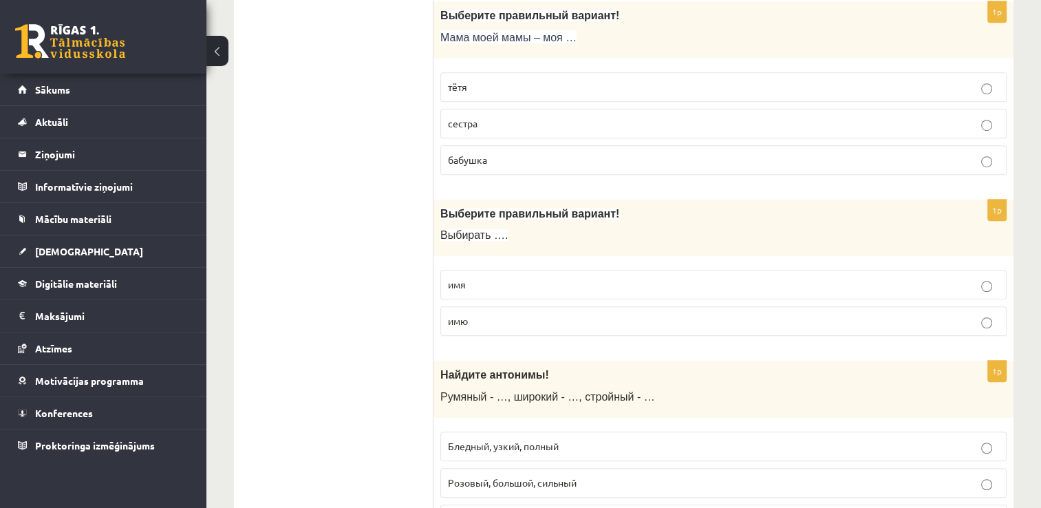
scroll to position [894, 0]
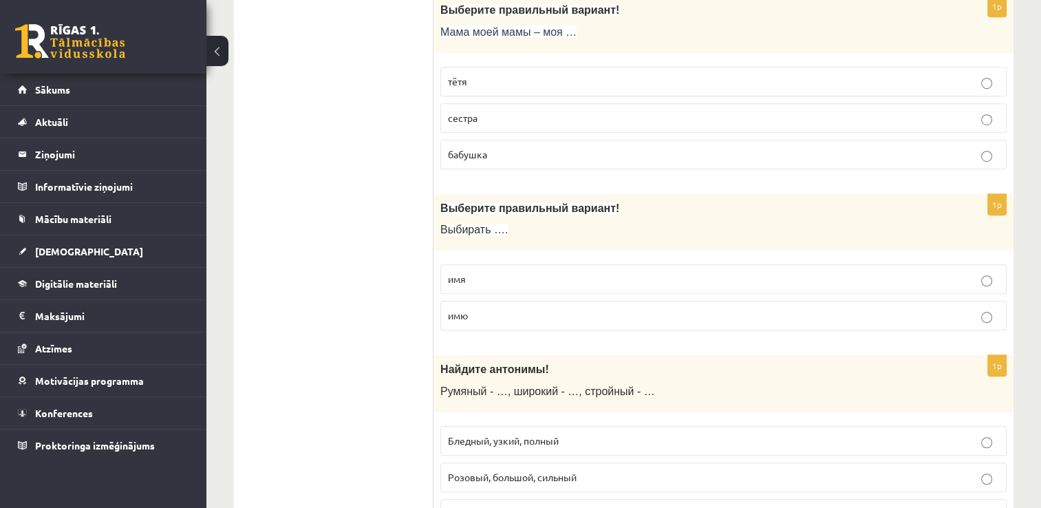
click at [515, 272] on p "имя" at bounding box center [723, 279] width 551 height 14
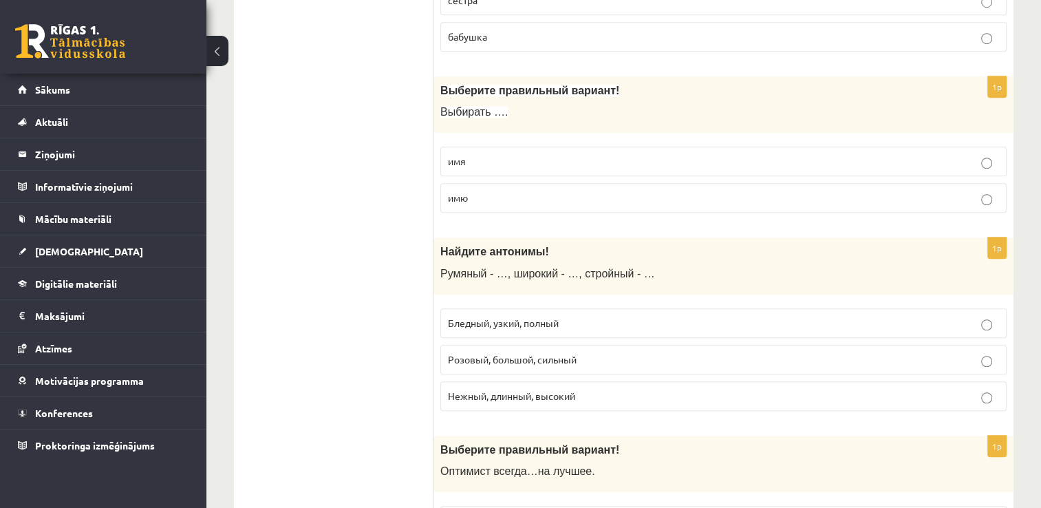
scroll to position [1032, 0]
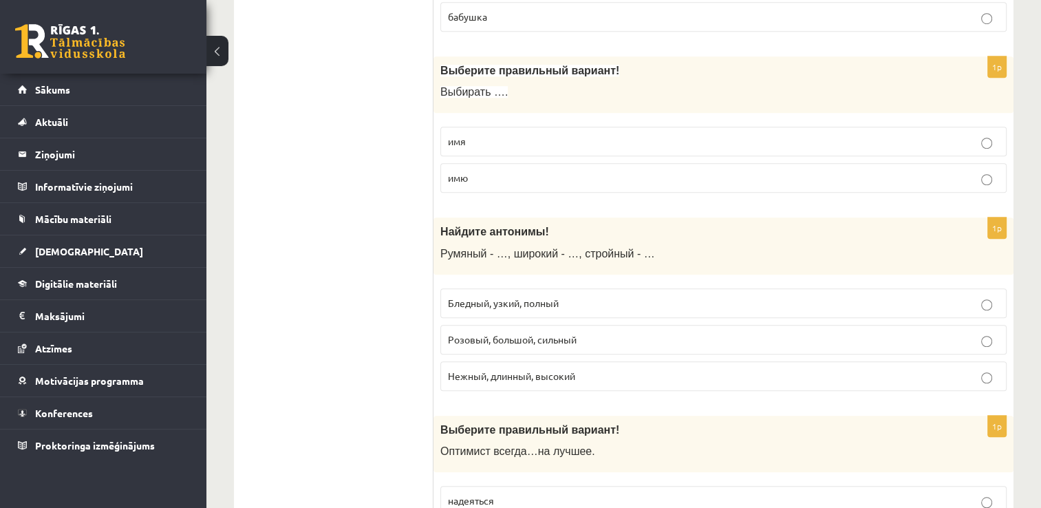
click at [520, 297] on span "Бледный, узкий, полный" at bounding box center [503, 303] width 111 height 12
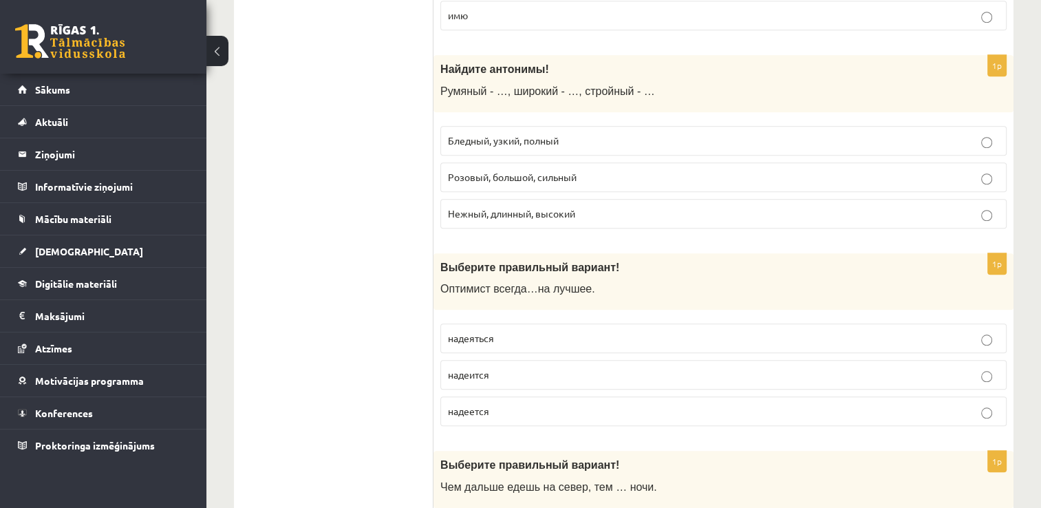
scroll to position [1238, 0]
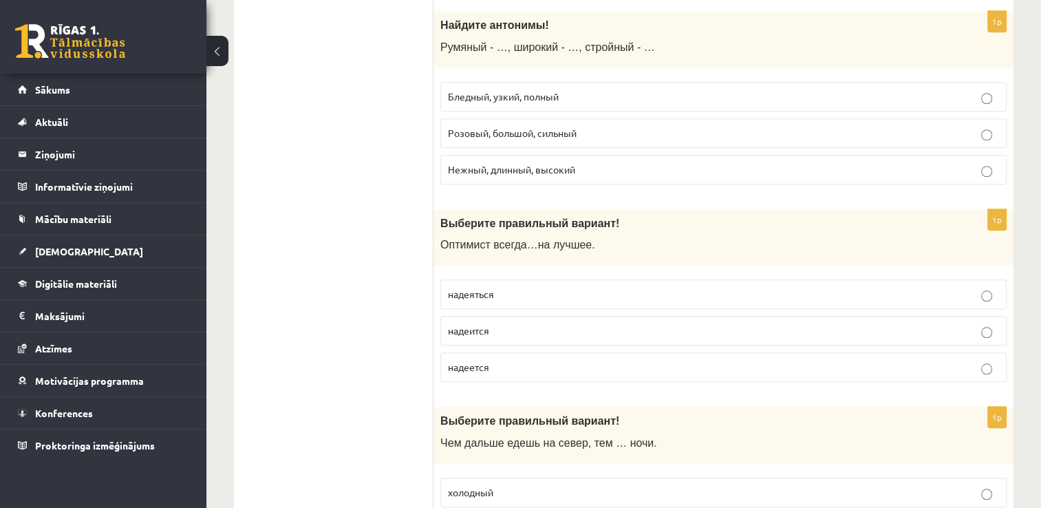
click at [537, 287] on p "надеяться" at bounding box center [723, 294] width 551 height 14
click at [528, 361] on p "надеется" at bounding box center [723, 367] width 551 height 14
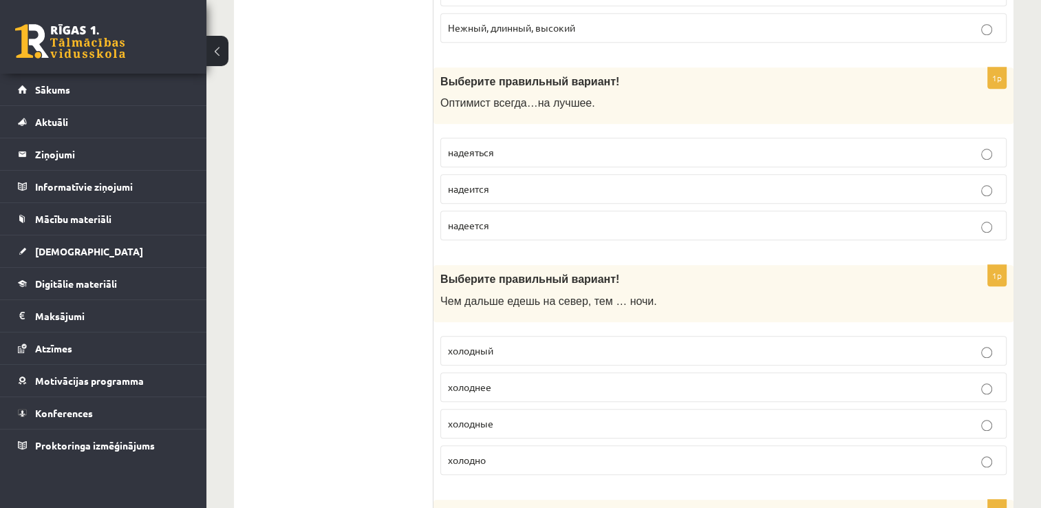
scroll to position [1376, 0]
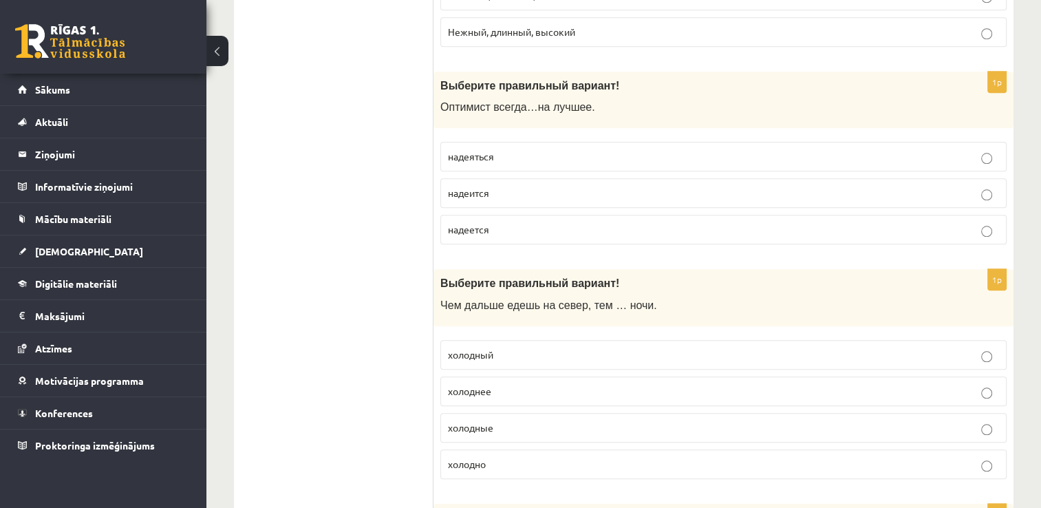
click at [555, 393] on label "холоднее" at bounding box center [723, 391] width 566 height 30
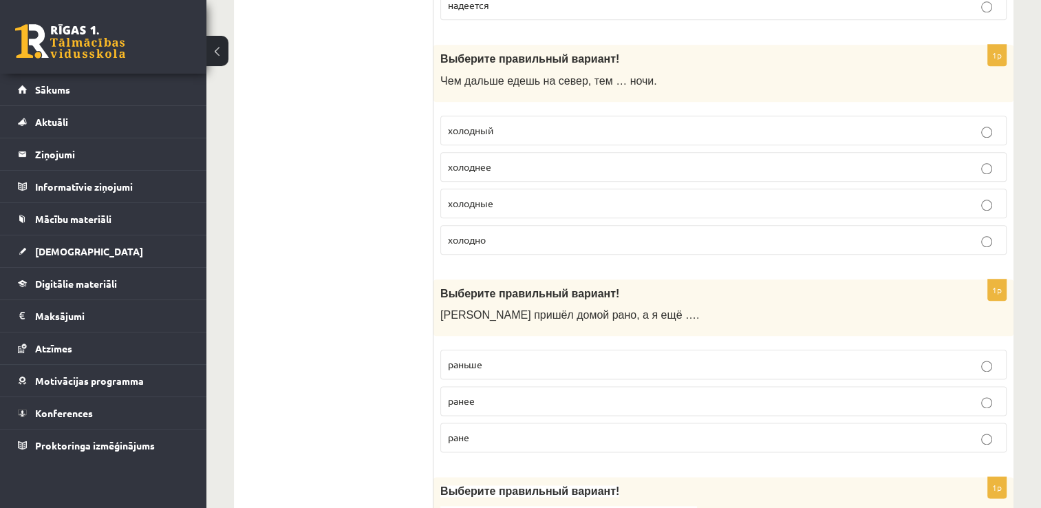
scroll to position [1651, 0]
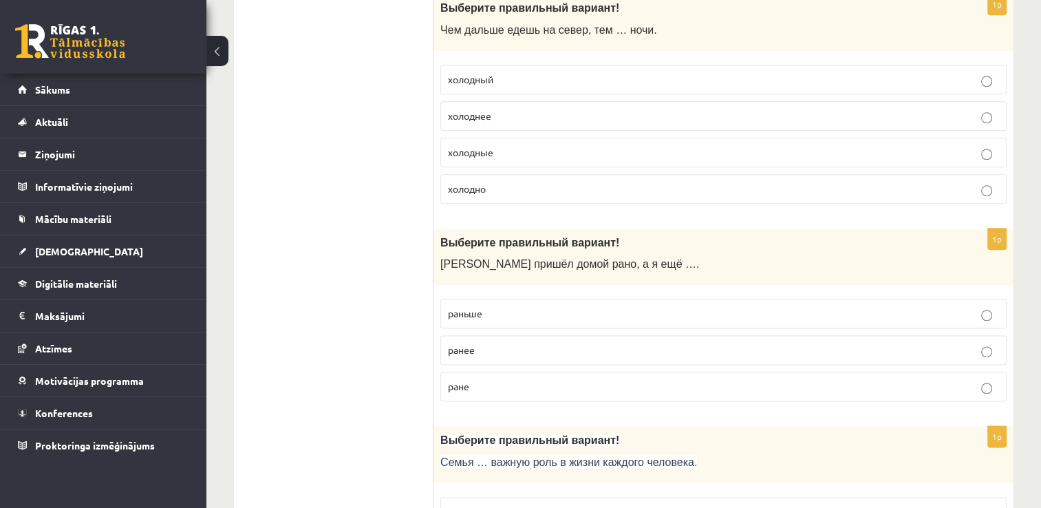
click at [528, 306] on p "раньше" at bounding box center [723, 313] width 551 height 14
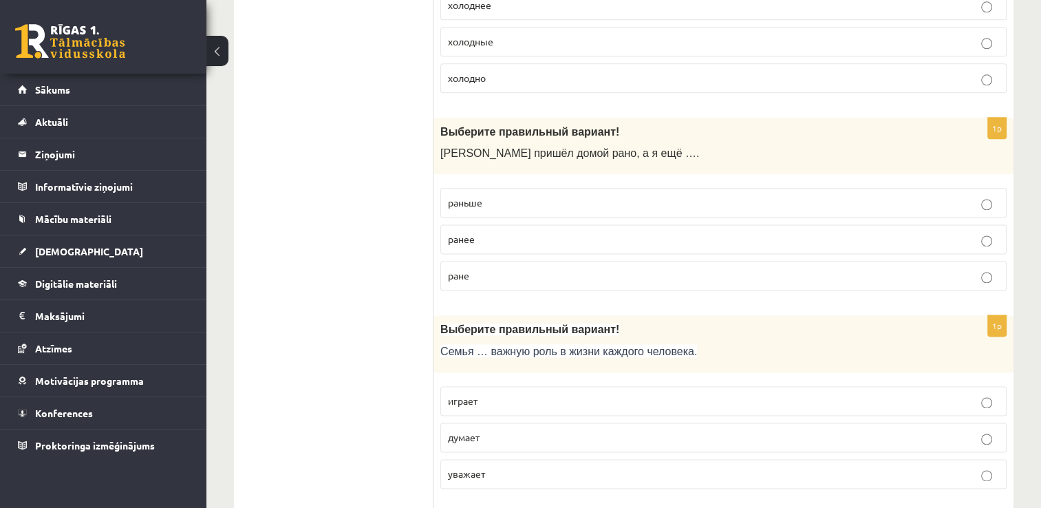
scroll to position [1789, 0]
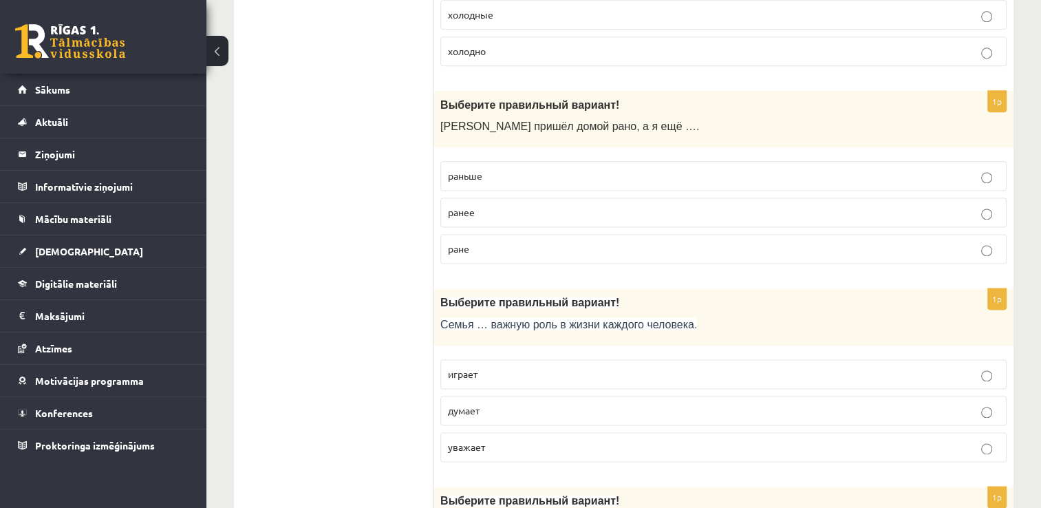
click at [508, 372] on p "играет" at bounding box center [723, 374] width 551 height 14
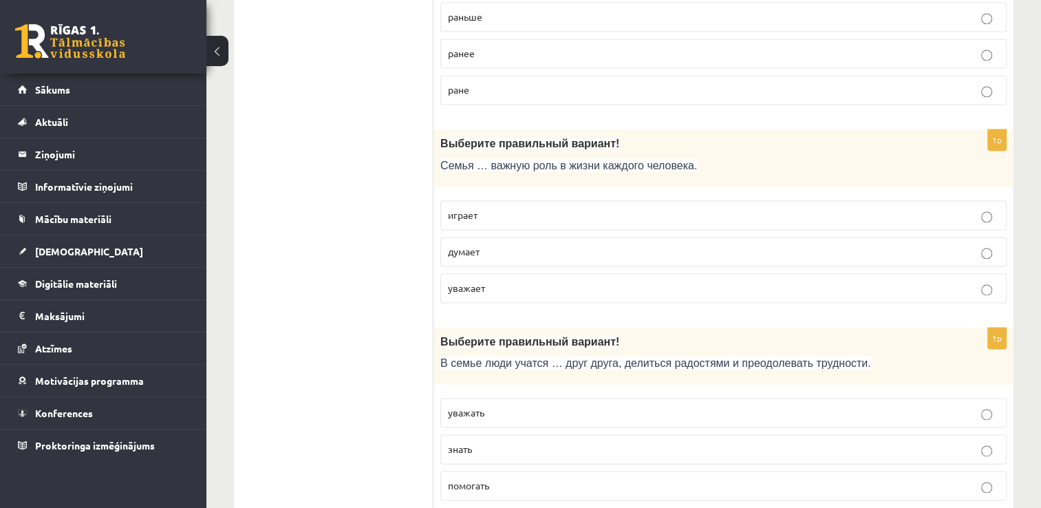
scroll to position [1995, 0]
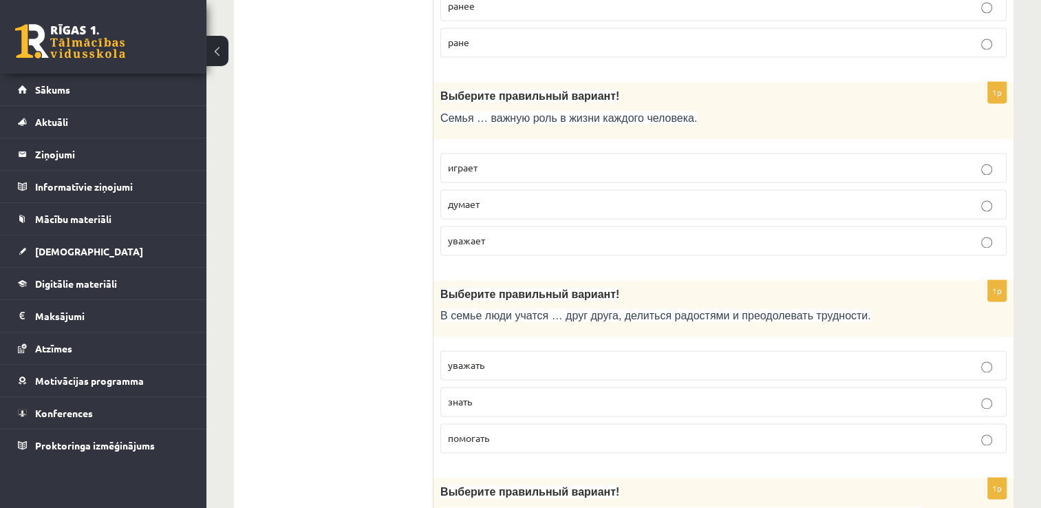
click at [556, 358] on p "уважать" at bounding box center [723, 365] width 551 height 14
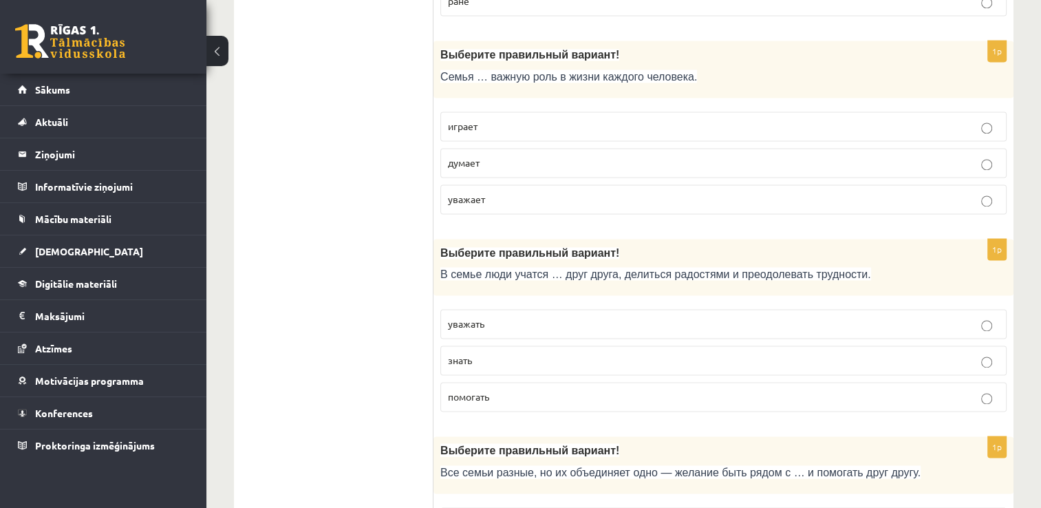
scroll to position [2202, 0]
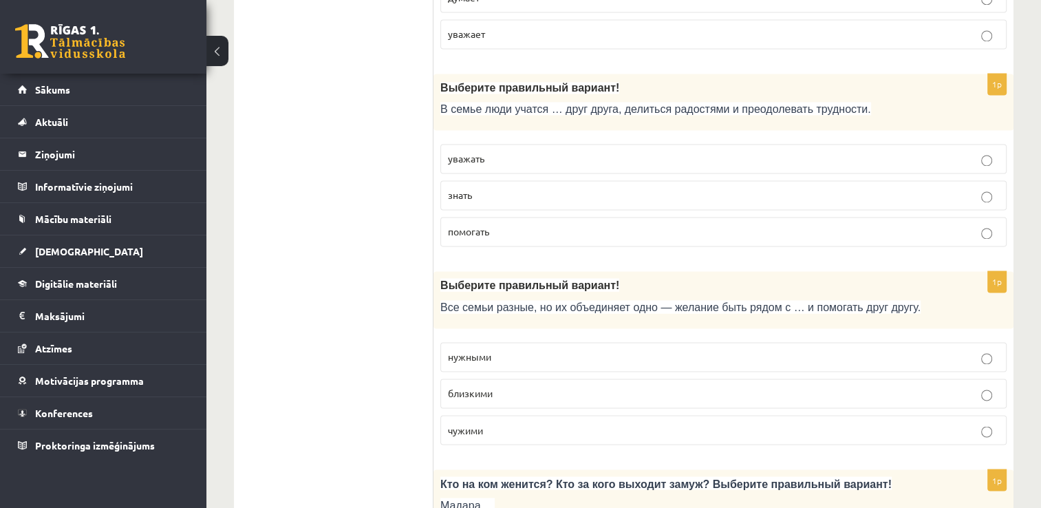
click at [560, 386] on p "близкими" at bounding box center [723, 393] width 551 height 14
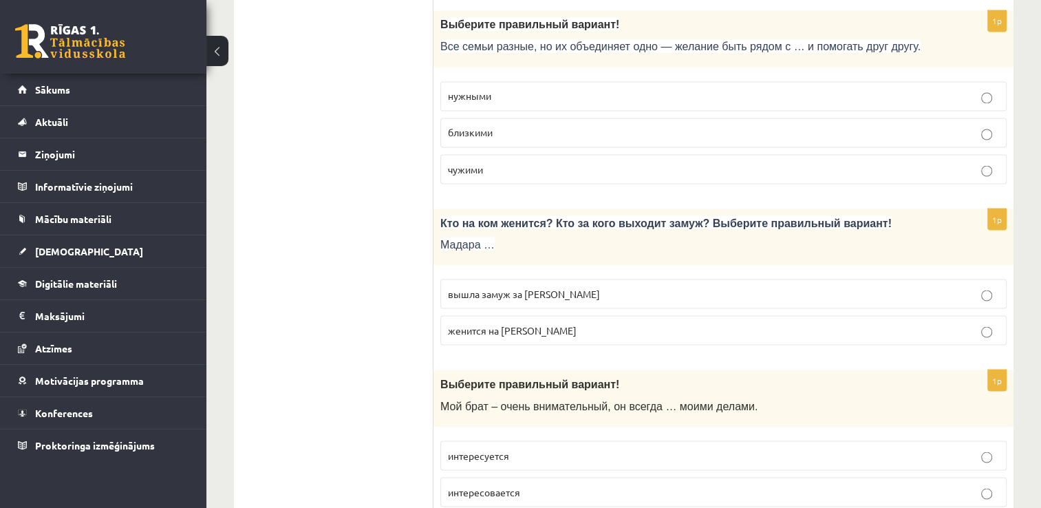
scroll to position [2477, 0]
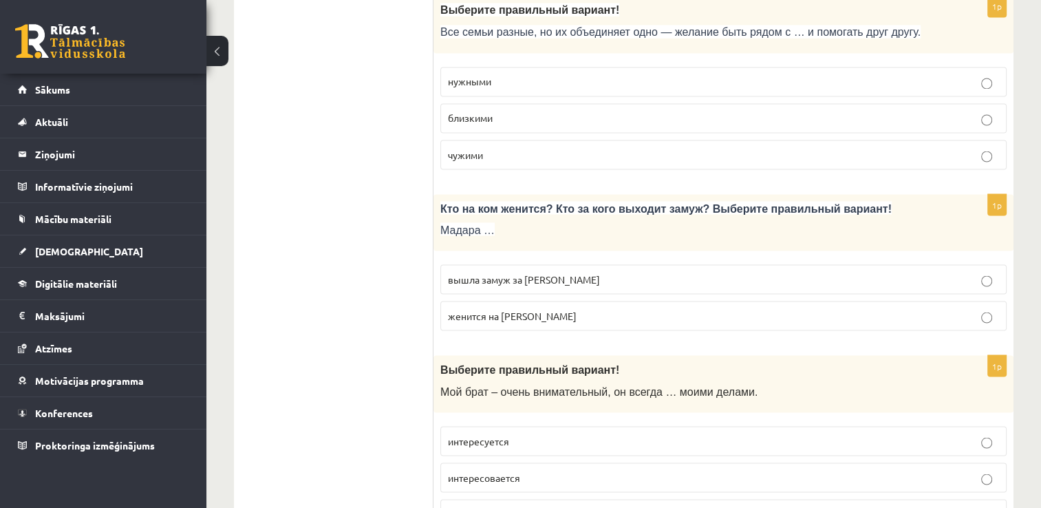
click at [590, 272] on p "вышла замуж за Марка" at bounding box center [723, 279] width 551 height 14
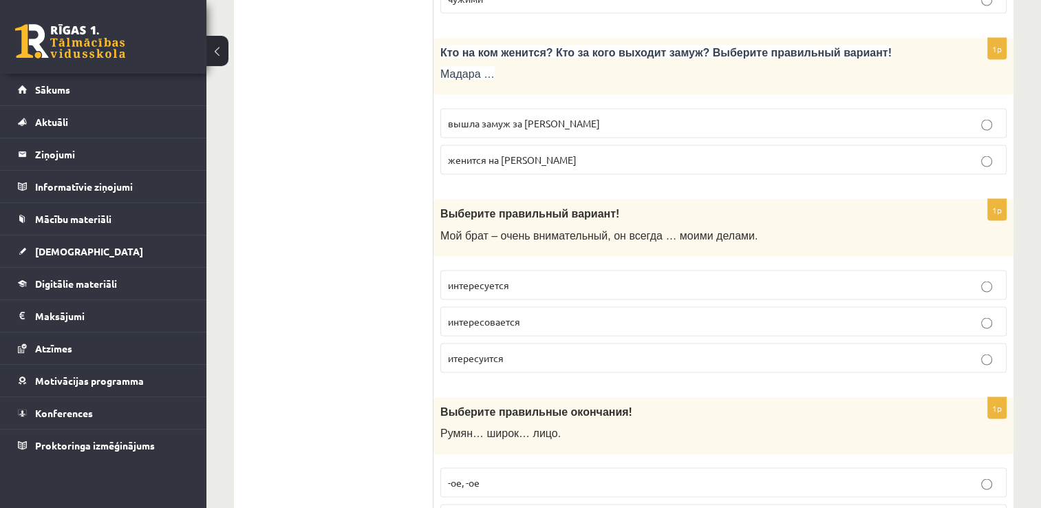
scroll to position [2683, 0]
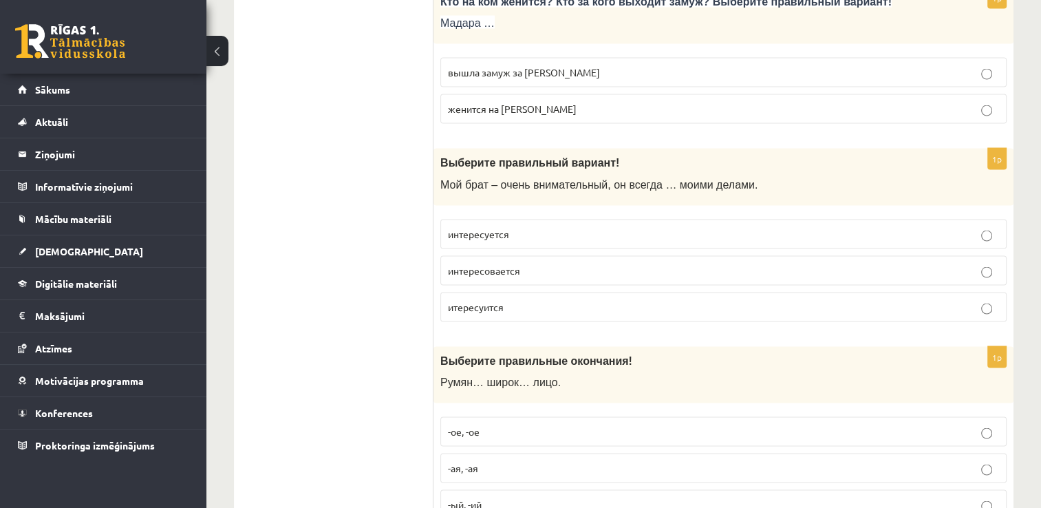
click at [581, 228] on p "интересуется" at bounding box center [723, 234] width 551 height 14
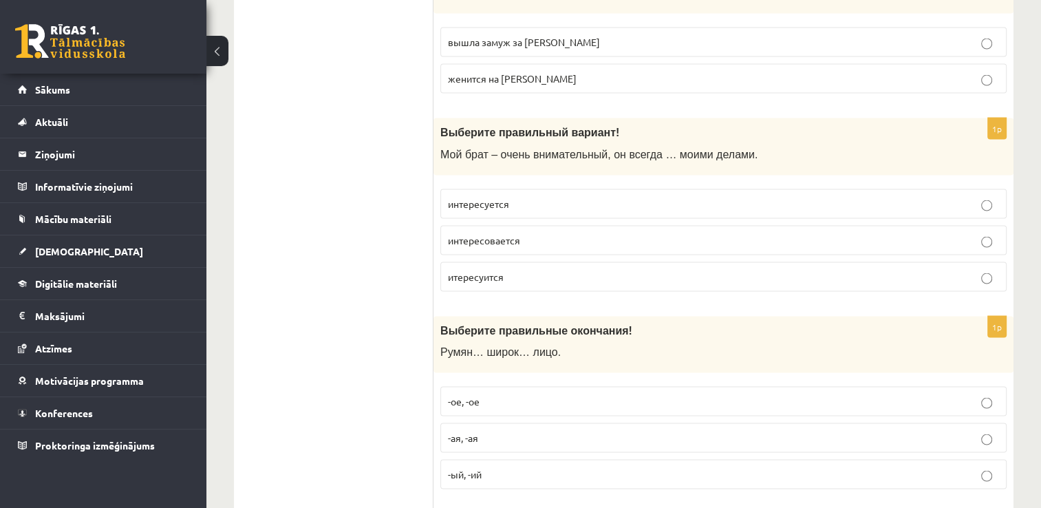
scroll to position [2752, 0]
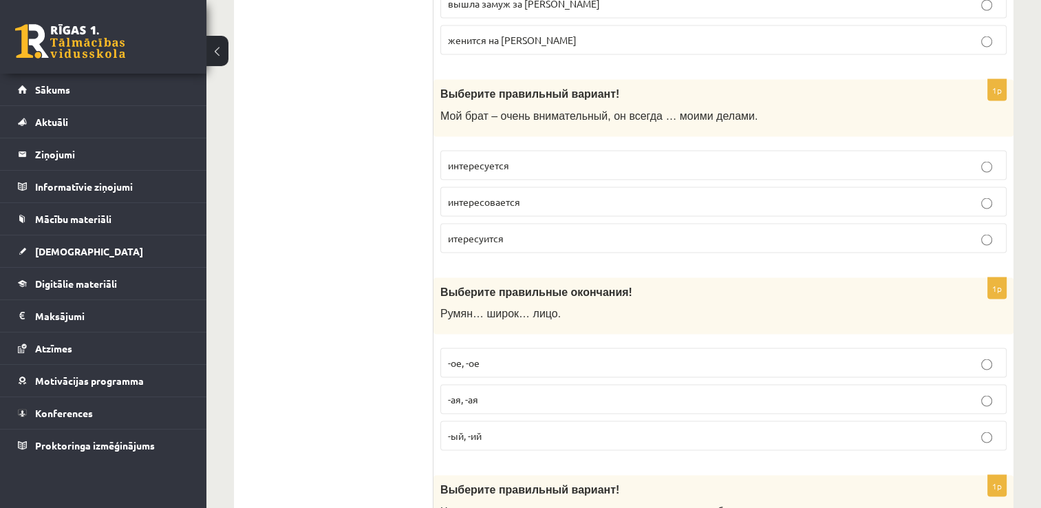
click at [532, 356] on p "-ое, -ое" at bounding box center [723, 363] width 551 height 14
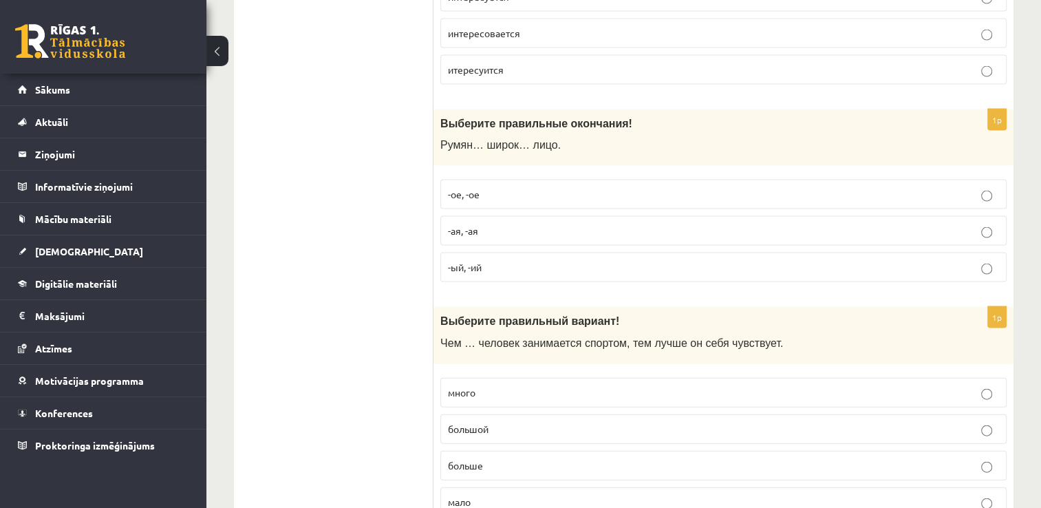
scroll to position [3027, 0]
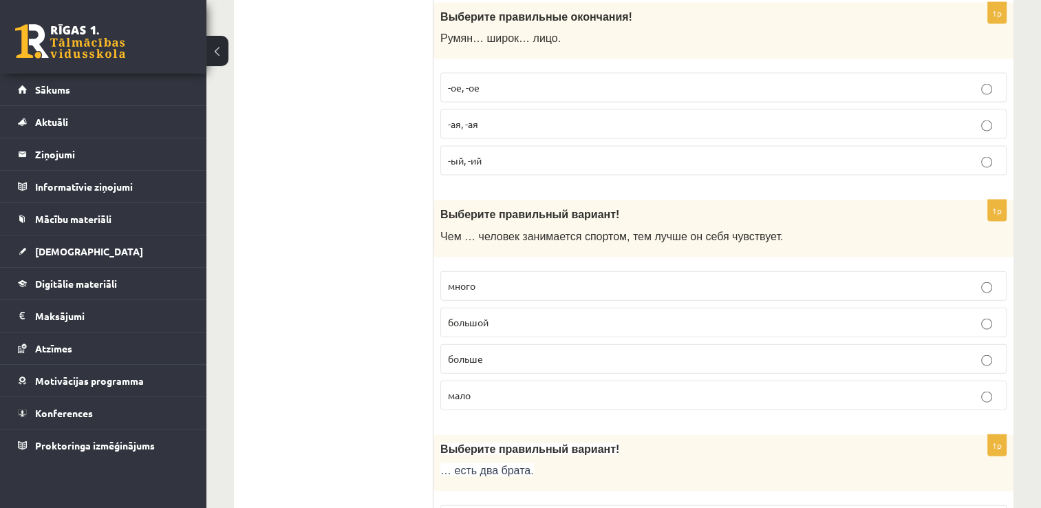
click at [552, 352] on p "больше" at bounding box center [723, 359] width 551 height 14
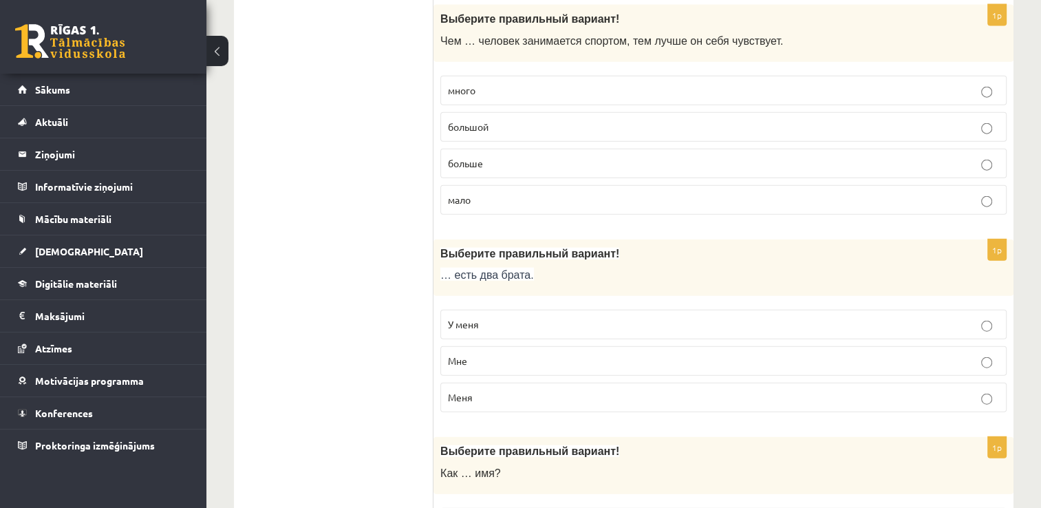
scroll to position [3234, 0]
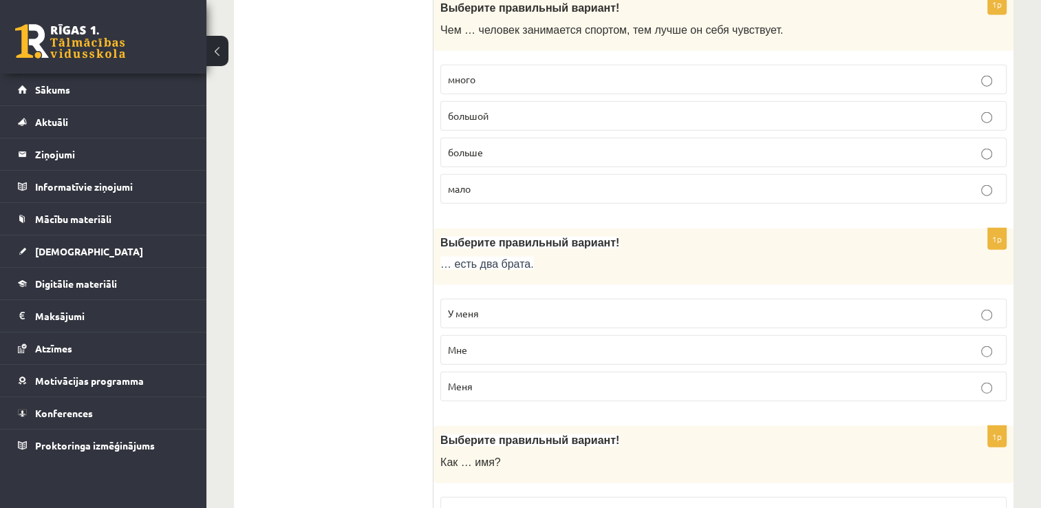
click at [519, 305] on label "У меня" at bounding box center [723, 314] width 566 height 30
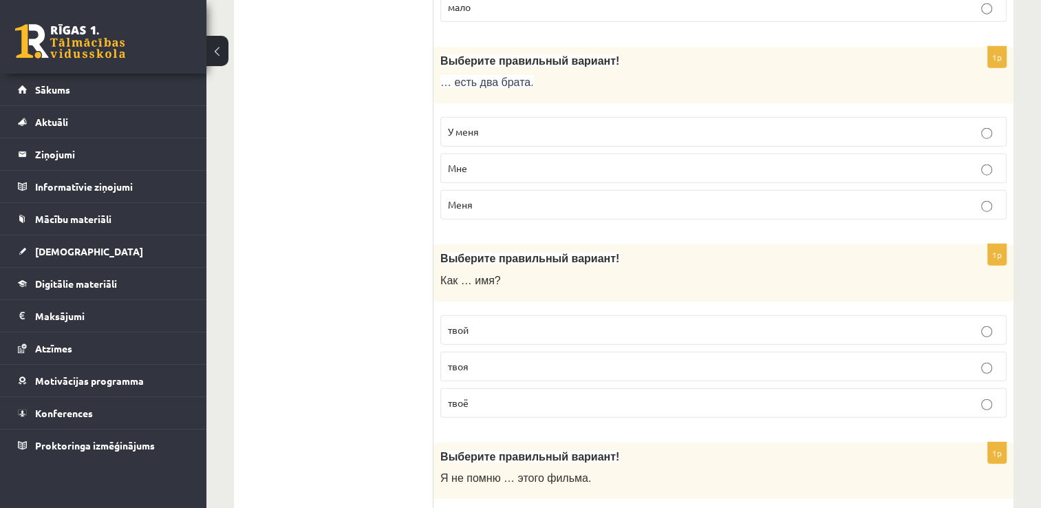
scroll to position [3440, 0]
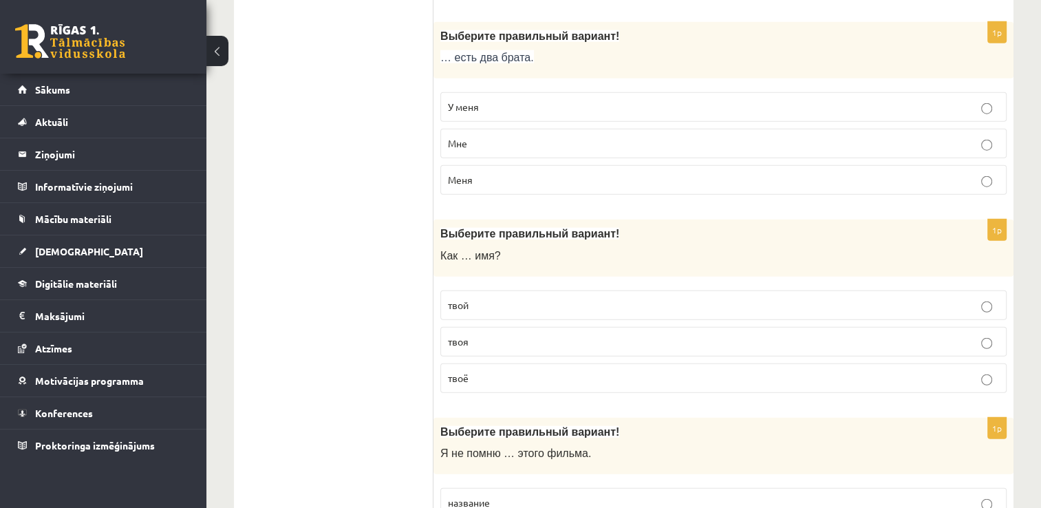
click at [523, 371] on p "твоё" at bounding box center [723, 378] width 551 height 14
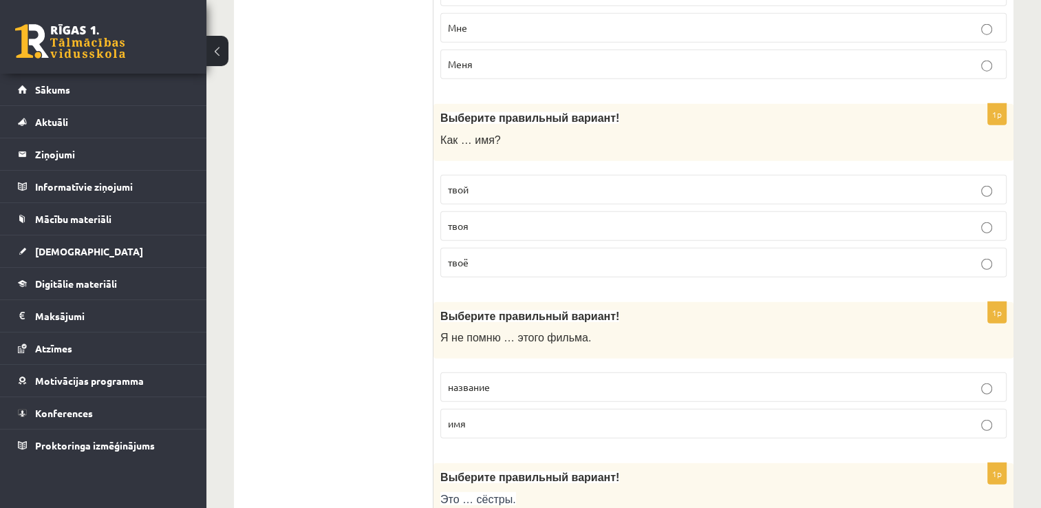
scroll to position [3578, 0]
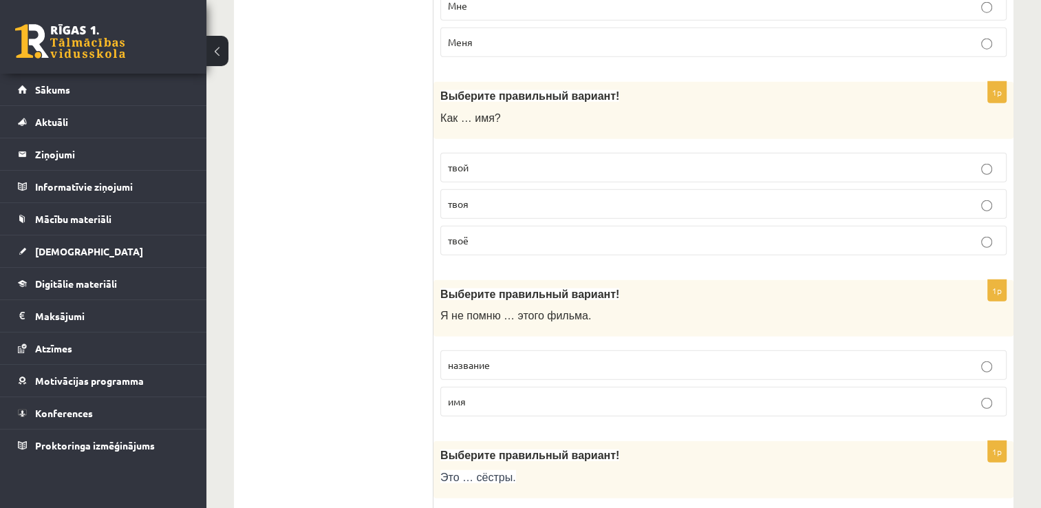
click at [511, 358] on p "название" at bounding box center [723, 365] width 551 height 14
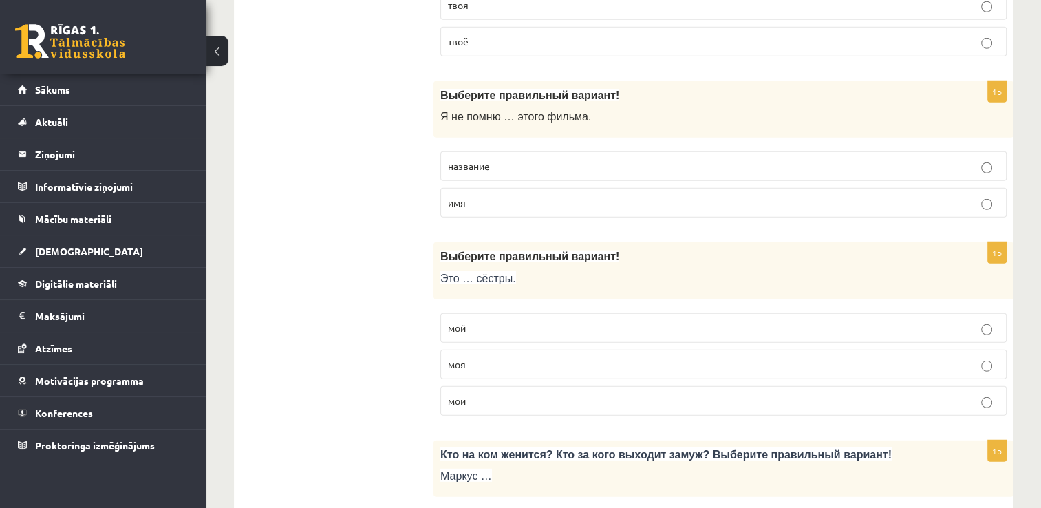
scroll to position [3784, 0]
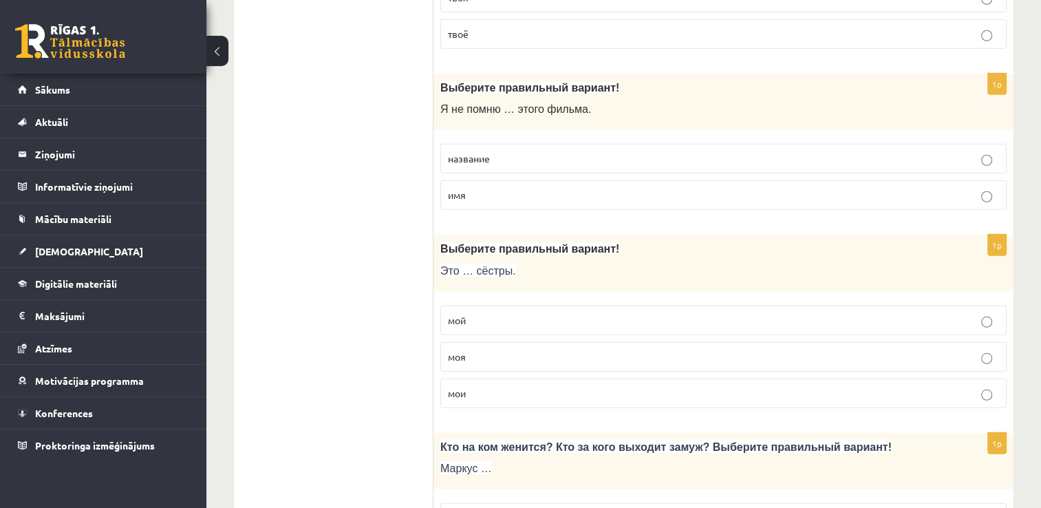
click at [510, 345] on label "моя" at bounding box center [723, 357] width 566 height 30
click at [520, 386] on p "мои" at bounding box center [723, 393] width 551 height 14
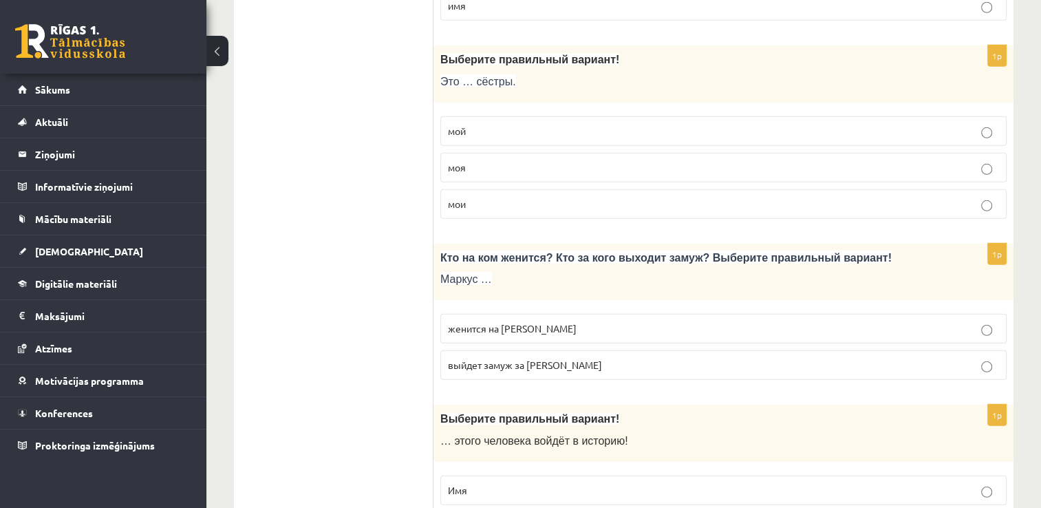
scroll to position [3990, 0]
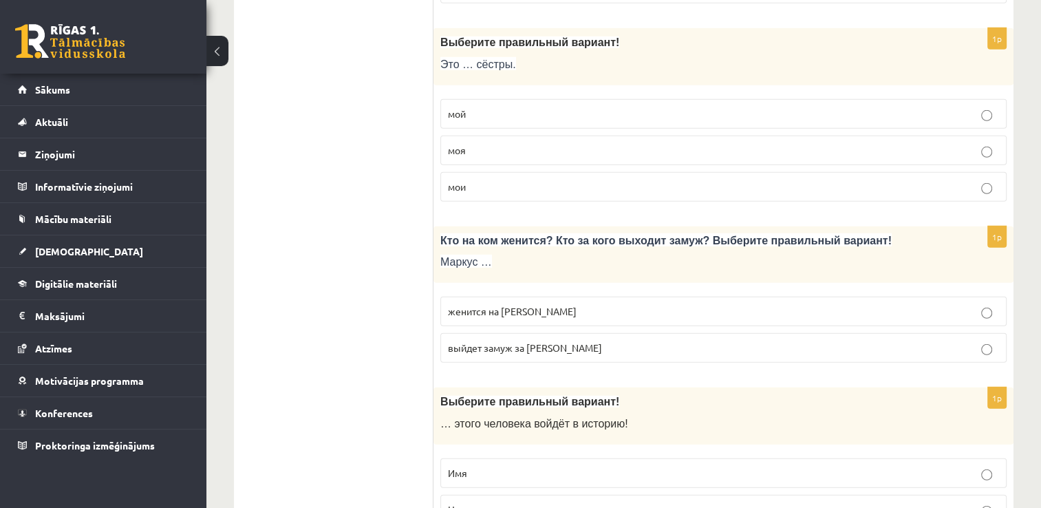
click at [537, 304] on p "женится на Агнии" at bounding box center [723, 311] width 551 height 14
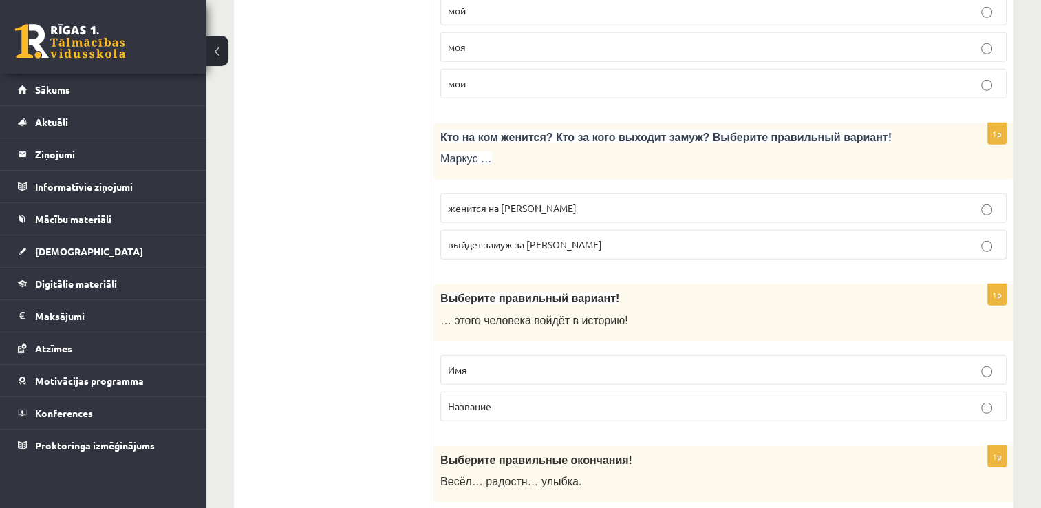
scroll to position [4128, 0]
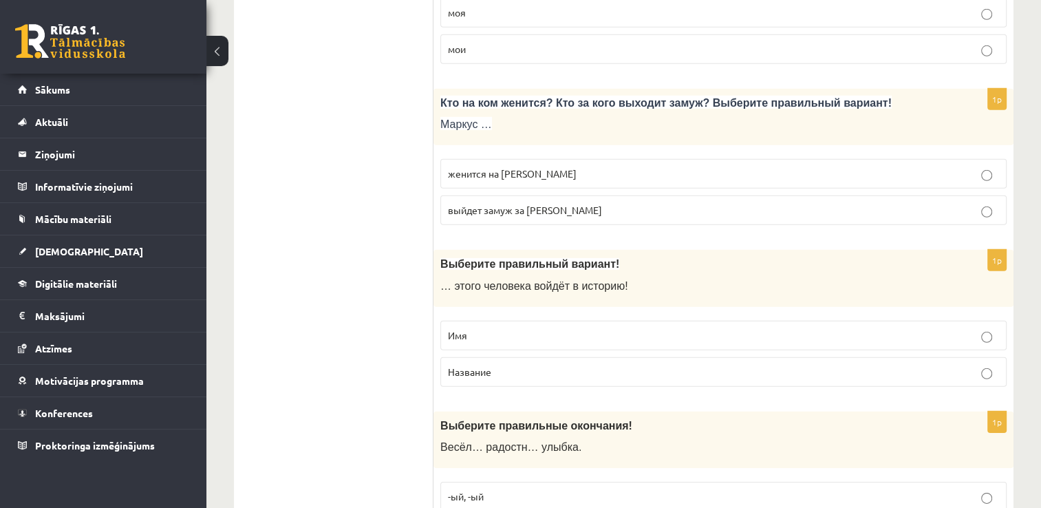
click at [526, 328] on p "Имя" at bounding box center [723, 335] width 551 height 14
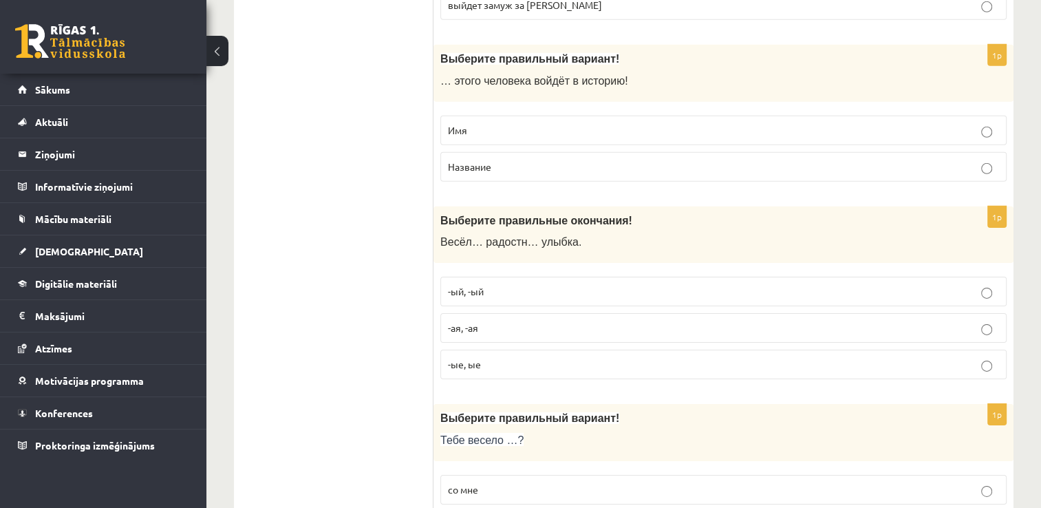
scroll to position [4334, 0]
click at [517, 319] on p "-ая, -ая" at bounding box center [723, 326] width 551 height 14
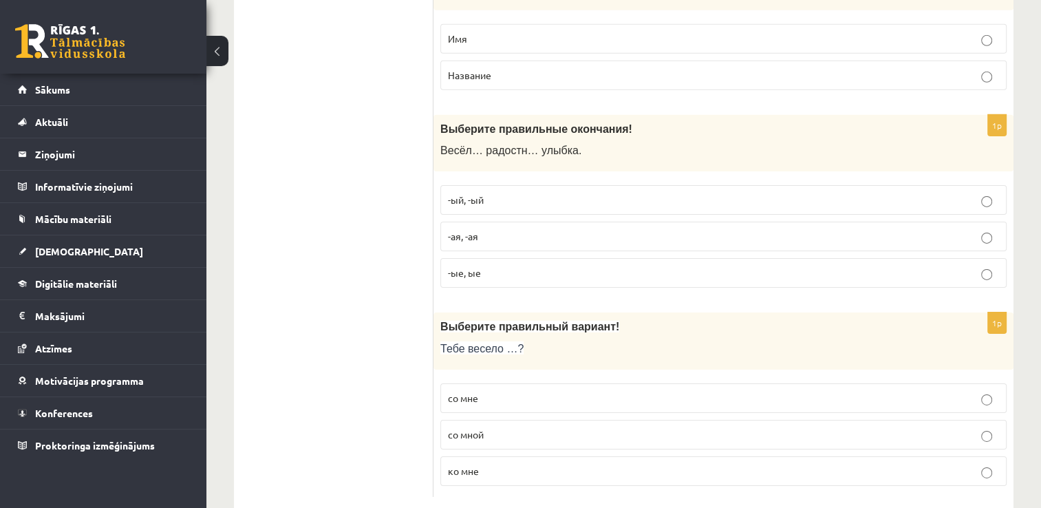
scroll to position [4433, 0]
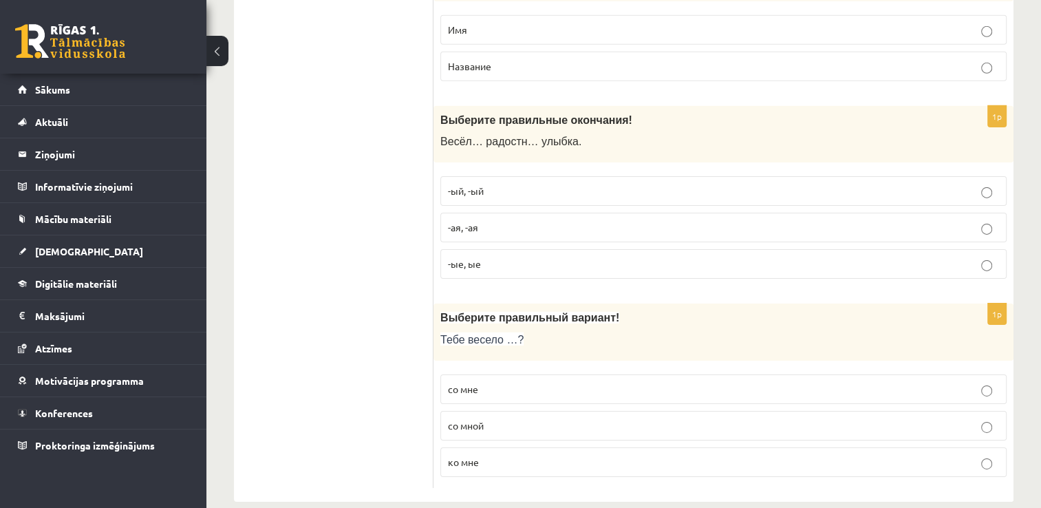
click at [509, 418] on p "со мной" at bounding box center [723, 425] width 551 height 14
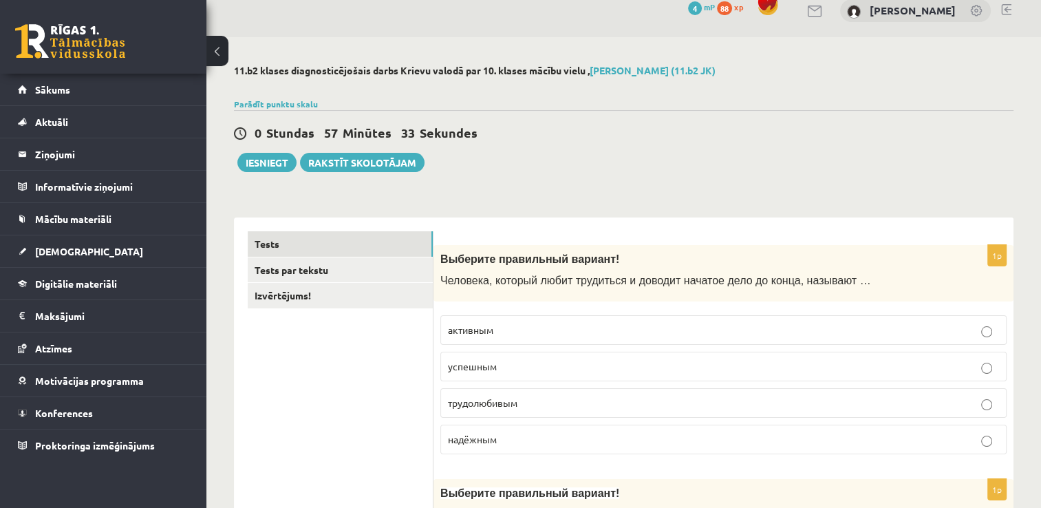
scroll to position [0, 0]
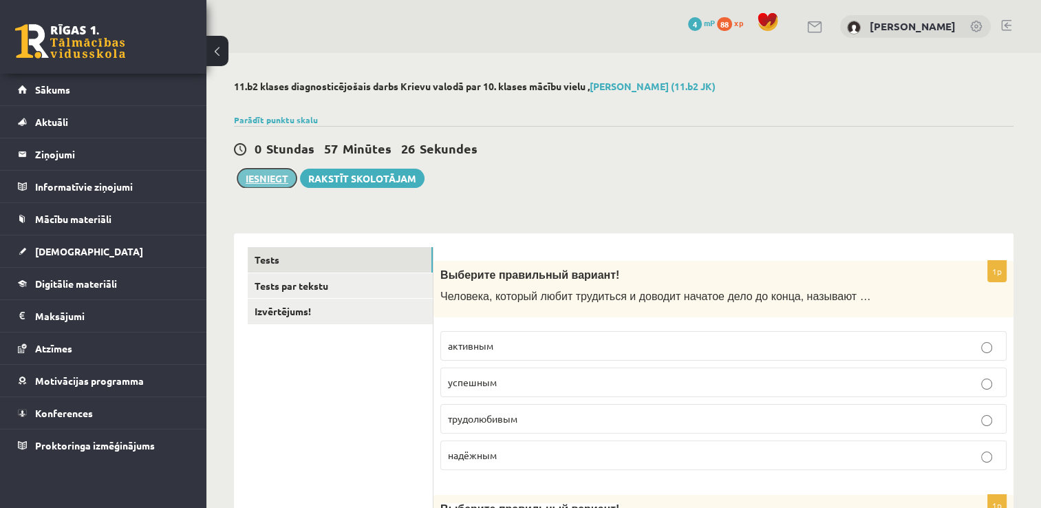
click at [266, 173] on button "Iesniegt" at bounding box center [266, 178] width 59 height 19
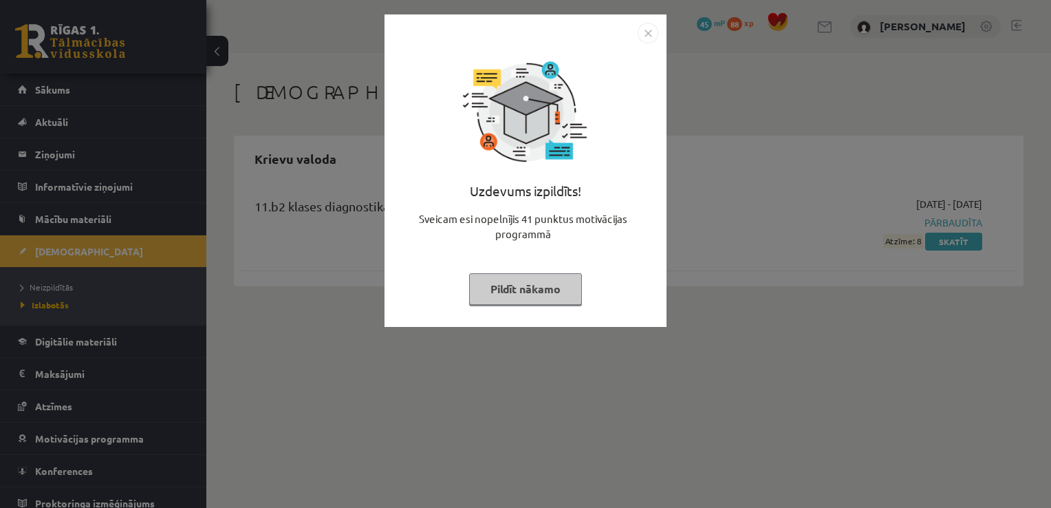
drag, startPoint x: 771, startPoint y: 206, endPoint x: 706, endPoint y: 130, distance: 100.1
click at [768, 202] on div "Uzdevums izpildīts! Sveicam esi nopelnījis 41 punktus motivācijas programmā Pil…" at bounding box center [525, 254] width 1051 height 508
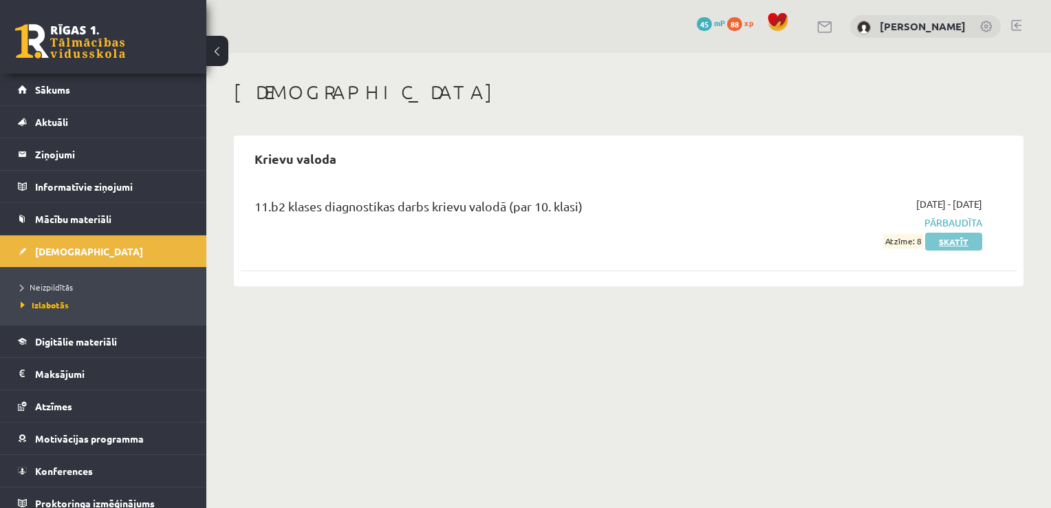
click at [944, 248] on link "Skatīt" at bounding box center [953, 242] width 57 height 18
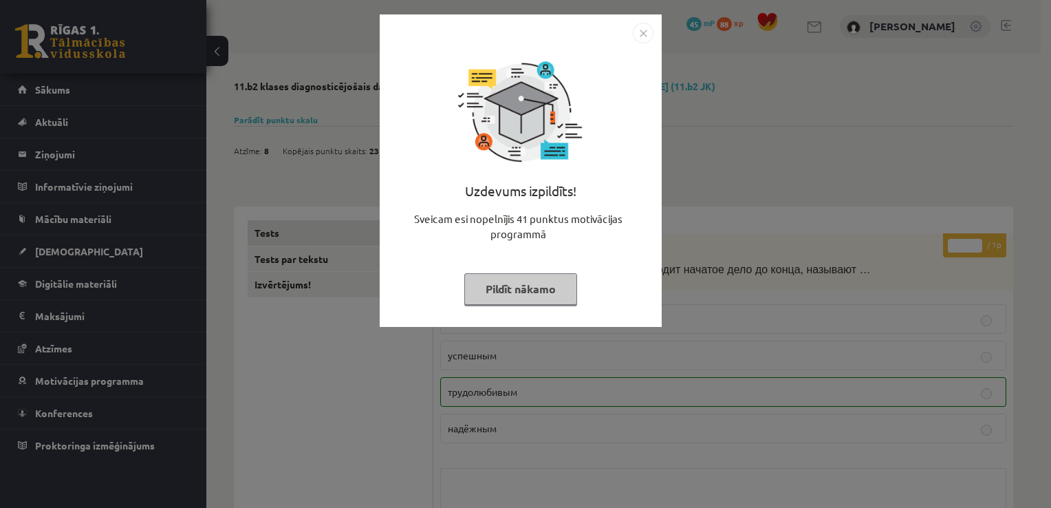
click at [645, 37] on img "Close" at bounding box center [643, 33] width 21 height 21
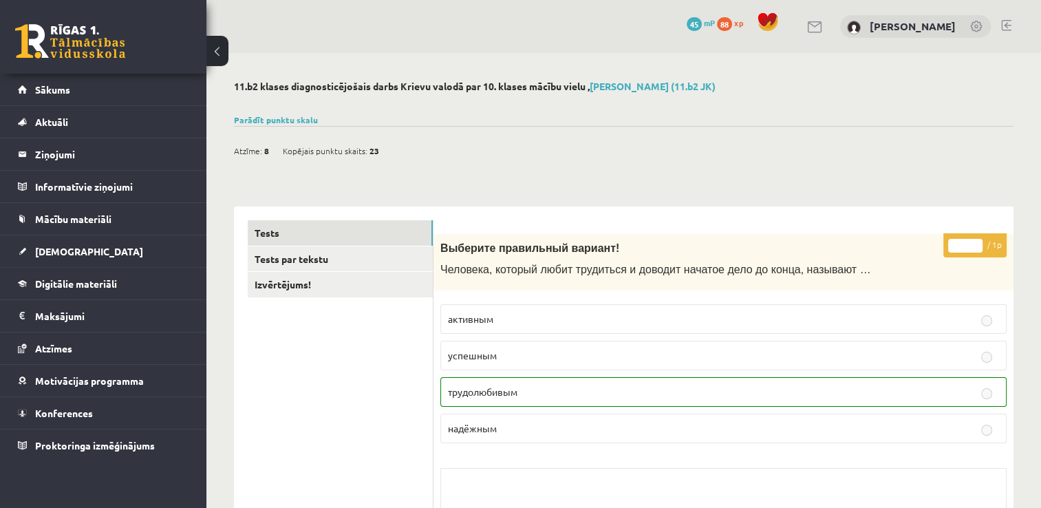
click at [96, 51] on link at bounding box center [70, 41] width 110 height 34
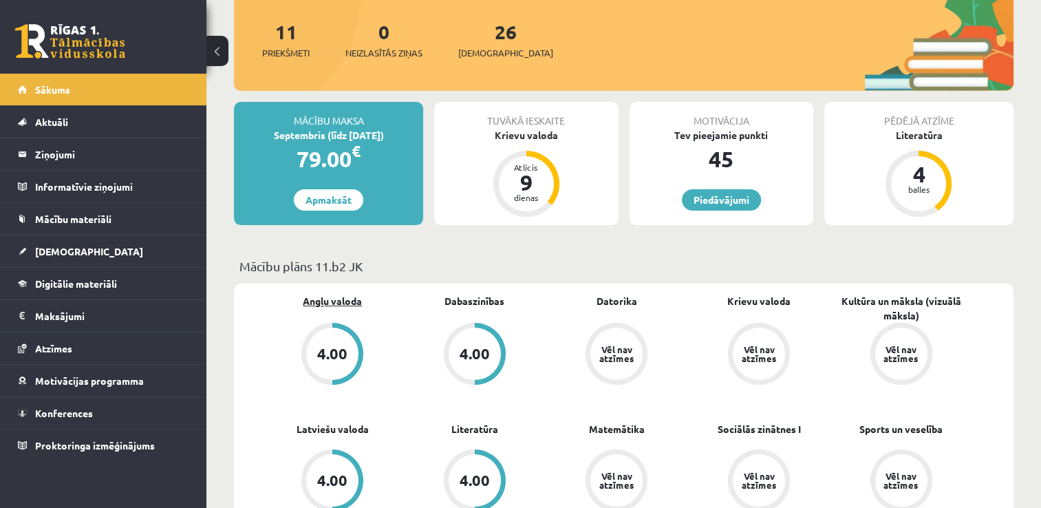
scroll to position [138, 0]
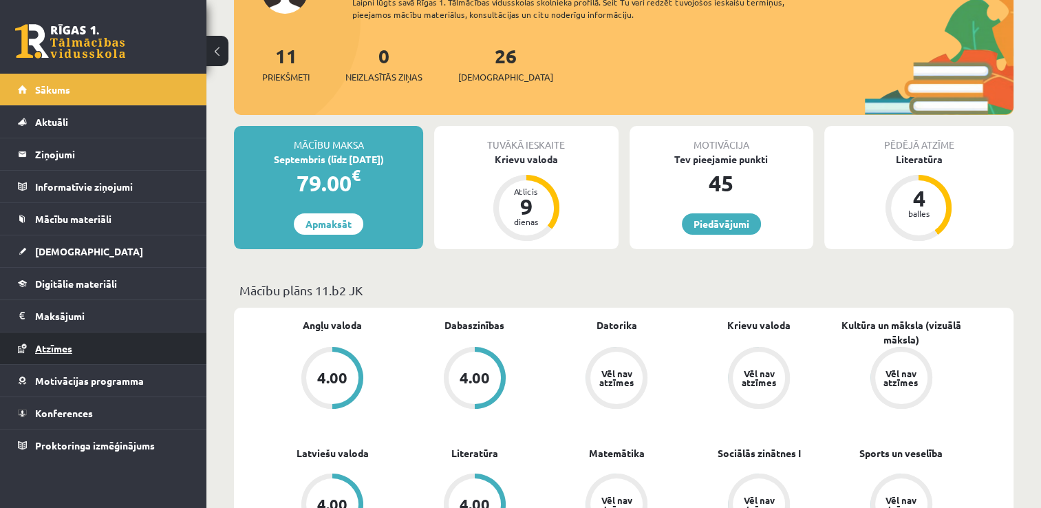
click at [85, 347] on link "Atzīmes" at bounding box center [103, 348] width 171 height 32
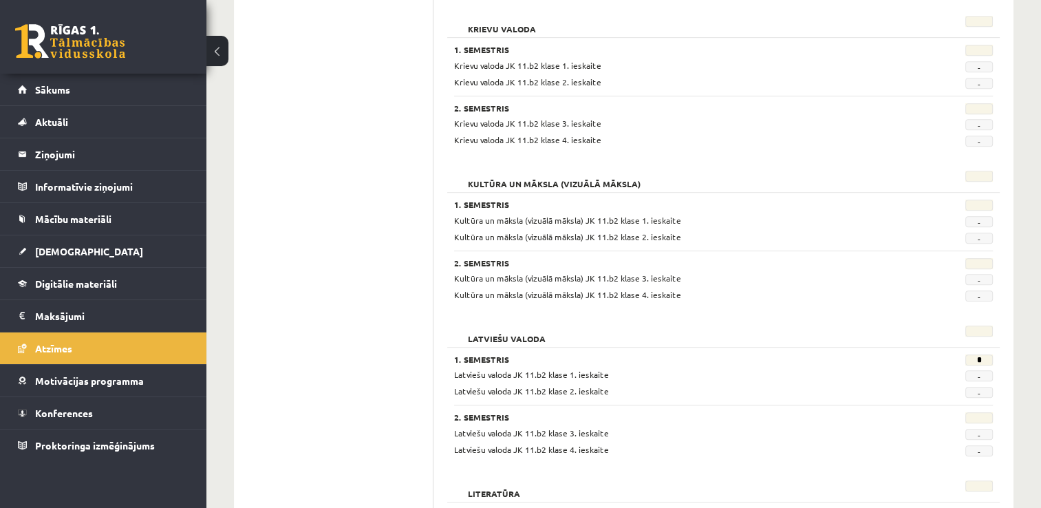
scroll to position [333, 0]
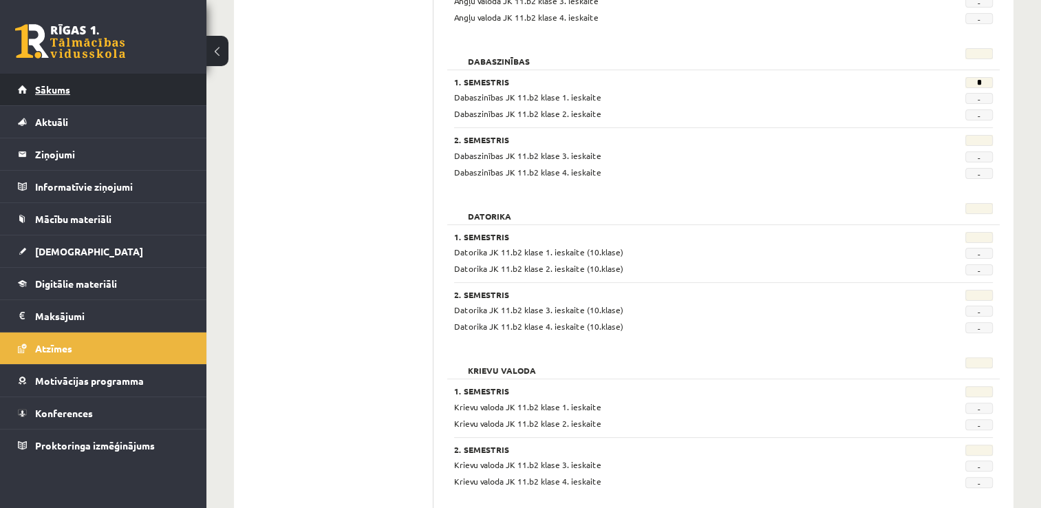
click at [71, 94] on link "Sākums" at bounding box center [103, 90] width 171 height 32
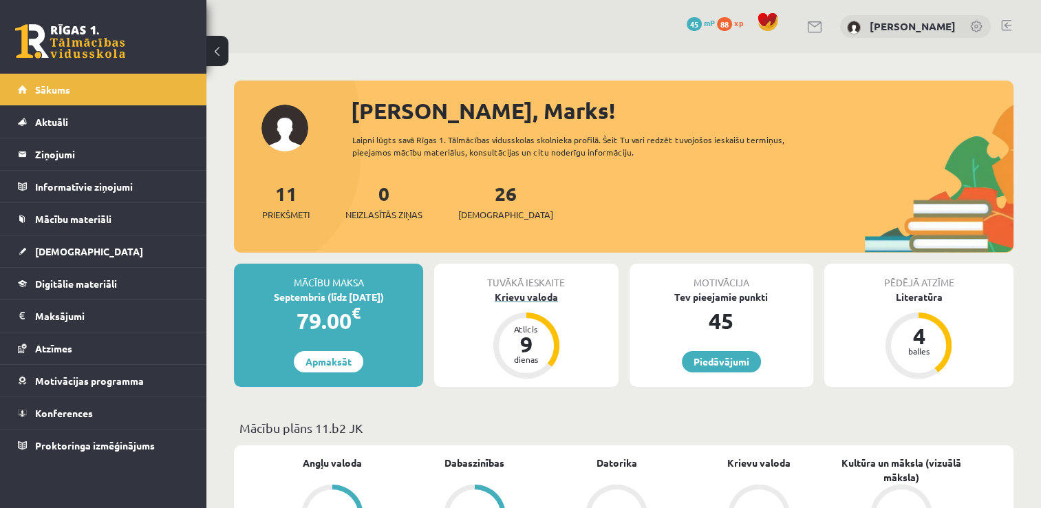
click at [530, 294] on div "Krievu valoda" at bounding box center [526, 297] width 184 height 14
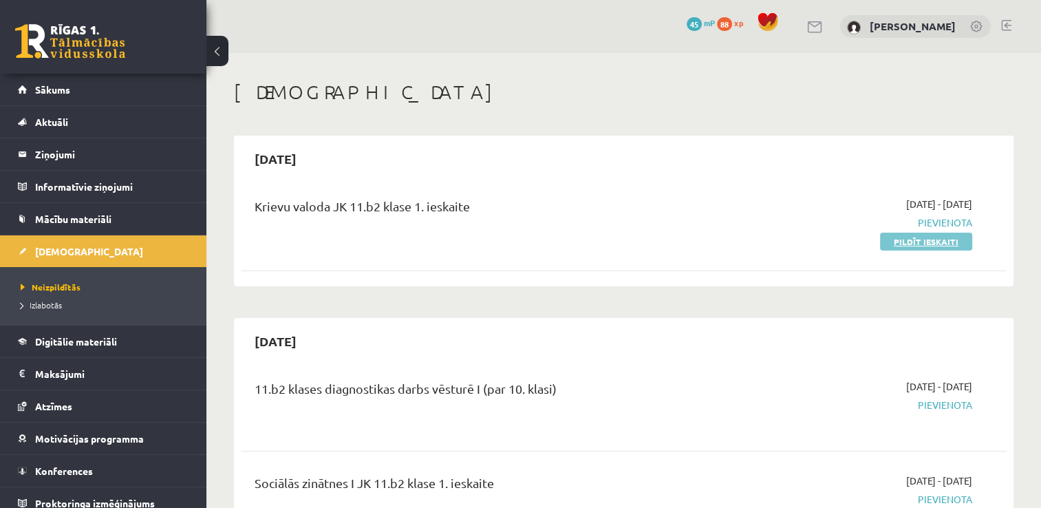
click at [931, 239] on link "Pildīt ieskaiti" at bounding box center [926, 242] width 92 height 18
click at [931, 249] on div "Krievu valoda JK 11.b2 klase 1. ieskaite 2025-09-01 - 2025-09-15 Pievienota Pil…" at bounding box center [624, 222] width 766 height 79
click at [922, 238] on link "Pildīt ieskaiti" at bounding box center [926, 242] width 92 height 18
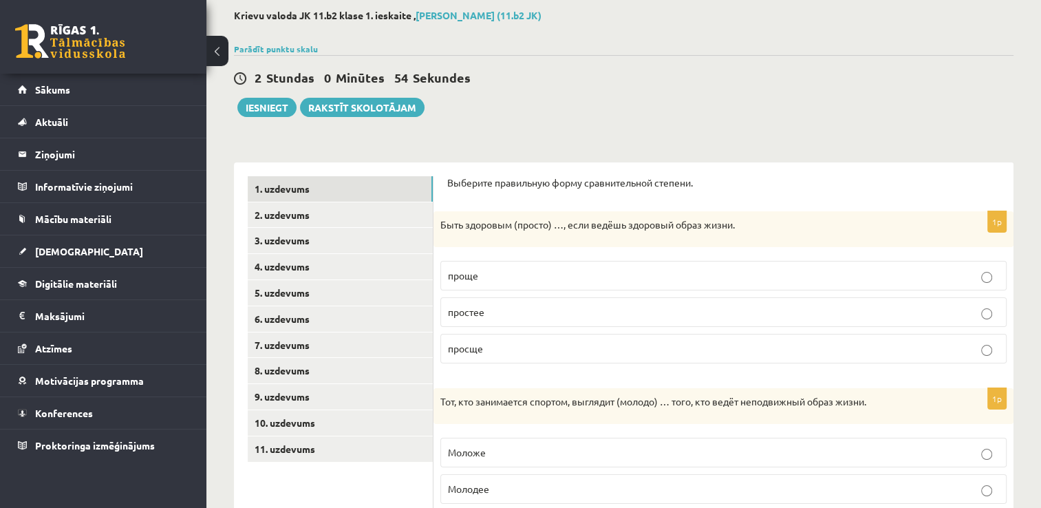
scroll to position [69, 0]
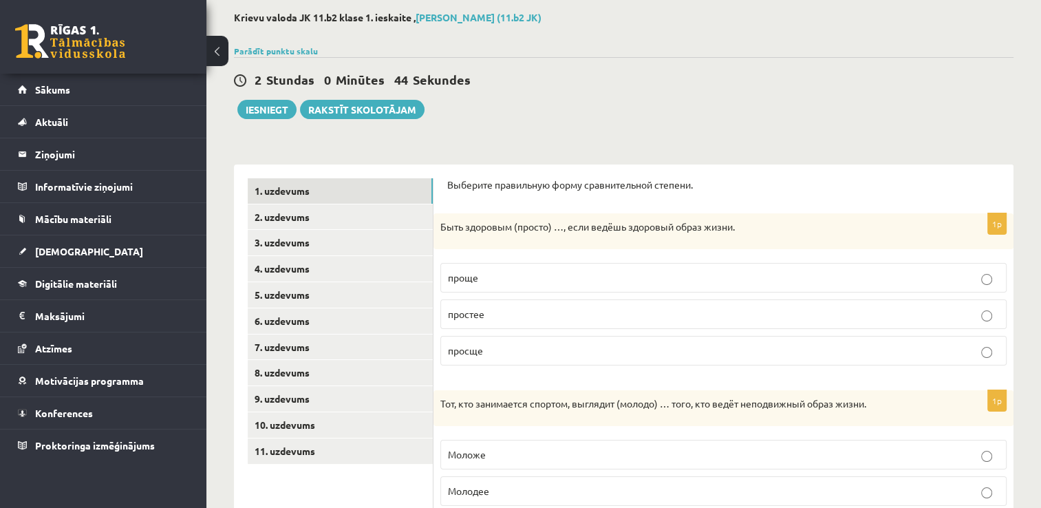
click at [531, 281] on p "проще" at bounding box center [723, 277] width 551 height 14
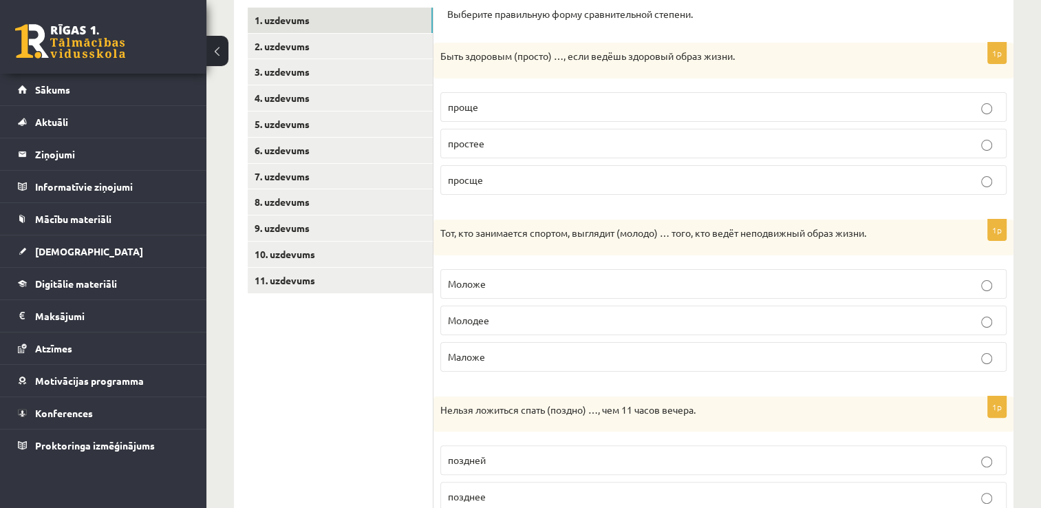
scroll to position [275, 0]
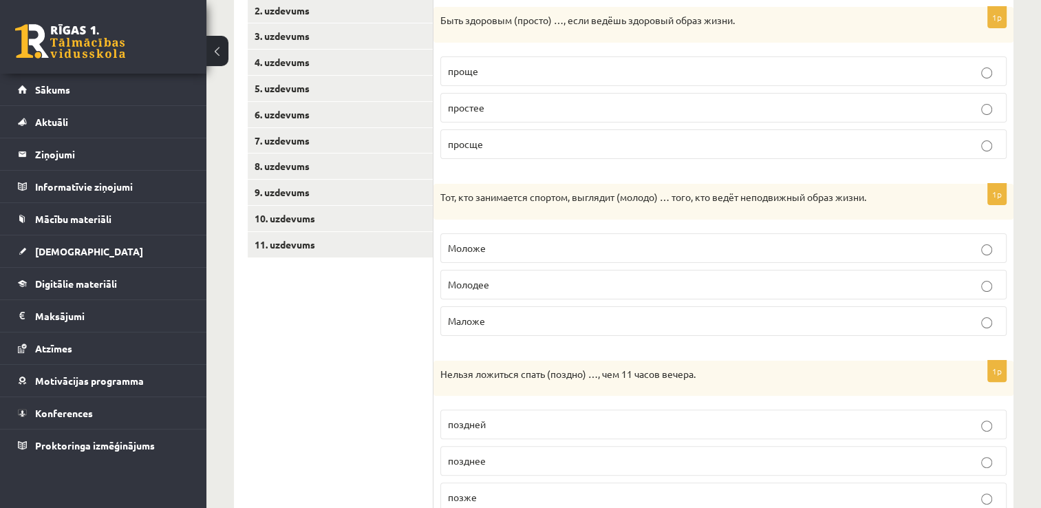
click at [506, 247] on p "Моложе" at bounding box center [723, 248] width 551 height 14
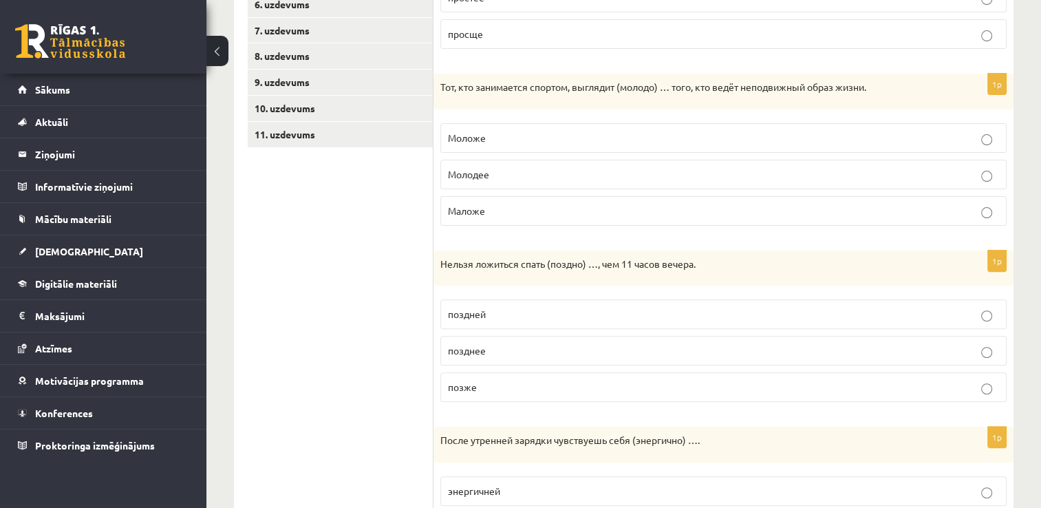
scroll to position [413, 0]
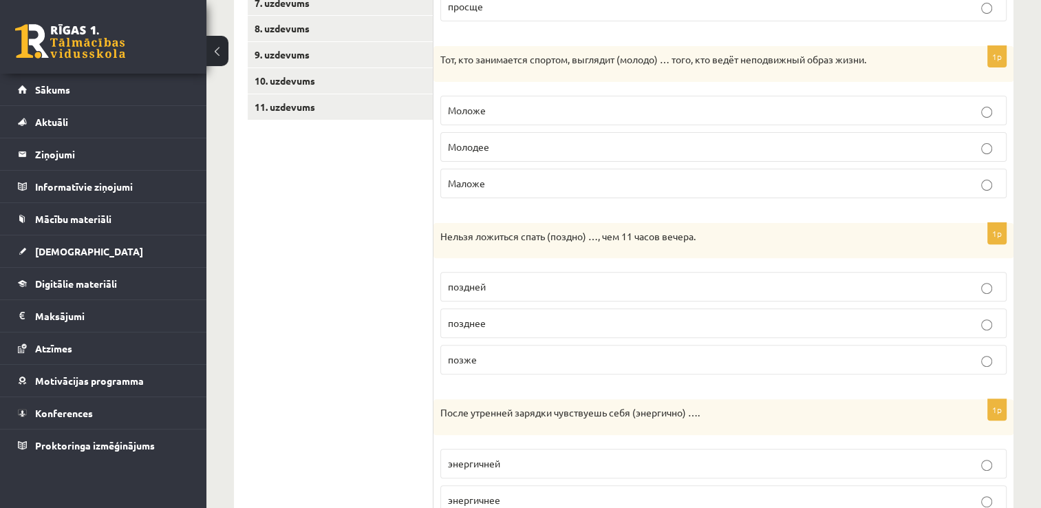
click at [514, 321] on p "позднее" at bounding box center [723, 323] width 551 height 14
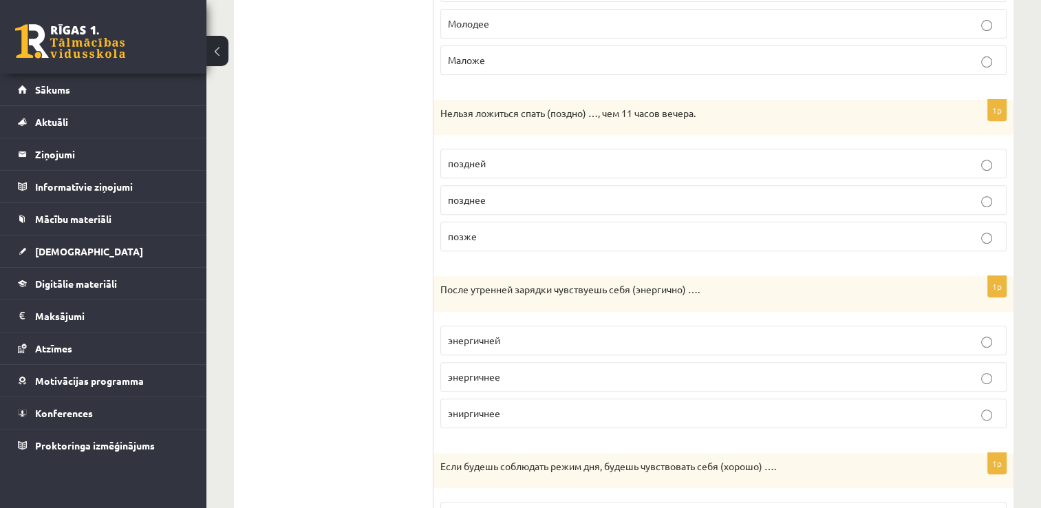
scroll to position [550, 0]
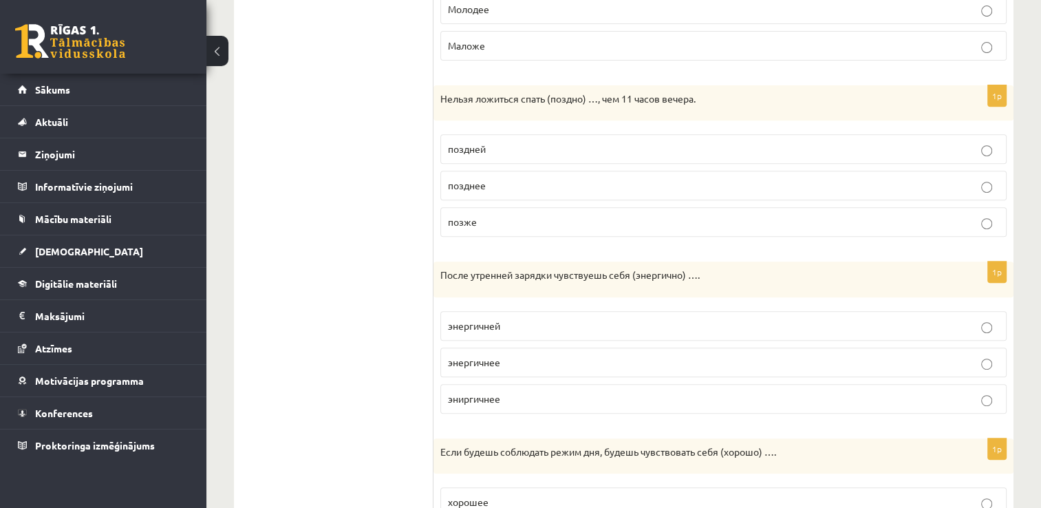
click at [542, 365] on label "энергичнее" at bounding box center [723, 362] width 566 height 30
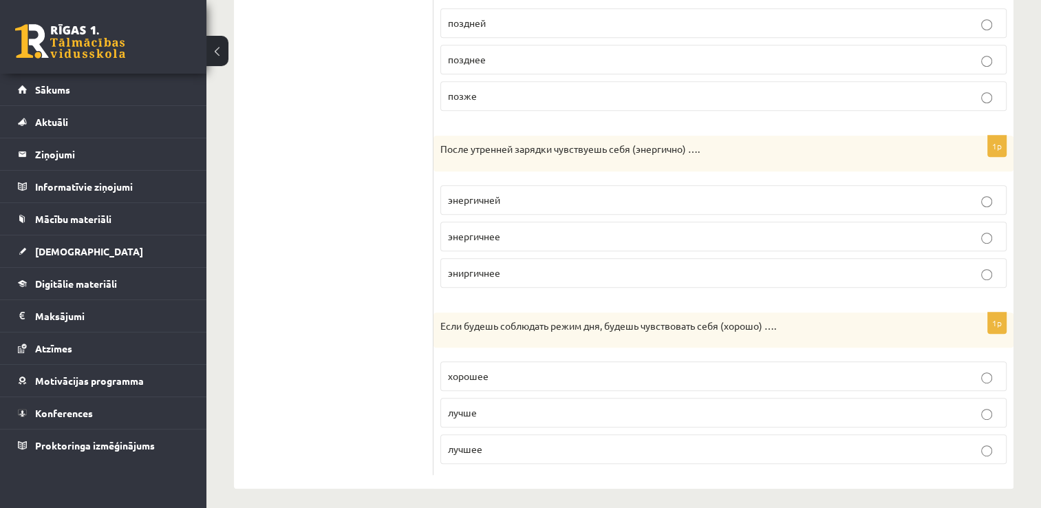
scroll to position [680, 0]
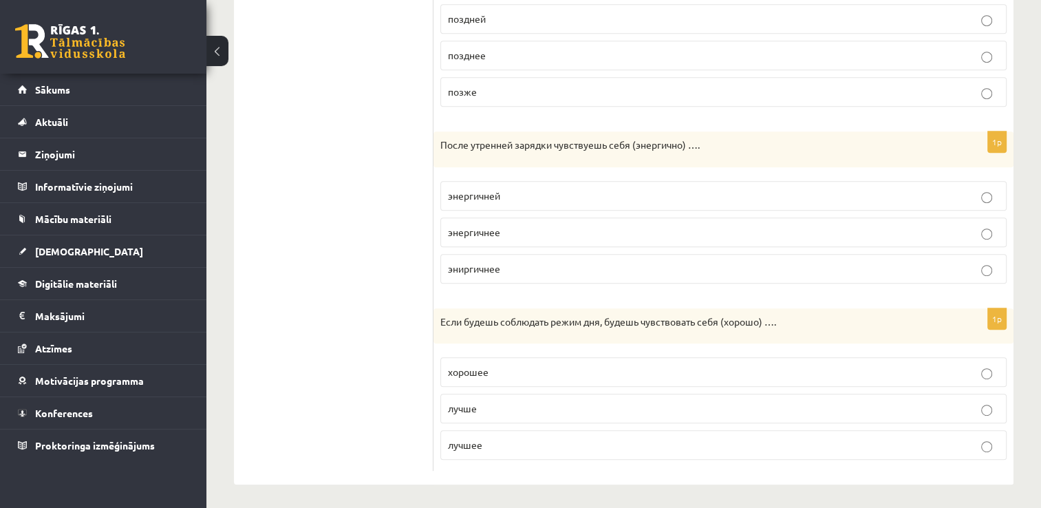
click at [515, 409] on p "лучше" at bounding box center [723, 408] width 551 height 14
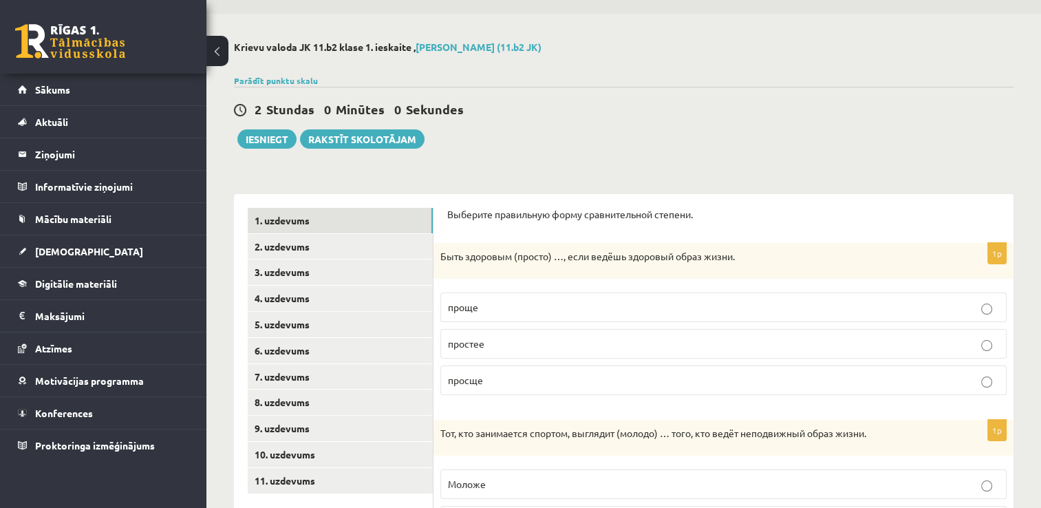
scroll to position [0, 0]
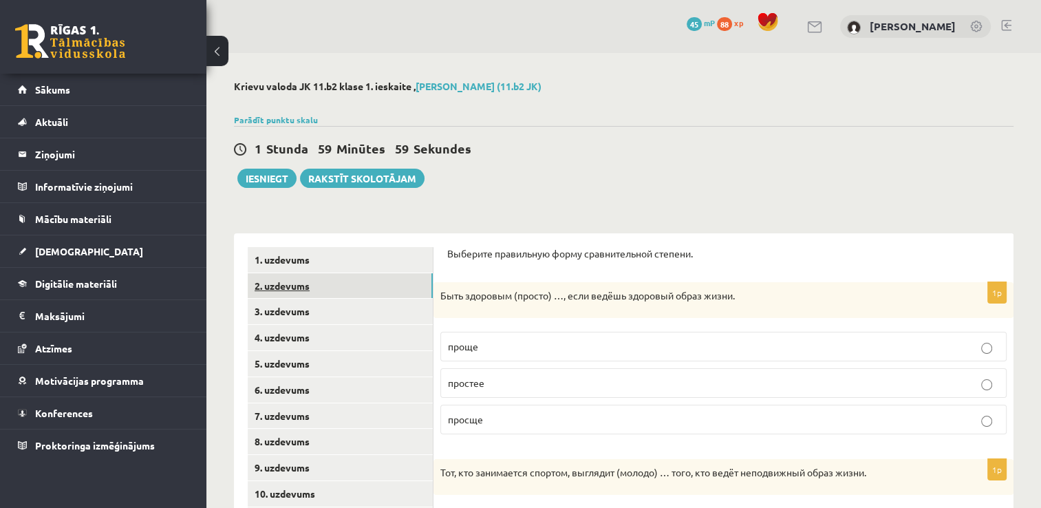
click at [294, 288] on link "2. uzdevums" at bounding box center [340, 285] width 185 height 25
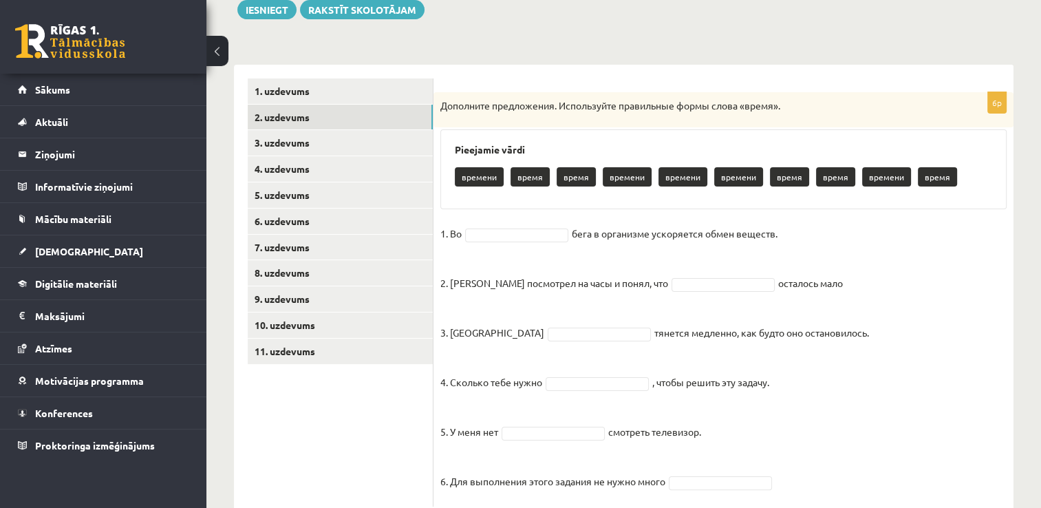
scroll to position [206, 0]
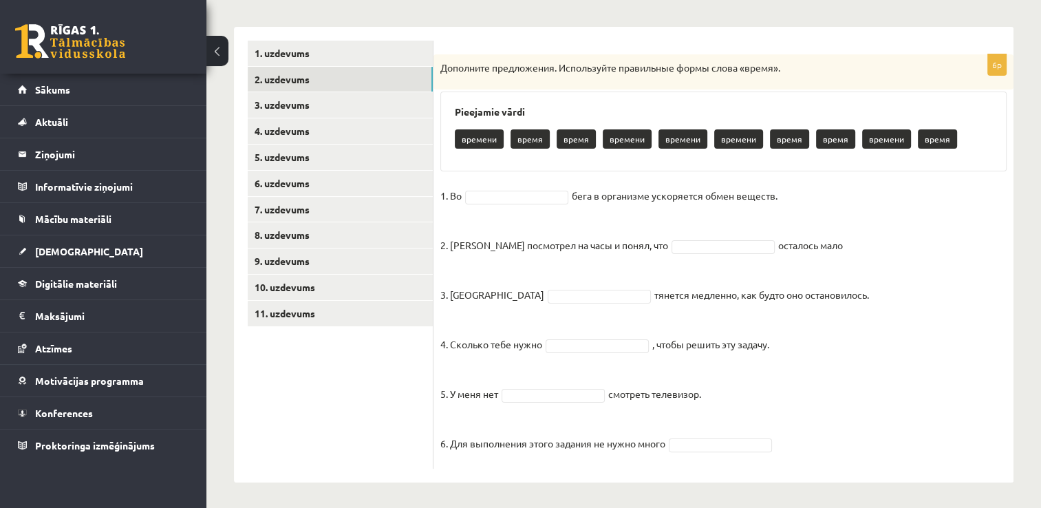
click at [534, 142] on p "время" at bounding box center [529, 138] width 39 height 19
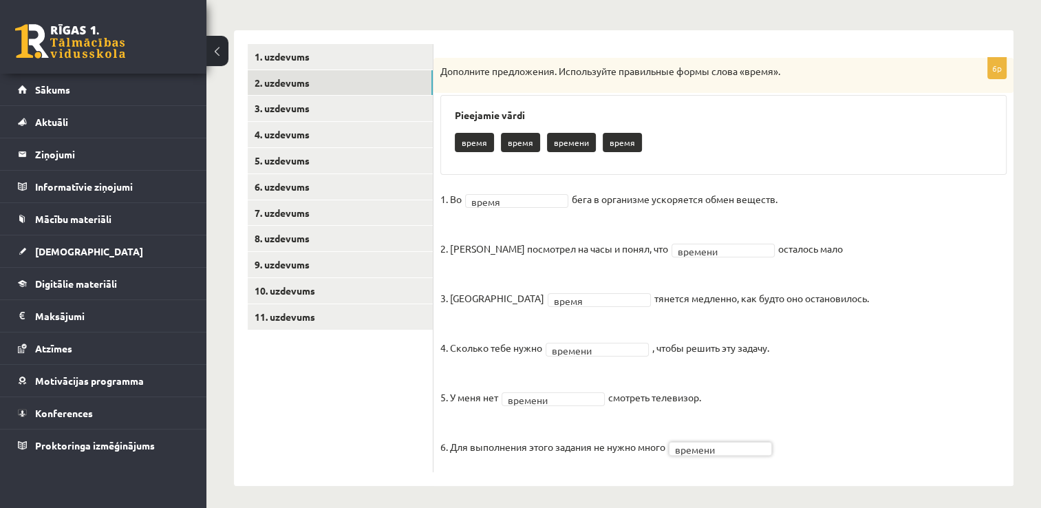
scroll to position [208, 0]
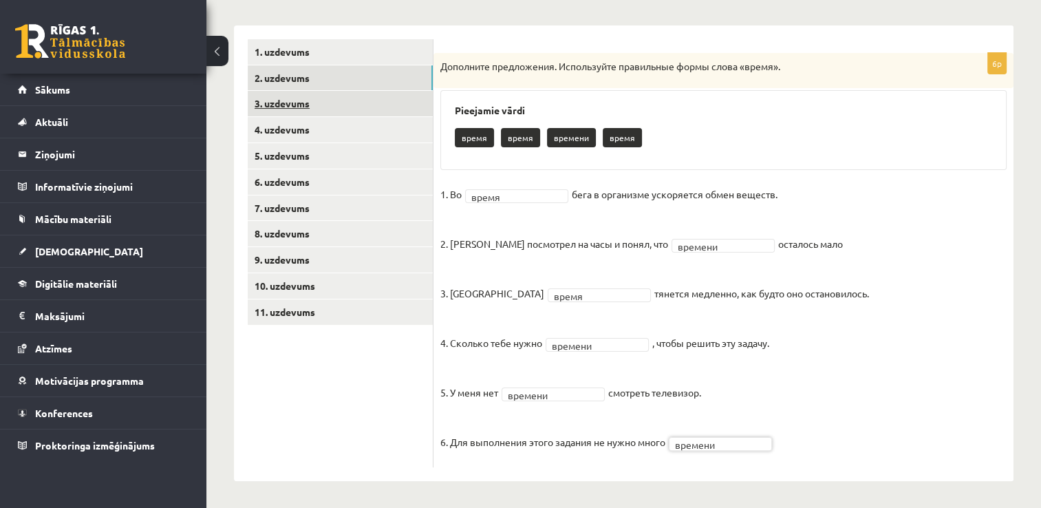
click at [354, 108] on link "3. uzdevums" at bounding box center [340, 103] width 185 height 25
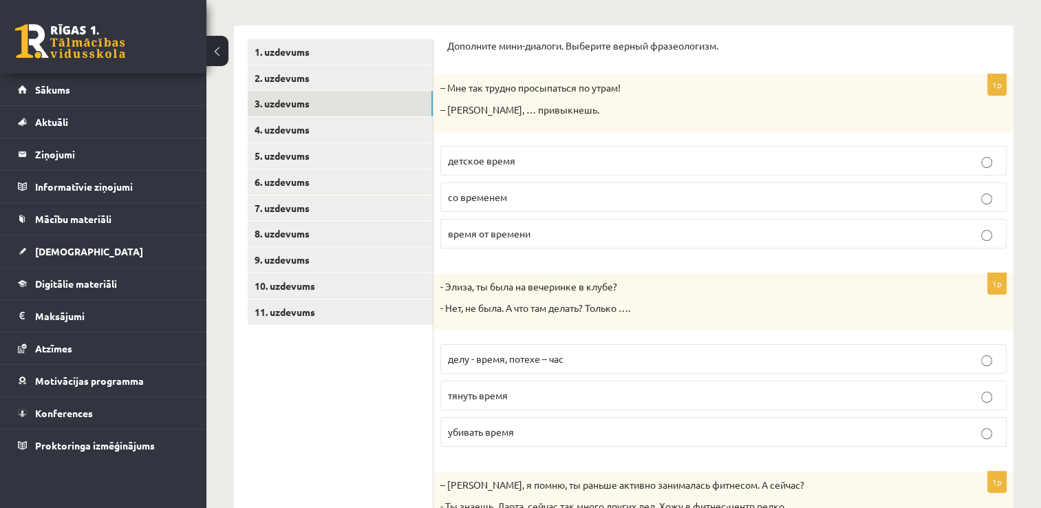
click at [552, 205] on label "со временем" at bounding box center [723, 197] width 566 height 30
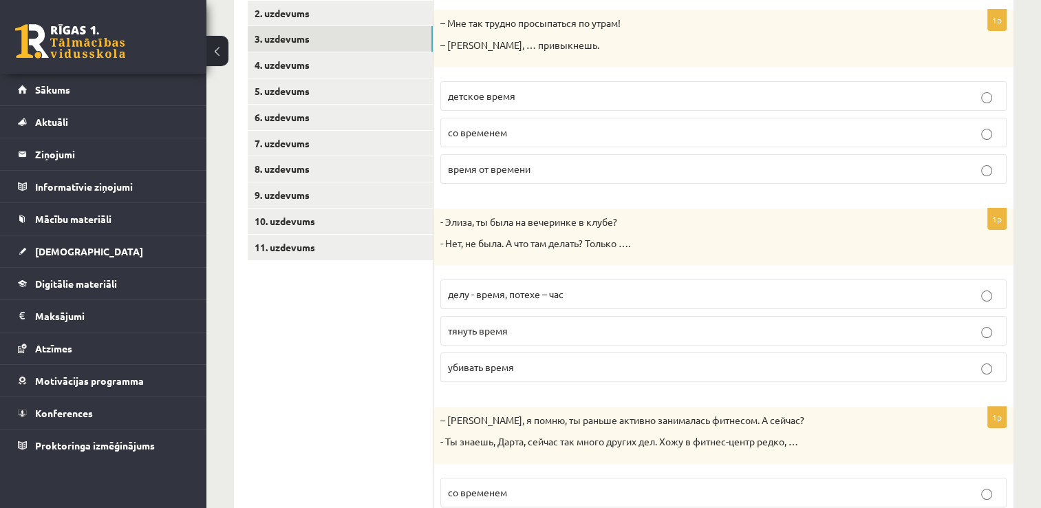
scroll to position [277, 0]
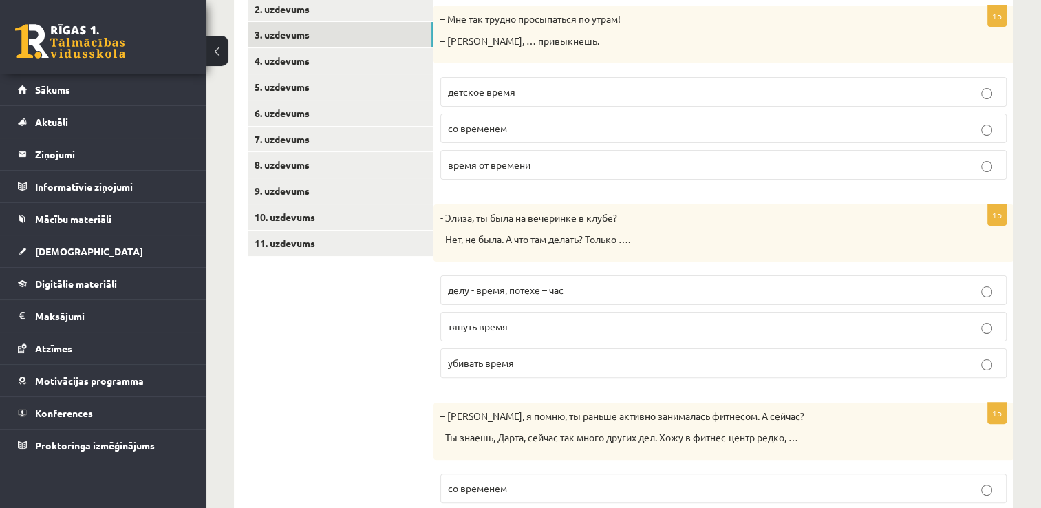
click at [529, 365] on p "убивать время" at bounding box center [723, 363] width 551 height 14
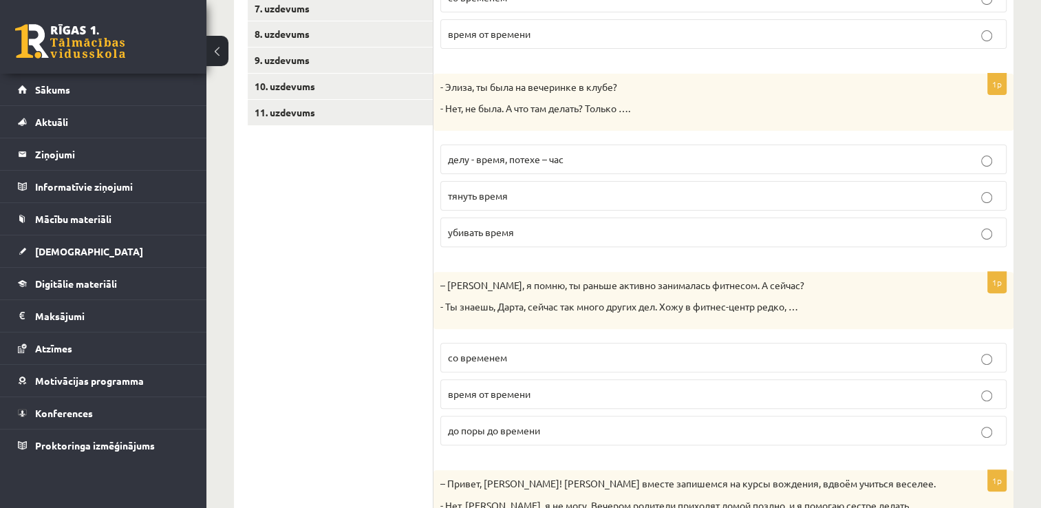
scroll to position [414, 0]
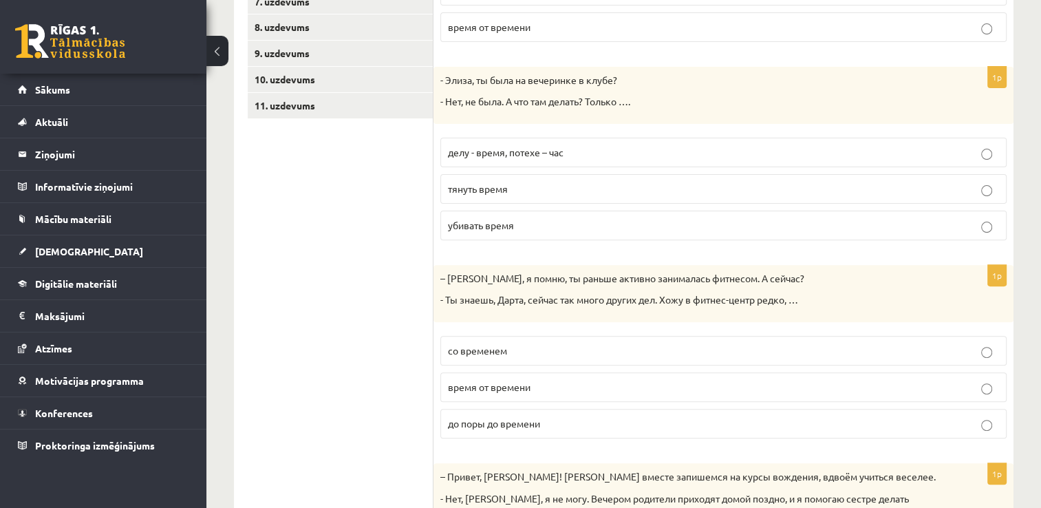
click at [515, 389] on p "время от времени" at bounding box center [723, 387] width 551 height 14
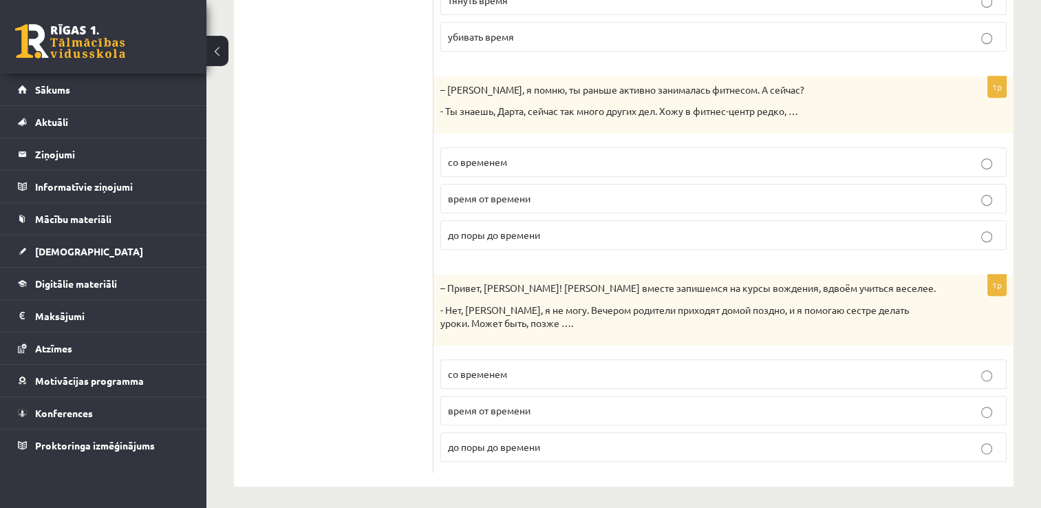
scroll to position [605, 0]
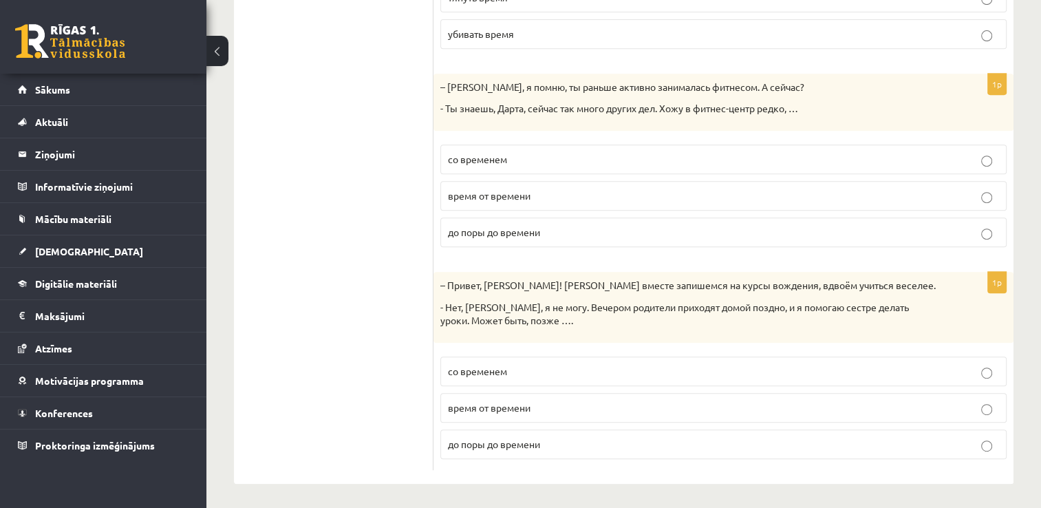
drag, startPoint x: 547, startPoint y: 378, endPoint x: 542, endPoint y: 361, distance: 18.5
click at [542, 359] on label "со временем" at bounding box center [723, 371] width 566 height 30
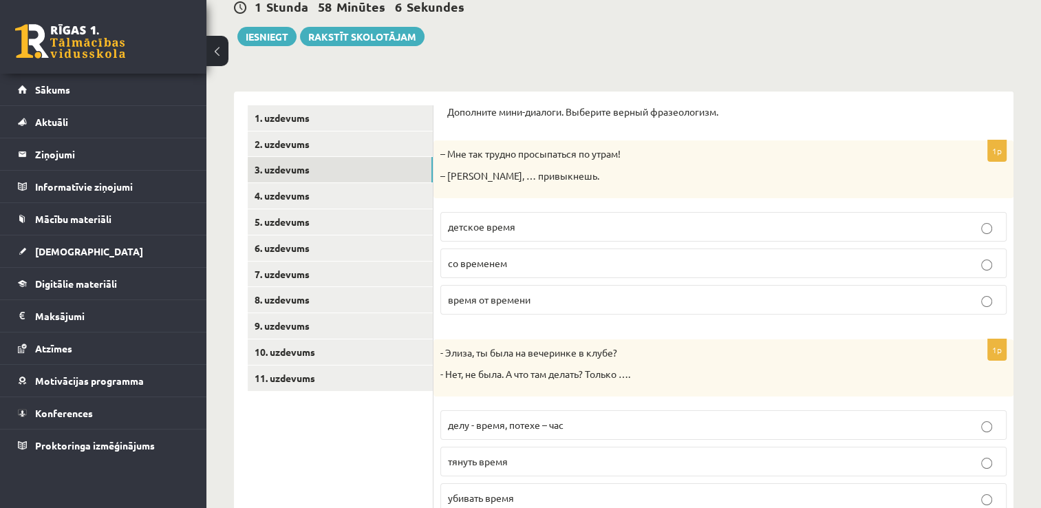
scroll to position [124, 0]
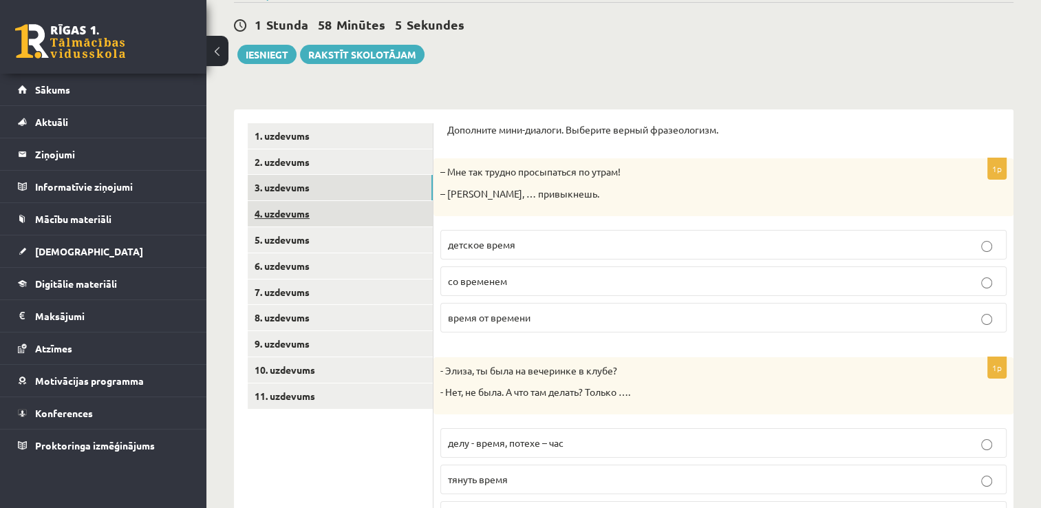
click at [294, 219] on link "4. uzdevums" at bounding box center [340, 213] width 185 height 25
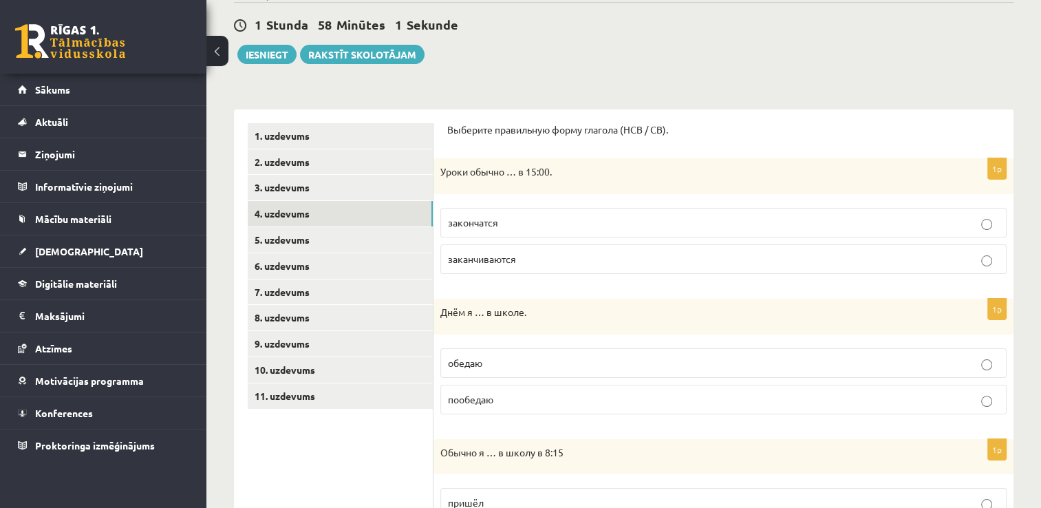
click at [503, 259] on span "заканчиваются" at bounding box center [482, 258] width 68 height 12
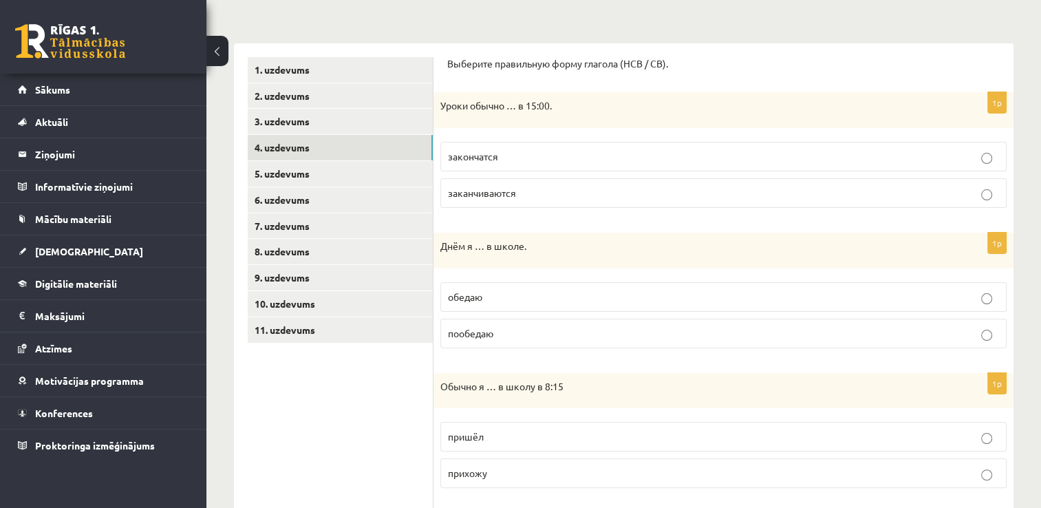
scroll to position [193, 0]
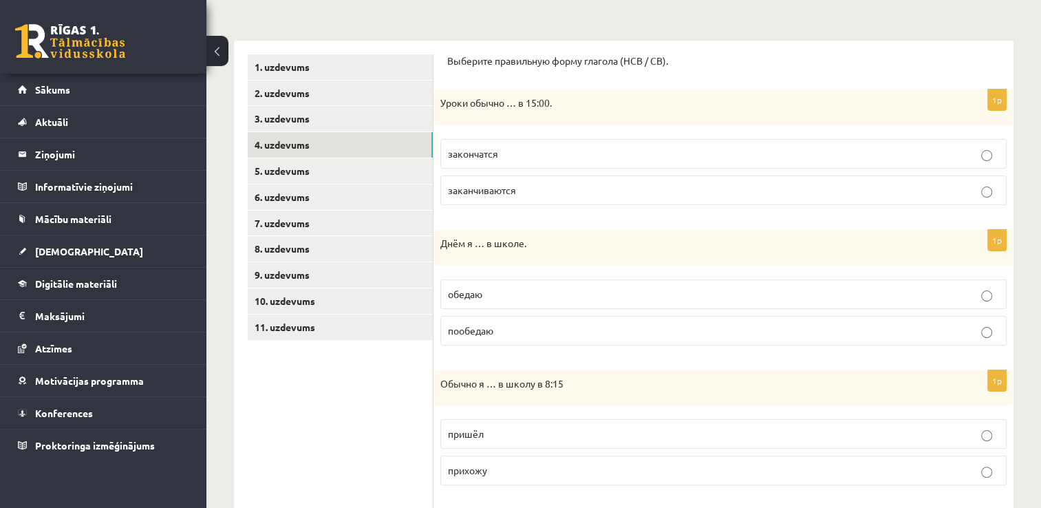
click at [497, 299] on p "обедаю" at bounding box center [723, 294] width 551 height 14
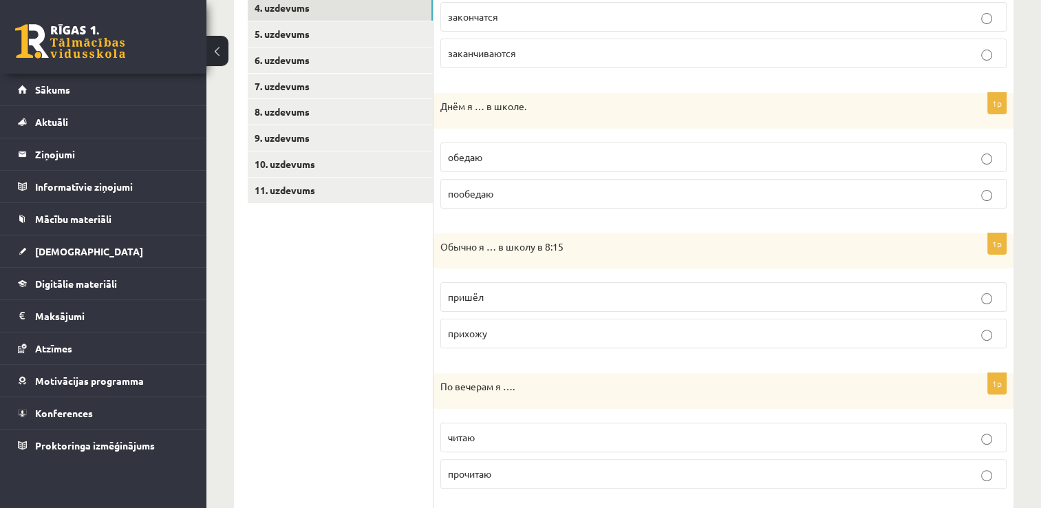
scroll to position [330, 0]
click at [495, 337] on p "прихожу" at bounding box center [723, 332] width 551 height 14
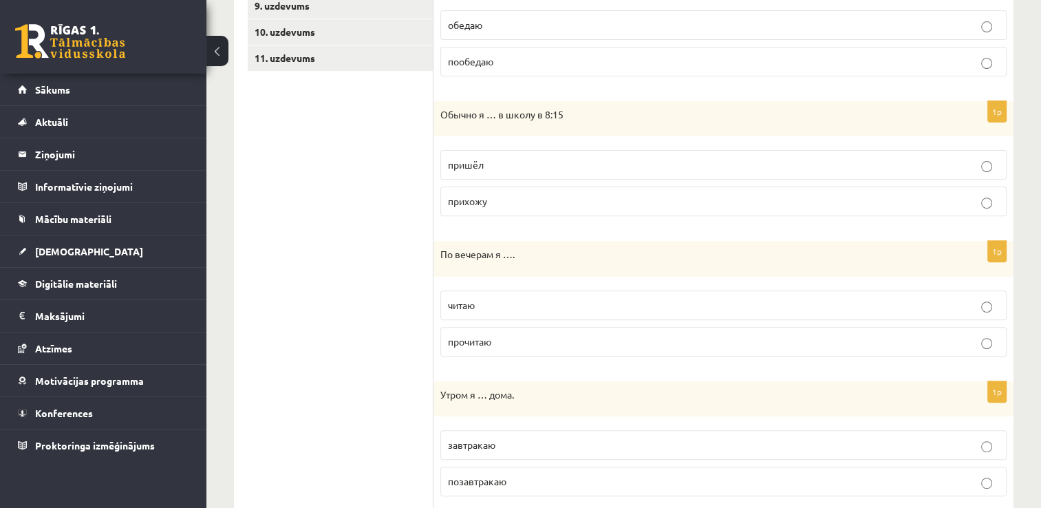
scroll to position [537, 0]
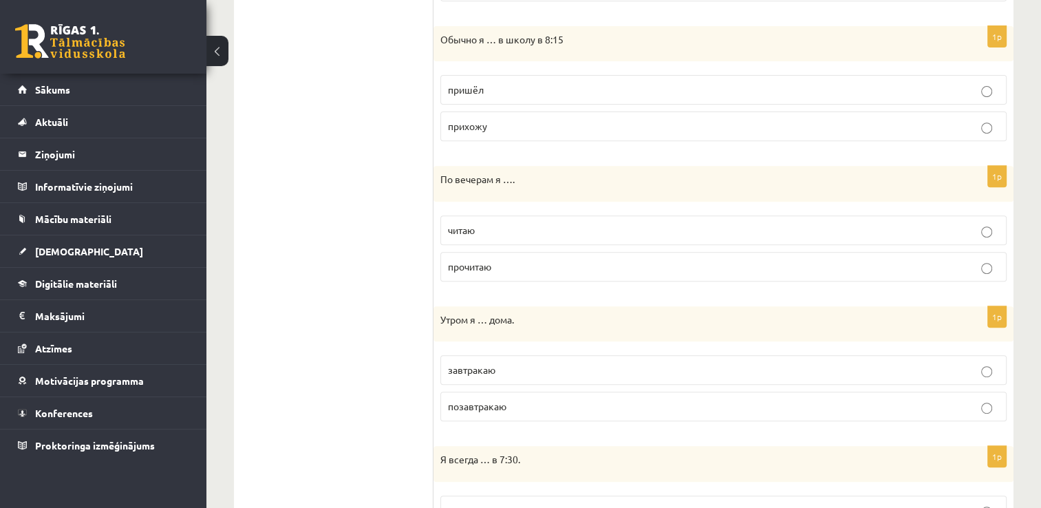
click at [495, 238] on label "читаю" at bounding box center [723, 230] width 566 height 30
click at [520, 369] on p "завтракаю" at bounding box center [723, 370] width 551 height 14
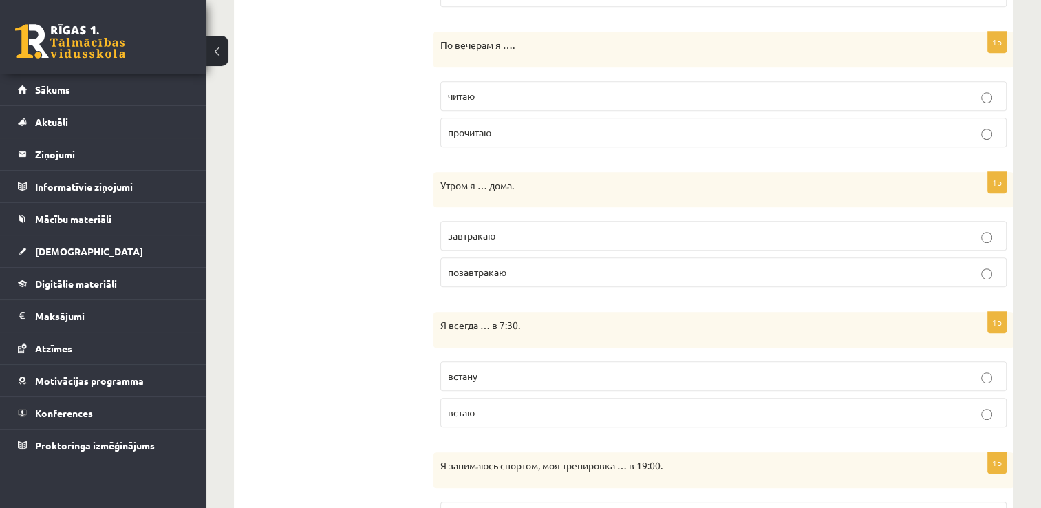
scroll to position [674, 0]
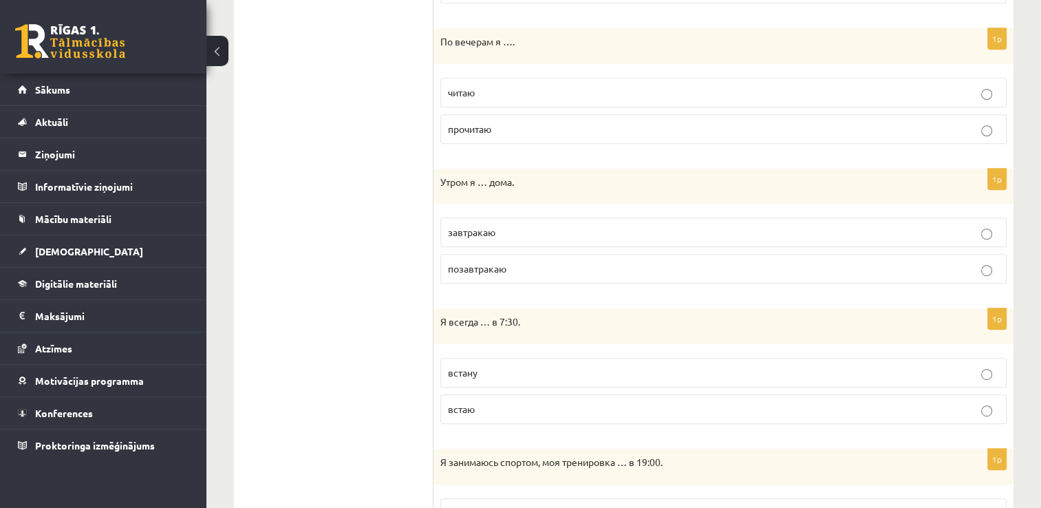
click at [505, 407] on p "встаю" at bounding box center [723, 409] width 551 height 14
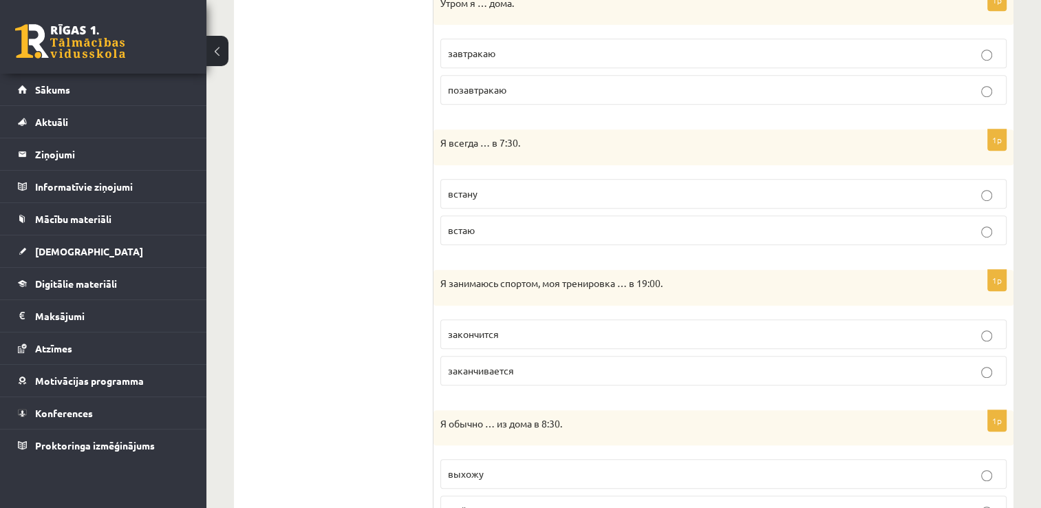
scroll to position [881, 0]
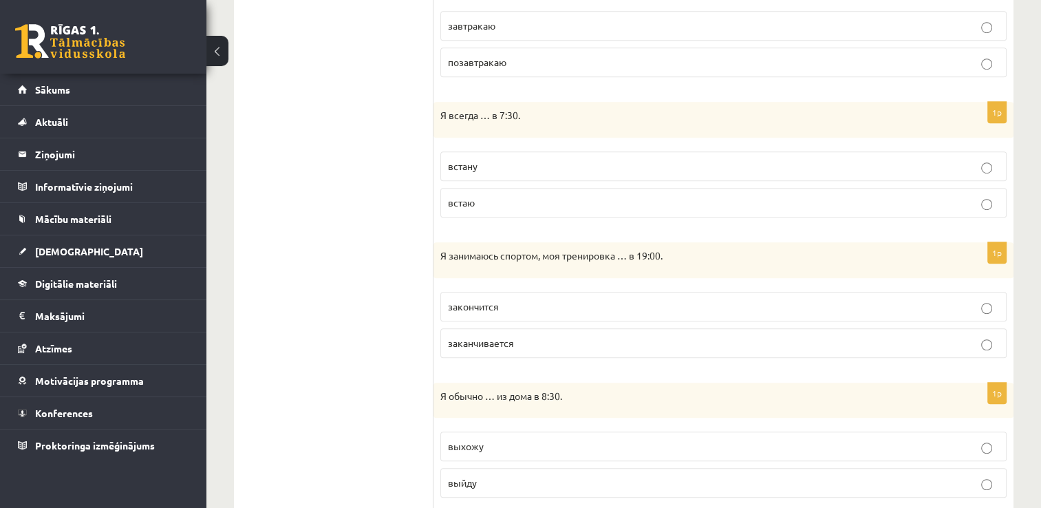
click at [511, 337] on span "заканчивается" at bounding box center [481, 342] width 66 height 12
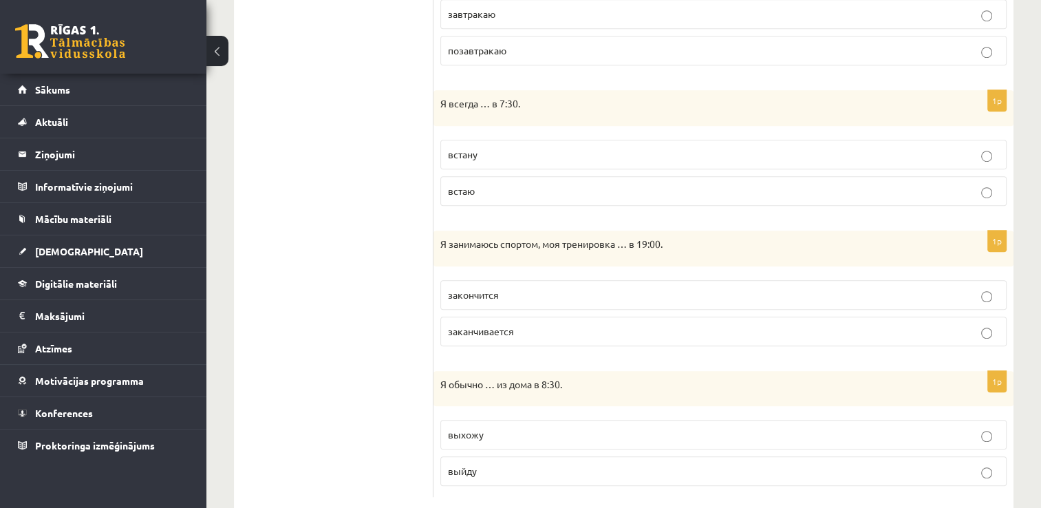
scroll to position [918, 0]
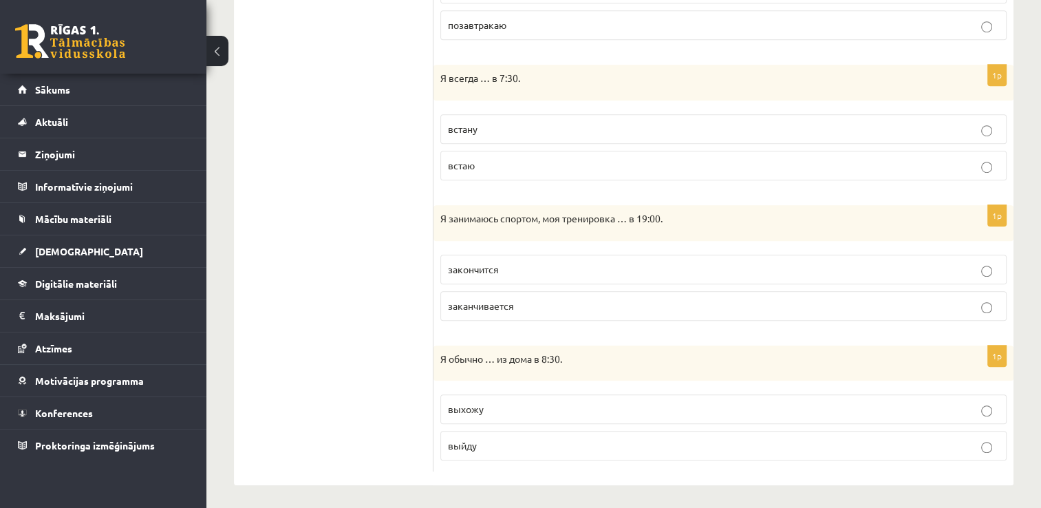
click at [506, 411] on p "выхожу" at bounding box center [723, 409] width 551 height 14
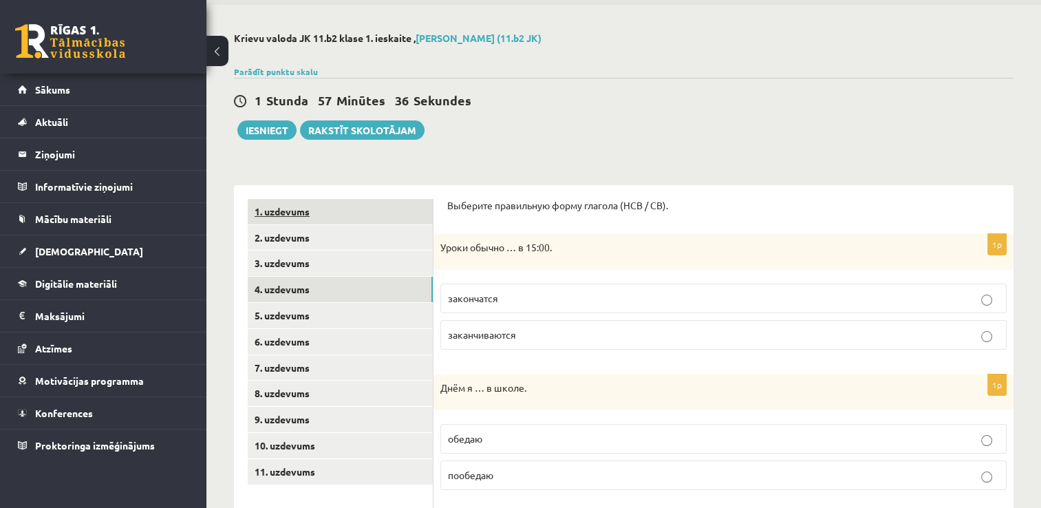
scroll to position [23, 0]
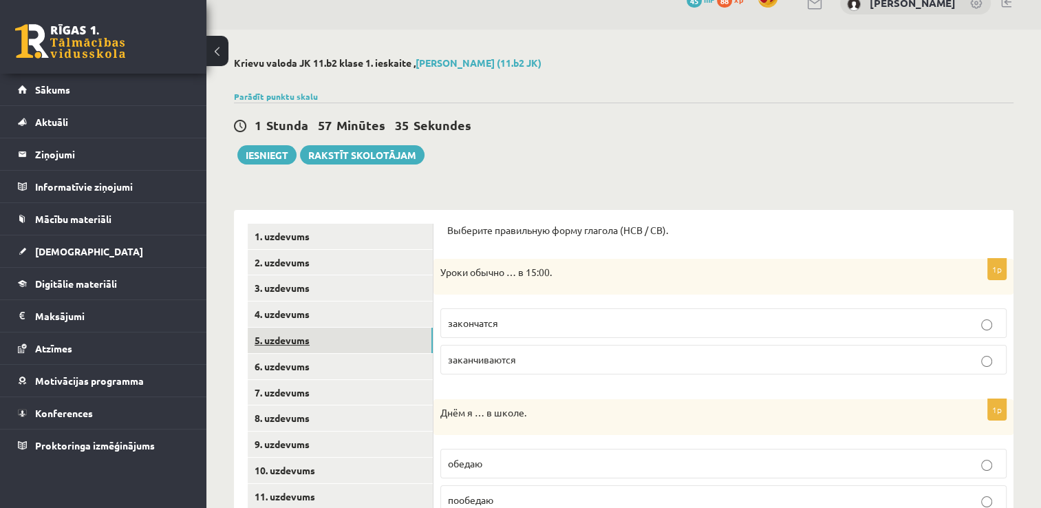
click at [299, 340] on link "5. uzdevums" at bounding box center [340, 339] width 185 height 25
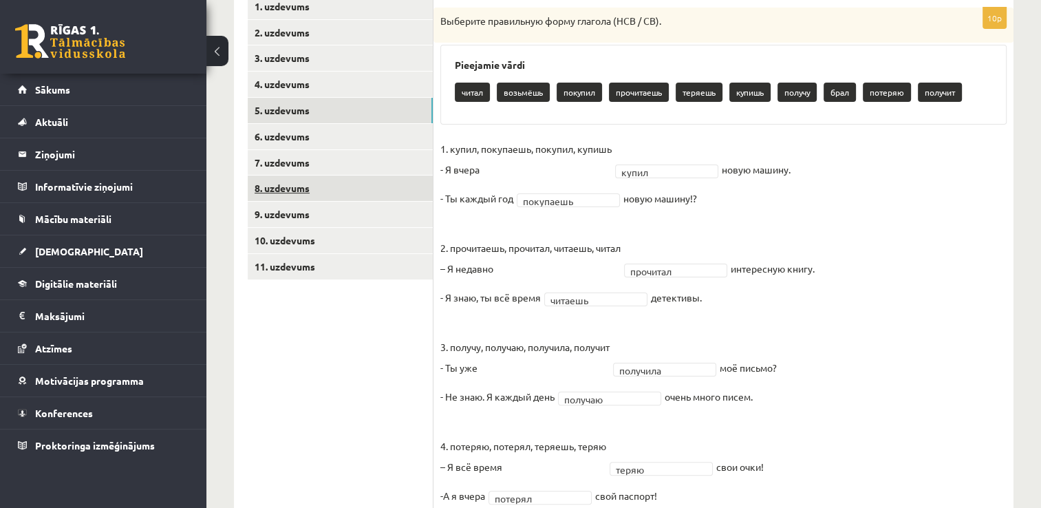
scroll to position [200, 0]
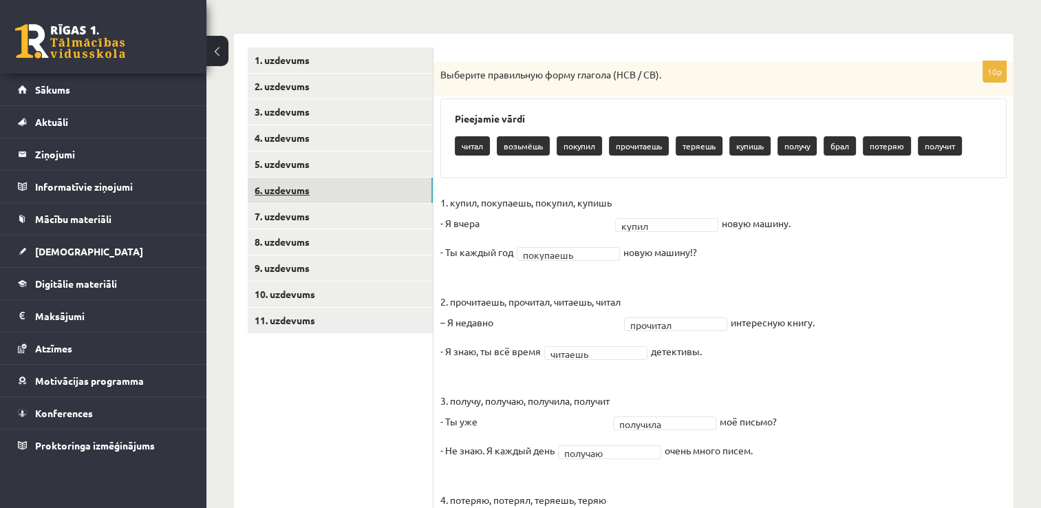
click at [333, 189] on link "6. uzdevums" at bounding box center [340, 190] width 185 height 25
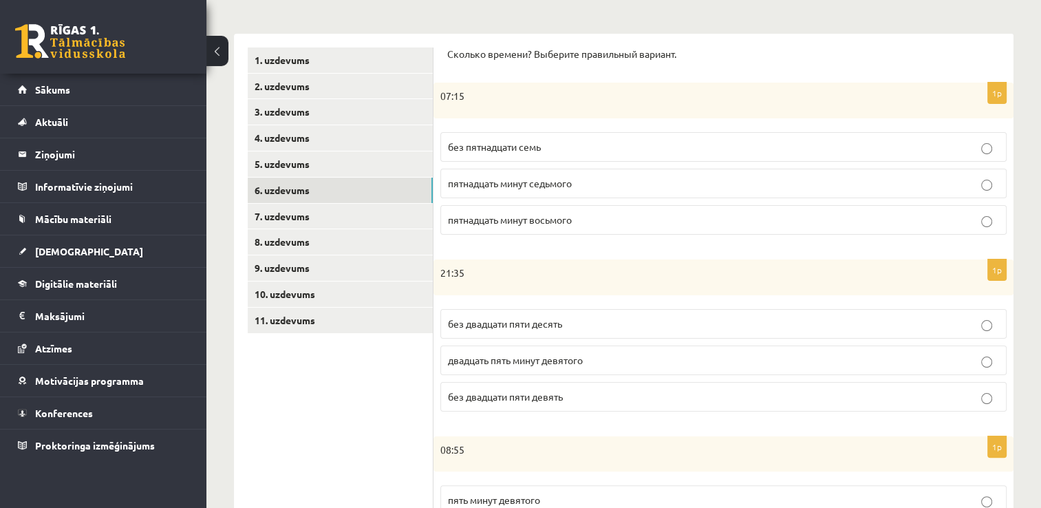
click at [570, 226] on p "пятнадцать минут восьмого" at bounding box center [723, 220] width 551 height 14
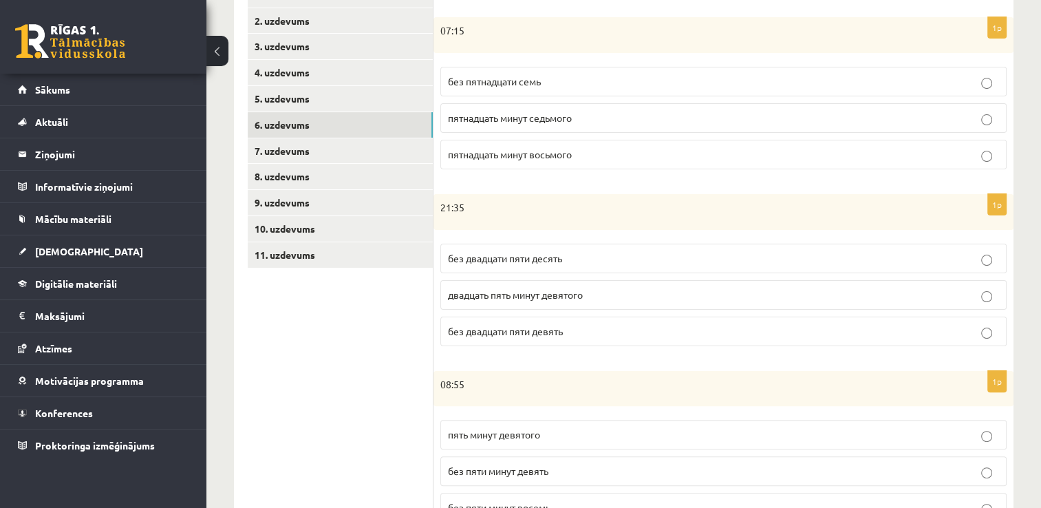
scroll to position [268, 0]
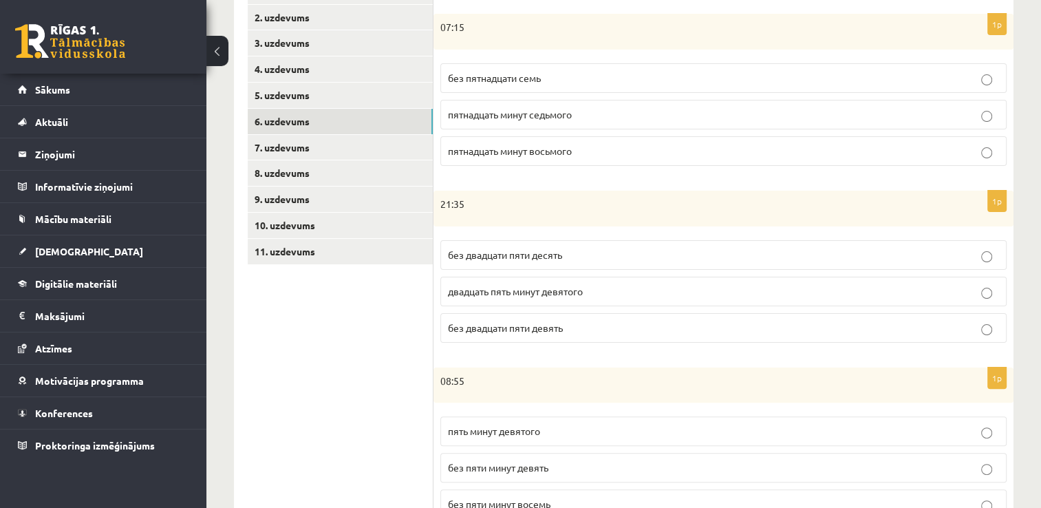
click at [567, 257] on p "без двадцати пяти десять" at bounding box center [723, 255] width 551 height 14
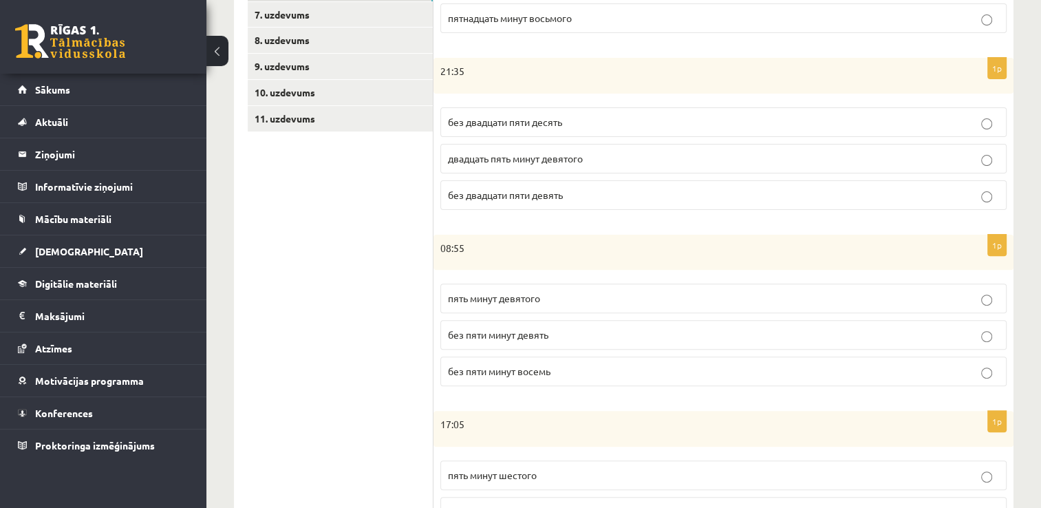
scroll to position [406, 0]
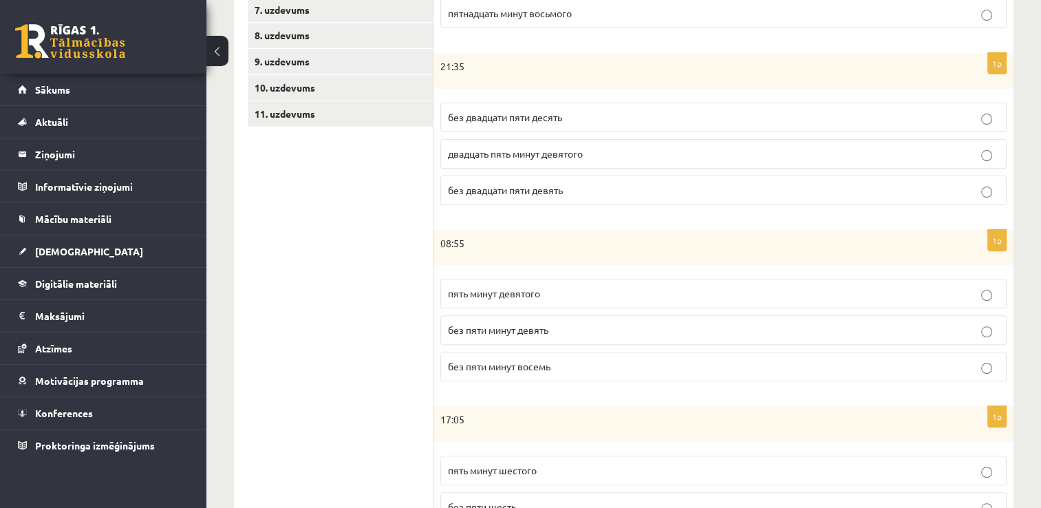
click at [537, 334] on p "без пяти минут девять" at bounding box center [723, 330] width 551 height 14
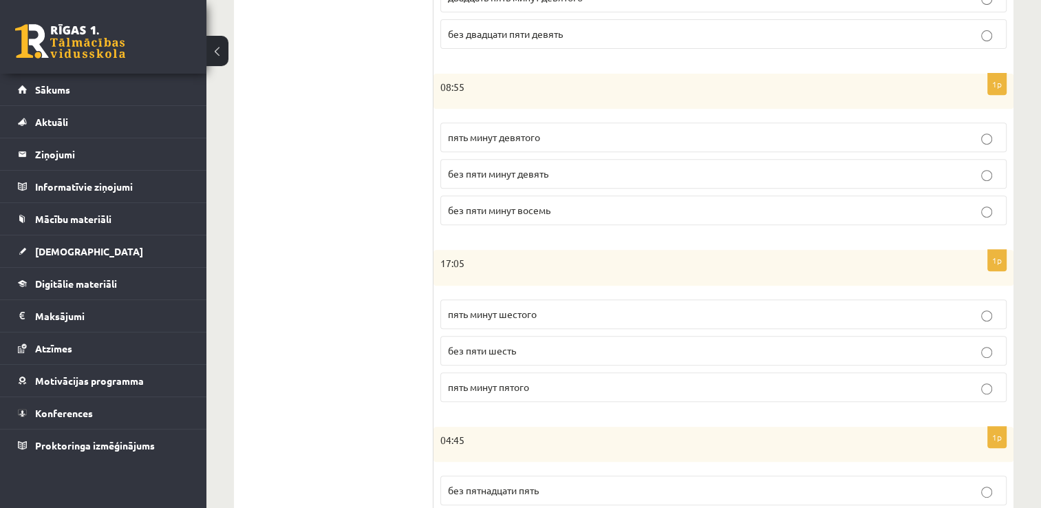
scroll to position [612, 0]
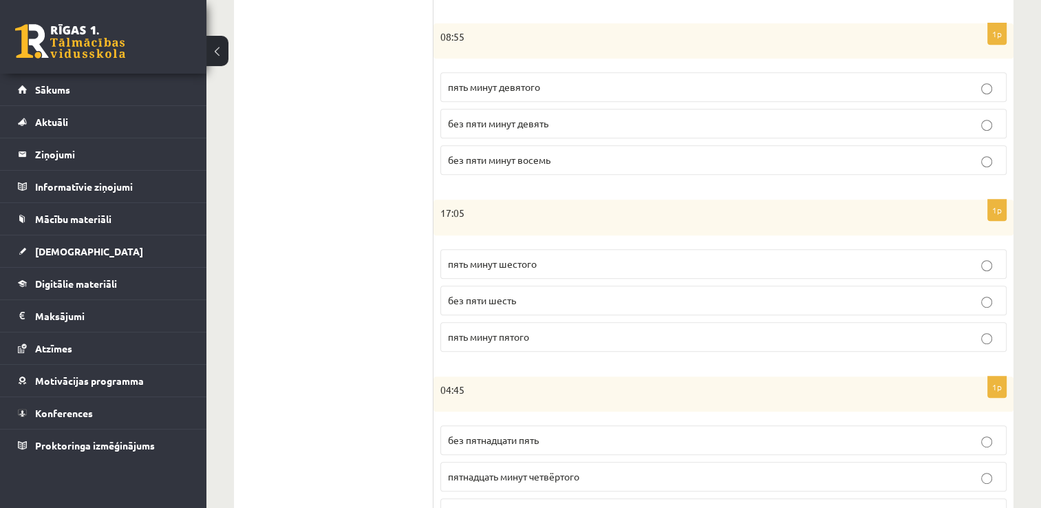
click at [526, 263] on span "пять минут шестого" at bounding box center [492, 263] width 89 height 12
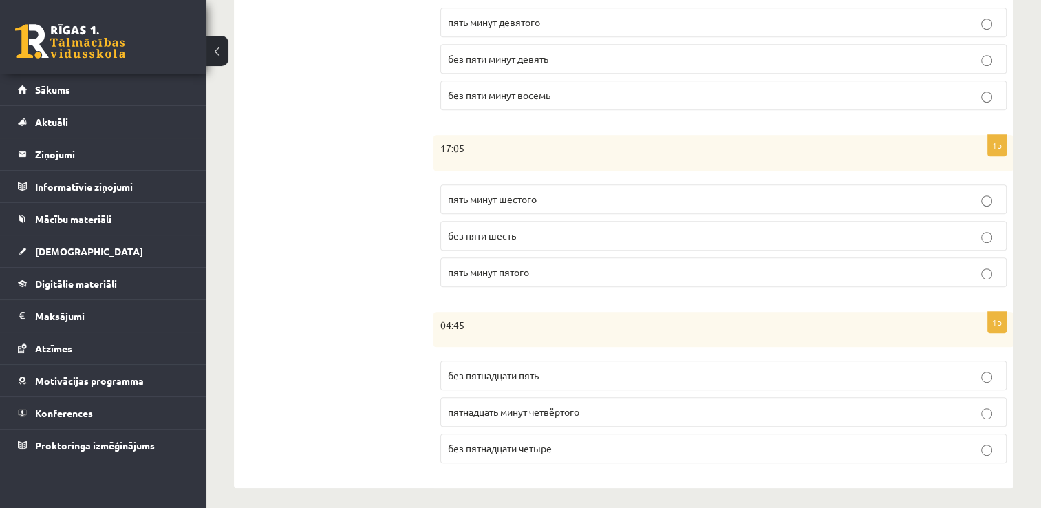
scroll to position [680, 0]
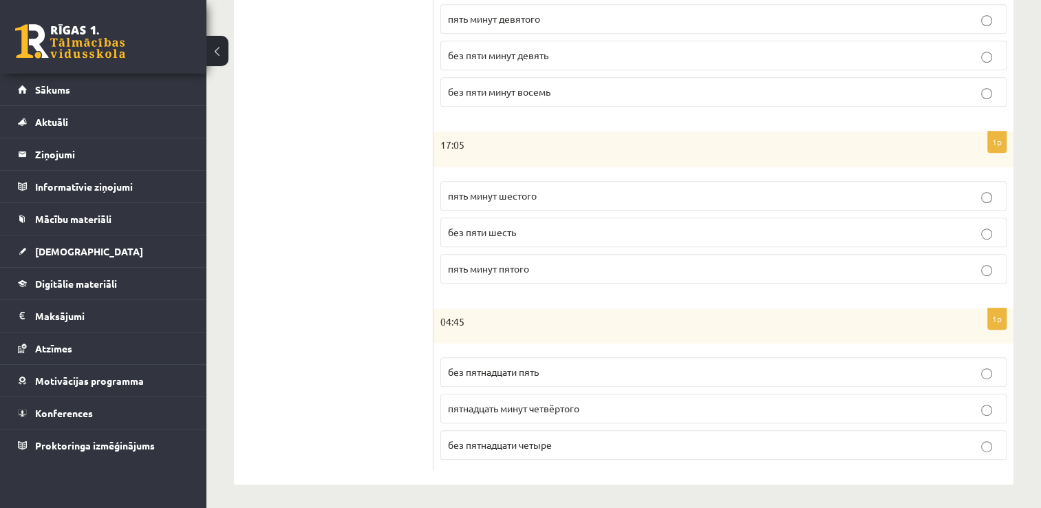
click at [522, 372] on span "без пятнадцати пять" at bounding box center [493, 371] width 91 height 12
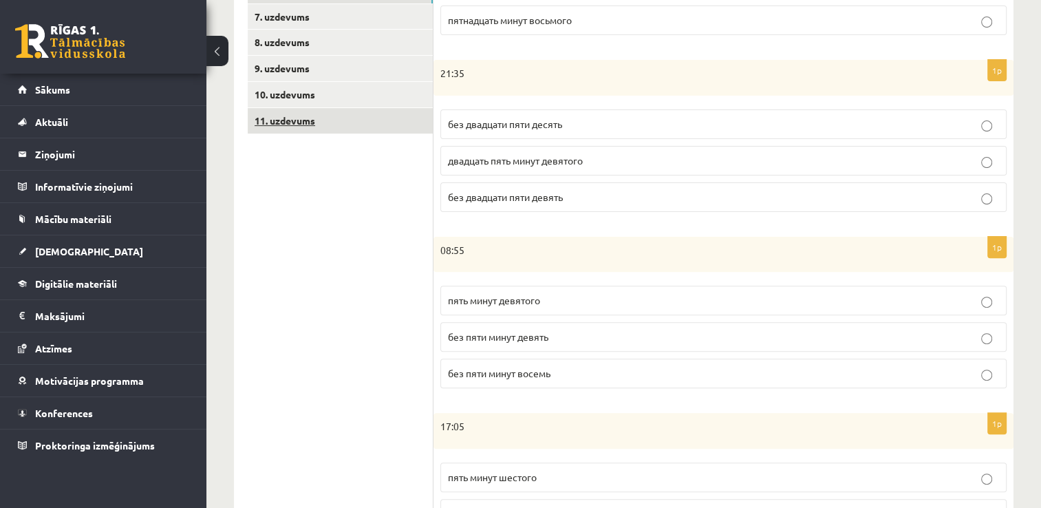
scroll to position [336, 0]
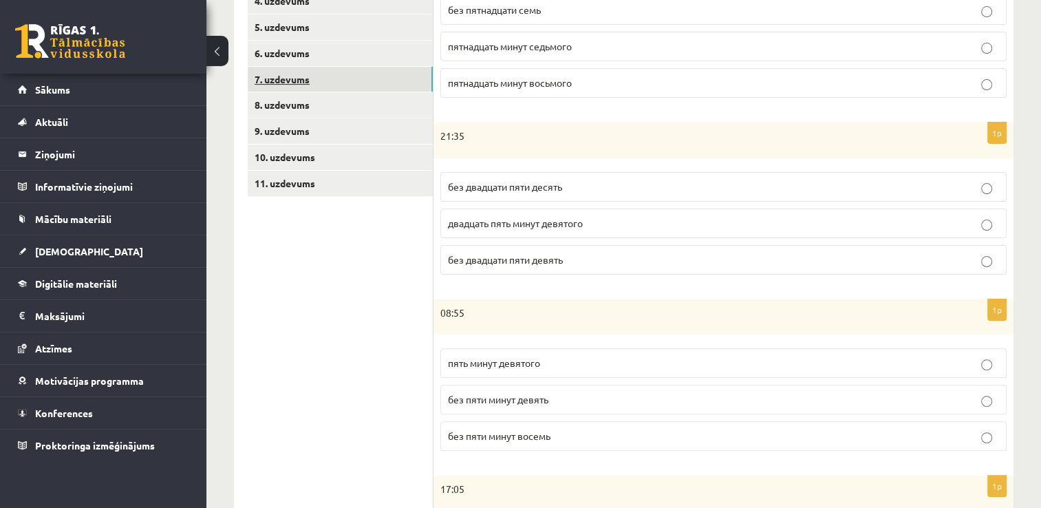
click at [303, 84] on link "7. uzdevums" at bounding box center [340, 79] width 185 height 25
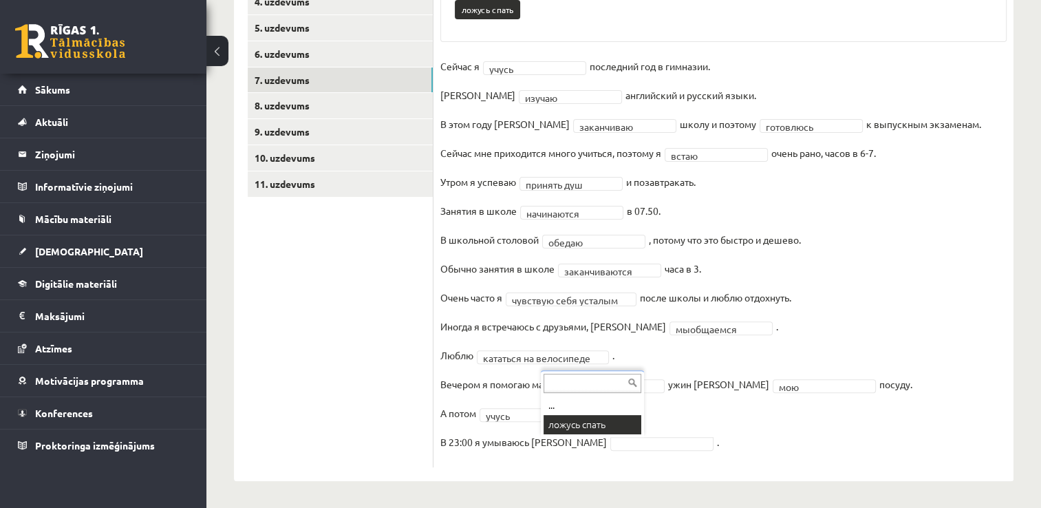
scroll to position [303, 0]
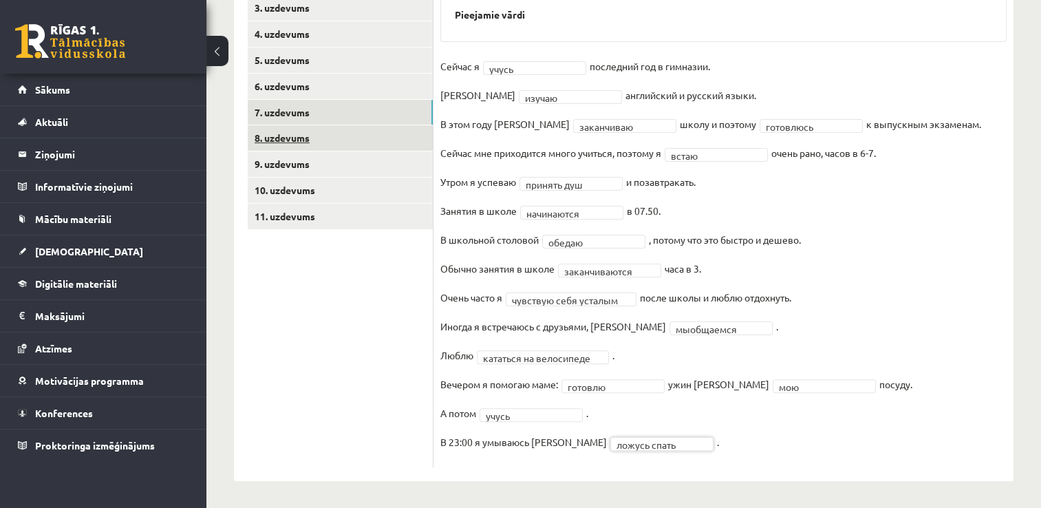
click at [333, 144] on link "8. uzdevums" at bounding box center [340, 137] width 185 height 25
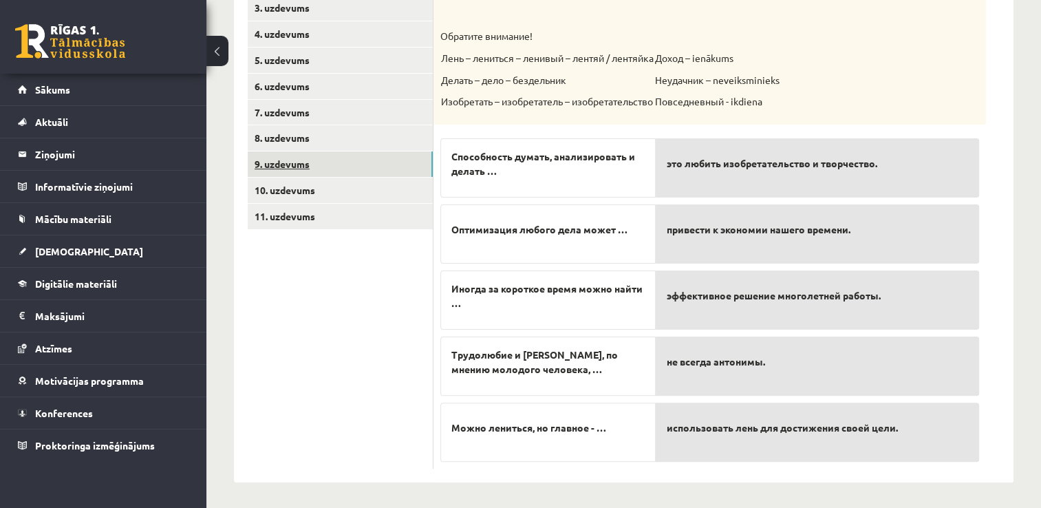
click at [310, 172] on link "9. uzdevums" at bounding box center [340, 163] width 185 height 25
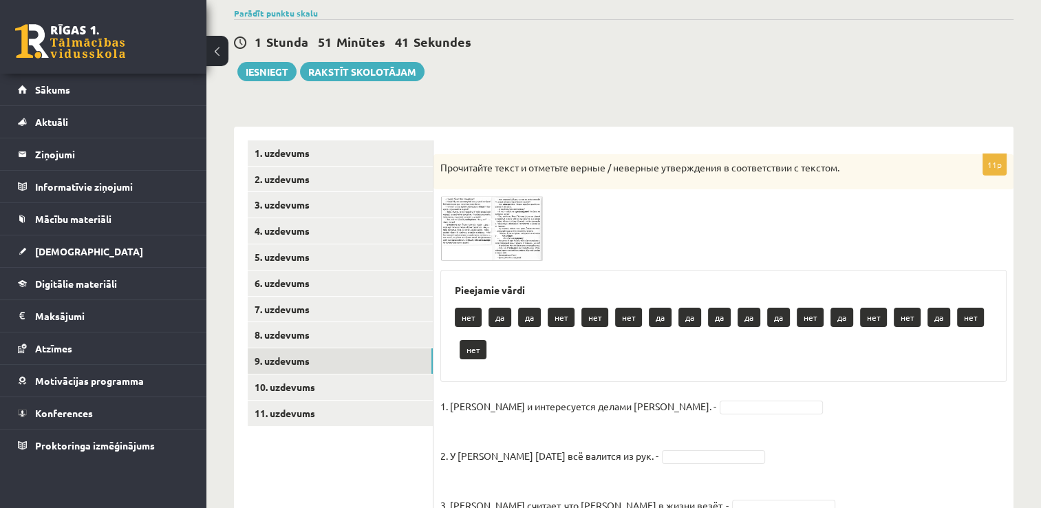
scroll to position [97, 0]
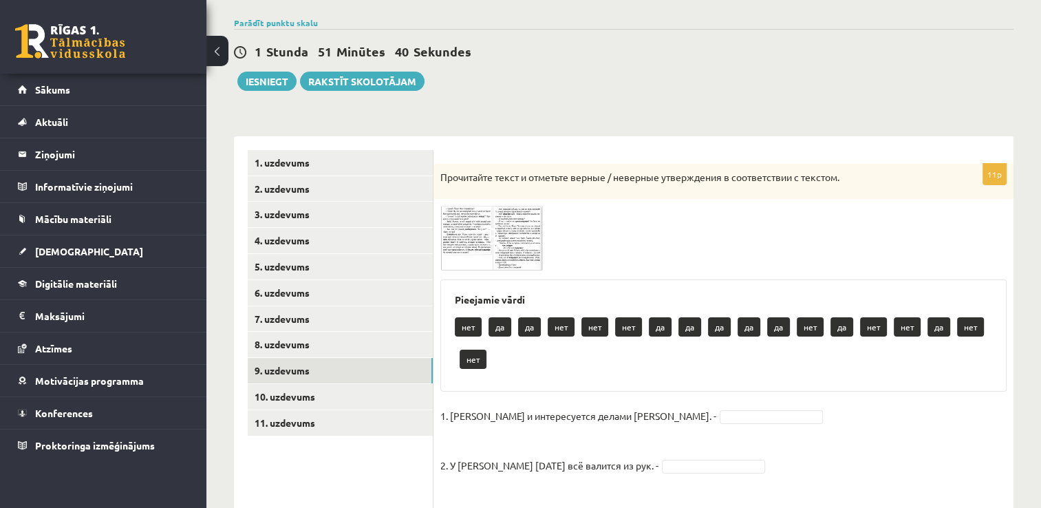
click at [471, 240] on img at bounding box center [491, 238] width 103 height 65
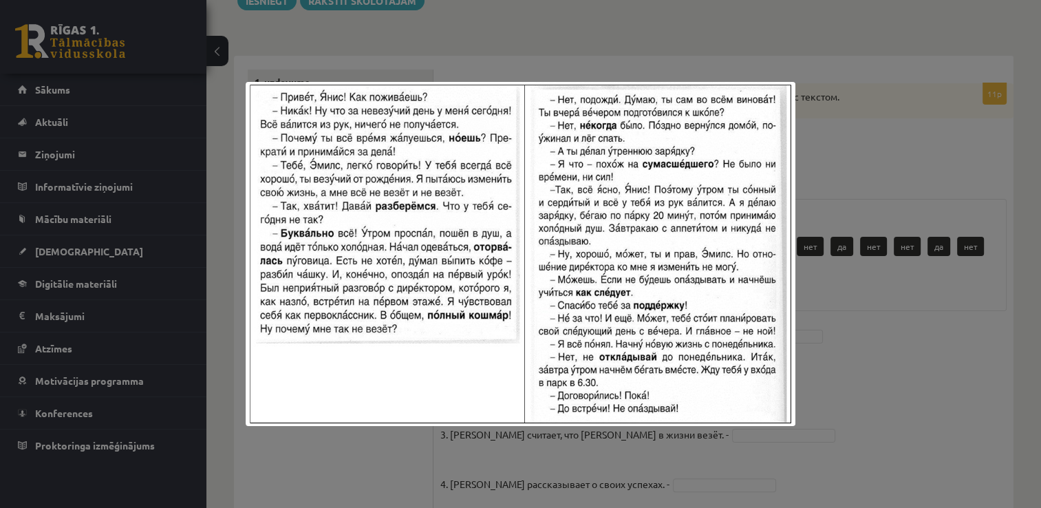
scroll to position [303, 0]
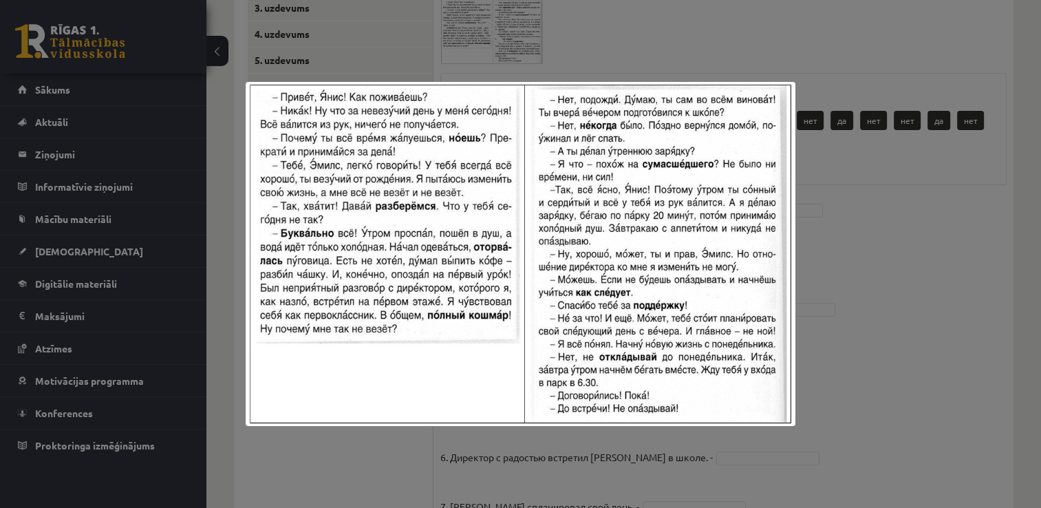
click at [832, 255] on div at bounding box center [520, 254] width 1041 height 508
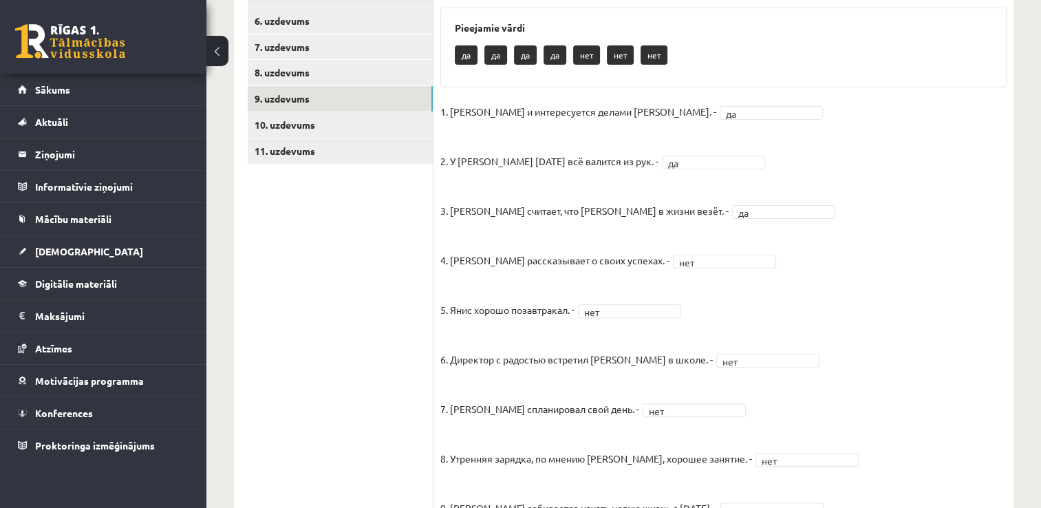
scroll to position [211, 0]
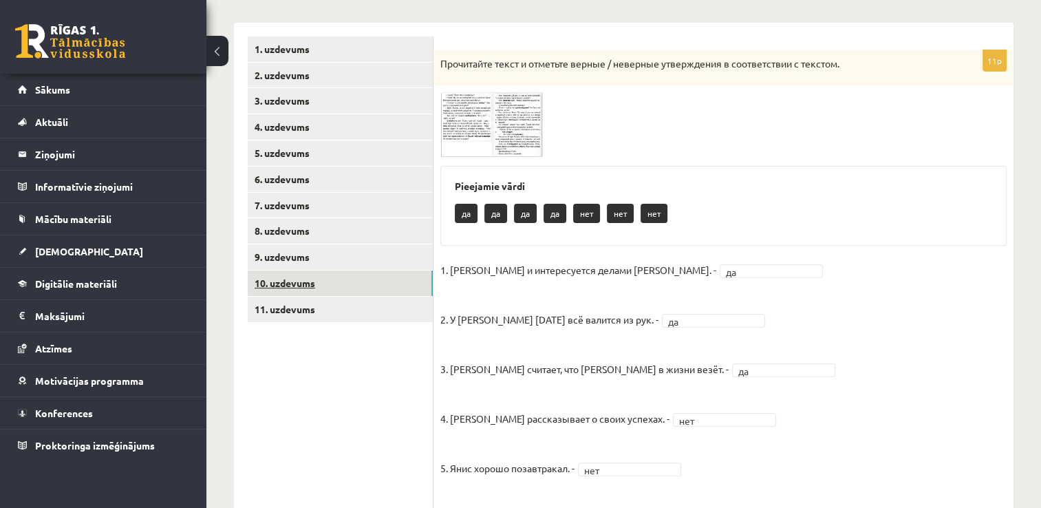
click at [316, 283] on link "10. uzdevums" at bounding box center [340, 282] width 185 height 25
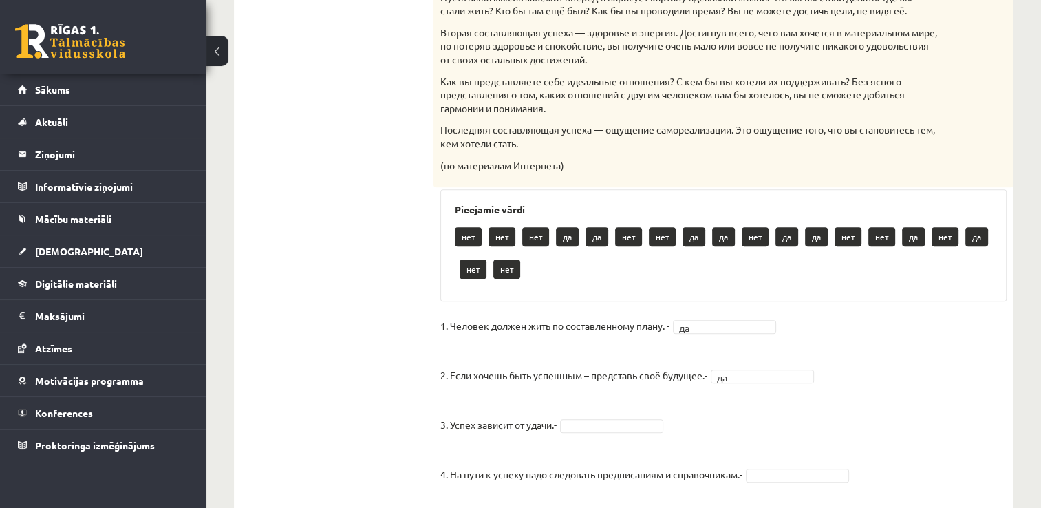
scroll to position [716, 0]
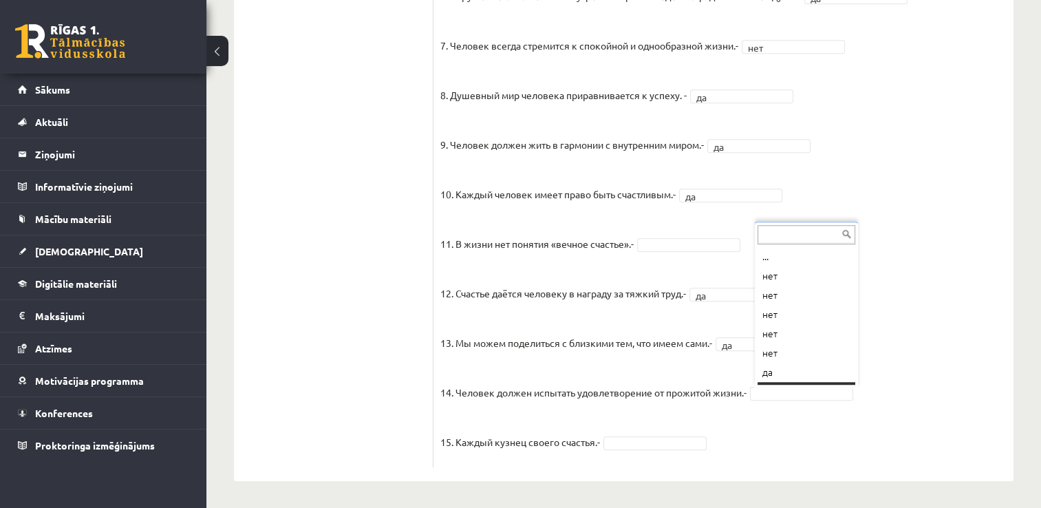
scroll to position [17, 0]
drag, startPoint x: 775, startPoint y: 354, endPoint x: 735, endPoint y: 400, distance: 61.5
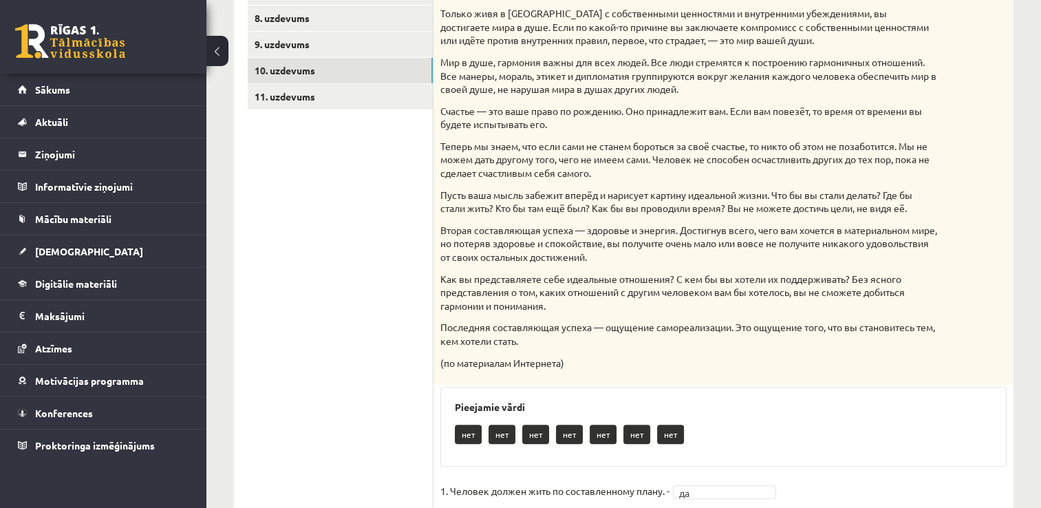
scroll to position [409, 0]
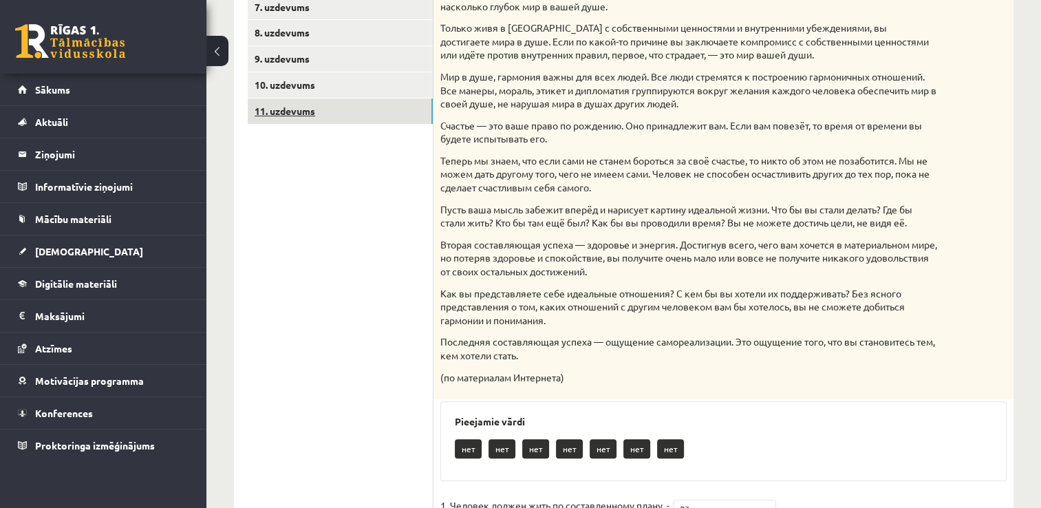
click at [279, 113] on link "11. uzdevums" at bounding box center [340, 110] width 185 height 25
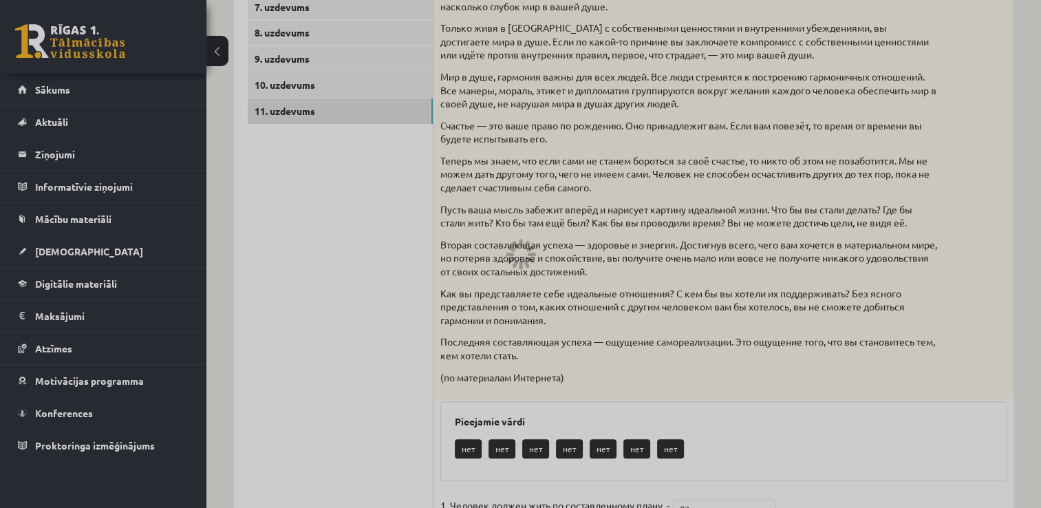
scroll to position [220, 0]
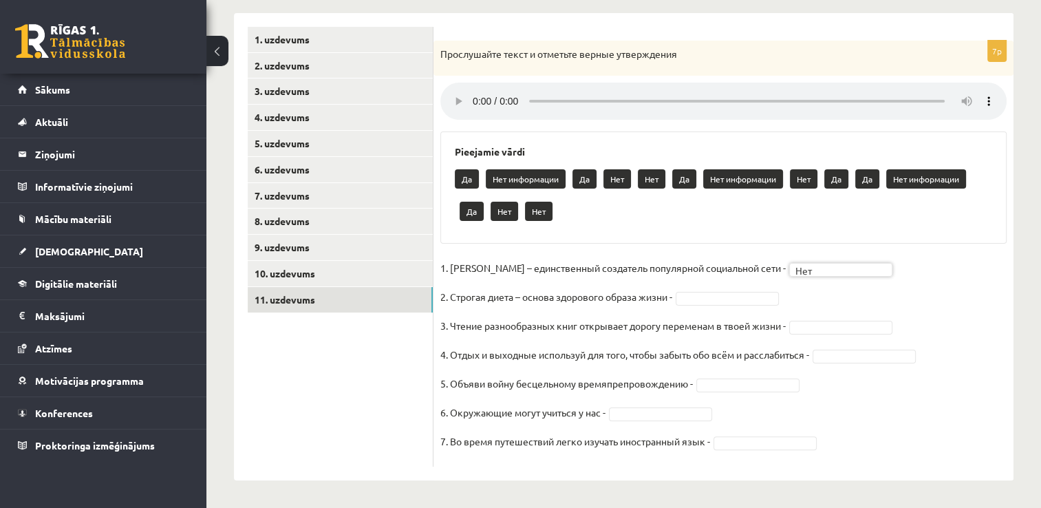
click at [839, 305] on fieldset "1. Павел Дуров – единственный создатель популярной социальной сети - Нет *** 2.…" at bounding box center [723, 358] width 566 height 202
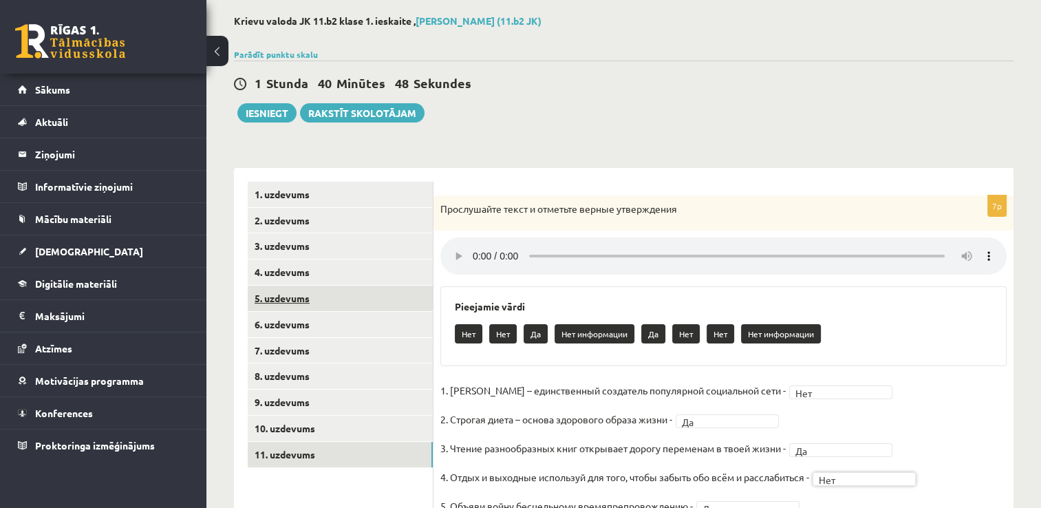
scroll to position [0, 0]
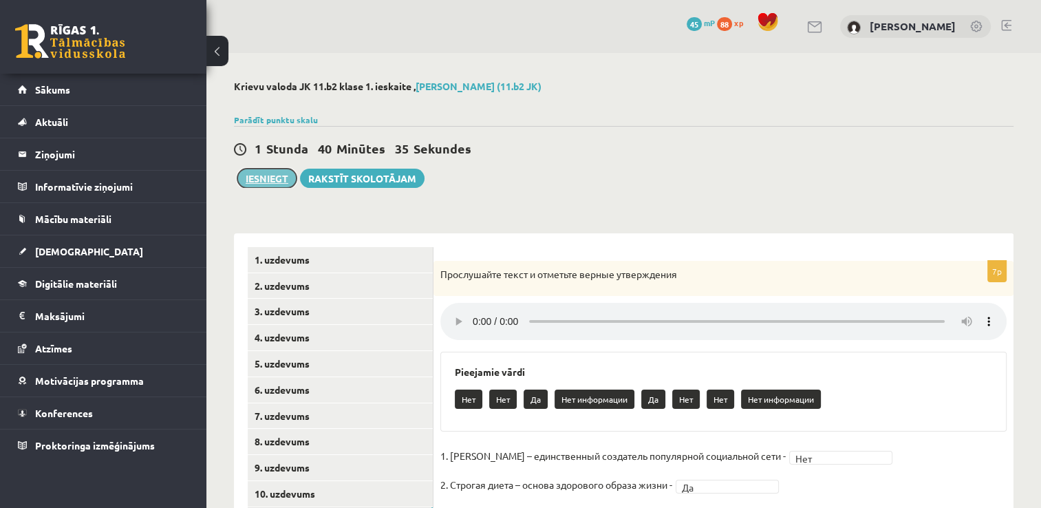
click at [267, 175] on button "Iesniegt" at bounding box center [266, 178] width 59 height 19
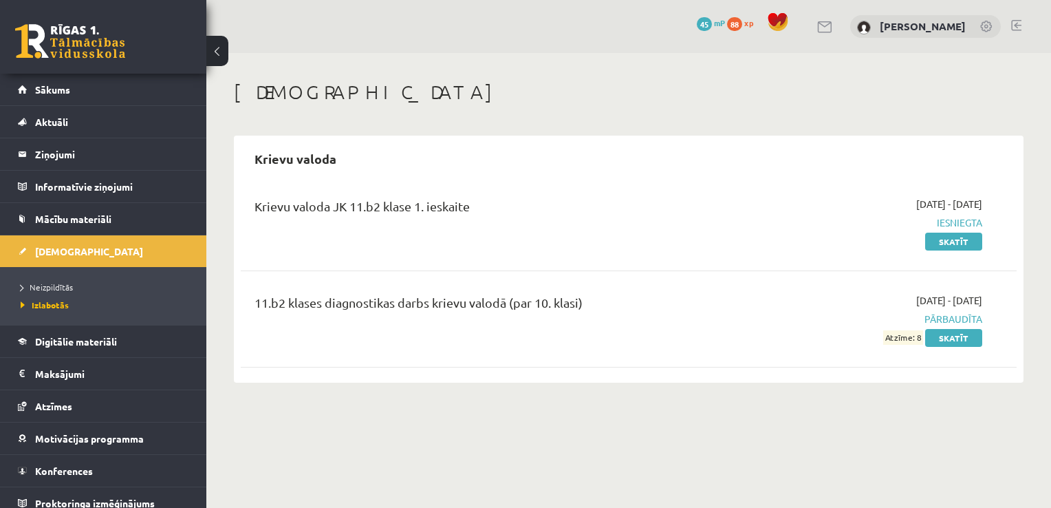
click at [672, 209] on div "Krievu valoda JK 11.b2 klase 1. ieskaite" at bounding box center [494, 209] width 478 height 25
click at [936, 241] on link "Skatīt" at bounding box center [953, 242] width 57 height 18
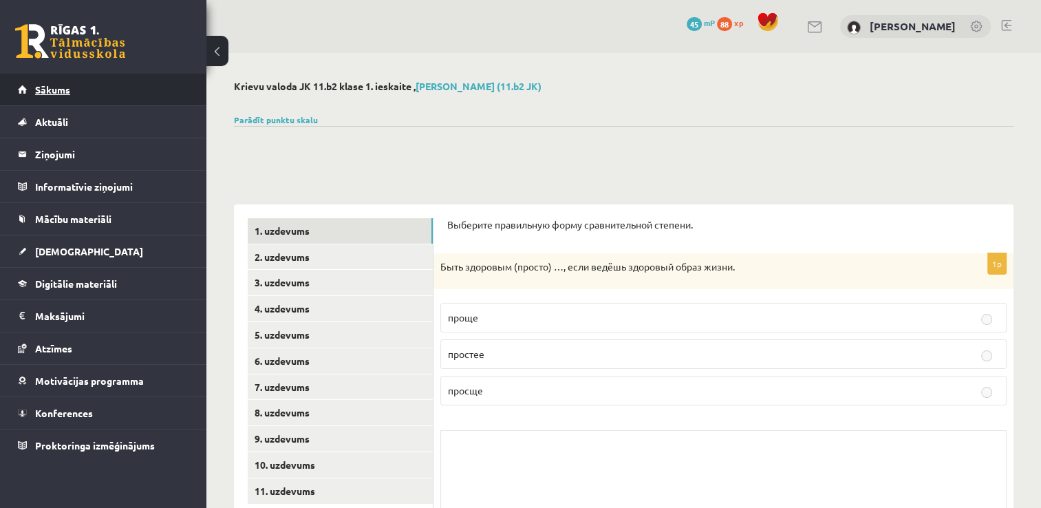
click at [54, 97] on link "Sākums" at bounding box center [103, 90] width 171 height 32
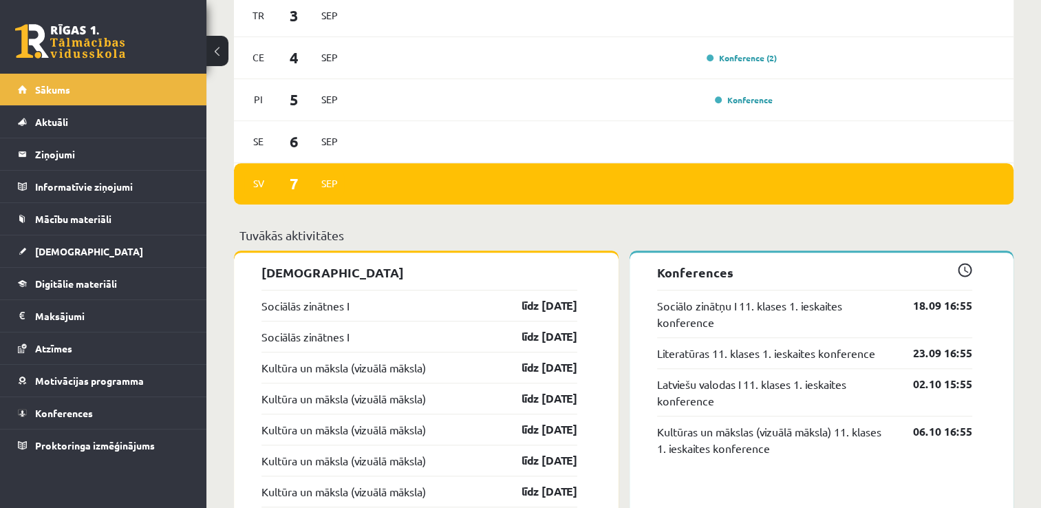
scroll to position [1032, 0]
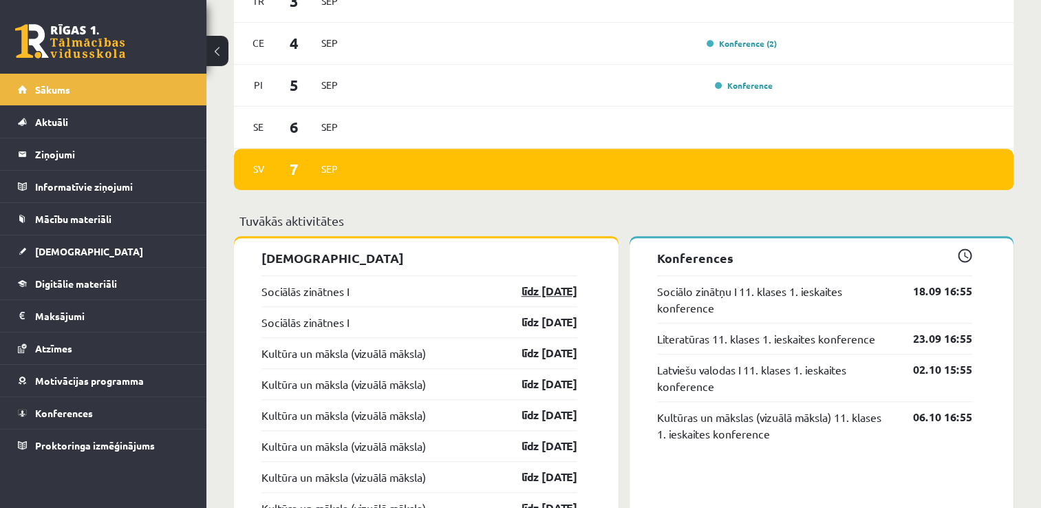
click at [534, 291] on link "līdz [DATE]" at bounding box center [537, 291] width 80 height 17
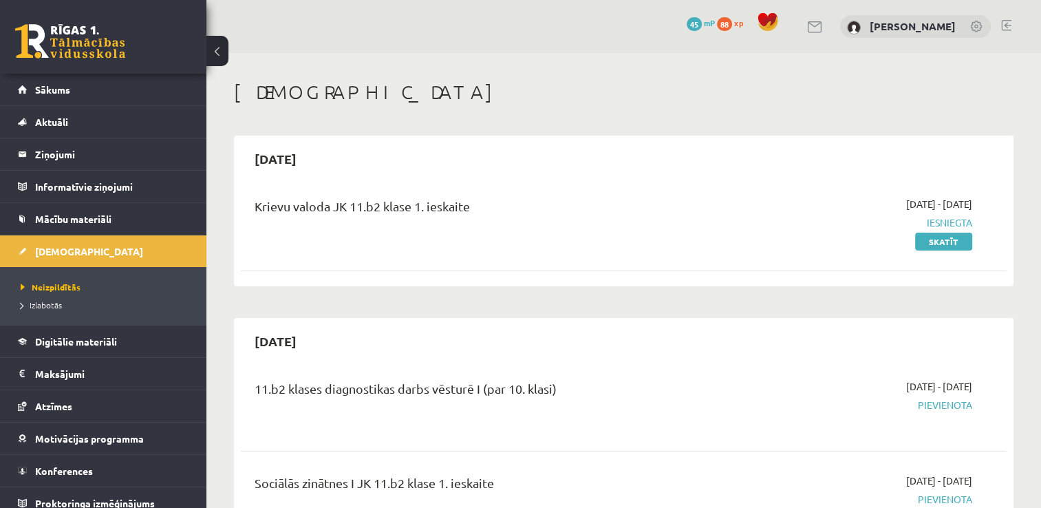
click at [220, 45] on button at bounding box center [217, 51] width 22 height 30
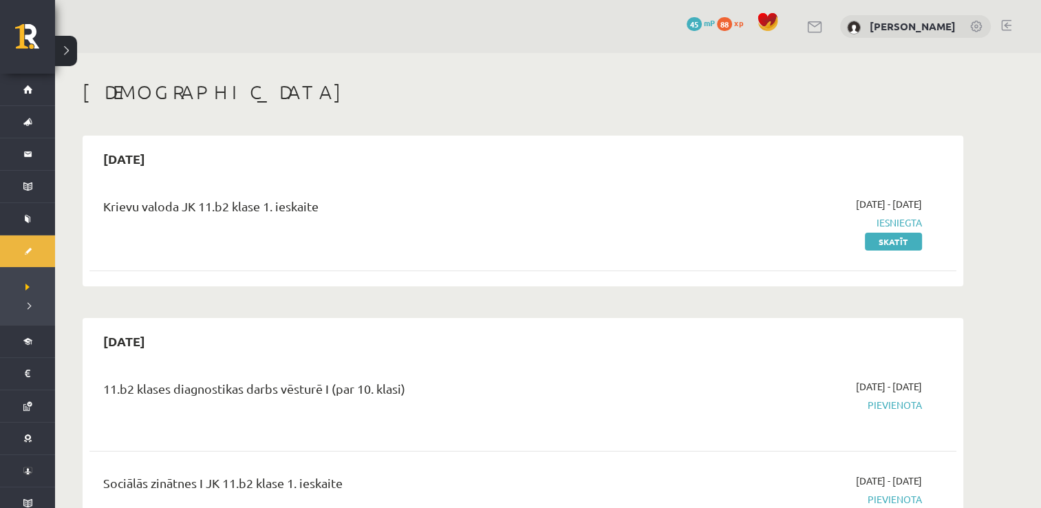
click at [72, 52] on button at bounding box center [66, 51] width 22 height 30
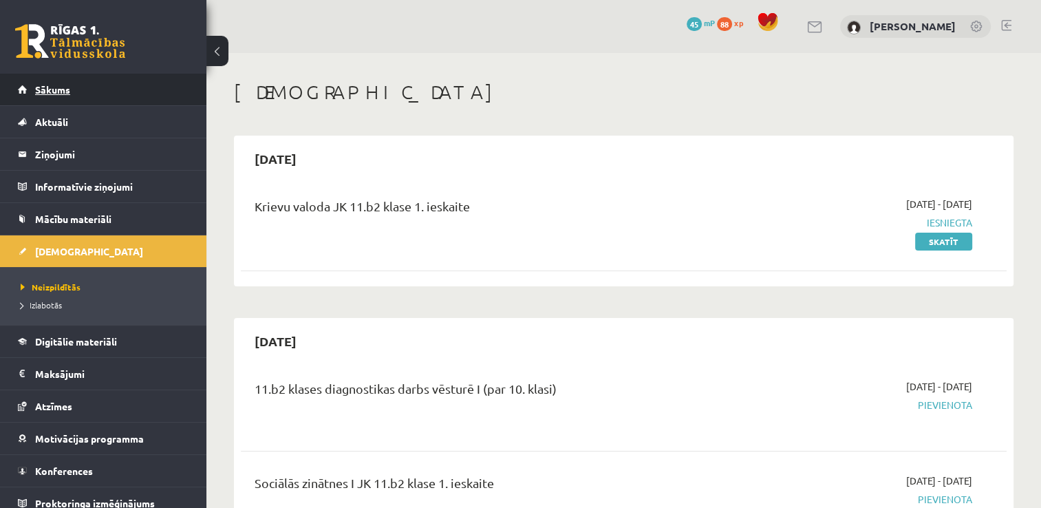
click at [90, 96] on link "Sākums" at bounding box center [103, 90] width 171 height 32
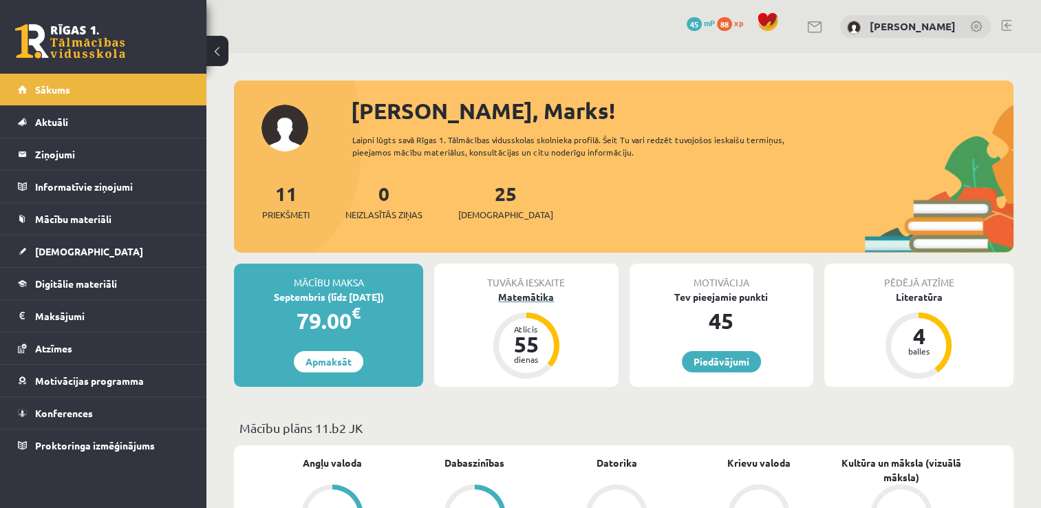
click at [535, 293] on div "Matemātika" at bounding box center [526, 297] width 184 height 14
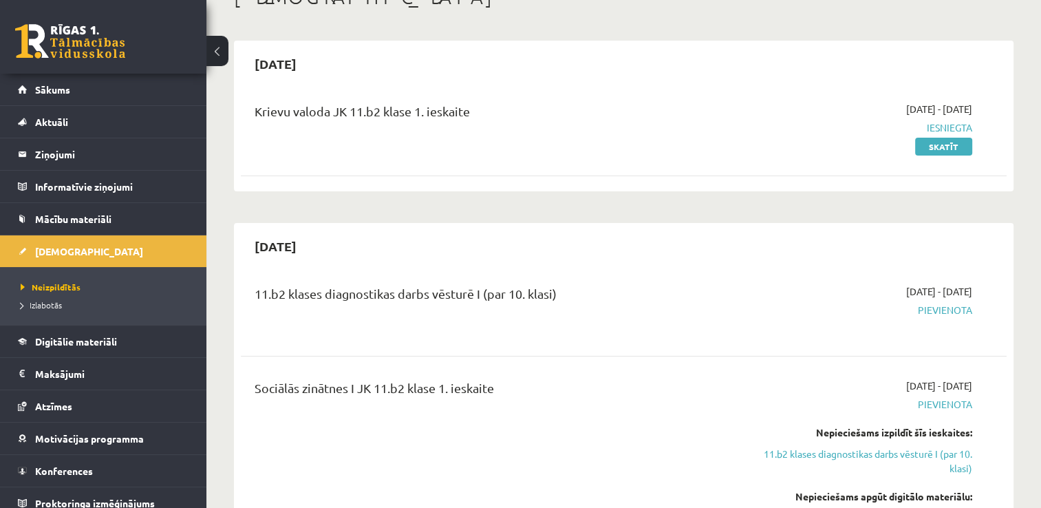
scroll to position [69, 0]
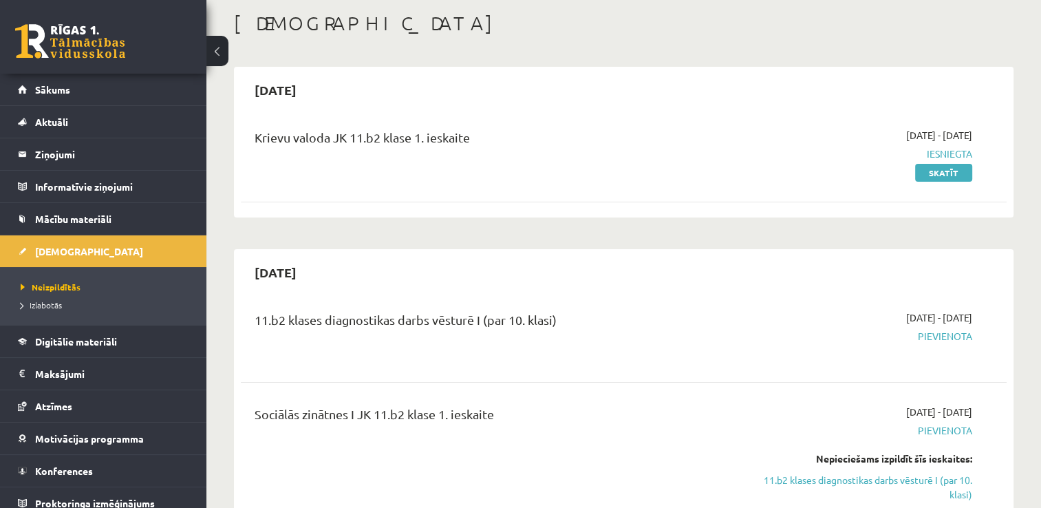
click at [67, 56] on link at bounding box center [70, 41] width 110 height 34
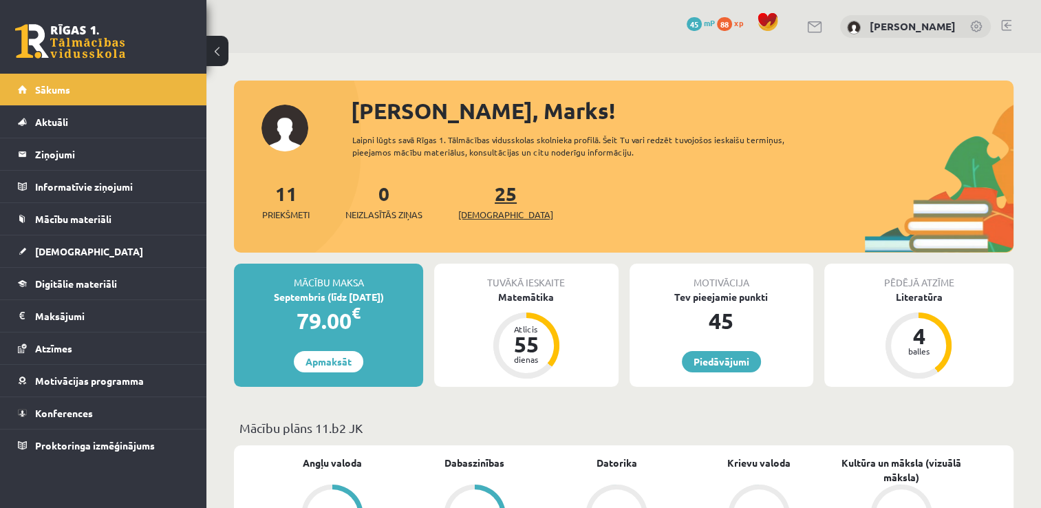
click at [486, 204] on link "25 [DEMOGRAPHIC_DATA]" at bounding box center [505, 201] width 95 height 41
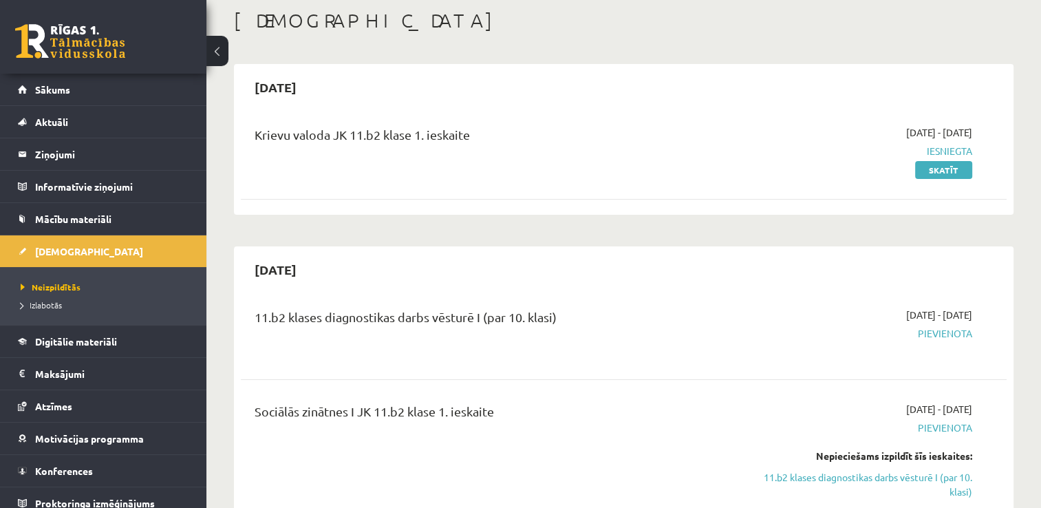
scroll to position [69, 0]
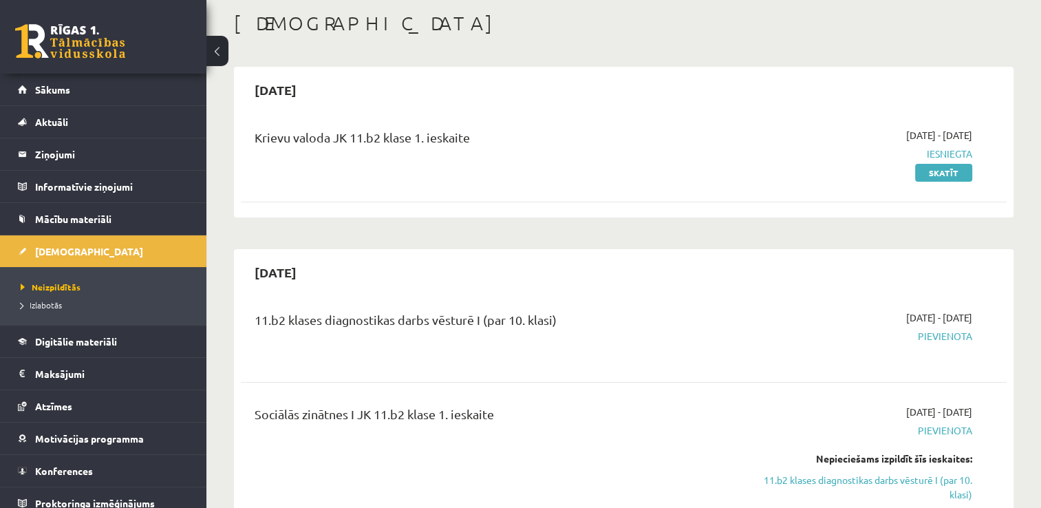
click at [85, 51] on link at bounding box center [70, 41] width 110 height 34
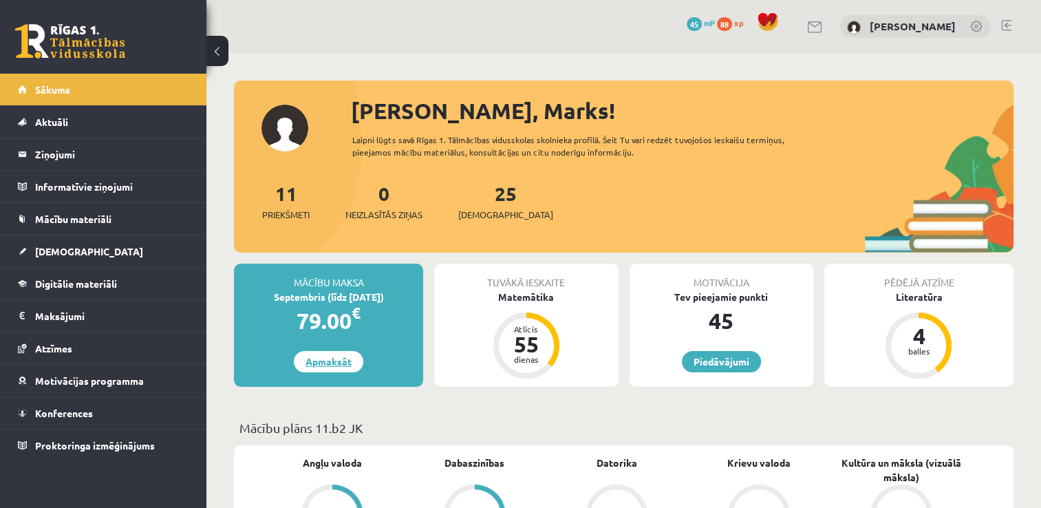
click at [347, 356] on link "Apmaksāt" at bounding box center [328, 361] width 69 height 21
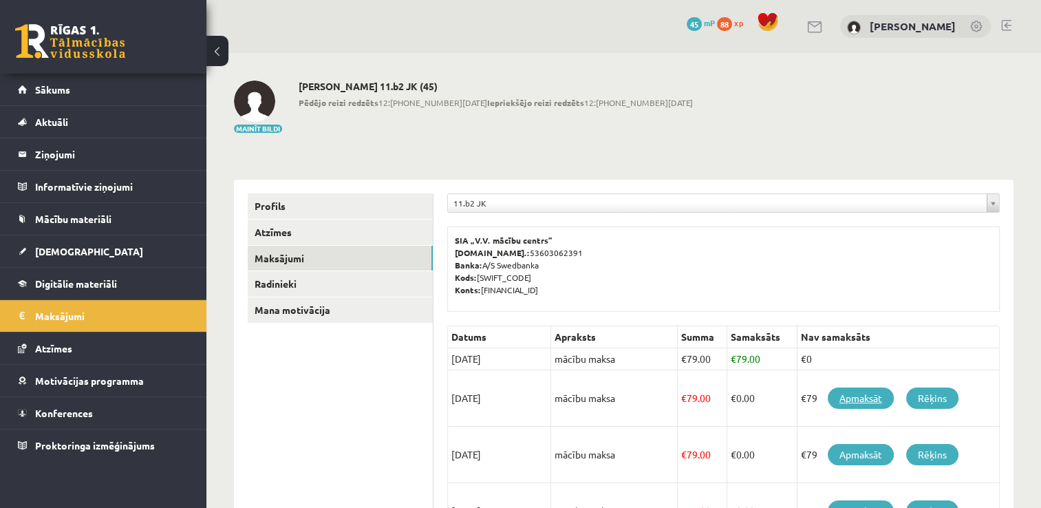
click at [841, 391] on link "Apmaksāt" at bounding box center [861, 397] width 66 height 21
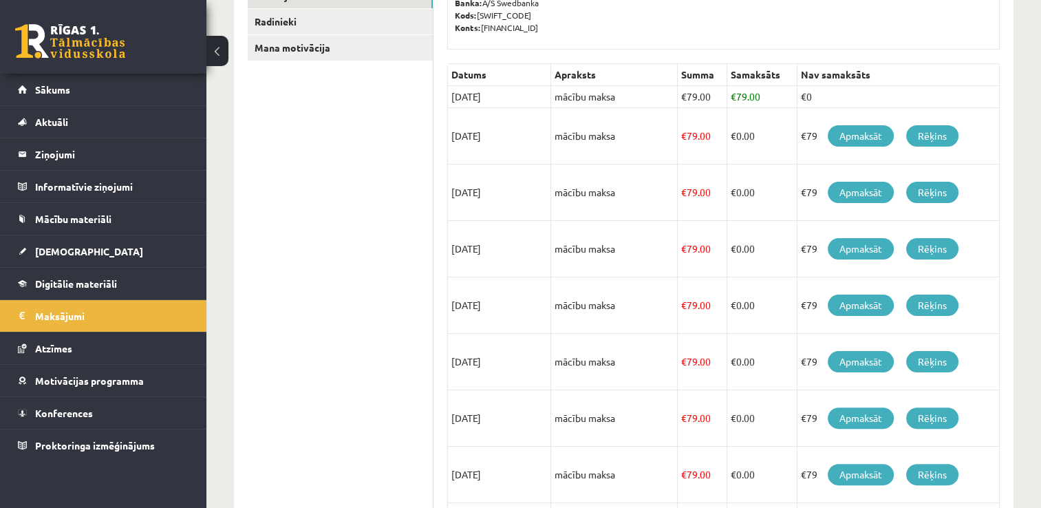
scroll to position [275, 0]
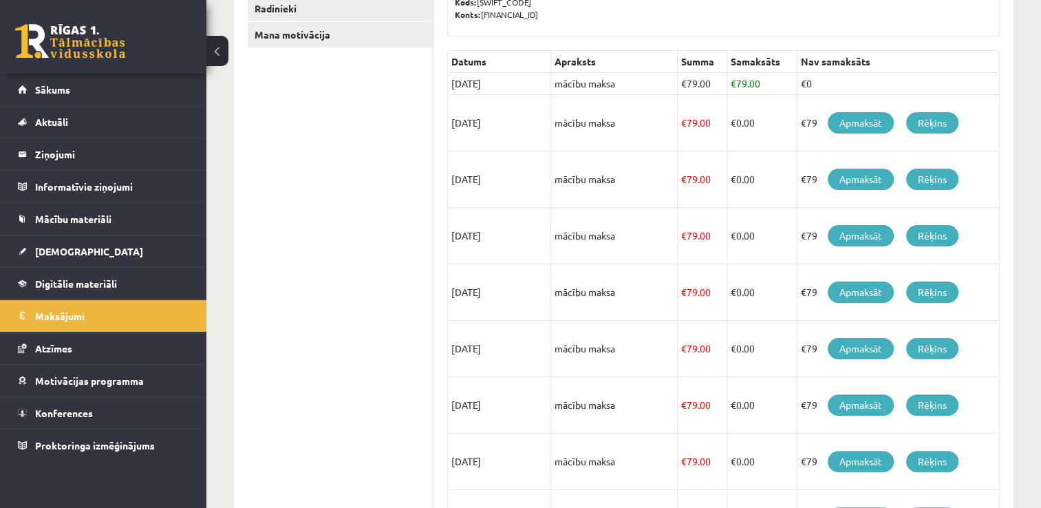
click at [342, 301] on ul "Profils Atzīmes Maksājumi [GEOGRAPHIC_DATA] Mana motivācija" at bounding box center [341, 288] width 186 height 741
click at [859, 114] on link "Apmaksāt" at bounding box center [861, 122] width 66 height 21
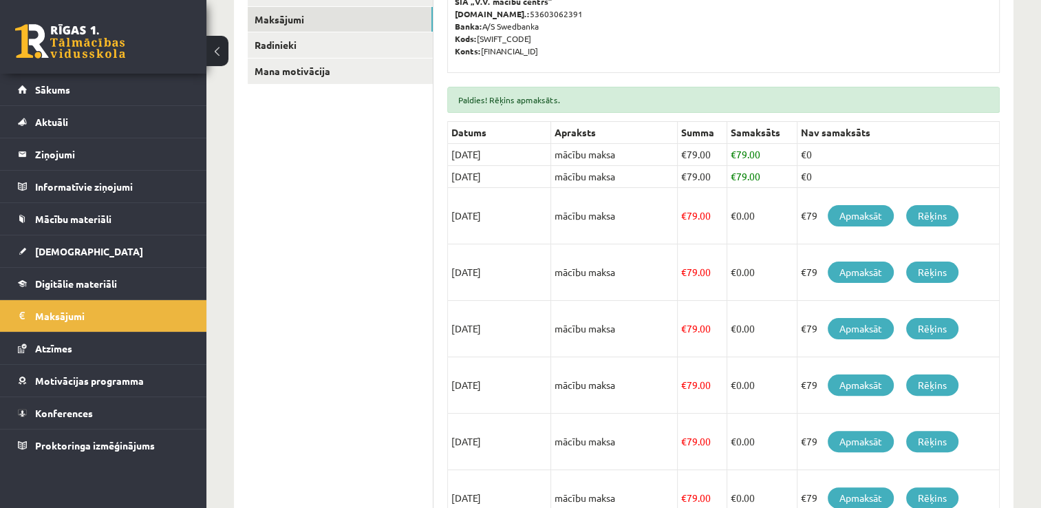
scroll to position [292, 0]
